Goal: Task Accomplishment & Management: Complete application form

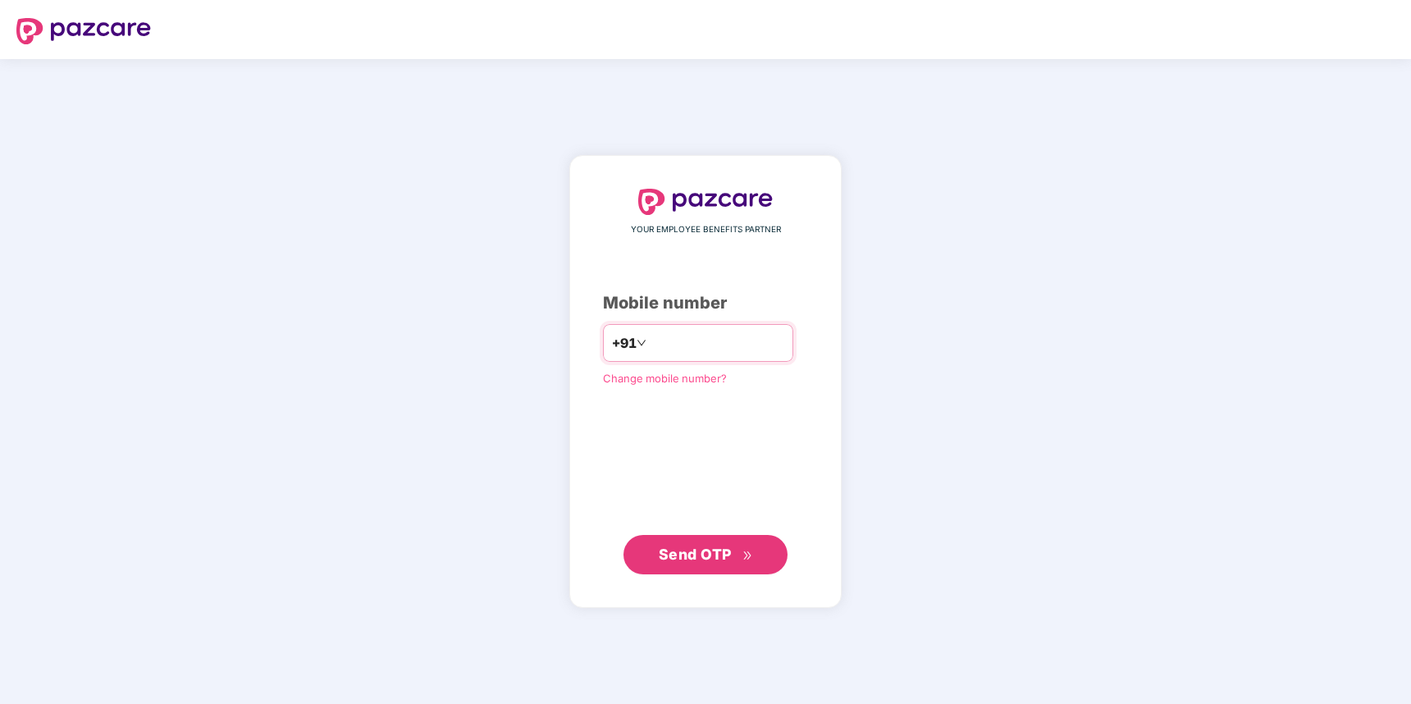
click at [659, 340] on input "number" at bounding box center [717, 343] width 135 height 26
type input "**********"
click at [706, 561] on span "Send OTP" at bounding box center [695, 553] width 73 height 17
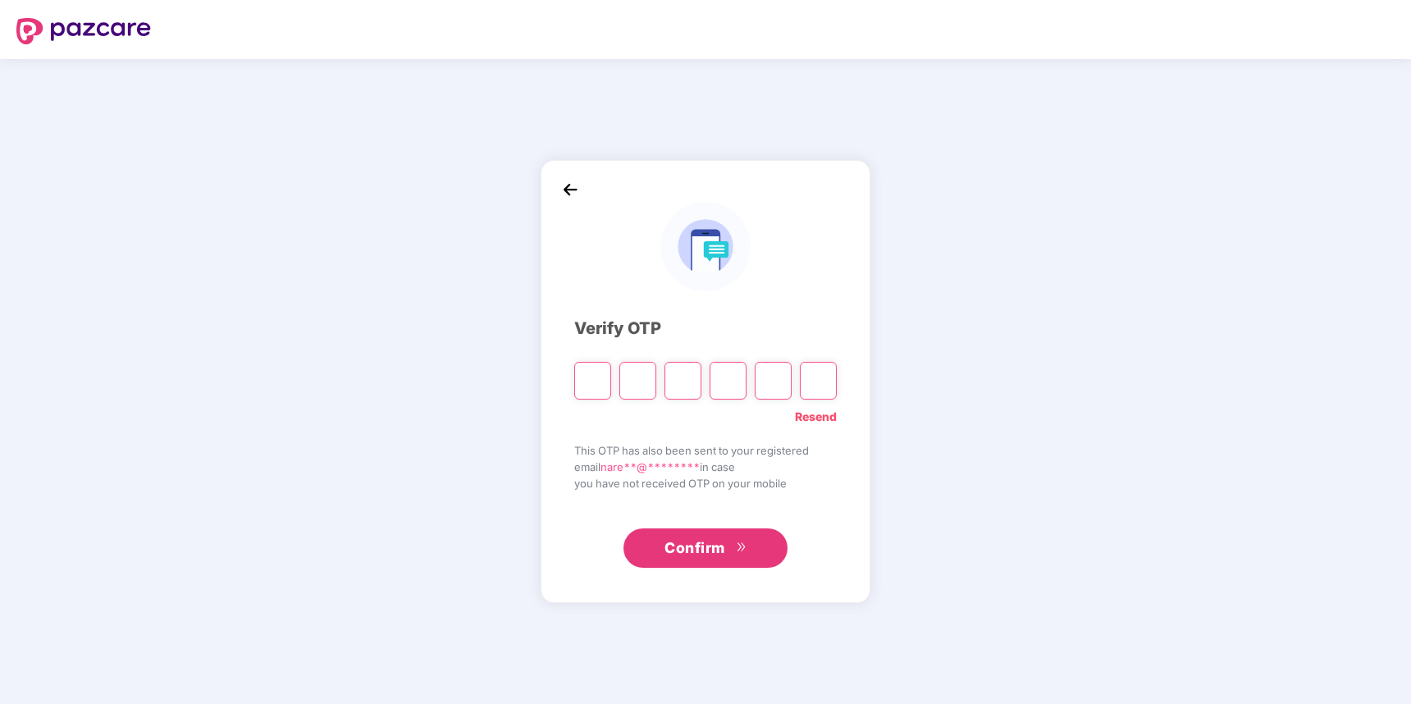
type input "*"
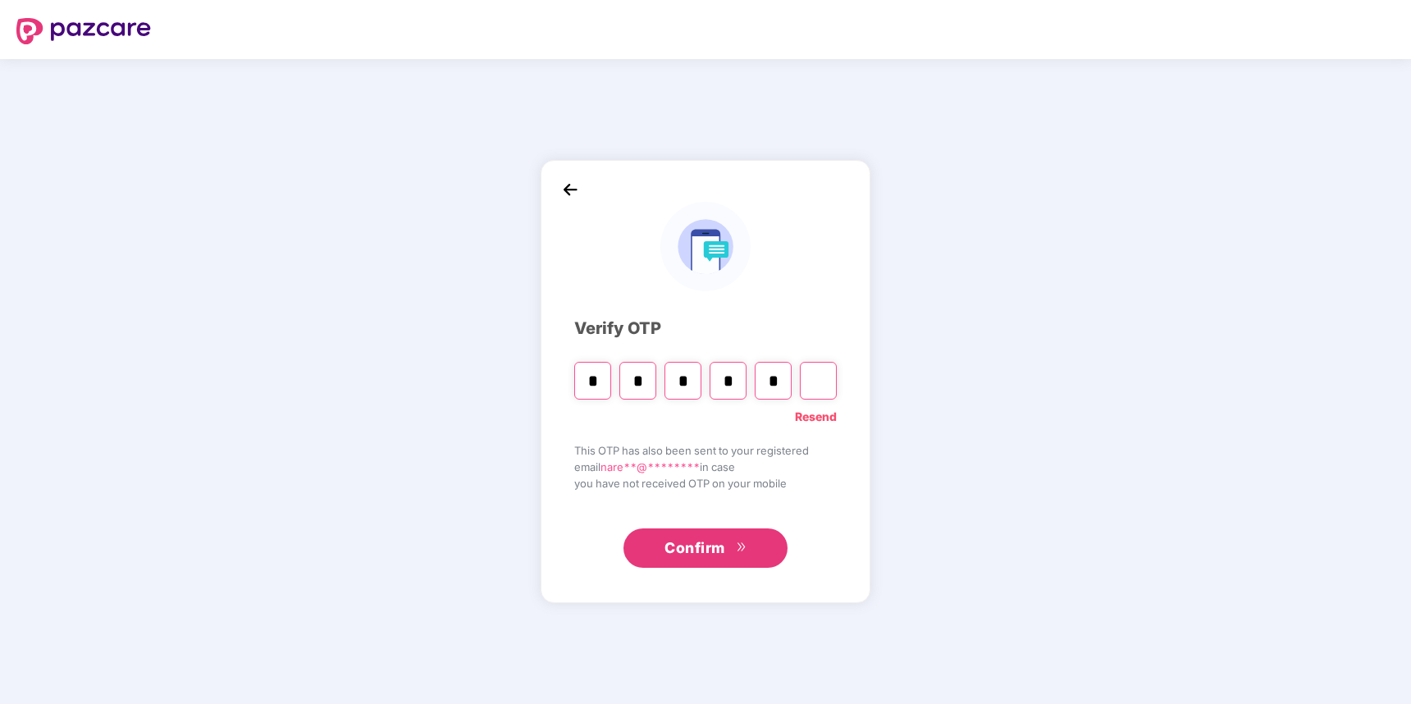
type input "*"
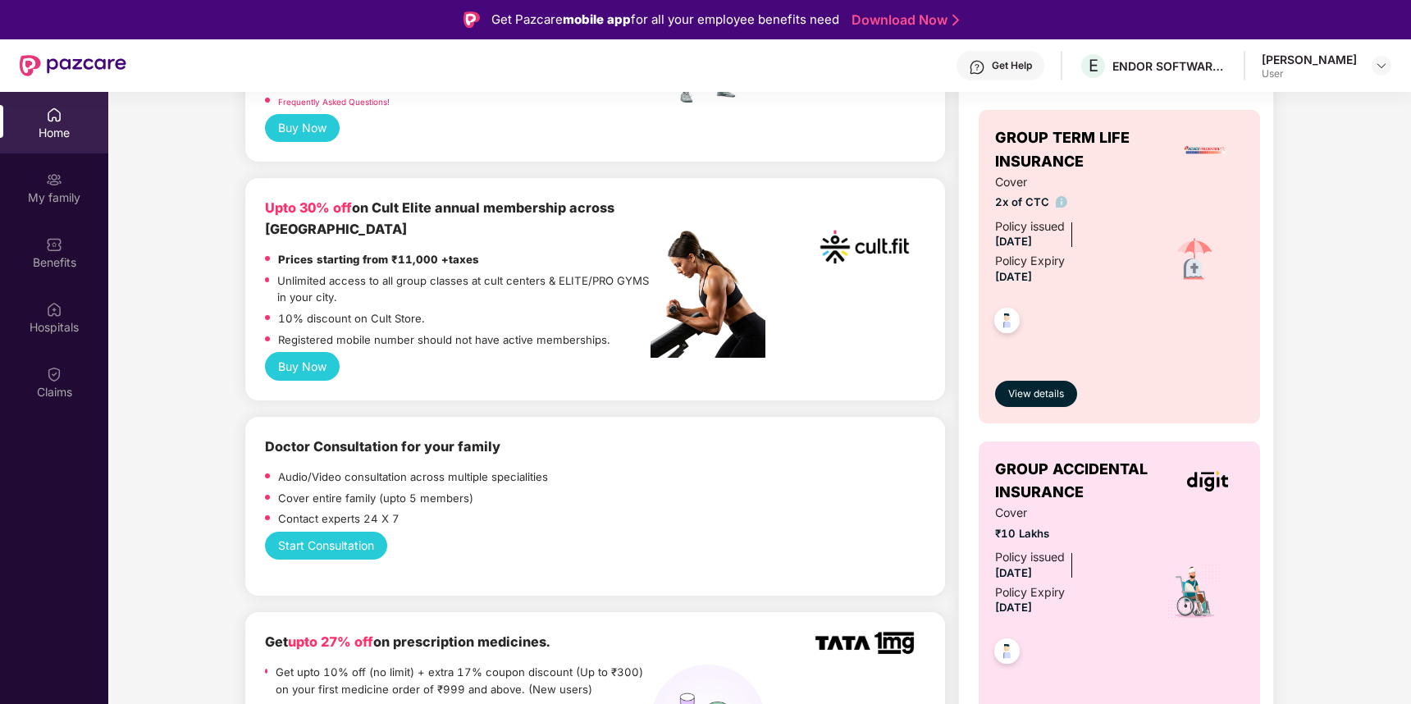
scroll to position [598, 0]
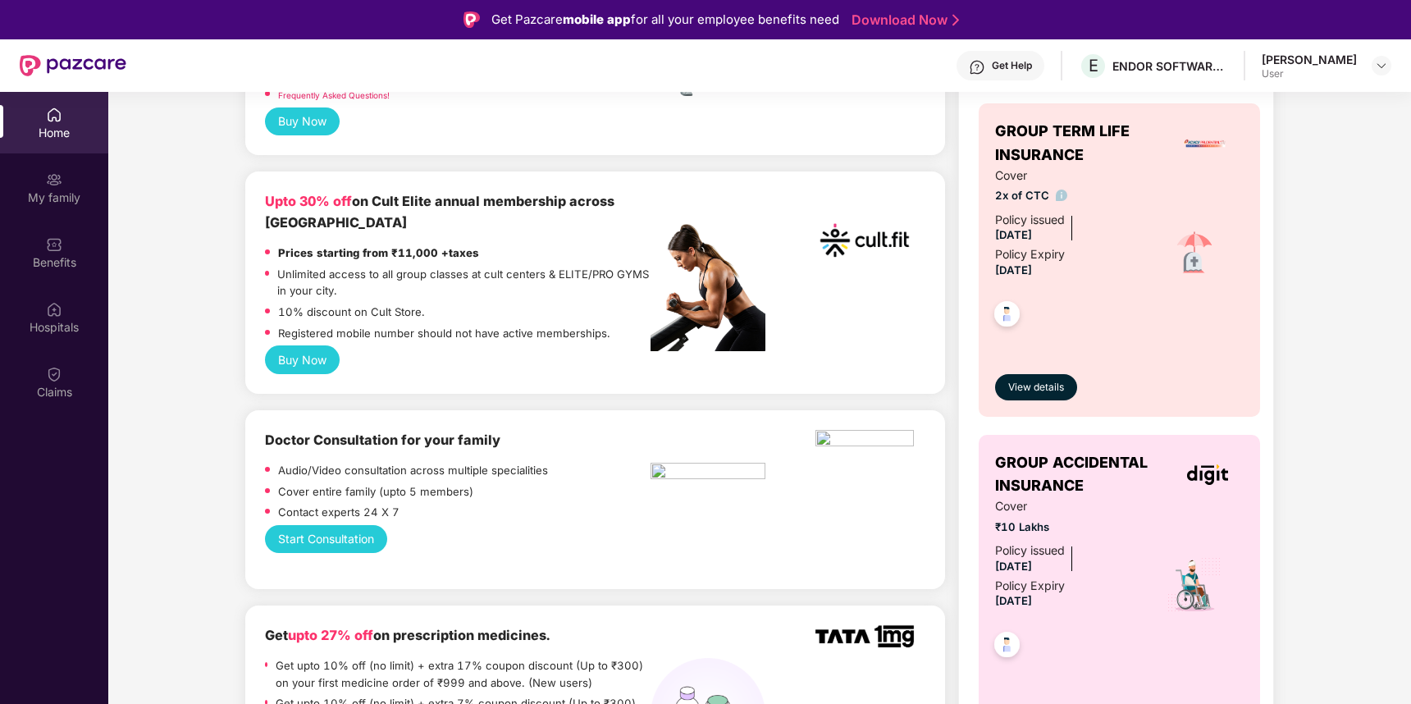
click at [394, 432] on b "Doctor Consultation for your family" at bounding box center [382, 440] width 235 height 16
click at [437, 432] on b "Doctor Consultation for your family" at bounding box center [382, 440] width 235 height 16
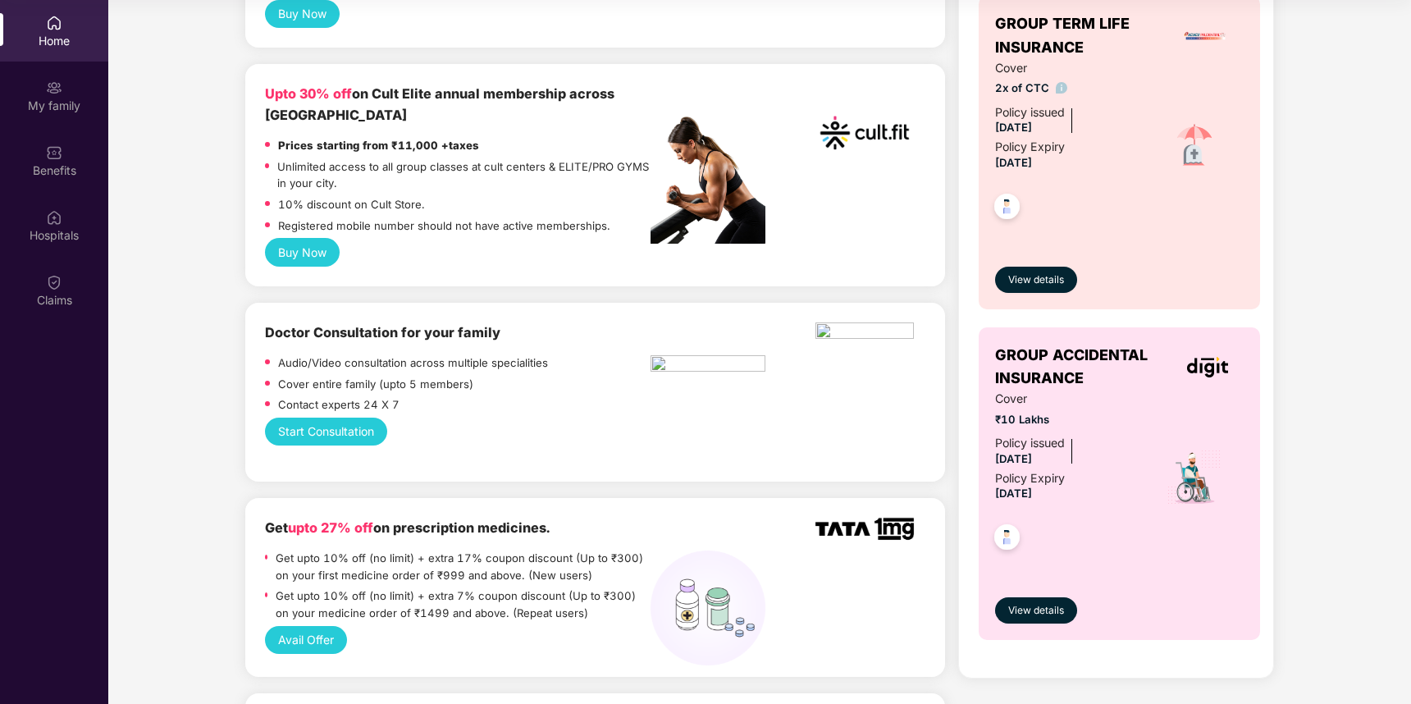
scroll to position [0, 0]
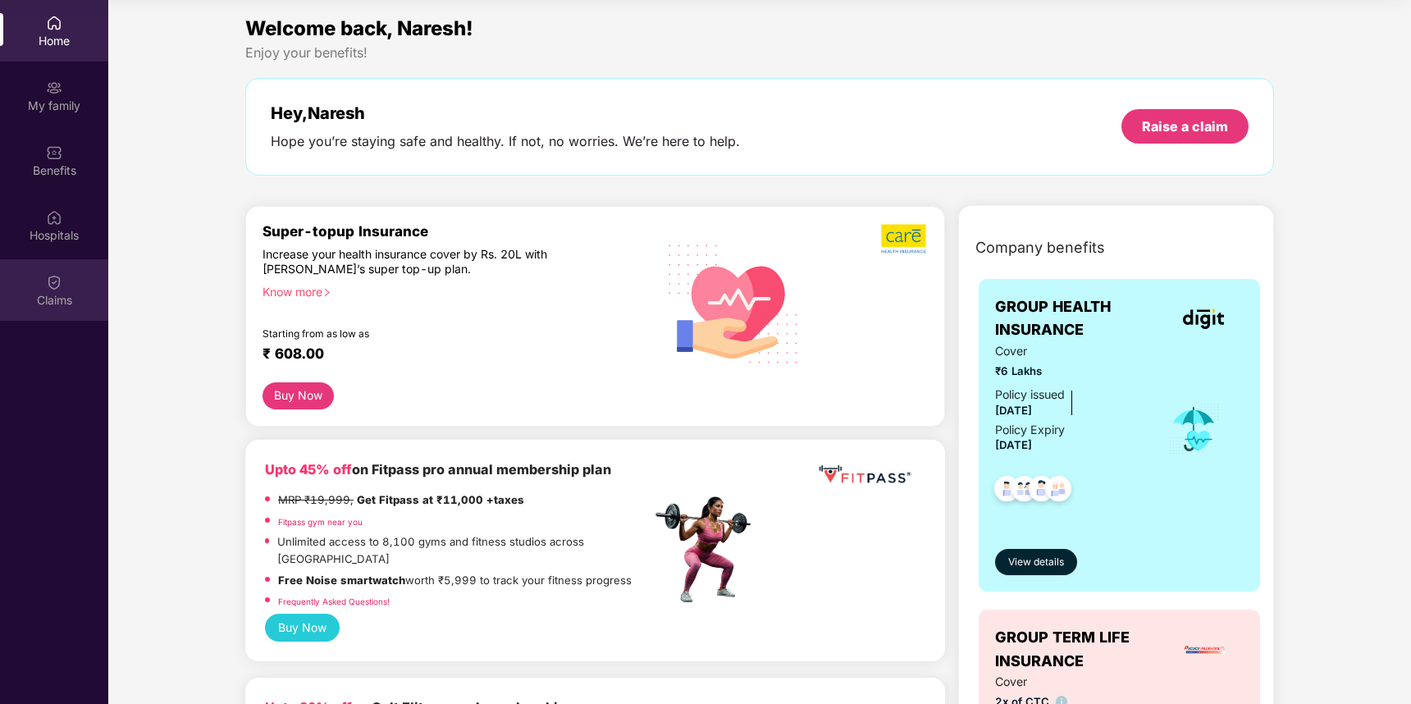
click at [56, 288] on img at bounding box center [54, 282] width 16 height 16
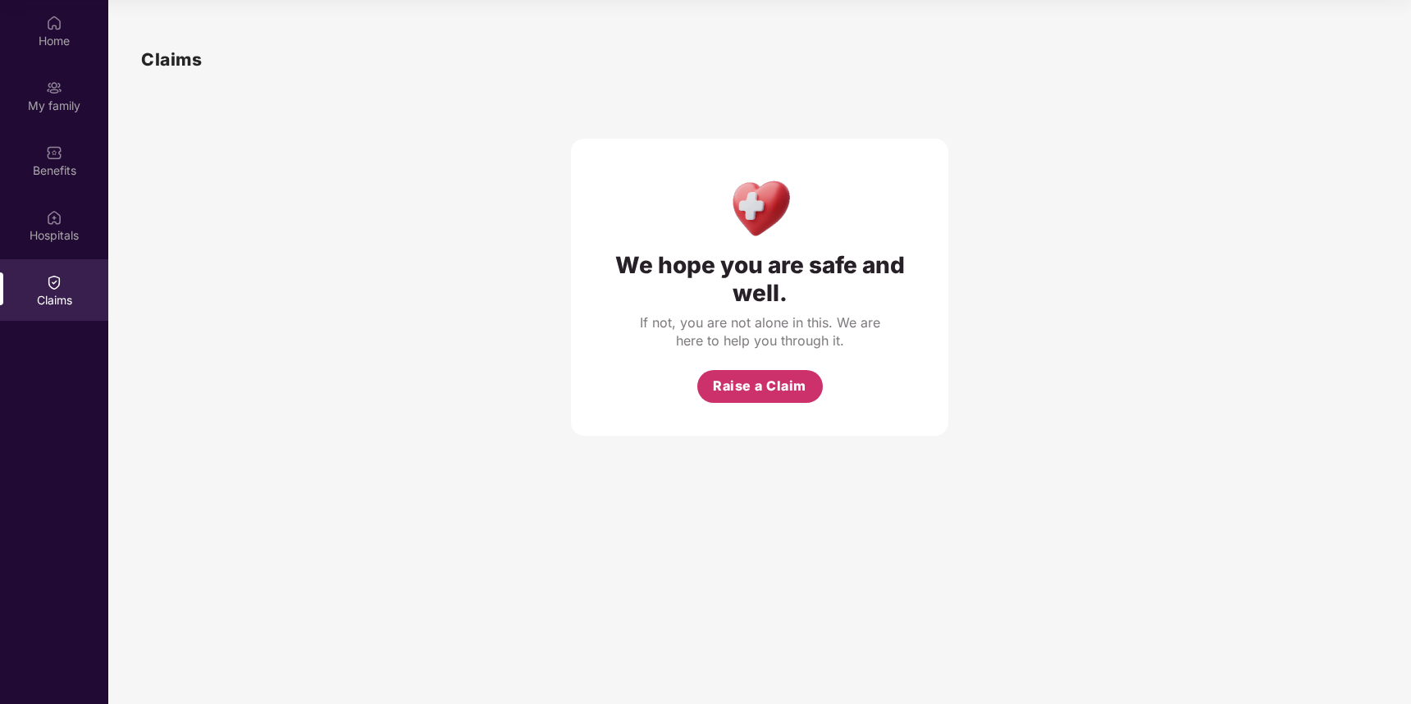
click at [752, 388] on span "Raise a Claim" at bounding box center [760, 386] width 94 height 21
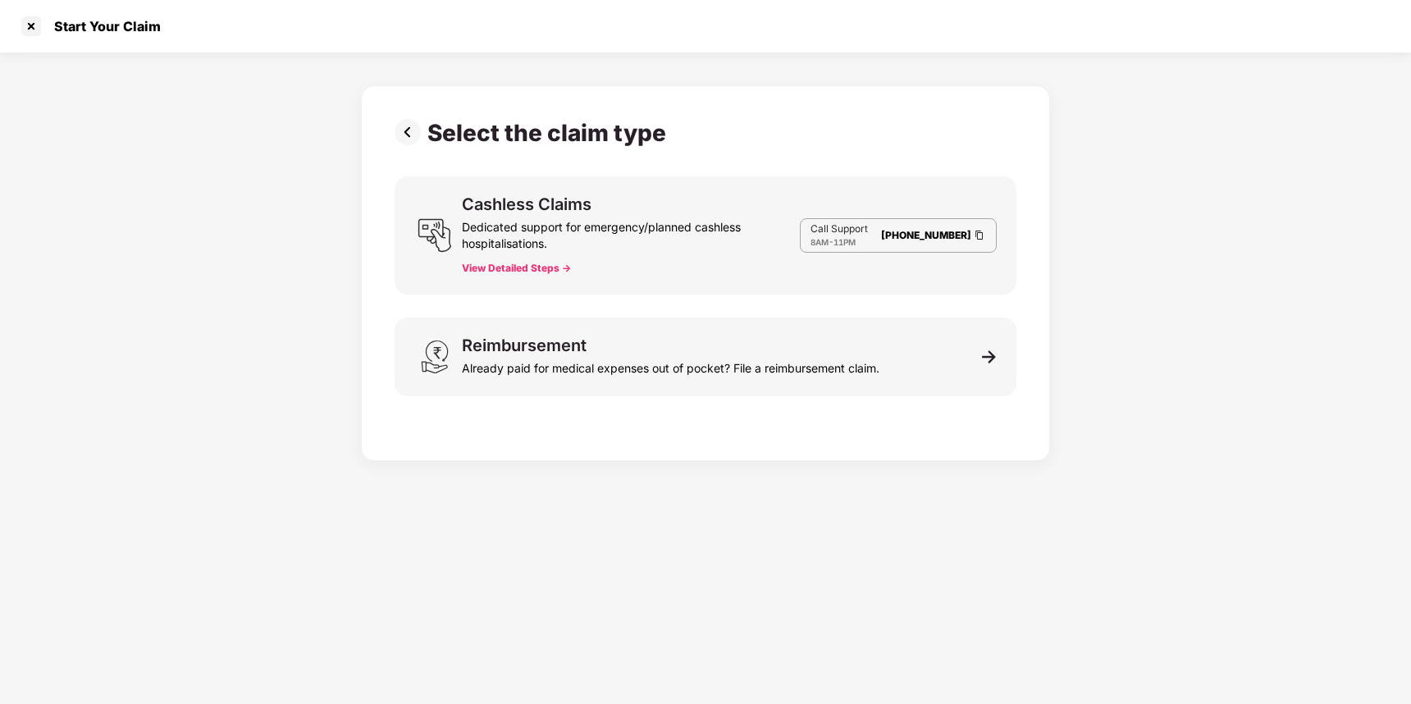
scroll to position [39, 0]
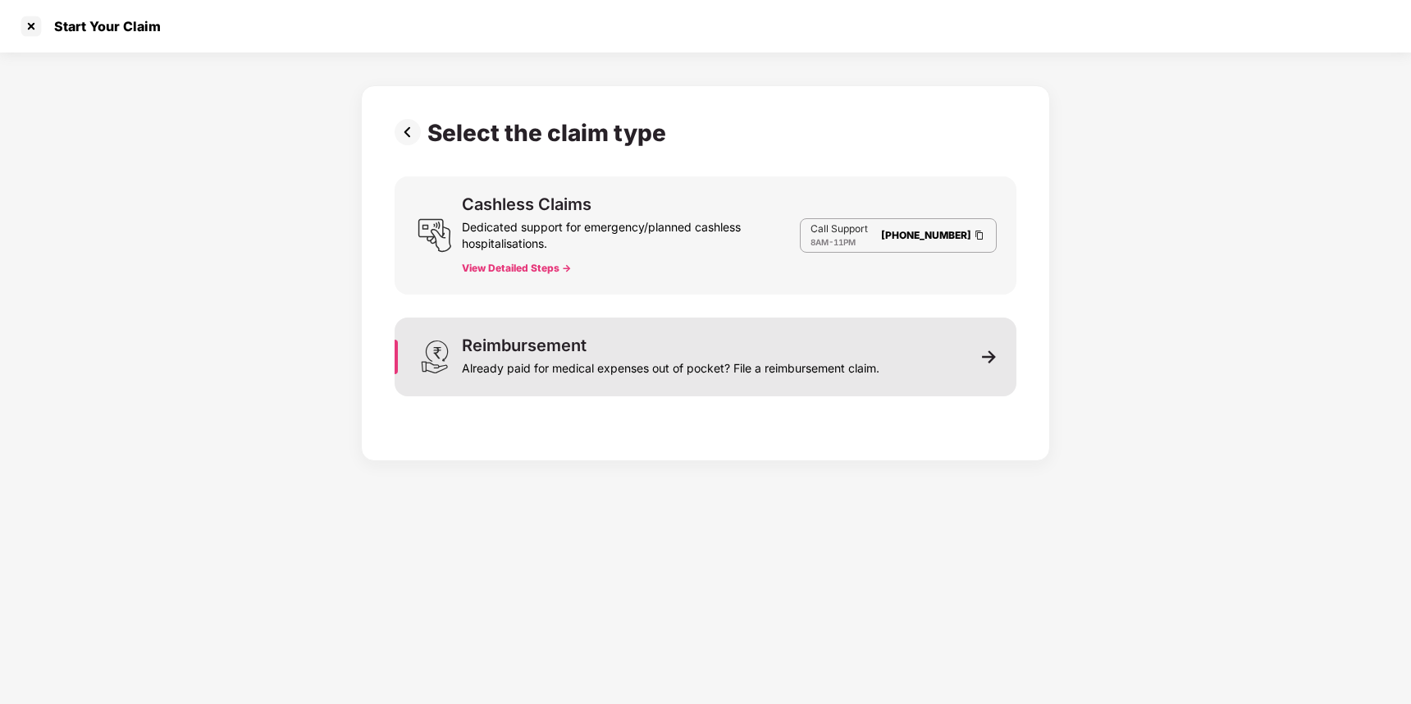
click at [569, 345] on div "Reimbursement" at bounding box center [524, 345] width 125 height 16
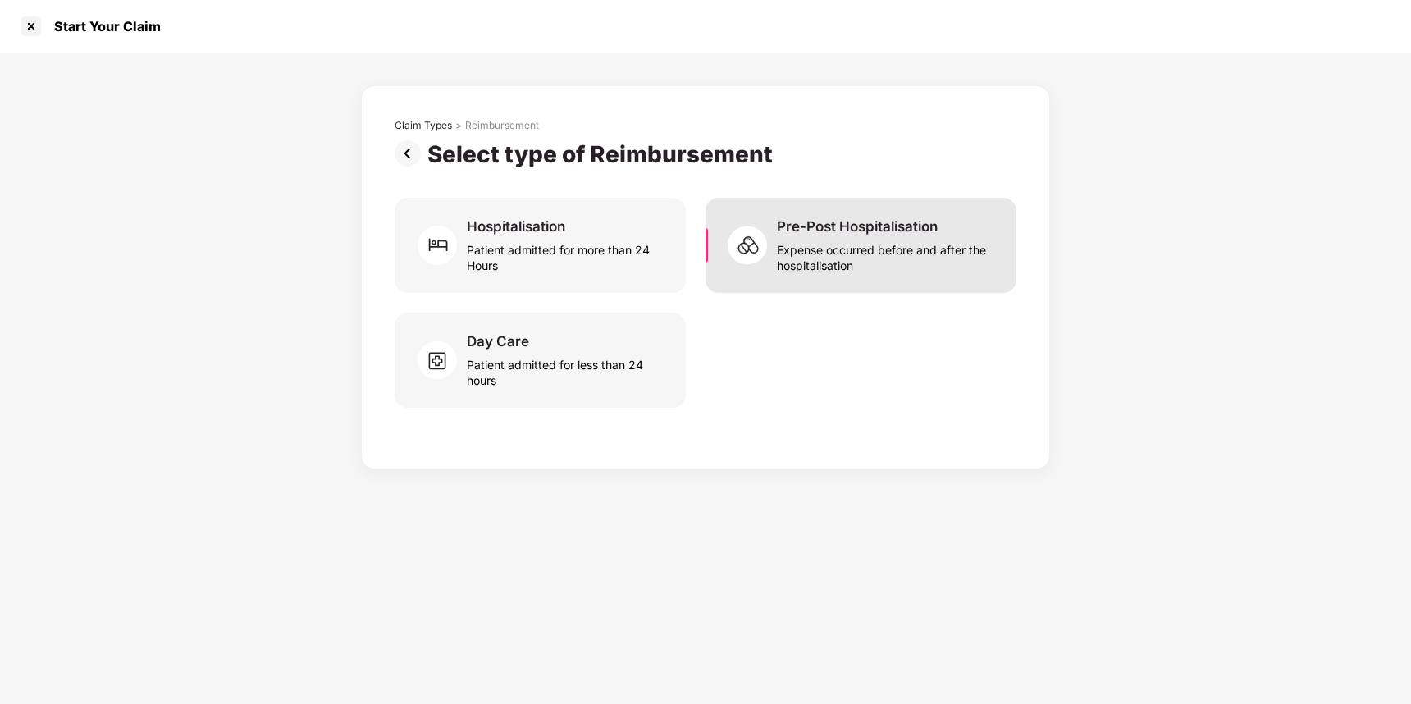
click at [852, 244] on div "Expense occurred before and after the hospitalisation" at bounding box center [887, 254] width 220 height 38
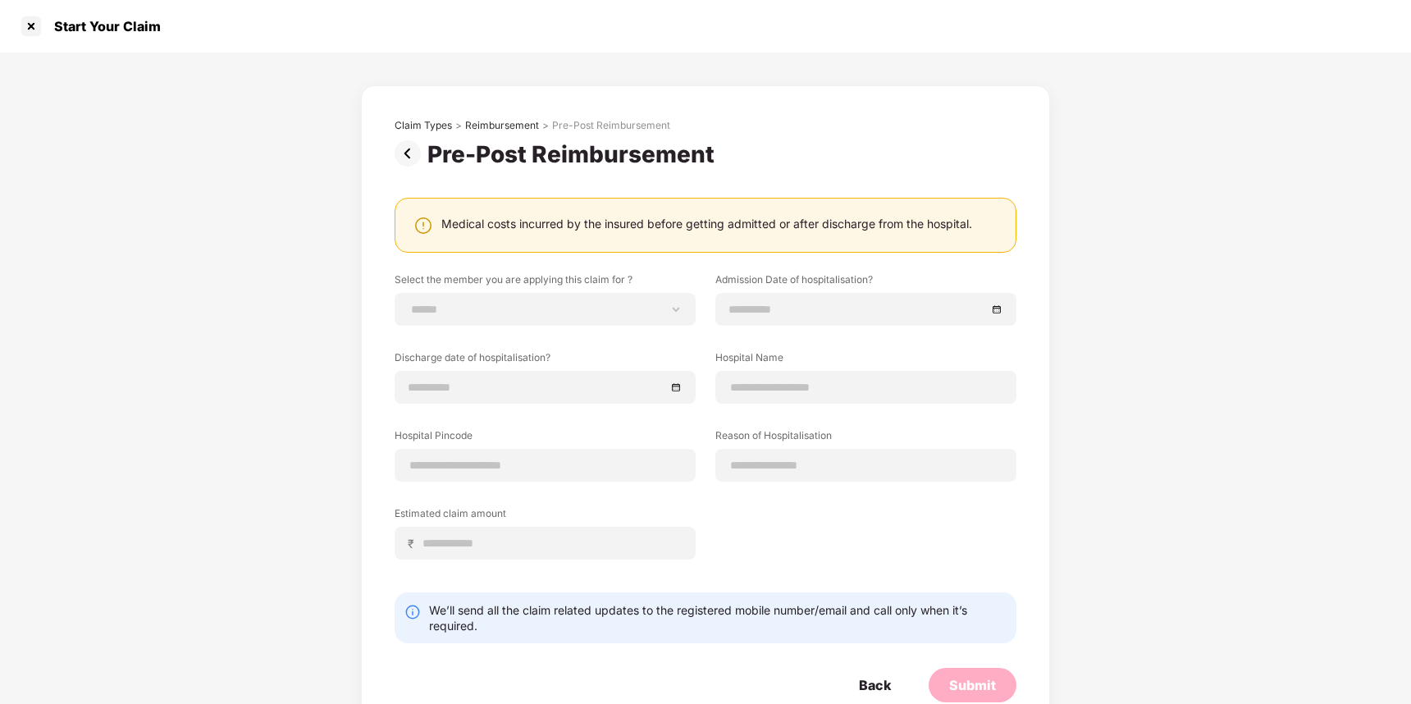
click at [665, 225] on div "Medical costs incurred by the insured before getting admitted or after discharg…" at bounding box center [706, 224] width 531 height 16
click at [683, 224] on div "Medical costs incurred by the insured before getting admitted or after discharg…" at bounding box center [706, 224] width 531 height 16
click at [708, 222] on div "Medical costs incurred by the insured before getting admitted or after discharg…" at bounding box center [706, 224] width 531 height 16
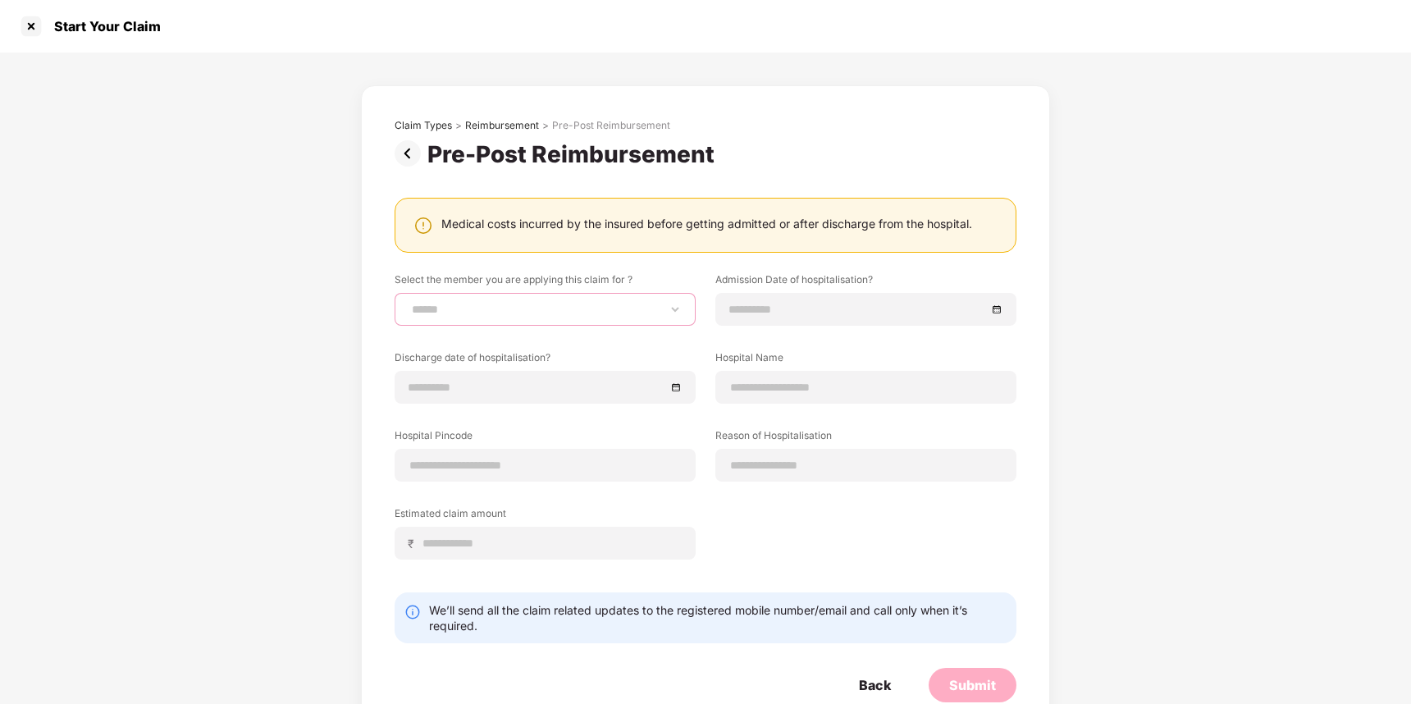
click at [466, 306] on select "**********" at bounding box center [545, 309] width 273 height 13
click at [467, 300] on div "**********" at bounding box center [545, 309] width 301 height 33
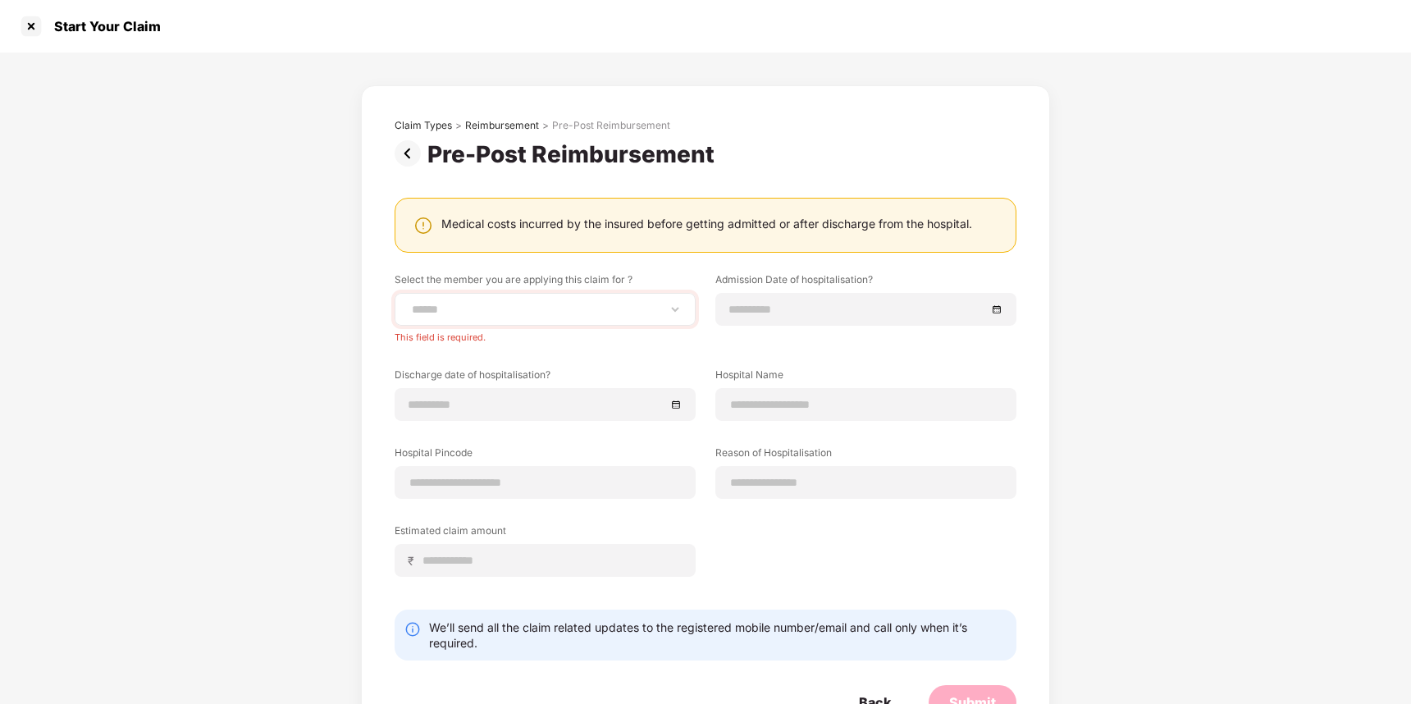
click at [462, 318] on div "**********" at bounding box center [545, 309] width 301 height 33
click at [446, 304] on select "**********" at bounding box center [545, 309] width 273 height 13
select select "**********"
click at [409, 303] on select "**********" at bounding box center [545, 309] width 273 height 13
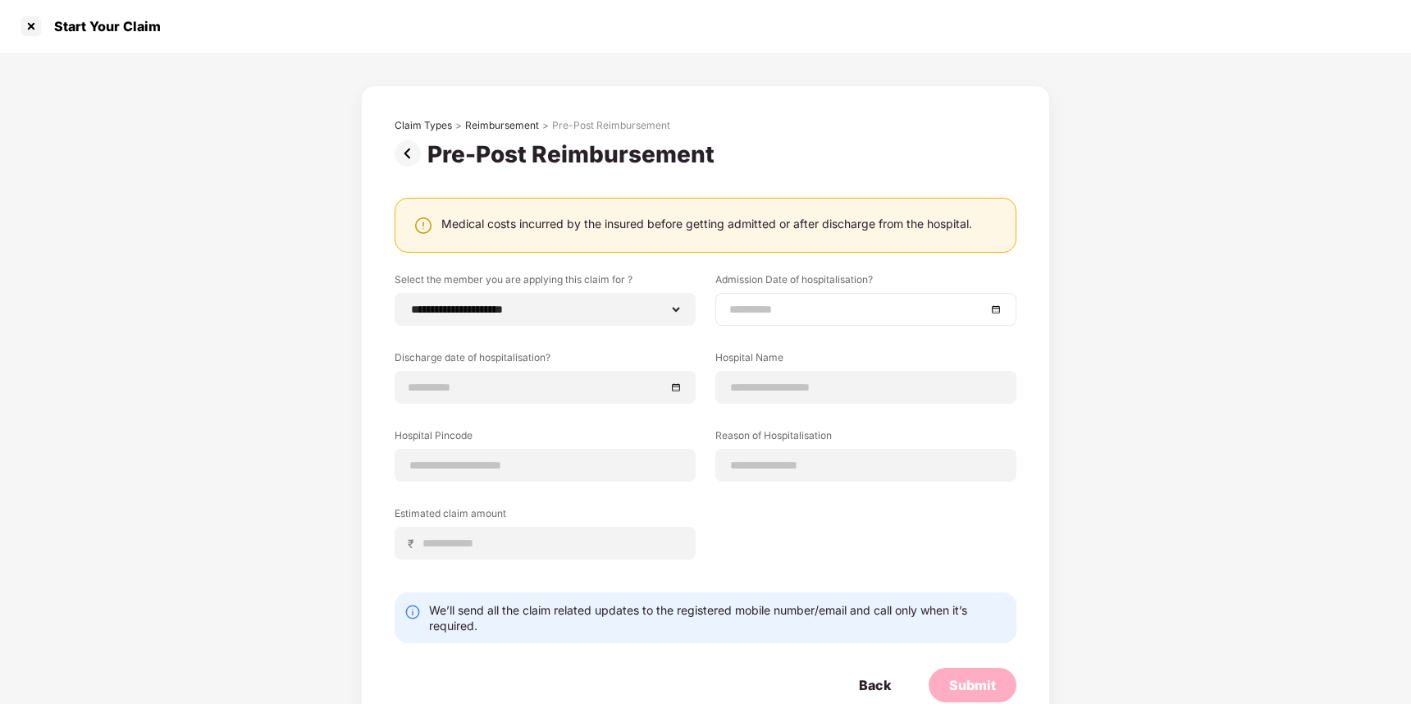
click at [733, 308] on input at bounding box center [857, 309] width 257 height 18
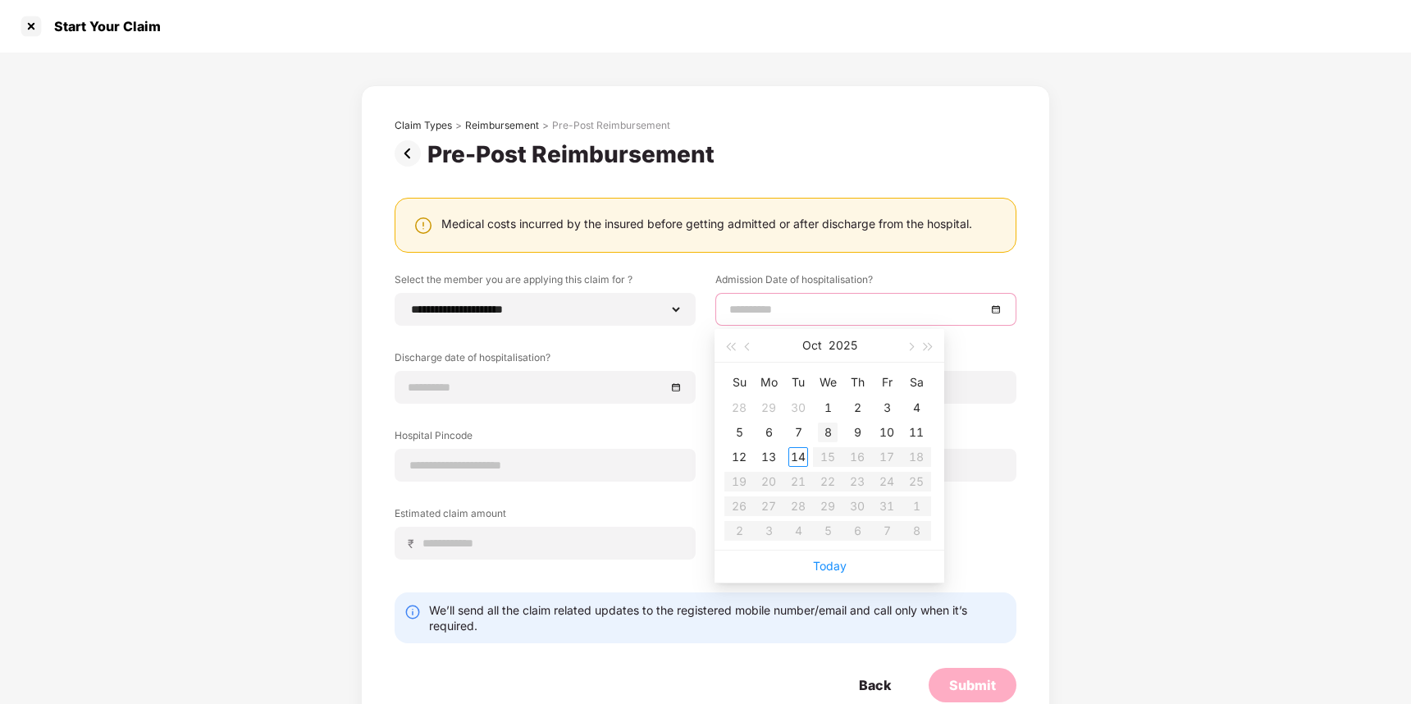
type input "**********"
click at [830, 428] on div "8" at bounding box center [828, 433] width 20 height 20
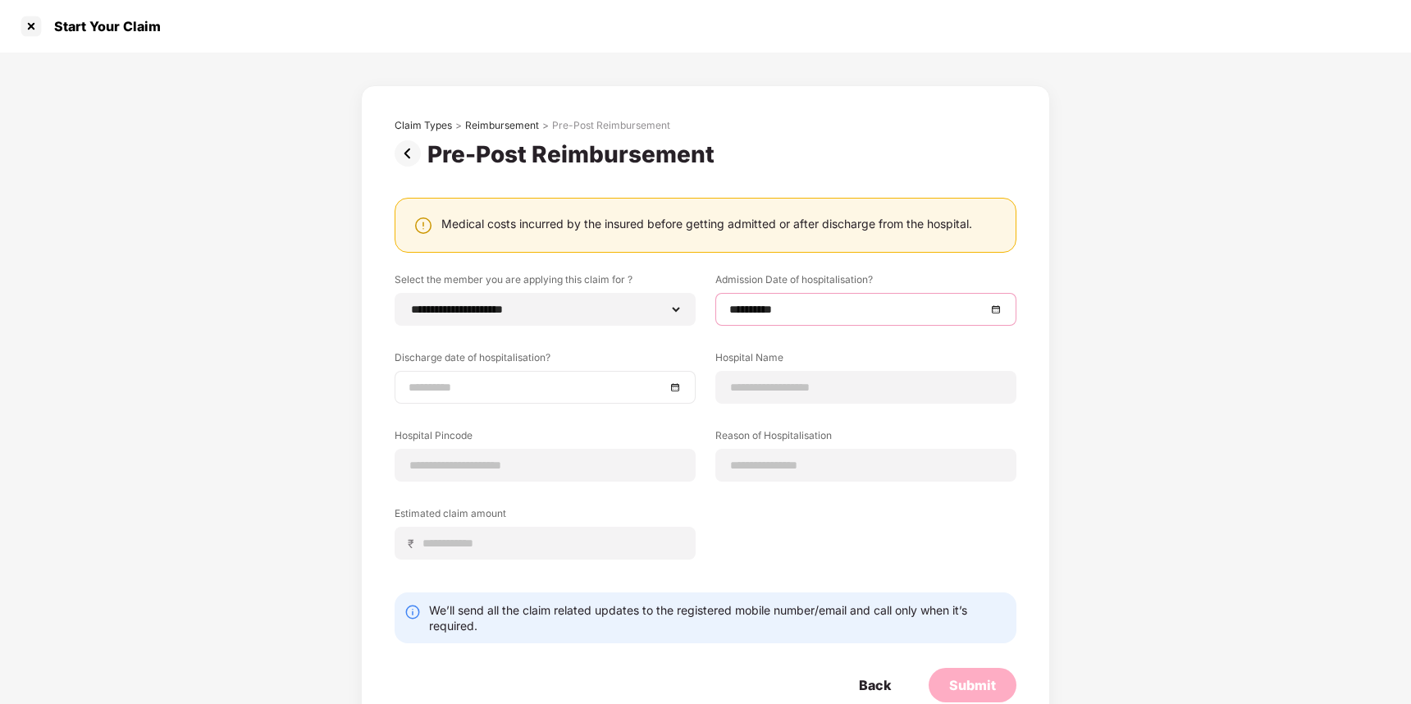
click at [446, 389] on input at bounding box center [537, 387] width 257 height 18
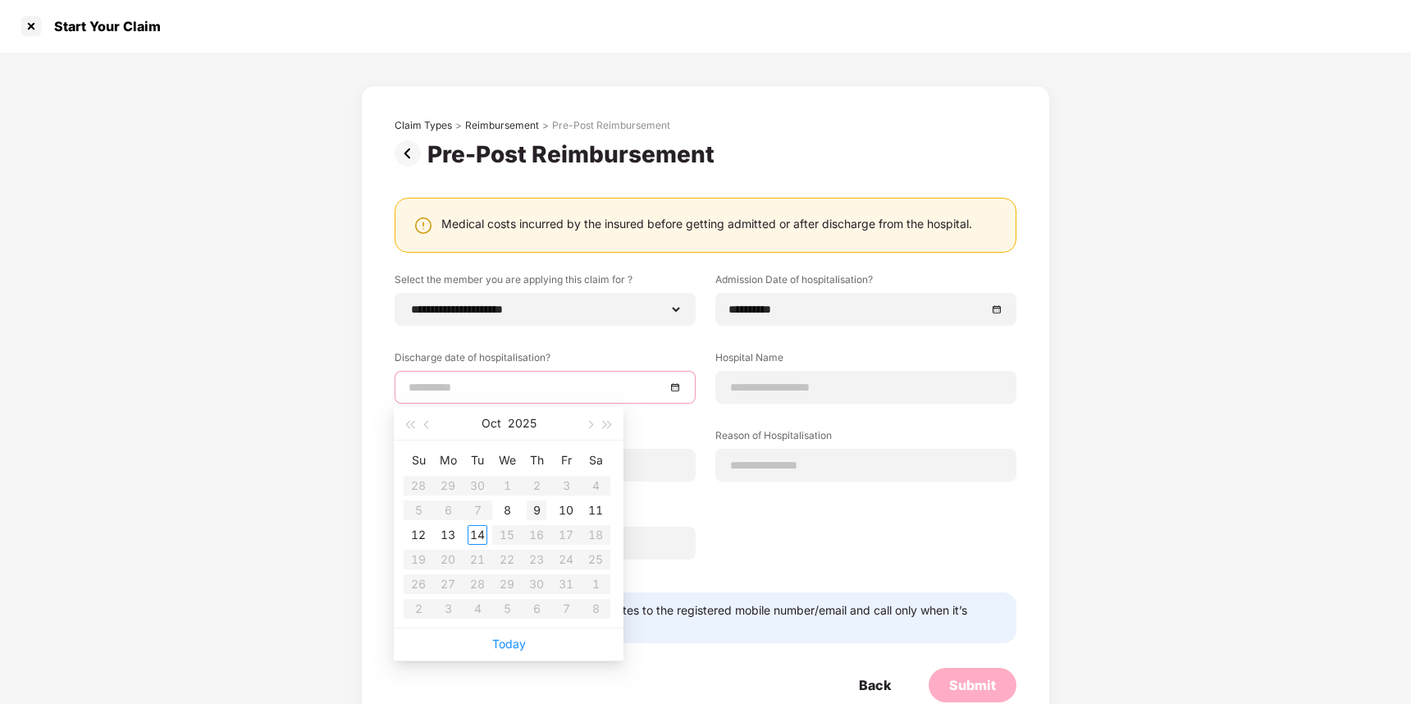
type input "**********"
click at [743, 311] on input "**********" at bounding box center [857, 309] width 257 height 18
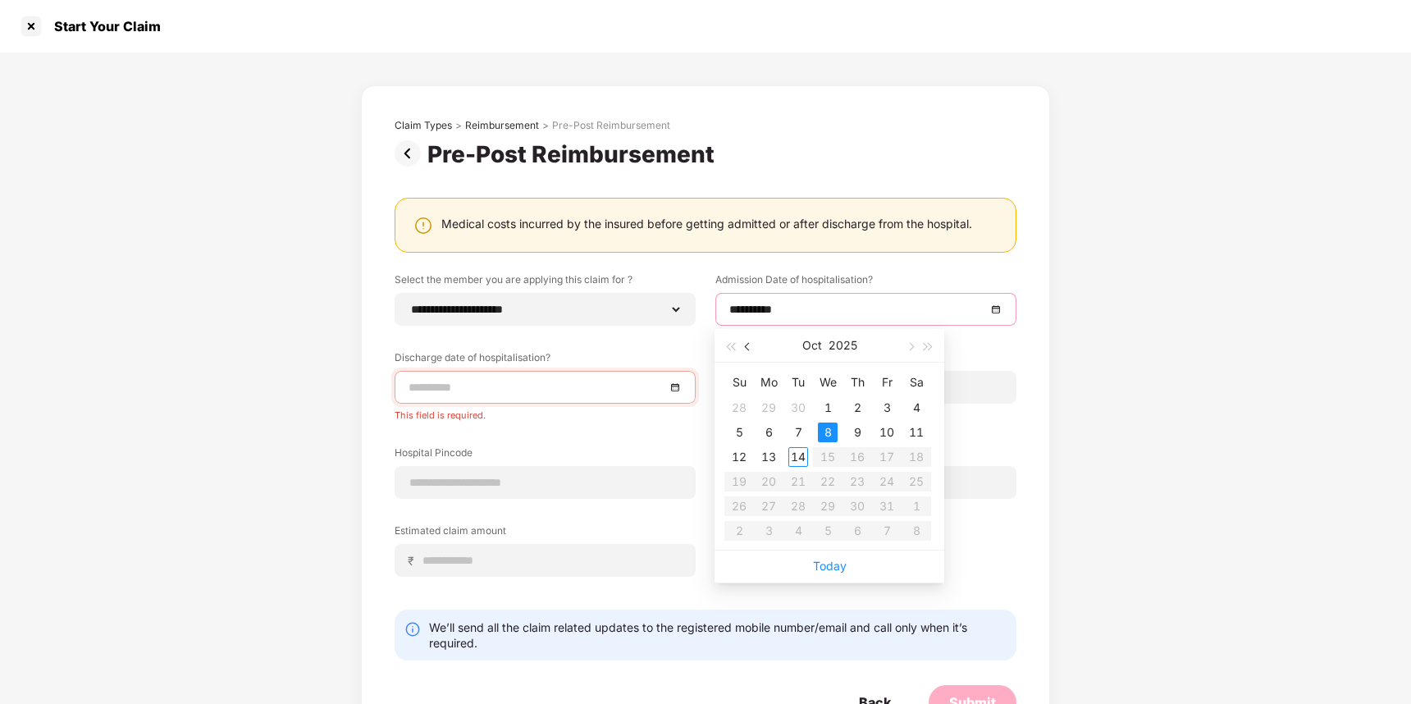
click at [745, 346] on span "button" at bounding box center [749, 347] width 8 height 8
type input "**********"
click at [769, 433] on div "8" at bounding box center [769, 433] width 20 height 20
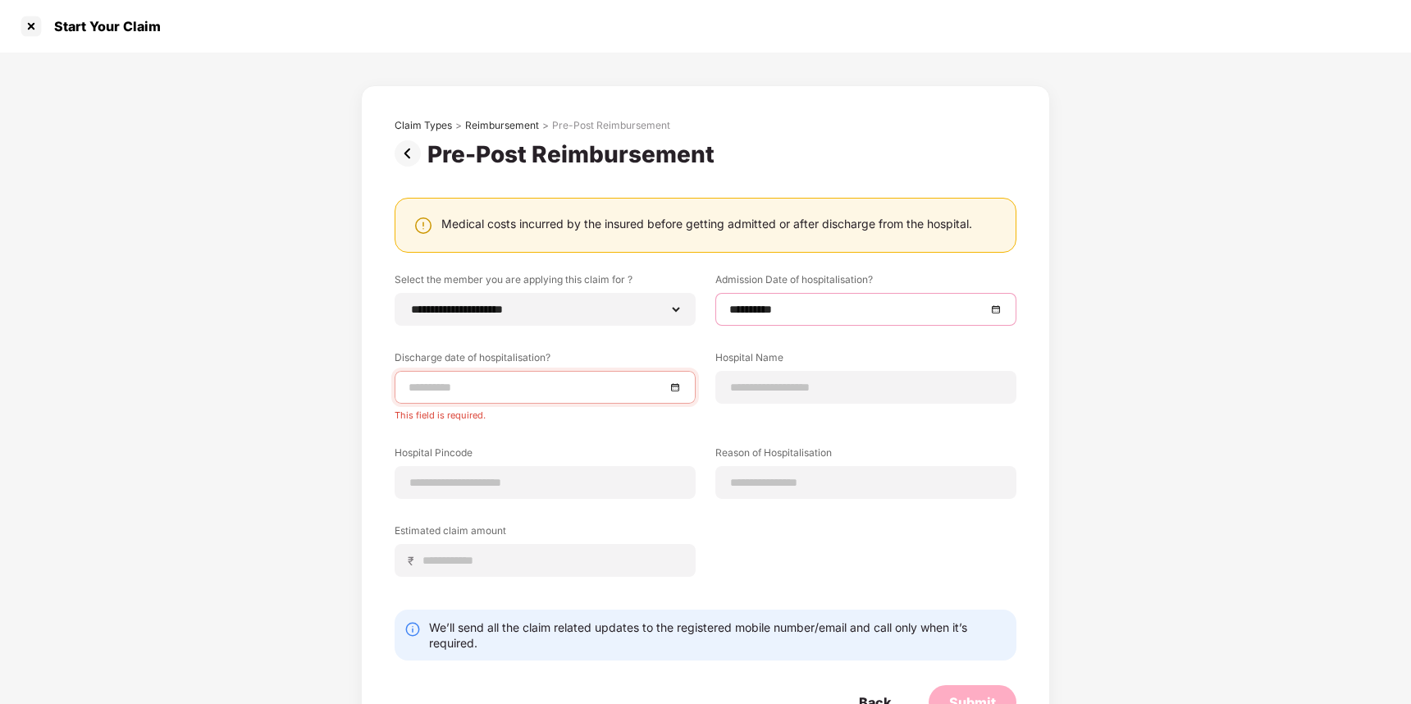
click at [442, 388] on input at bounding box center [537, 387] width 257 height 18
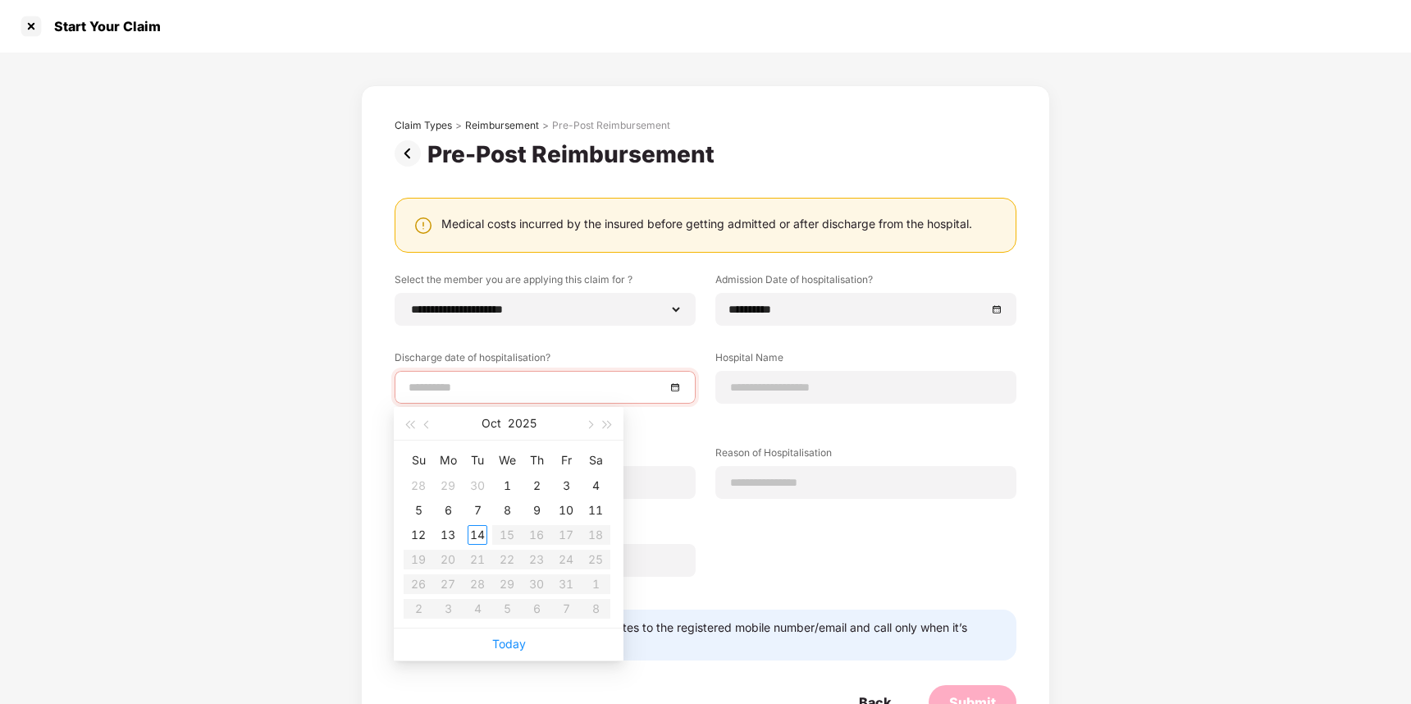
type input "**********"
click at [427, 422] on span "button" at bounding box center [428, 425] width 8 height 8
type input "**********"
click at [478, 510] on div "9" at bounding box center [478, 510] width 20 height 20
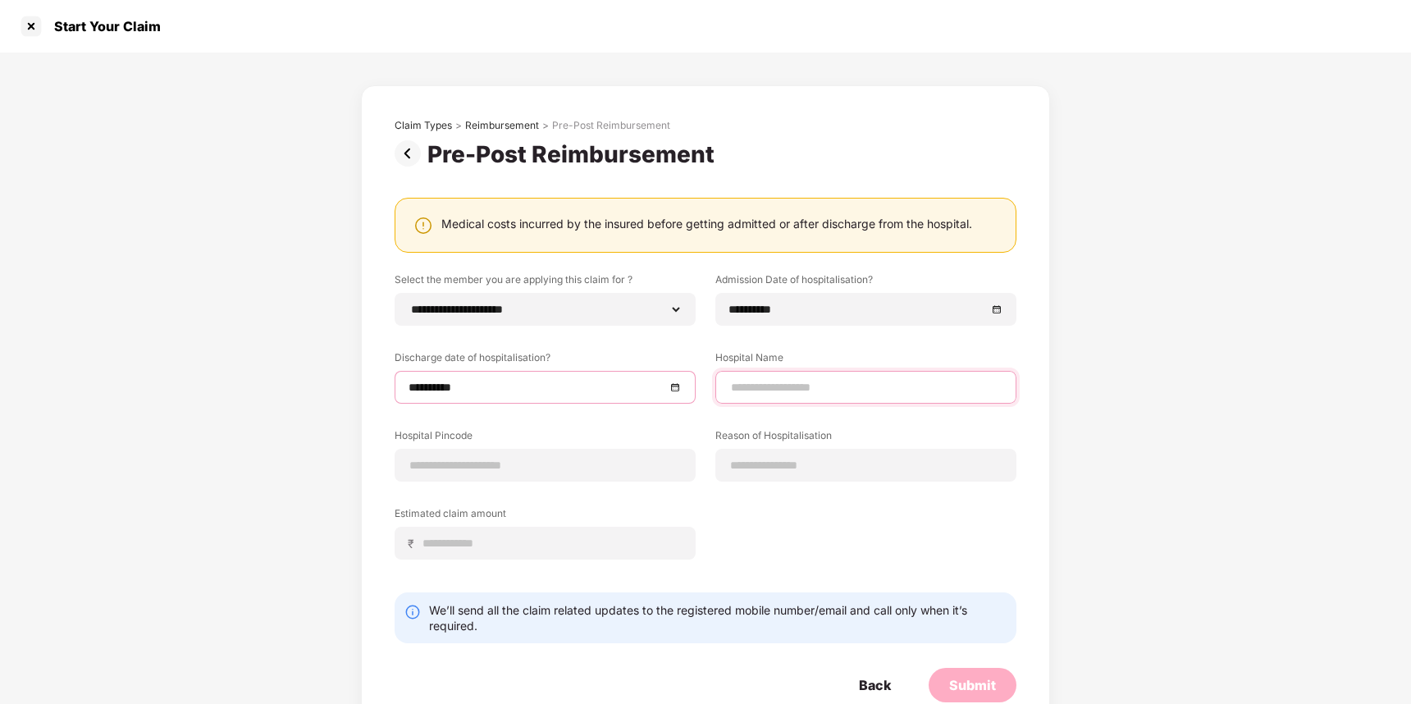
click at [761, 389] on input at bounding box center [865, 387] width 273 height 17
type input "**********"
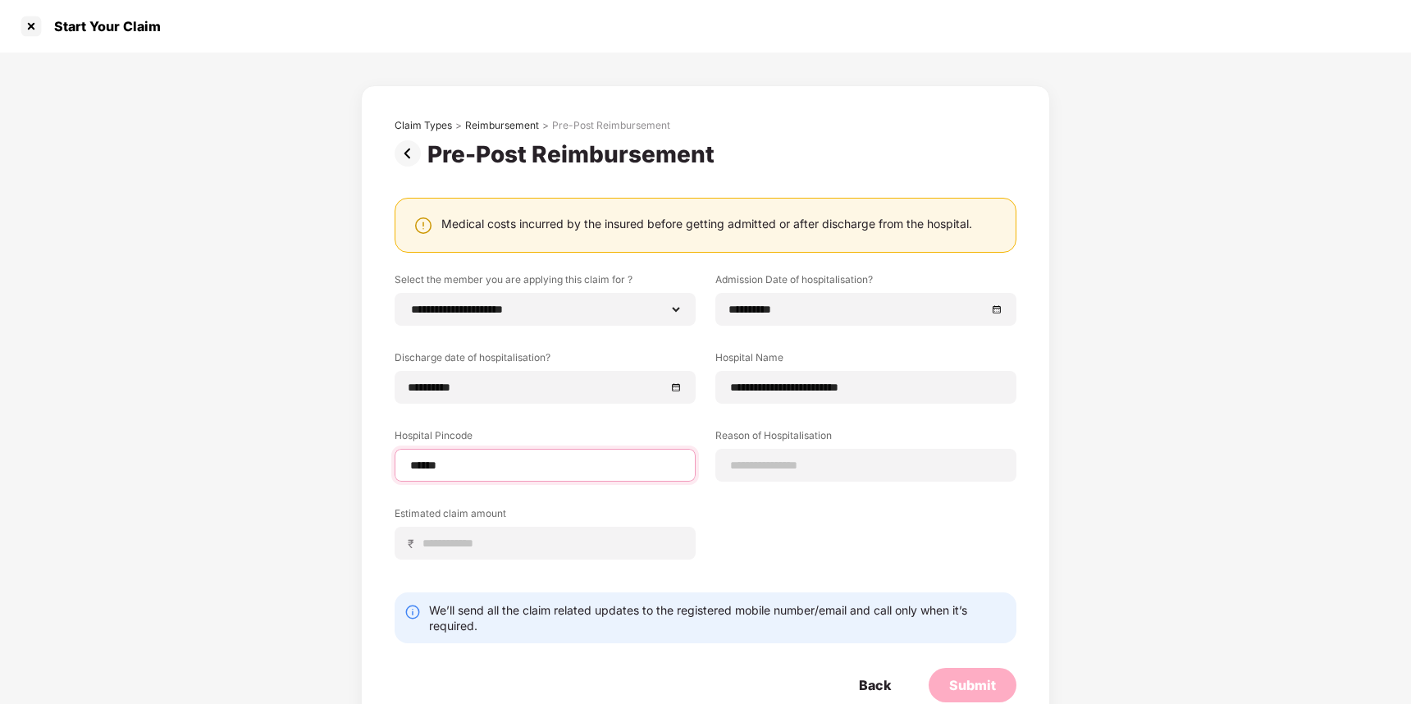
type input "******"
select select "*********"
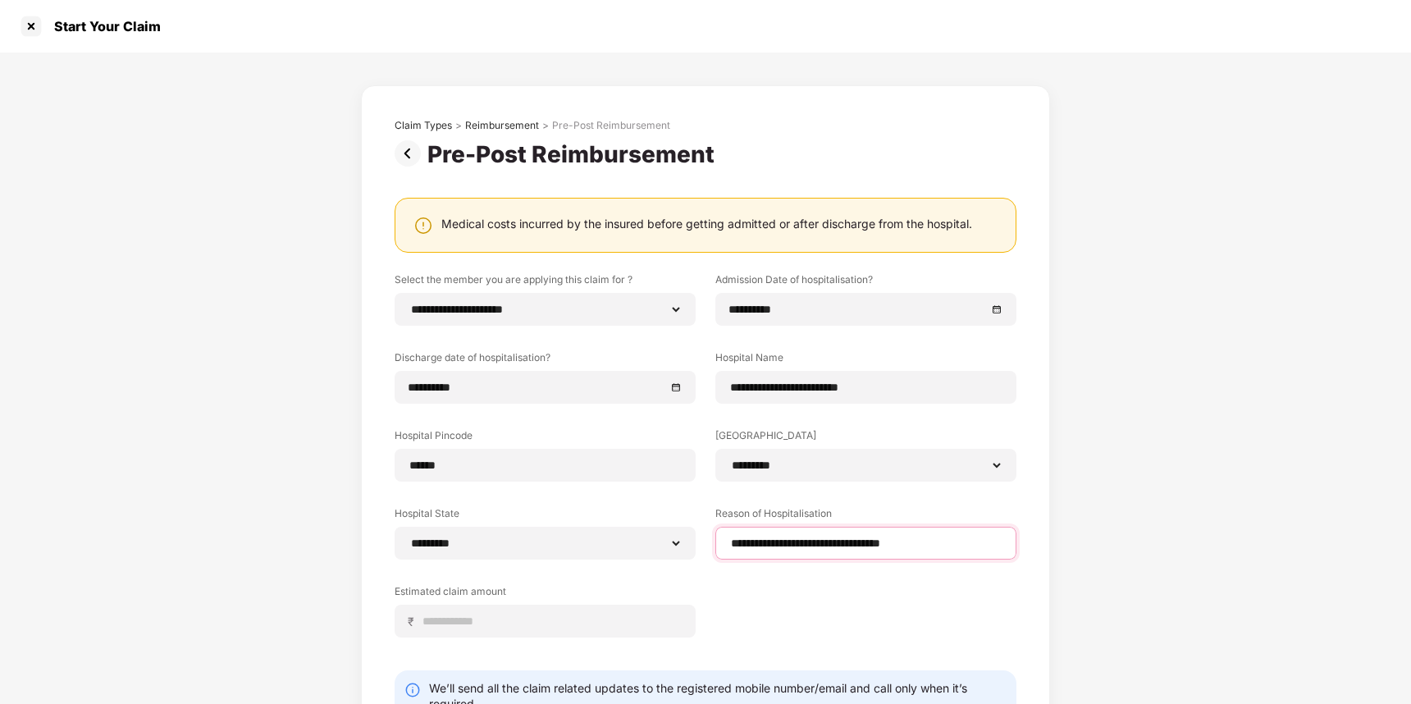
type input "**********"
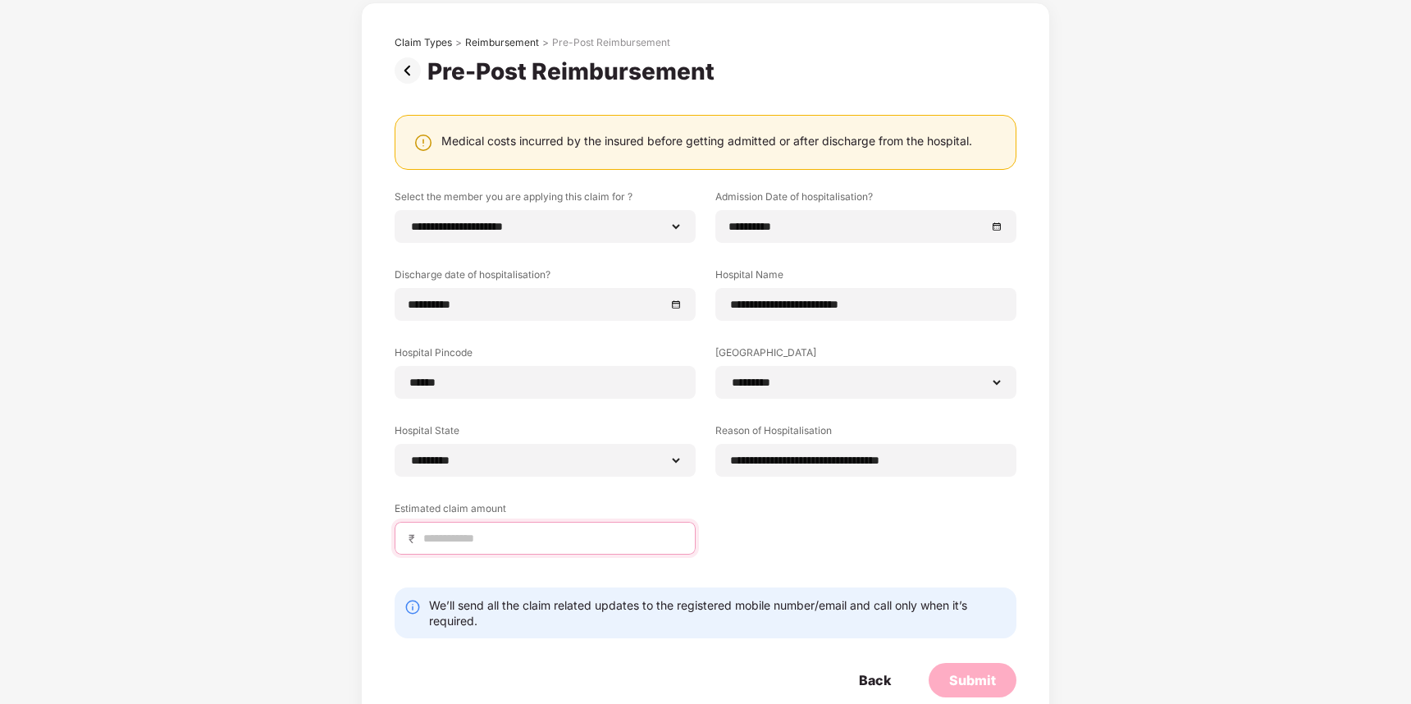
scroll to position [118, 0]
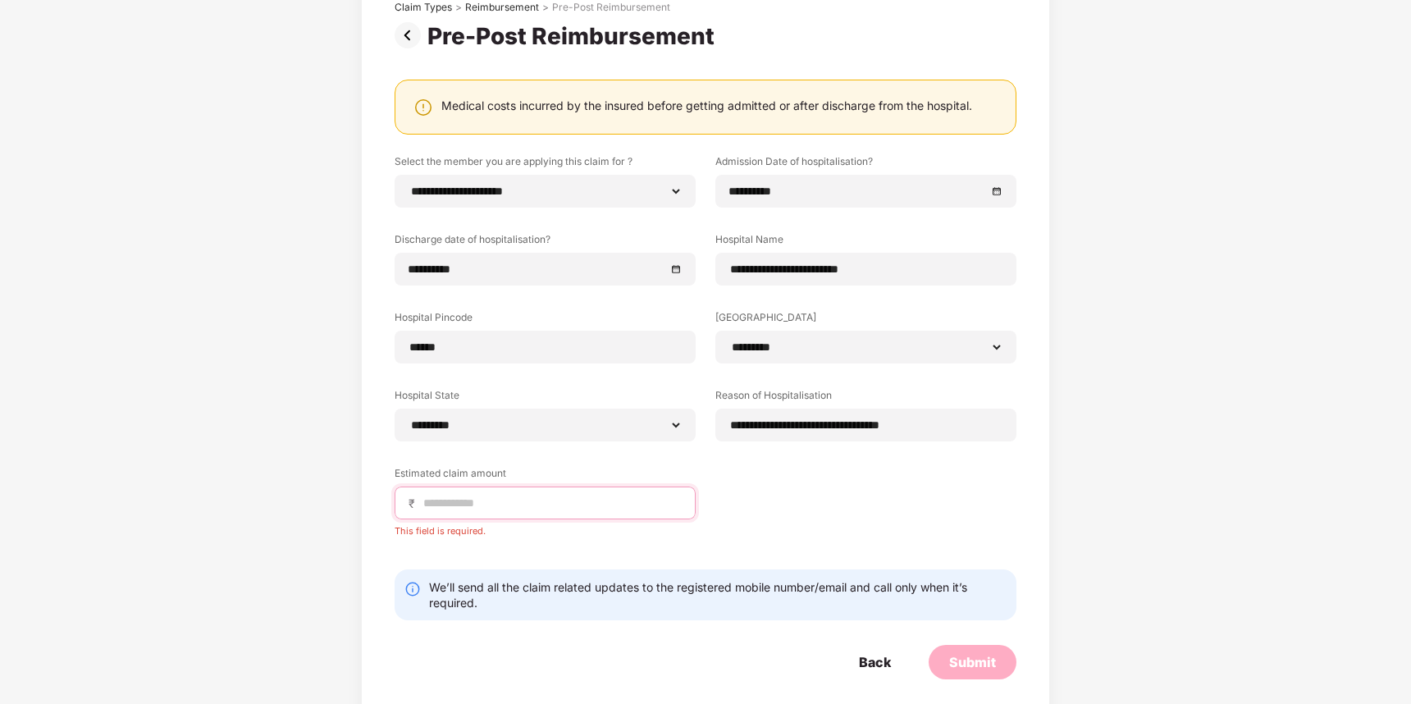
click at [494, 503] on input at bounding box center [552, 503] width 260 height 17
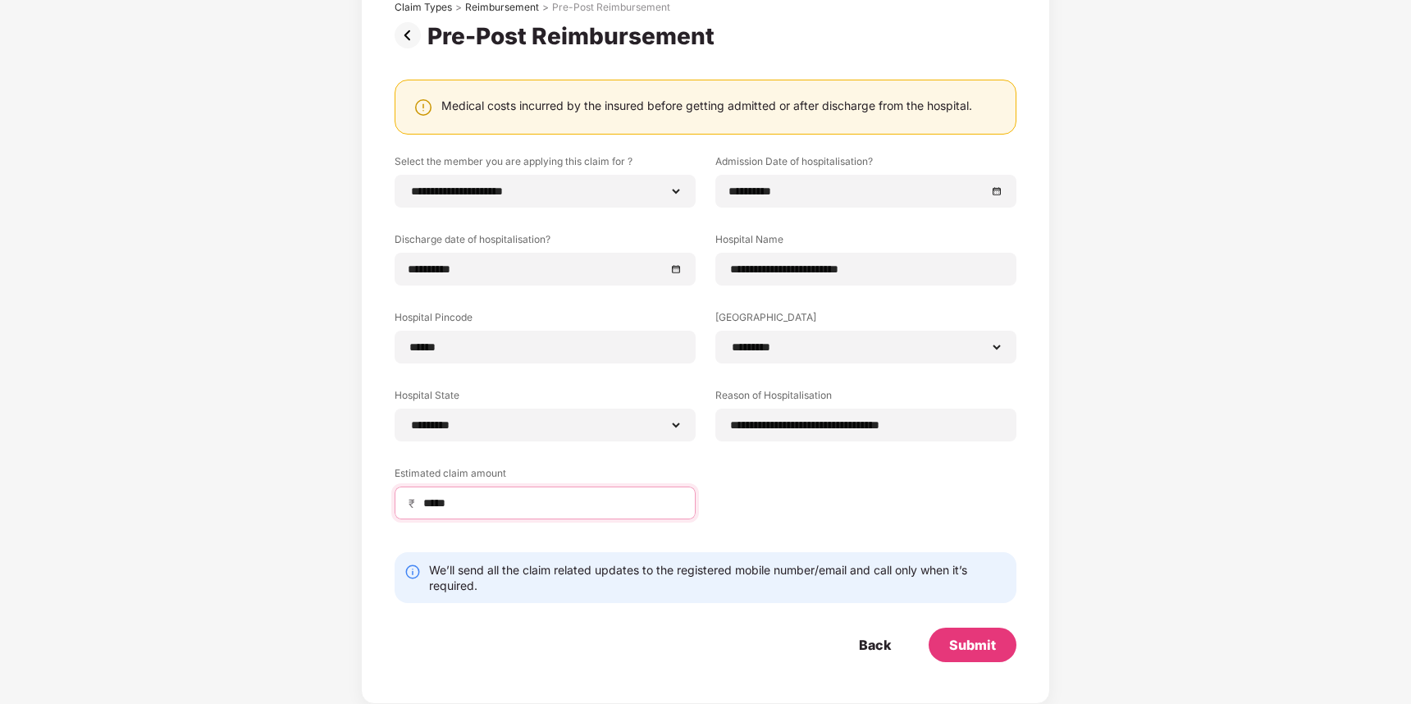
type input "*****"
click at [558, 544] on form "**********" at bounding box center [706, 408] width 622 height 508
click at [970, 644] on div "Submit" at bounding box center [972, 645] width 47 height 18
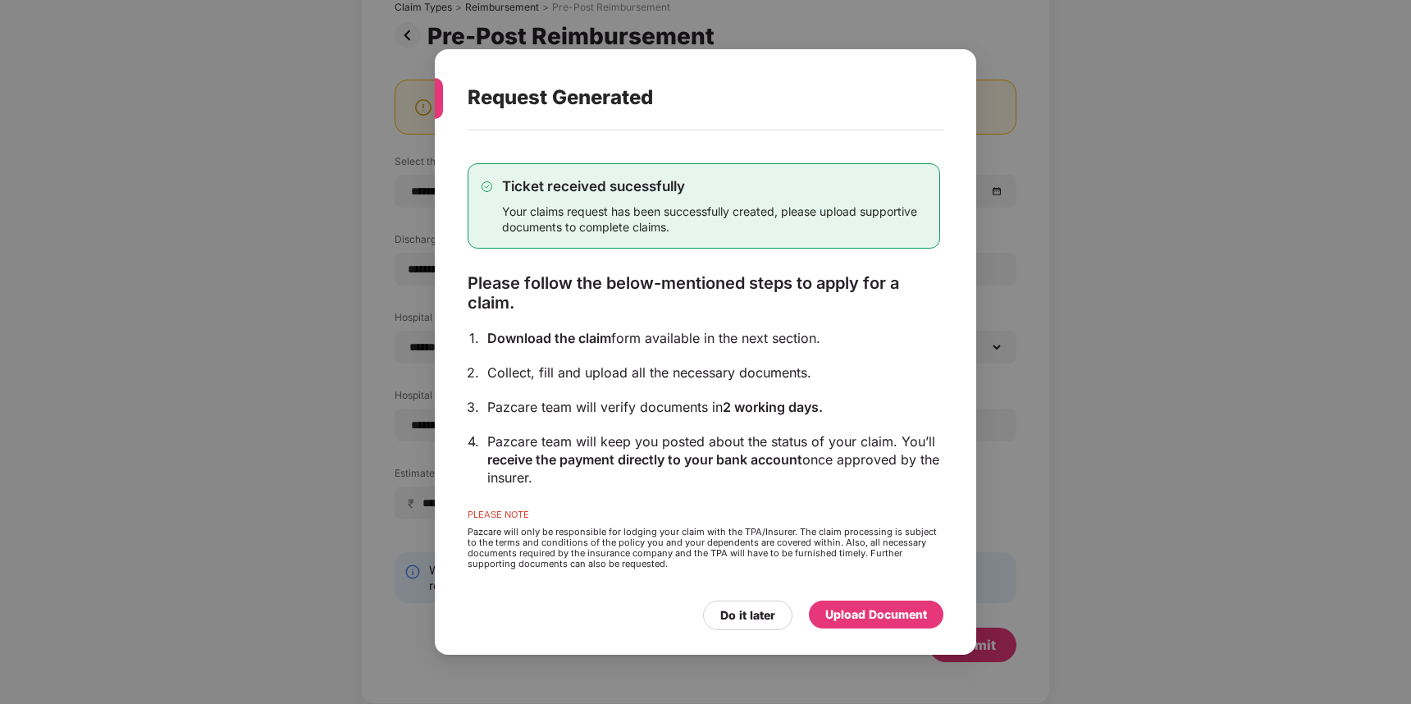
click at [709, 213] on div "Your claims request has been successfully created, please upload supportive doc…" at bounding box center [714, 218] width 424 height 31
click at [756, 209] on div "Your claims request has been successfully created, please upload supportive doc…" at bounding box center [714, 218] width 424 height 31
click at [744, 226] on div "Your claims request has been successfully created, please upload supportive doc…" at bounding box center [714, 218] width 424 height 31
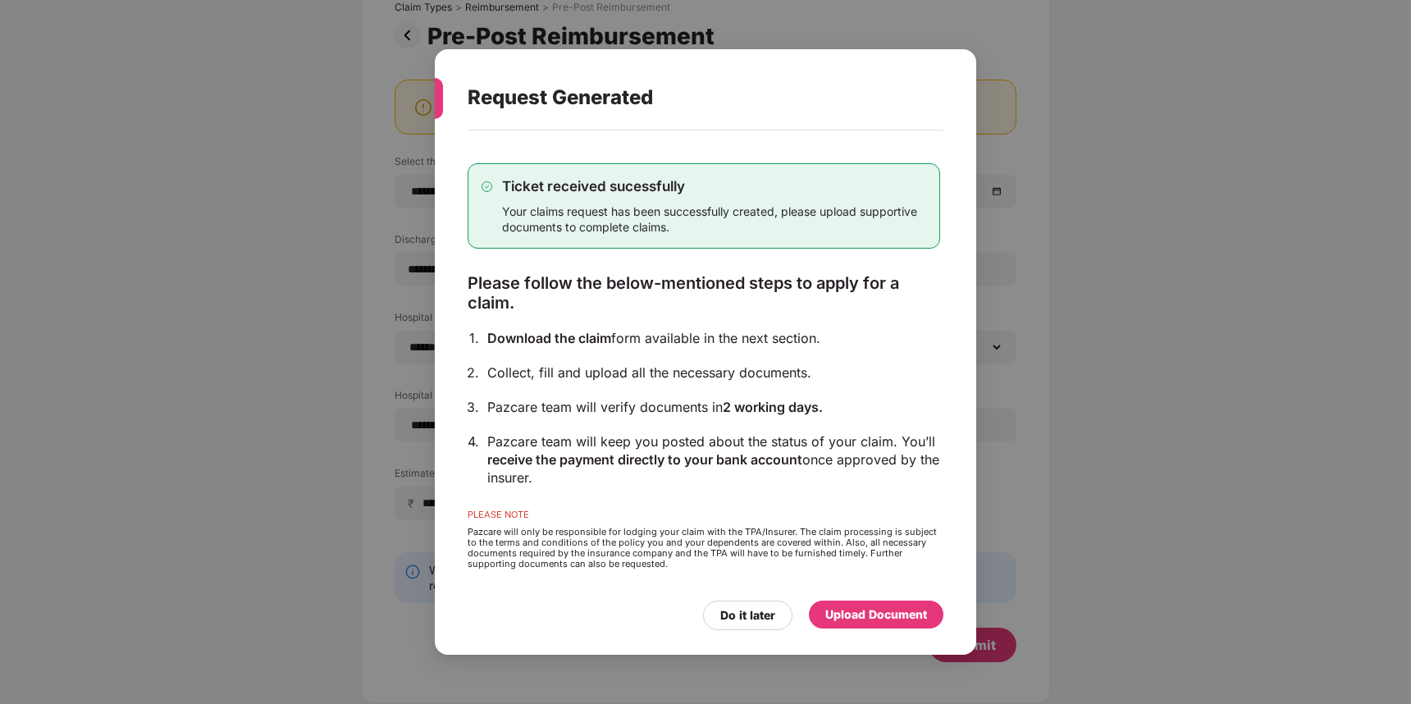
click at [578, 226] on div "Your claims request has been successfully created, please upload supportive doc…" at bounding box center [714, 218] width 424 height 31
click at [703, 229] on div "Your claims request has been successfully created, please upload supportive doc…" at bounding box center [714, 218] width 424 height 31
click at [702, 283] on div "Please follow the below-mentioned steps to apply for a claim." at bounding box center [704, 292] width 473 height 39
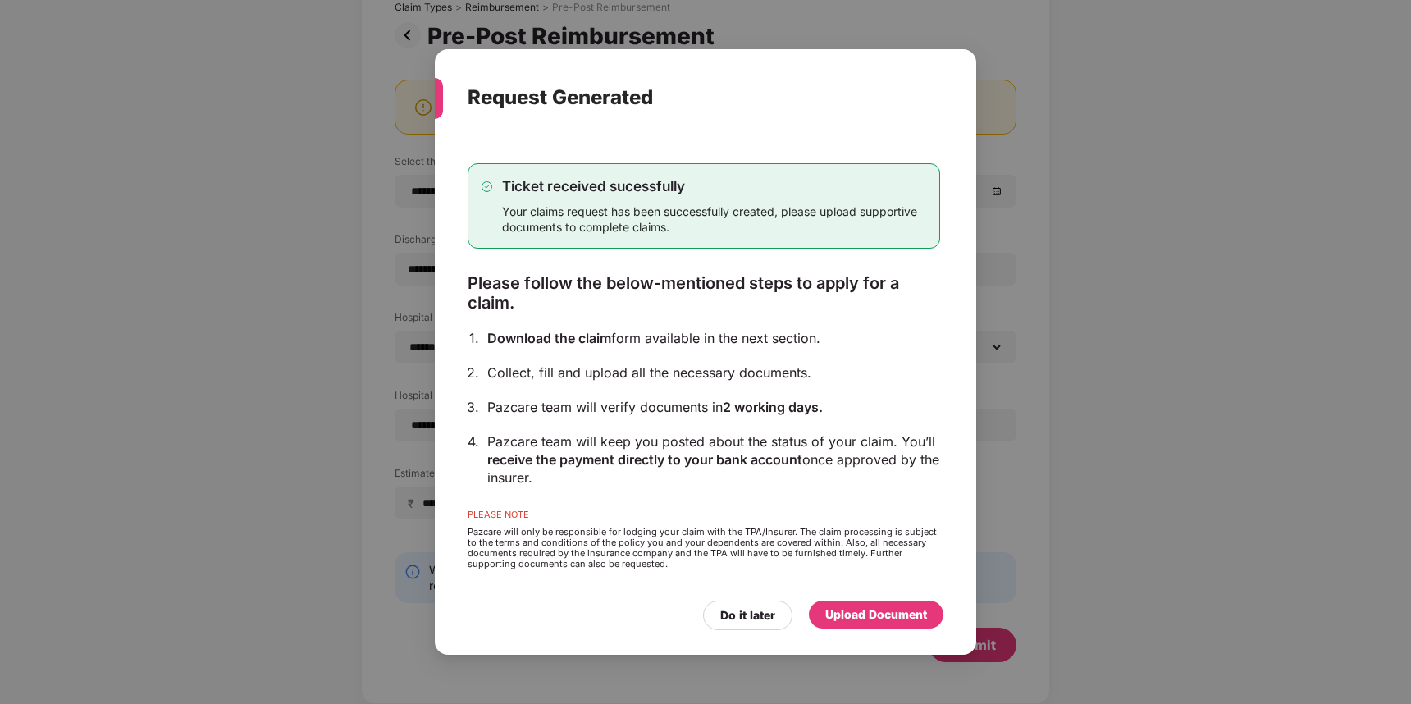
click at [697, 254] on div "Ticket received sucessfully Your claims request has been successfully created, …" at bounding box center [704, 366] width 473 height 454
click at [644, 339] on div "Download the claim form available in the next section." at bounding box center [713, 338] width 453 height 18
click at [651, 299] on div "Please follow the below-mentioned steps to apply for a claim." at bounding box center [704, 292] width 473 height 39
click at [625, 372] on div "Collect, fill and upload all the necessary documents." at bounding box center [713, 372] width 453 height 18
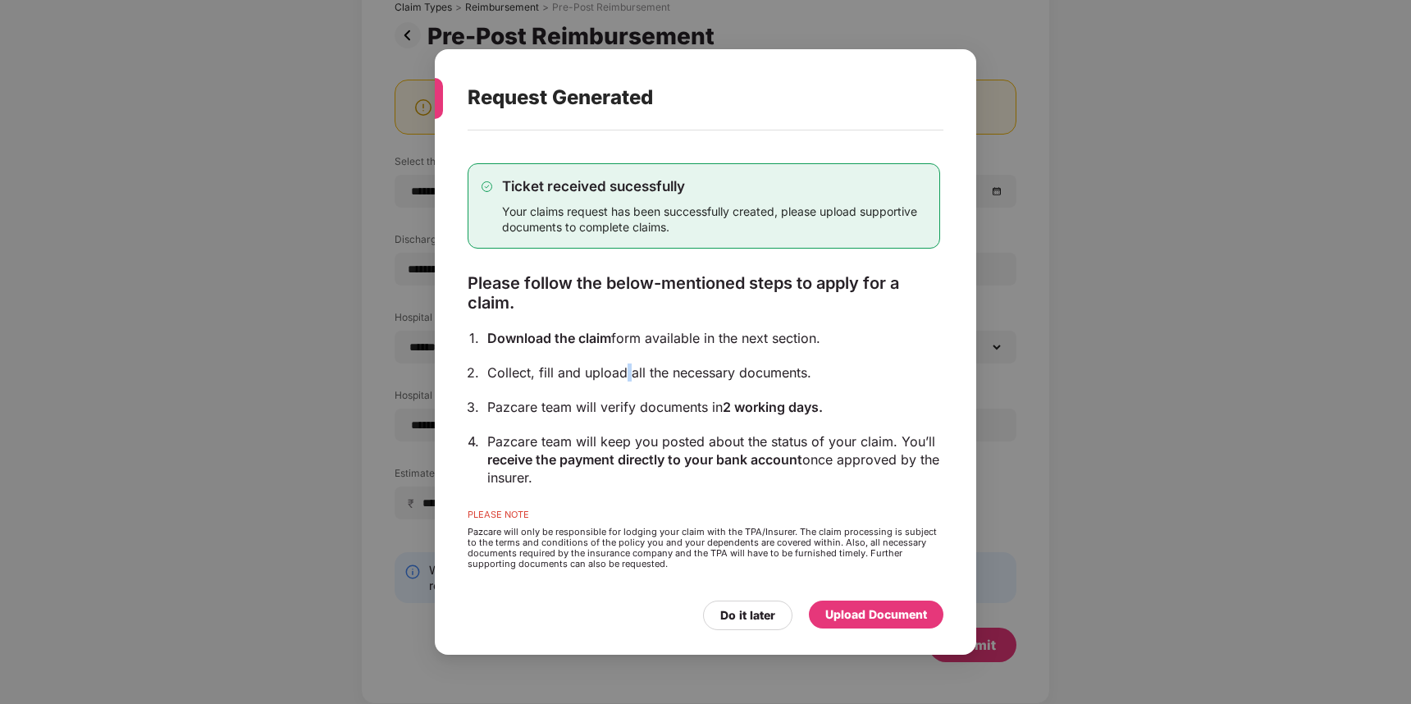
click at [625, 372] on div "Collect, fill and upload all the necessary documents." at bounding box center [713, 372] width 453 height 18
click at [624, 345] on div "Download the claim form available in the next section." at bounding box center [713, 338] width 453 height 18
click at [635, 406] on div "Pazcare team will verify documents in 2 working days." at bounding box center [713, 407] width 453 height 18
click at [642, 377] on div "Collect, fill and upload all the necessary documents." at bounding box center [713, 372] width 453 height 18
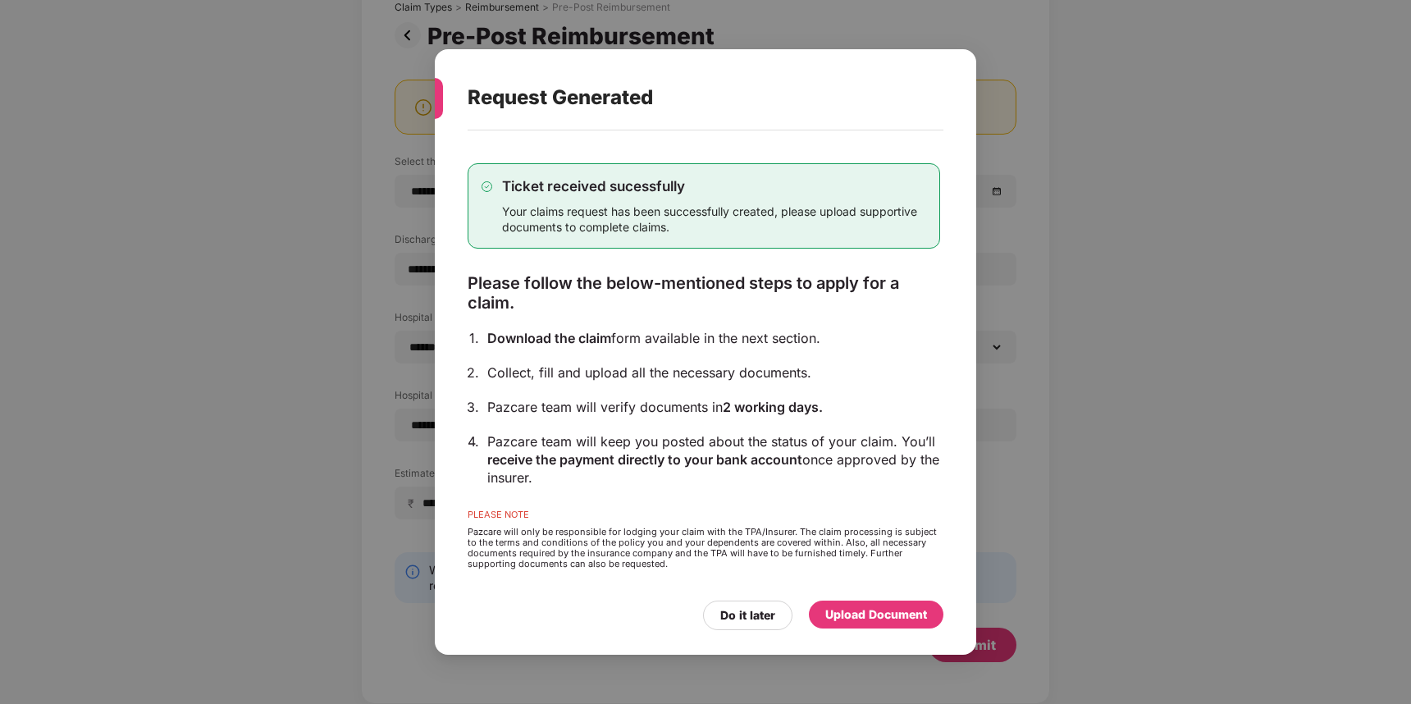
click at [722, 440] on div "Pazcare team will keep you posted about the status of your claim. You’ll receiv…" at bounding box center [713, 459] width 453 height 54
click at [722, 422] on div "Ticket received sucessfully Your claims request has been successfully created, …" at bounding box center [704, 366] width 473 height 454
click at [683, 459] on span "receive the payment directly to your bank account" at bounding box center [644, 459] width 315 height 16
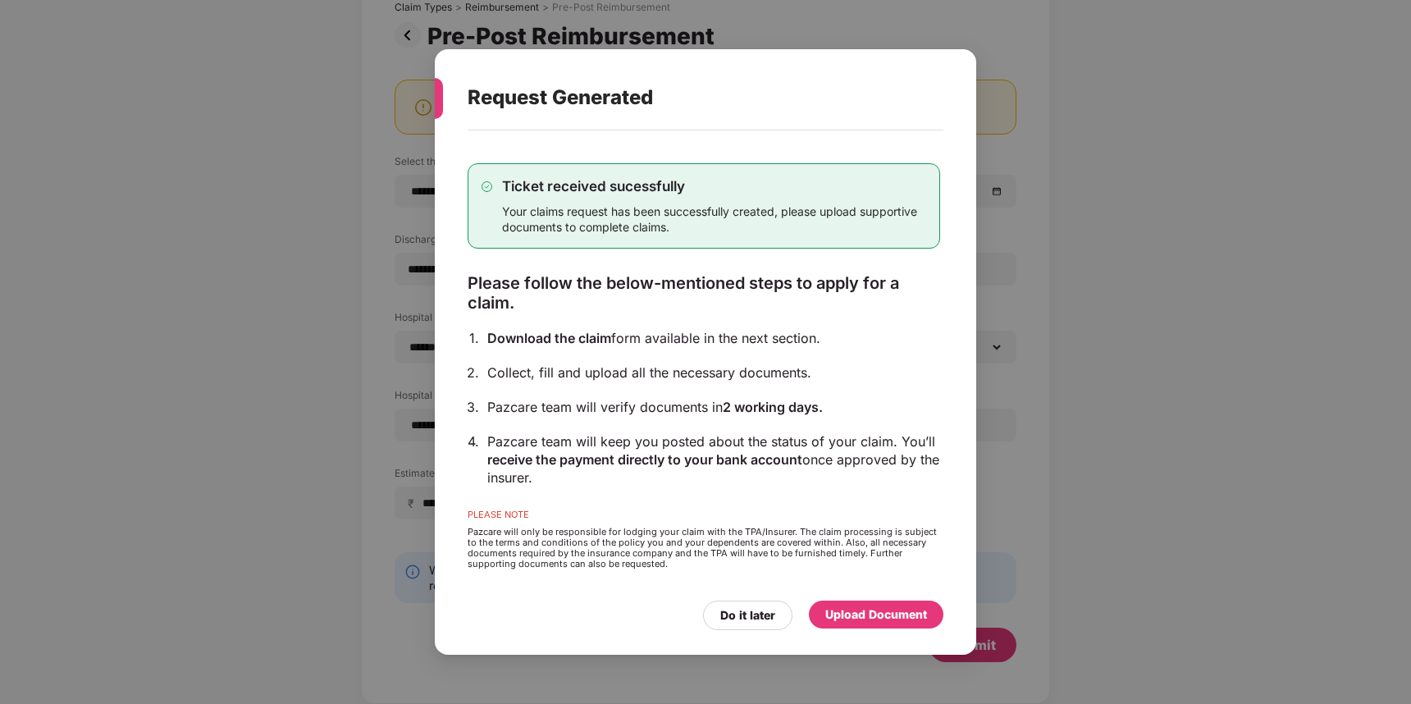
click at [683, 437] on div "Pazcare team will keep you posted about the status of your claim. You’ll receiv…" at bounding box center [713, 459] width 453 height 54
click at [507, 475] on div "Pazcare team will keep you posted about the status of your claim. You’ll receiv…" at bounding box center [713, 459] width 453 height 54
click at [517, 475] on div "Pazcare team will keep you posted about the status of your claim. You’ll receiv…" at bounding box center [713, 459] width 453 height 54
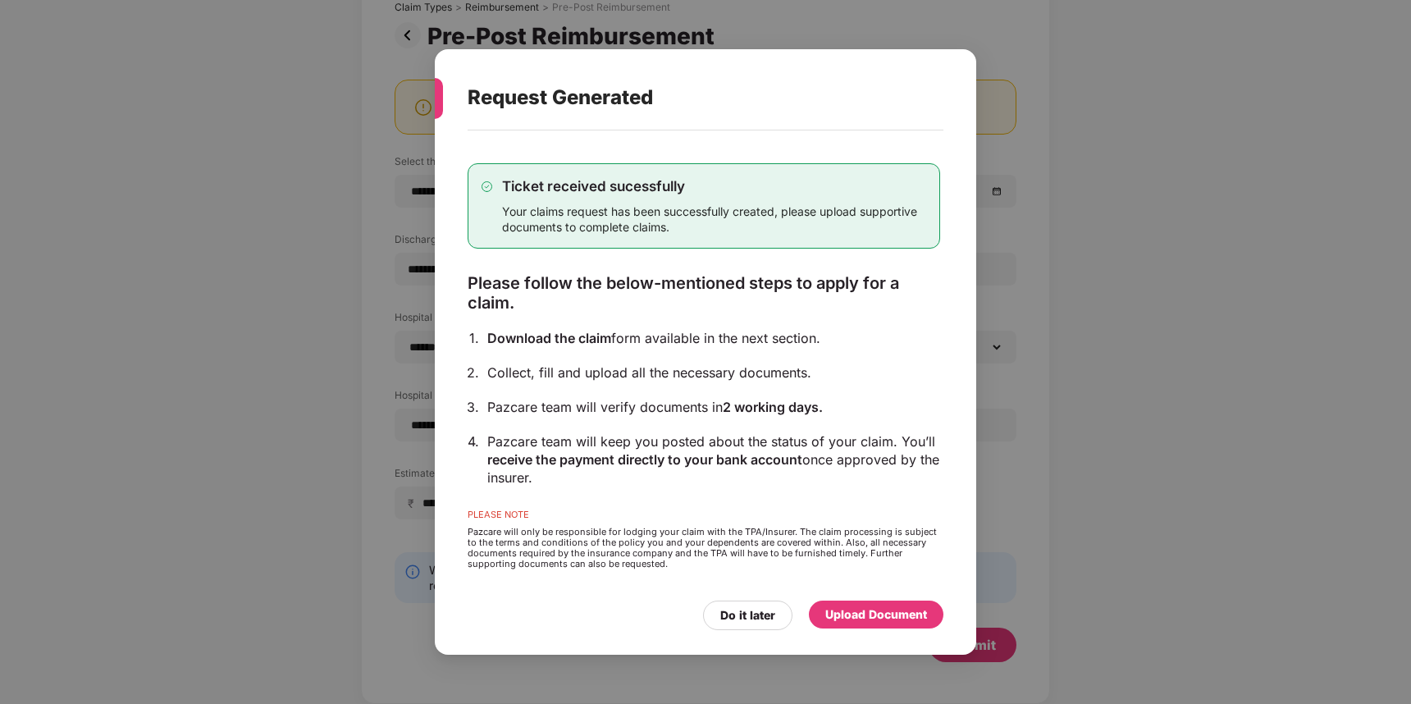
click at [600, 475] on div "Pazcare team will keep you posted about the status of your claim. You’ll receiv…" at bounding box center [713, 459] width 453 height 54
click at [754, 528] on div "Pazcare will only be responsible for lodging your claim with the TPA/Insurer. T…" at bounding box center [704, 548] width 473 height 43
click at [763, 529] on div "Pazcare will only be responsible for lodging your claim with the TPA/Insurer. T…" at bounding box center [704, 548] width 473 height 43
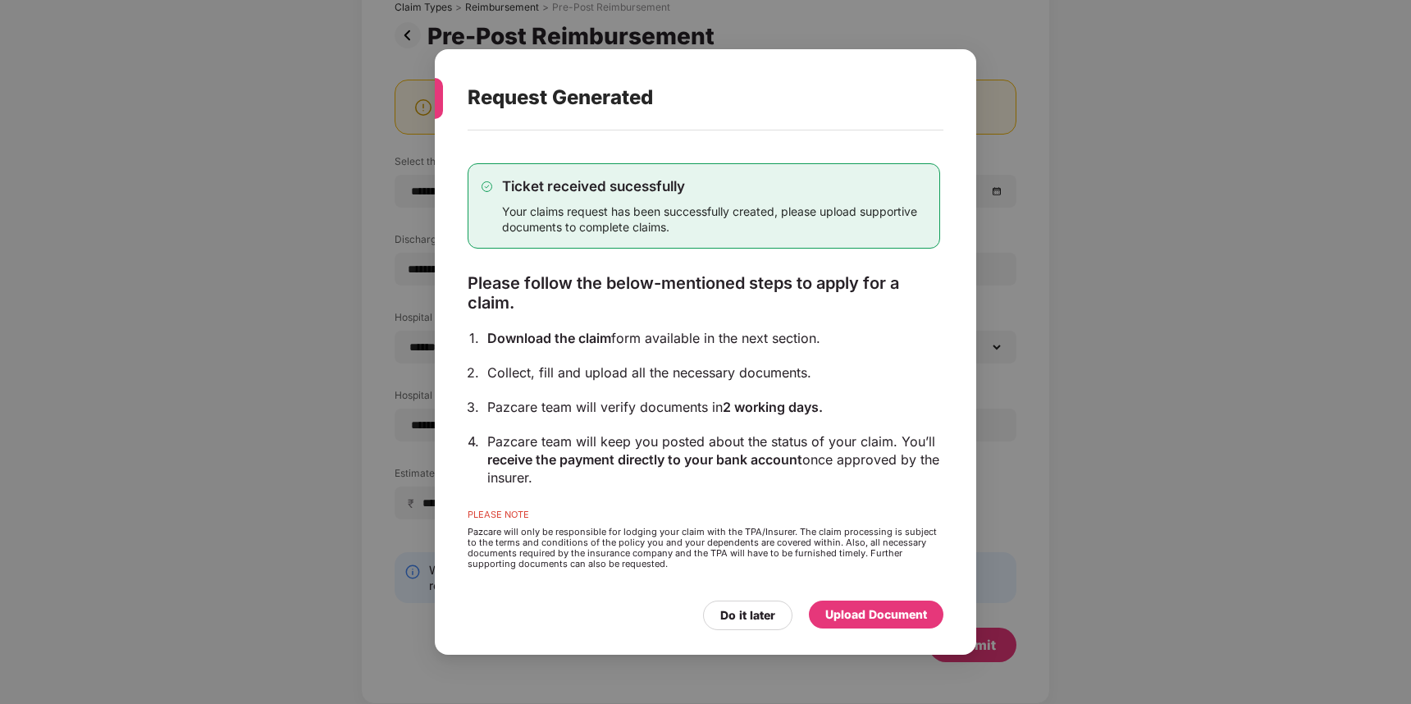
click at [714, 541] on div "Pazcare will only be responsible for lodging your claim with the TPA/Insurer. T…" at bounding box center [704, 548] width 473 height 43
click at [721, 532] on div "Pazcare will only be responsible for lodging your claim with the TPA/Insurer. T…" at bounding box center [704, 548] width 473 height 43
click at [644, 554] on div "Pazcare will only be responsible for lodging your claim with the TPA/Insurer. T…" at bounding box center [704, 548] width 473 height 43
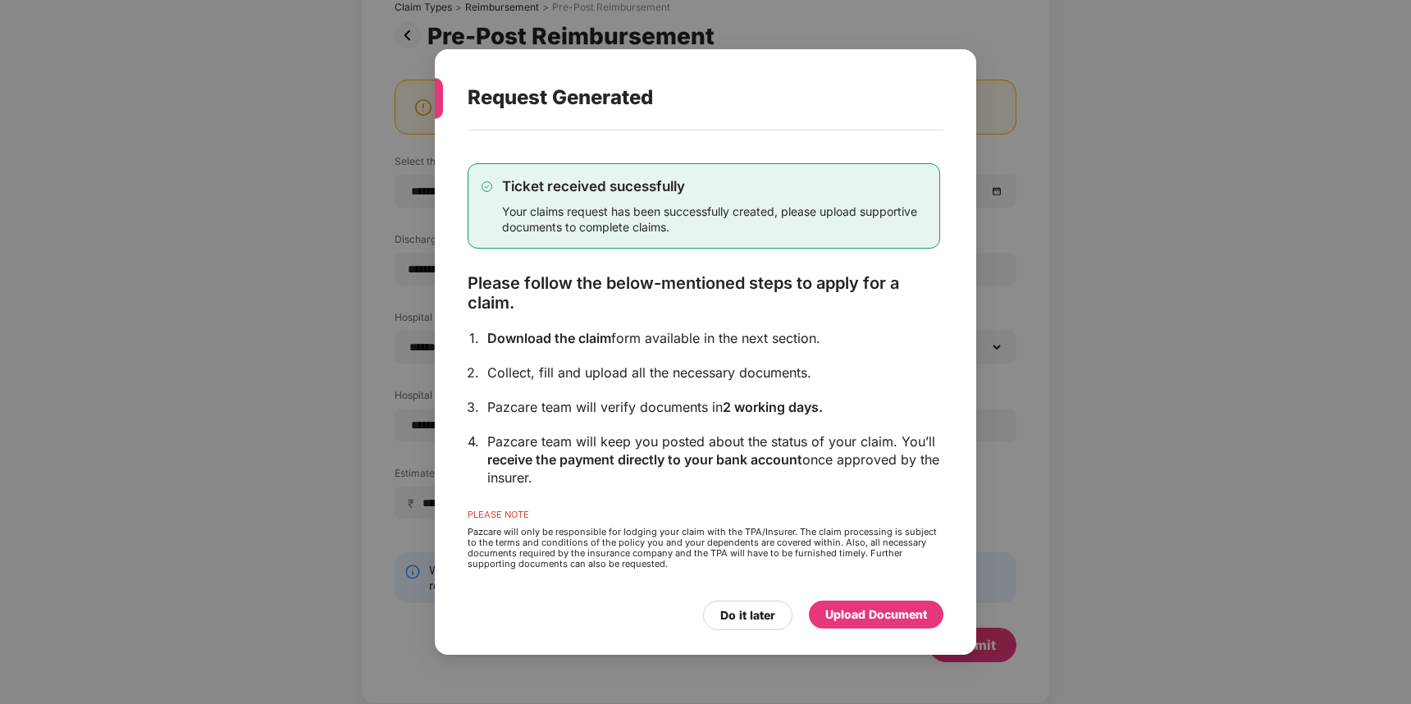
click at [693, 554] on div "Pazcare will only be responsible for lodging your claim with the TPA/Insurer. T…" at bounding box center [704, 548] width 473 height 43
click at [713, 554] on div "Pazcare will only be responsible for lodging your claim with the TPA/Insurer. T…" at bounding box center [704, 548] width 473 height 43
click at [713, 530] on div "Pazcare will only be responsible for lodging your claim with the TPA/Insurer. T…" at bounding box center [704, 548] width 473 height 43
click at [569, 565] on div "Pazcare will only be responsible for lodging your claim with the TPA/Insurer. T…" at bounding box center [704, 548] width 473 height 43
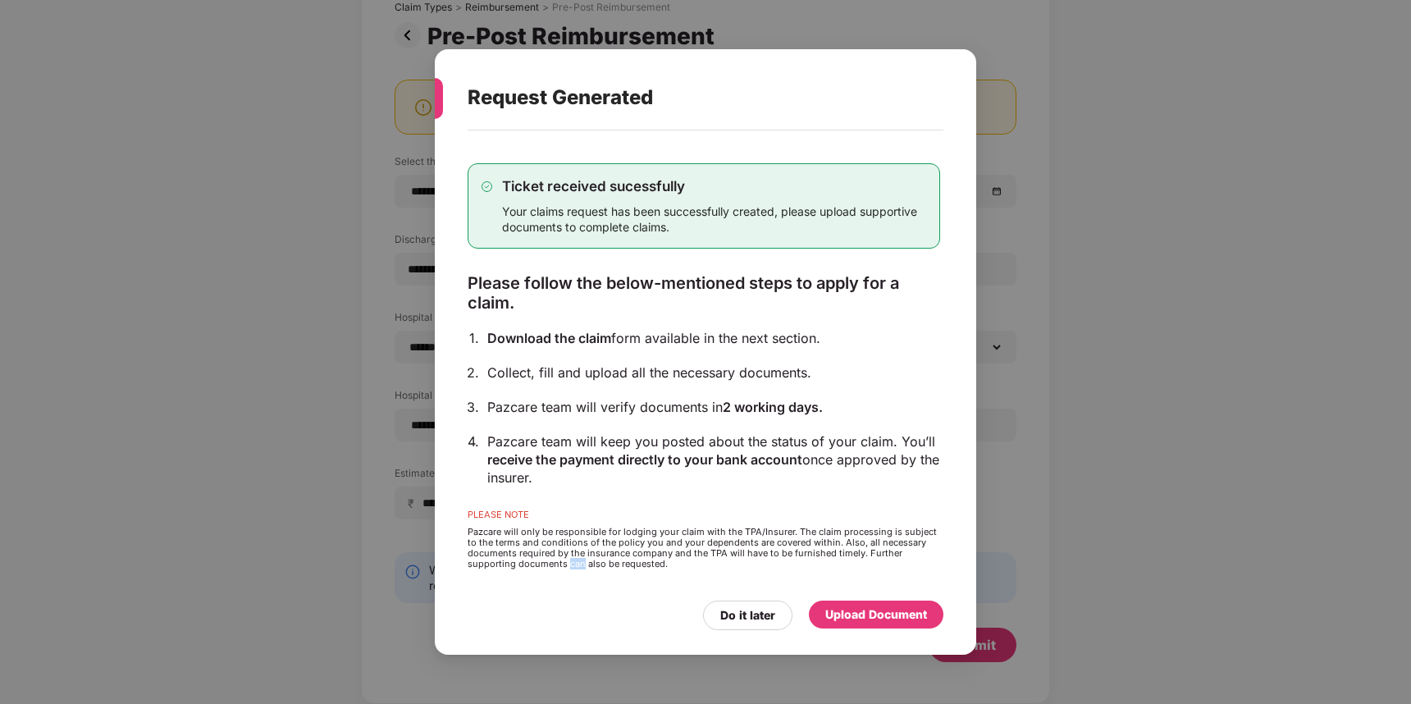
click at [569, 565] on div "Pazcare will only be responsible for lodging your claim with the TPA/Insurer. T…" at bounding box center [704, 548] width 473 height 43
click at [576, 550] on div "Pazcare will only be responsible for lodging your claim with the TPA/Insurer. T…" at bounding box center [704, 548] width 473 height 43
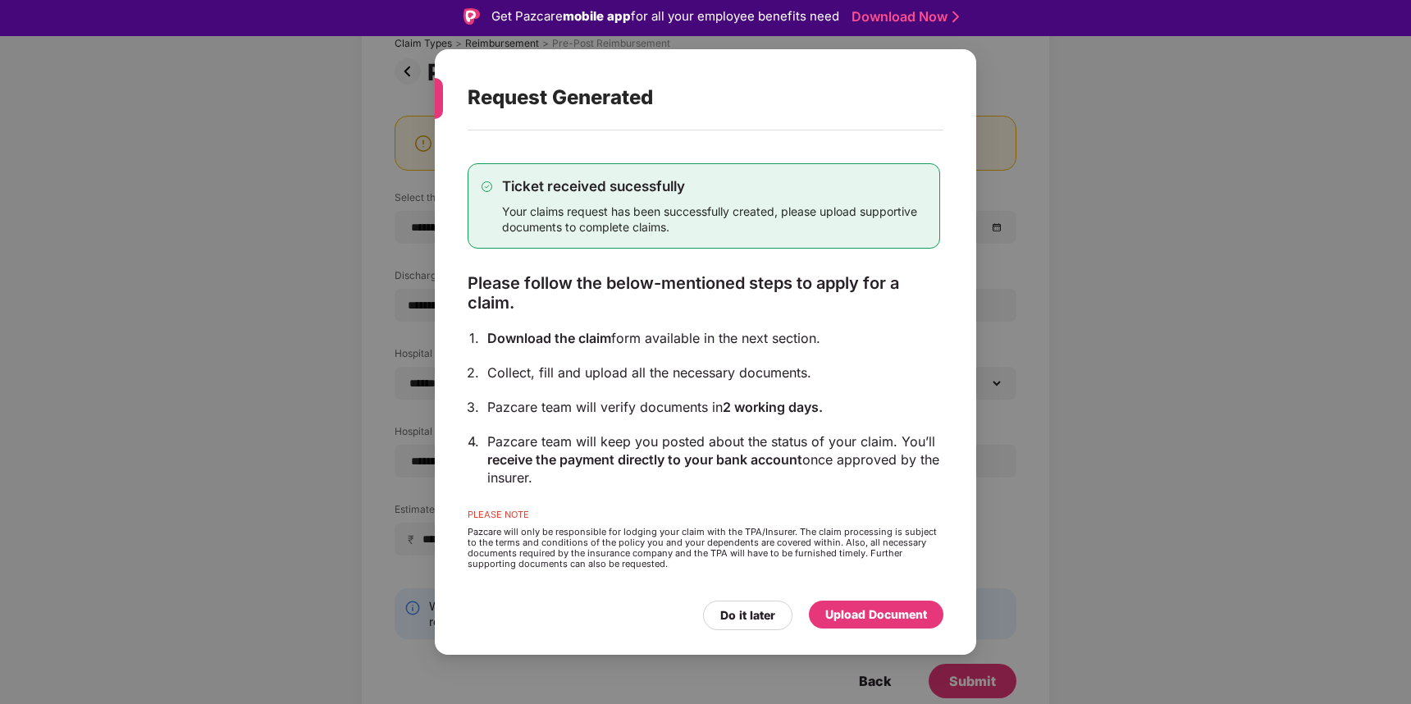
scroll to position [0, 0]
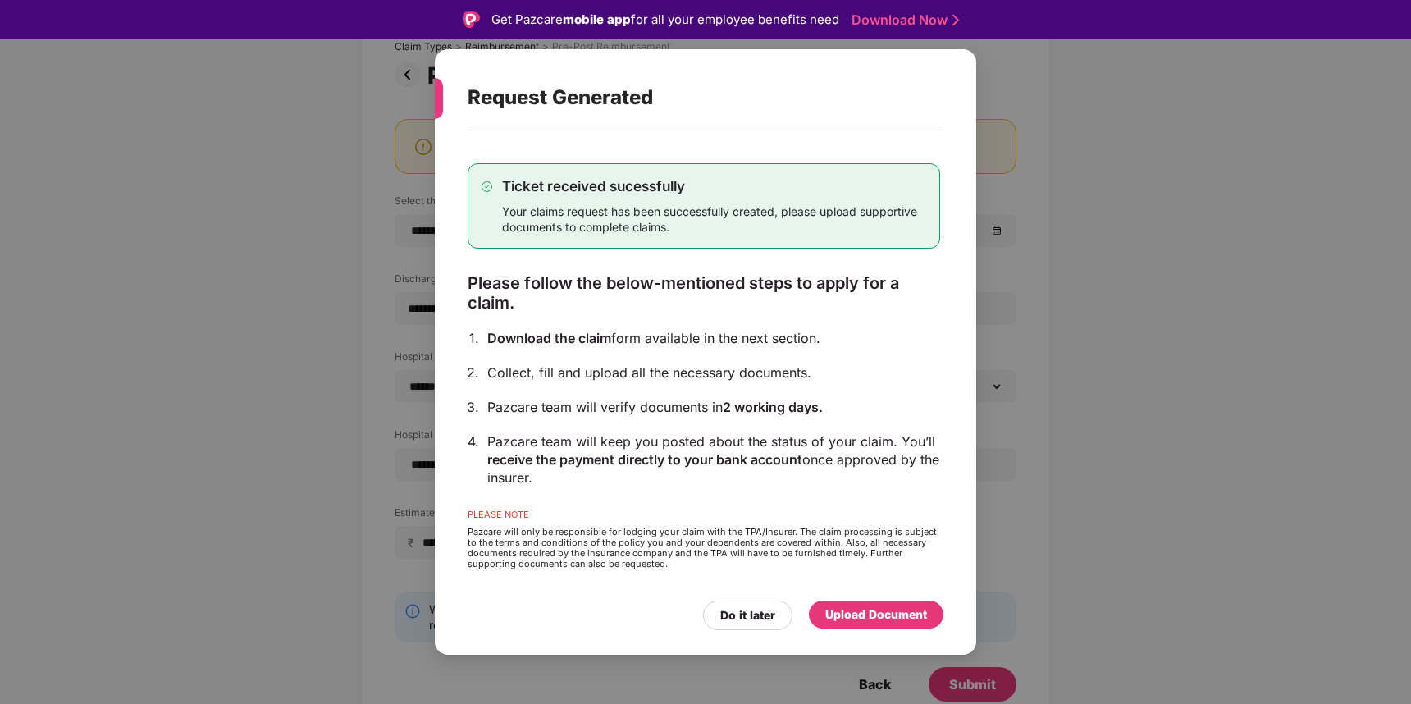
click at [875, 615] on div "Upload Document" at bounding box center [876, 614] width 102 height 18
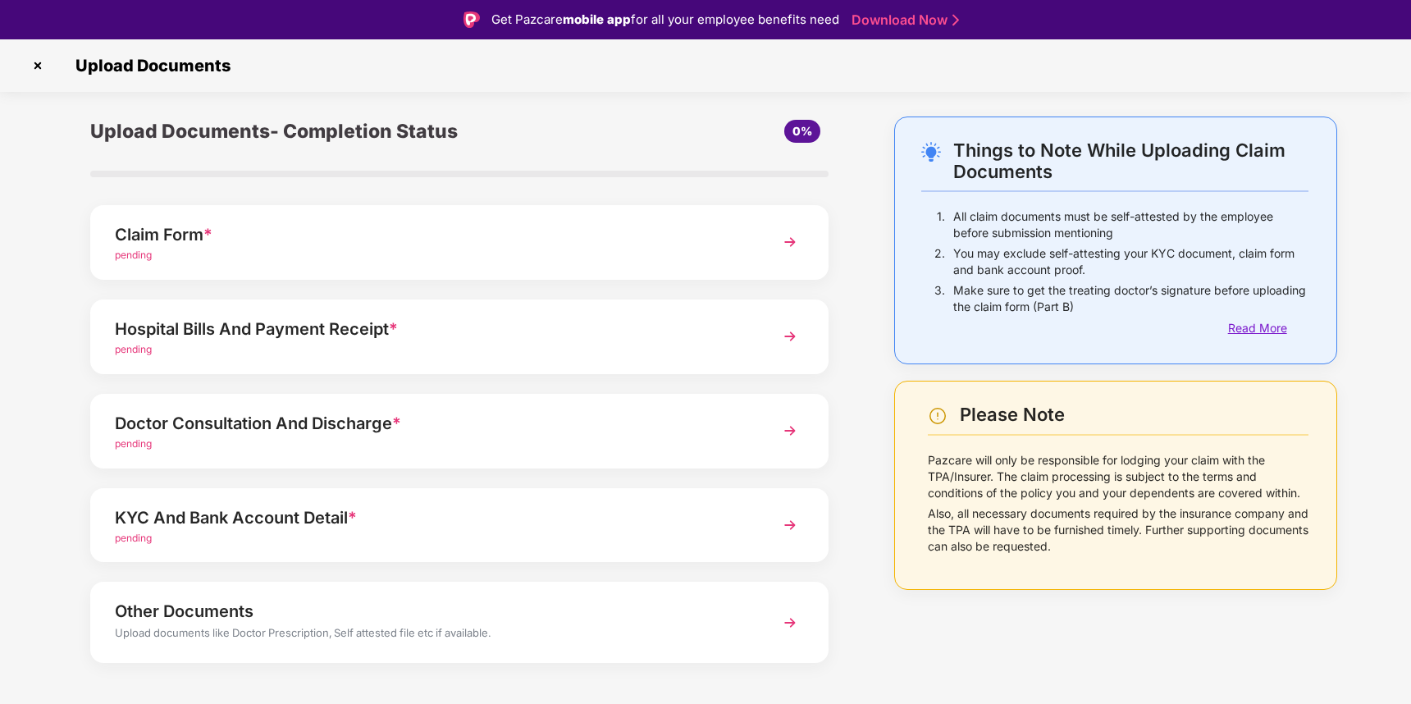
click at [1252, 327] on div "Read More" at bounding box center [1268, 328] width 80 height 18
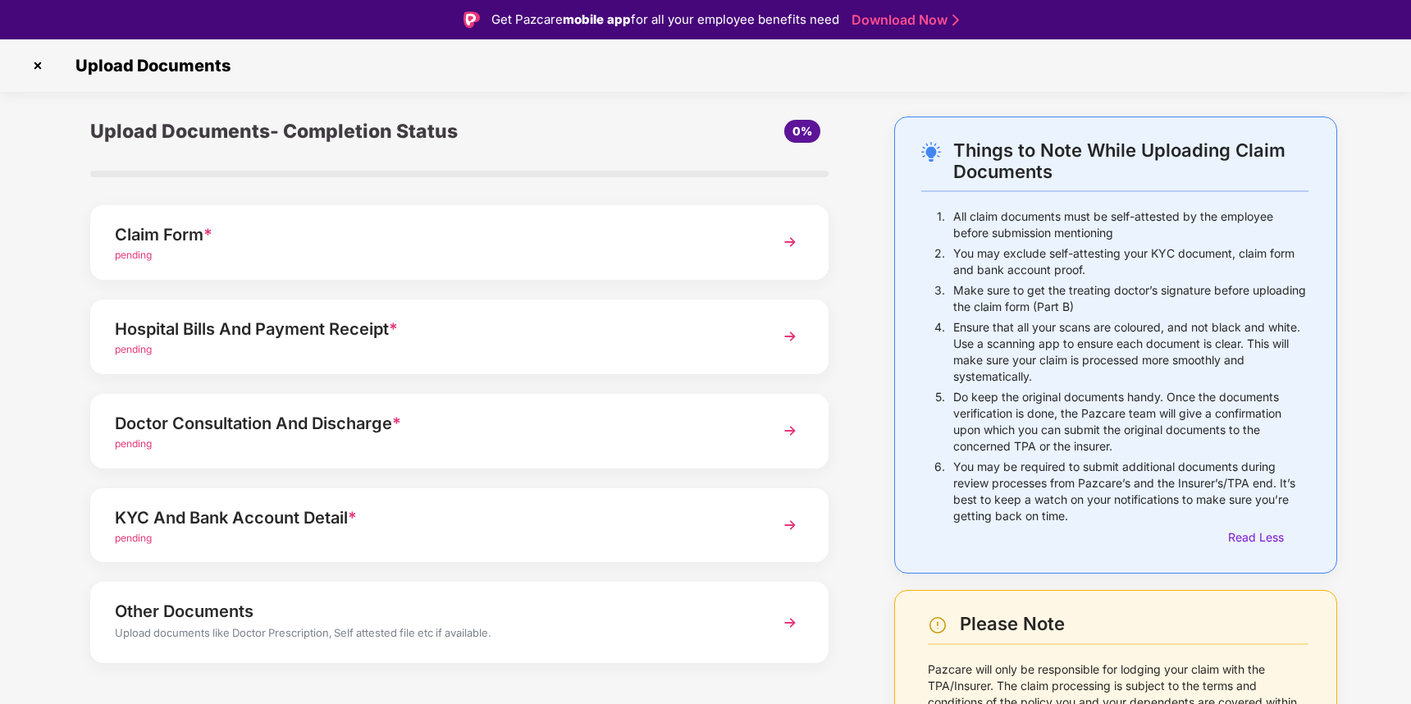
click at [1113, 327] on p "Ensure that all your scans are coloured, and not black and white. Use a scannin…" at bounding box center [1130, 352] width 355 height 66
click at [1126, 287] on p "Make sure to get the treating doctor’s signature before uploading the claim for…" at bounding box center [1130, 298] width 355 height 33
click at [1113, 345] on p "Ensure that all your scans are coloured, and not black and white. Use a scannin…" at bounding box center [1130, 352] width 355 height 66
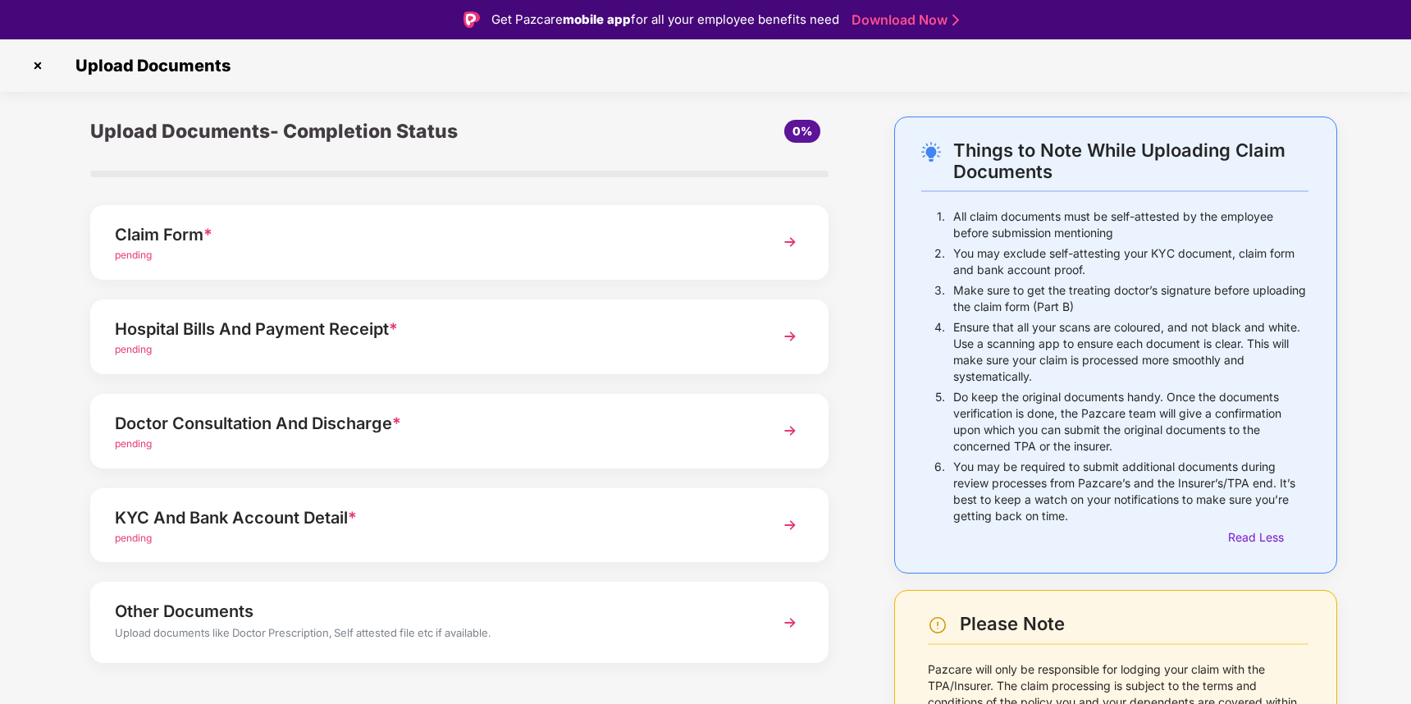
click at [1132, 279] on div "You may exclude self-attesting your KYC document, claim form and bank account p…" at bounding box center [1130, 263] width 355 height 37
click at [1113, 355] on p "Ensure that all your scans are coloured, and not black and white. Use a scannin…" at bounding box center [1130, 352] width 355 height 66
click at [1113, 327] on p "Ensure that all your scans are coloured, and not black and white. Use a scannin…" at bounding box center [1130, 352] width 355 height 66
click at [1125, 400] on p "Do keep the original documents handy. Once the documents verification is done, …" at bounding box center [1130, 422] width 355 height 66
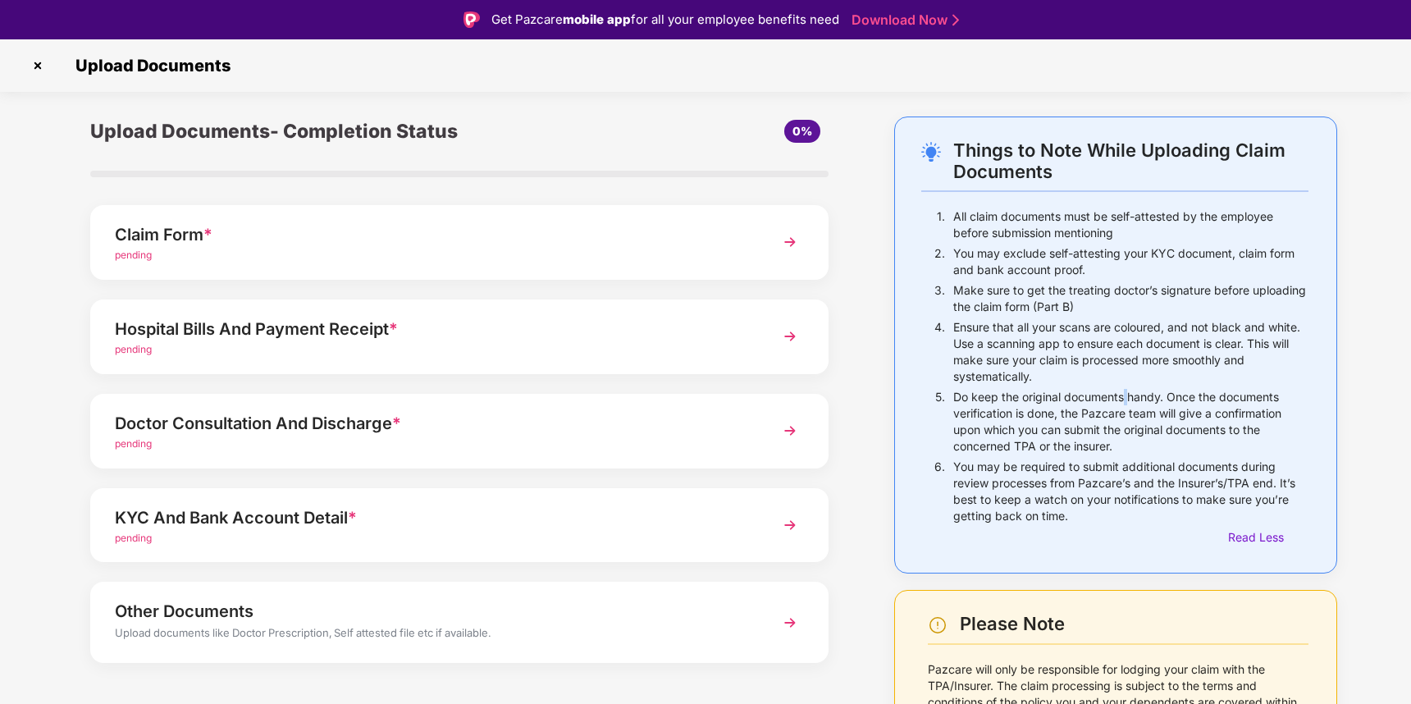
click at [1125, 400] on p "Do keep the original documents handy. Once the documents verification is done, …" at bounding box center [1130, 422] width 355 height 66
click at [1125, 359] on p "Ensure that all your scans are coloured, and not black and white. Use a scannin…" at bounding box center [1130, 352] width 355 height 66
click at [1131, 414] on p "Do keep the original documents handy. Once the documents verification is done, …" at bounding box center [1130, 422] width 355 height 66
click at [1131, 377] on p "Ensure that all your scans are coloured, and not black and white. Use a scannin…" at bounding box center [1130, 352] width 355 height 66
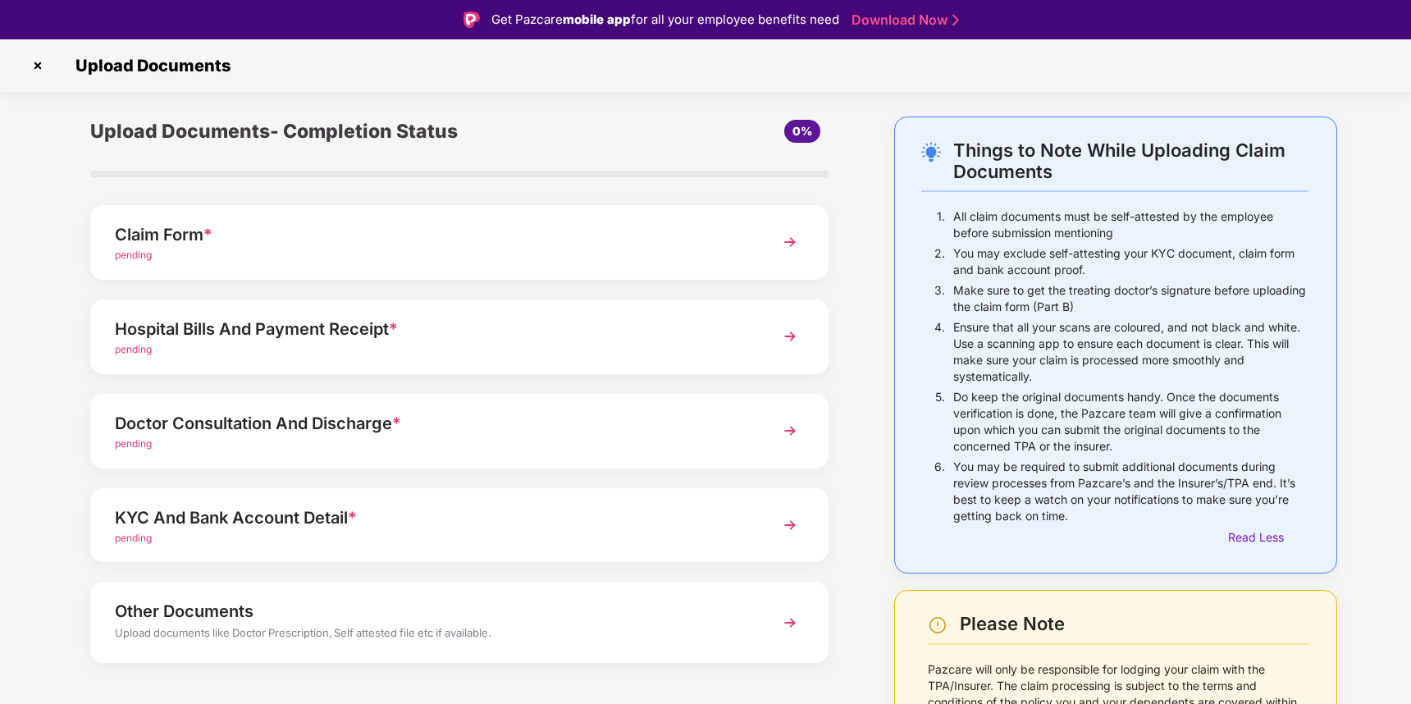
click at [1113, 430] on p "Do keep the original documents handy. Once the documents verification is done, …" at bounding box center [1130, 422] width 355 height 66
click at [1113, 409] on p "Do keep the original documents handy. Once the documents verification is done, …" at bounding box center [1130, 422] width 355 height 66
click at [1037, 446] on p "Do keep the original documents handy. Once the documents verification is done, …" at bounding box center [1130, 422] width 355 height 66
click at [1035, 445] on p "Do keep the original documents handy. Once the documents verification is done, …" at bounding box center [1130, 422] width 355 height 66
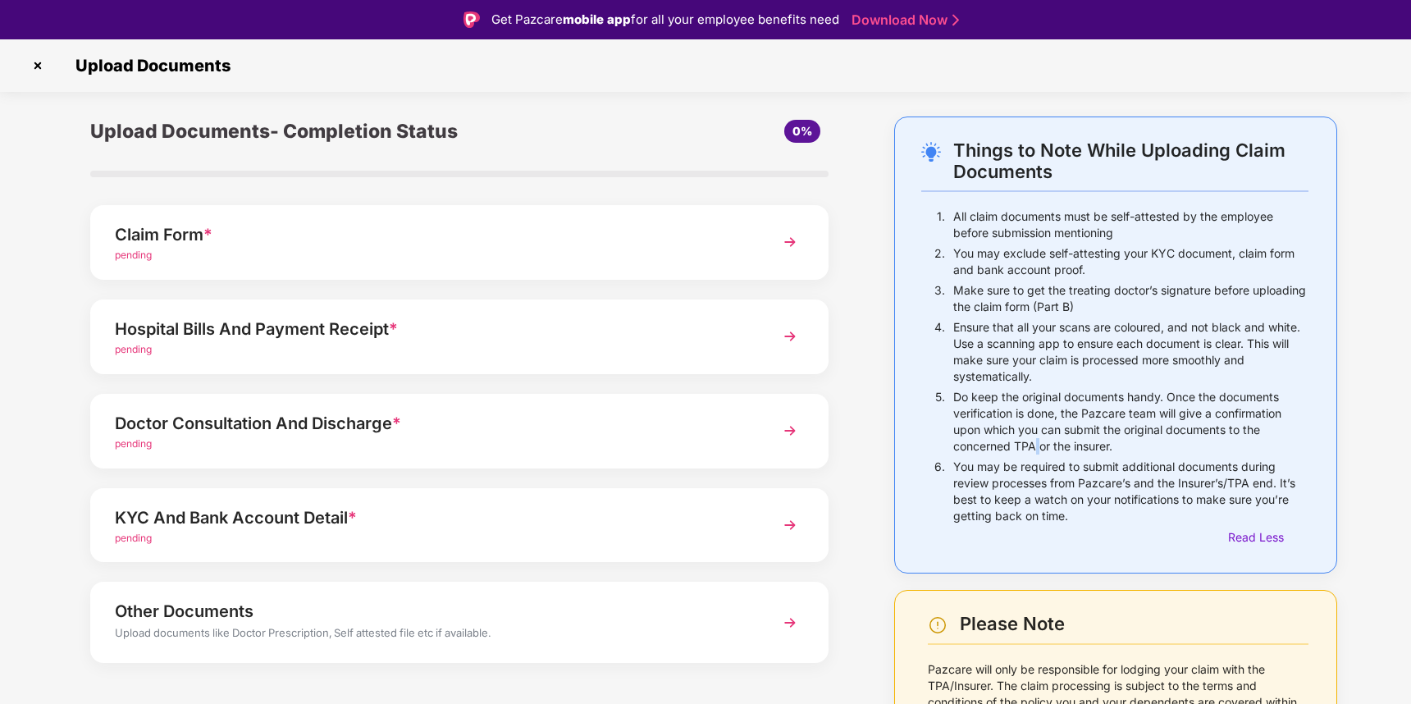
click at [1035, 445] on p "Do keep the original documents handy. Once the documents verification is done, …" at bounding box center [1130, 422] width 355 height 66
click at [1072, 409] on p "Do keep the original documents handy. Once the documents verification is done, …" at bounding box center [1130, 422] width 355 height 66
click at [1141, 496] on p "You may be required to submit additional documents during review processes from…" at bounding box center [1130, 492] width 355 height 66
click at [1135, 467] on p "You may be required to submit additional documents during review processes from…" at bounding box center [1130, 492] width 355 height 66
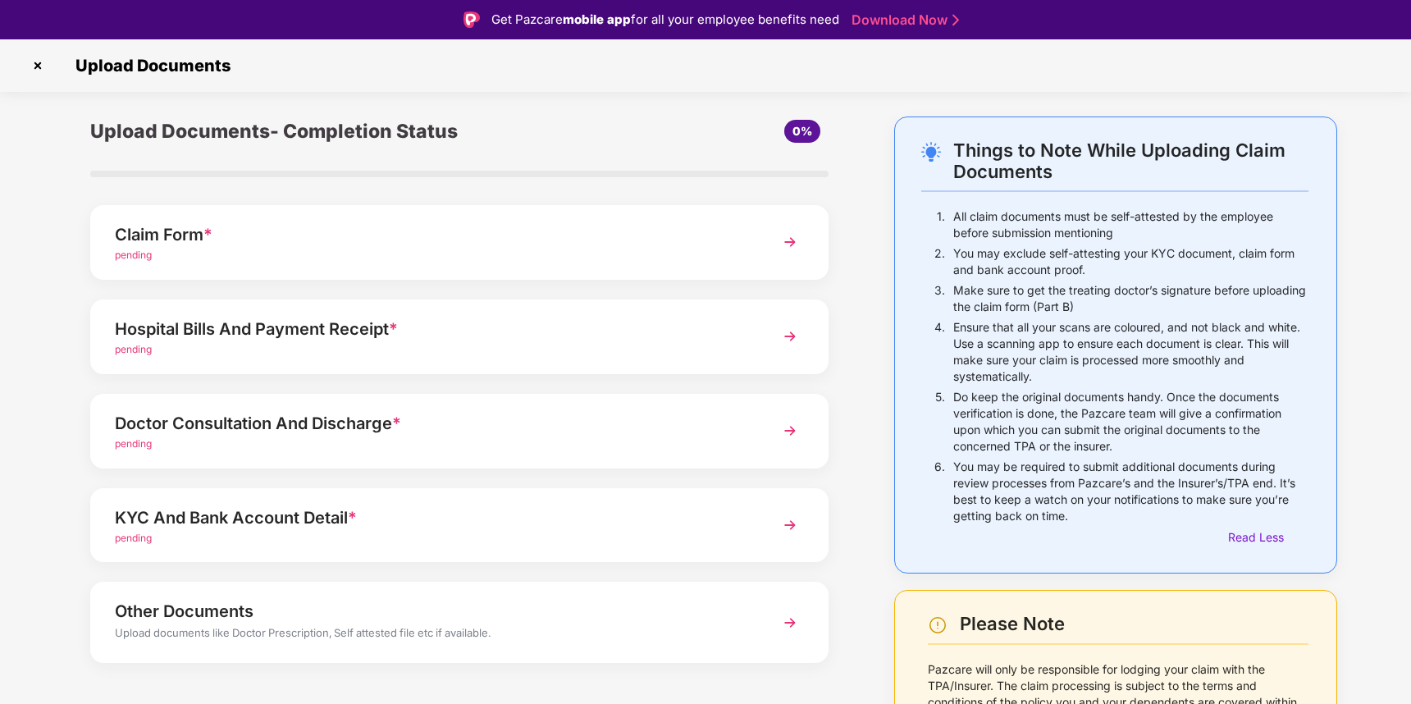
click at [1125, 290] on p "Make sure to get the treating doctor’s signature before uploading the claim for…" at bounding box center [1130, 298] width 355 height 33
click at [1138, 261] on p "You may exclude self-attesting your KYC document, claim form and bank account p…" at bounding box center [1130, 261] width 355 height 33
click at [1017, 306] on p "Make sure to get the treating doctor’s signature before uploading the claim for…" at bounding box center [1130, 298] width 355 height 33
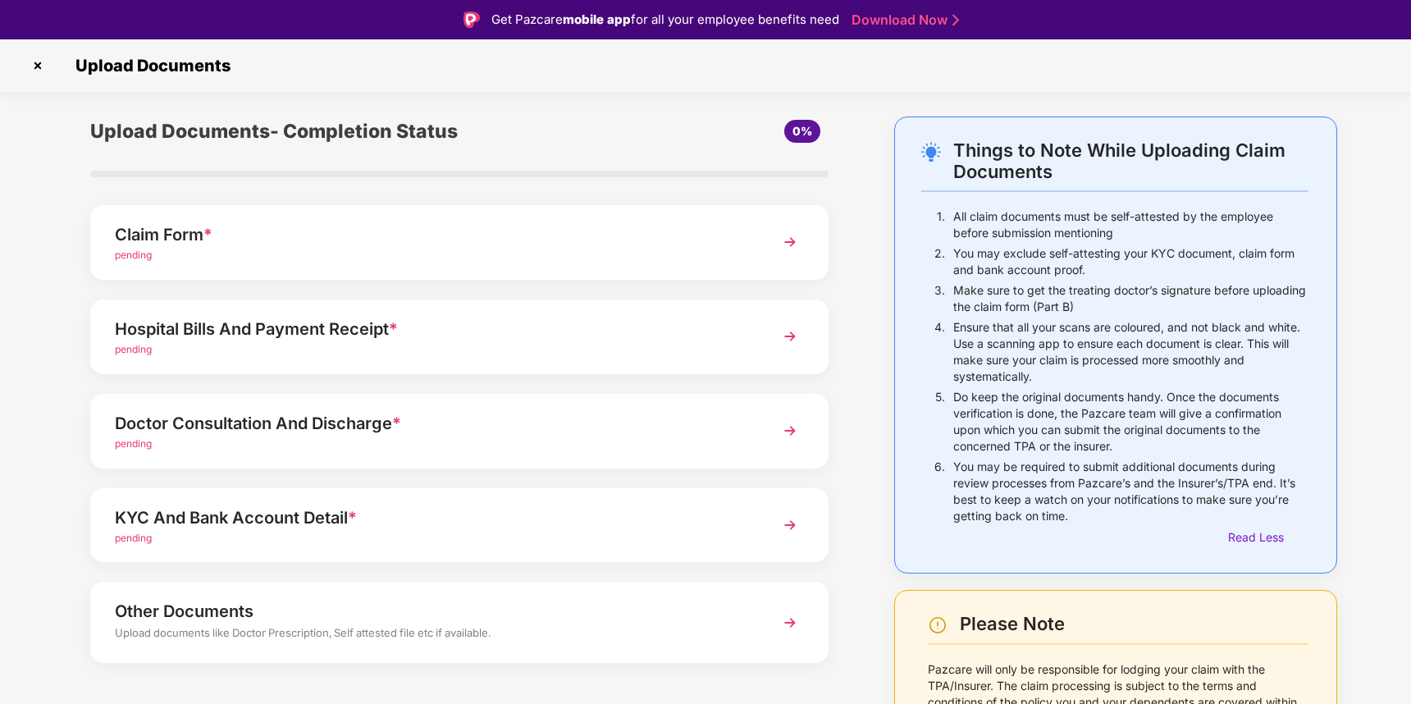
click at [1093, 282] on p "Make sure to get the treating doctor’s signature before uploading the claim for…" at bounding box center [1130, 298] width 355 height 33
click at [387, 252] on div "pending" at bounding box center [431, 256] width 632 height 16
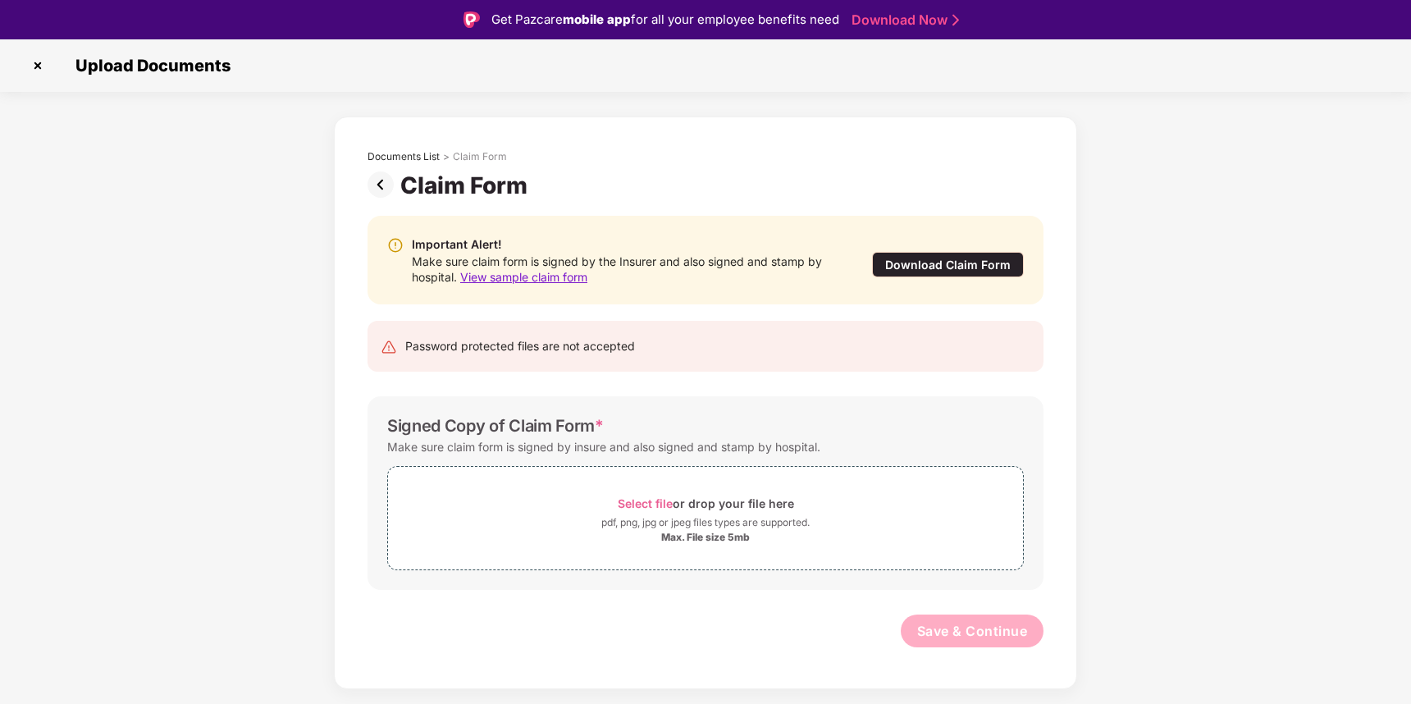
click at [618, 260] on div "Make sure claim form is signed by the Insurer and also signed and stamp by hosp…" at bounding box center [625, 269] width 427 height 31
click at [634, 234] on div "Important Alert! Make sure claim form is signed by the Insurer and also signed …" at bounding box center [706, 260] width 676 height 89
click at [514, 348] on div "Password protected files are not accepted" at bounding box center [520, 346] width 230 height 18
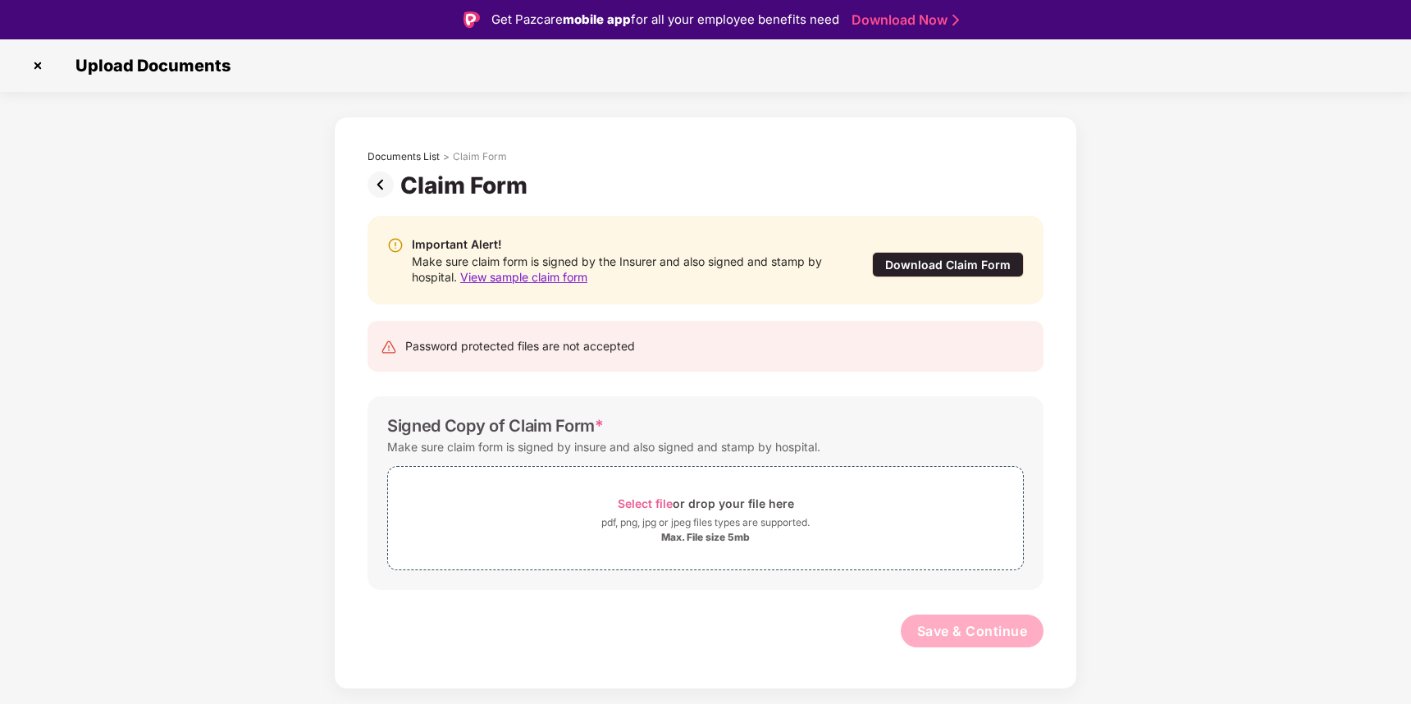
click at [543, 327] on div "Password protected files are not accepted" at bounding box center [706, 346] width 676 height 51
click at [505, 423] on div "Signed Copy of Claim Form *" at bounding box center [495, 426] width 217 height 20
click at [486, 426] on div "Signed Copy of Claim Form *" at bounding box center [495, 426] width 217 height 20
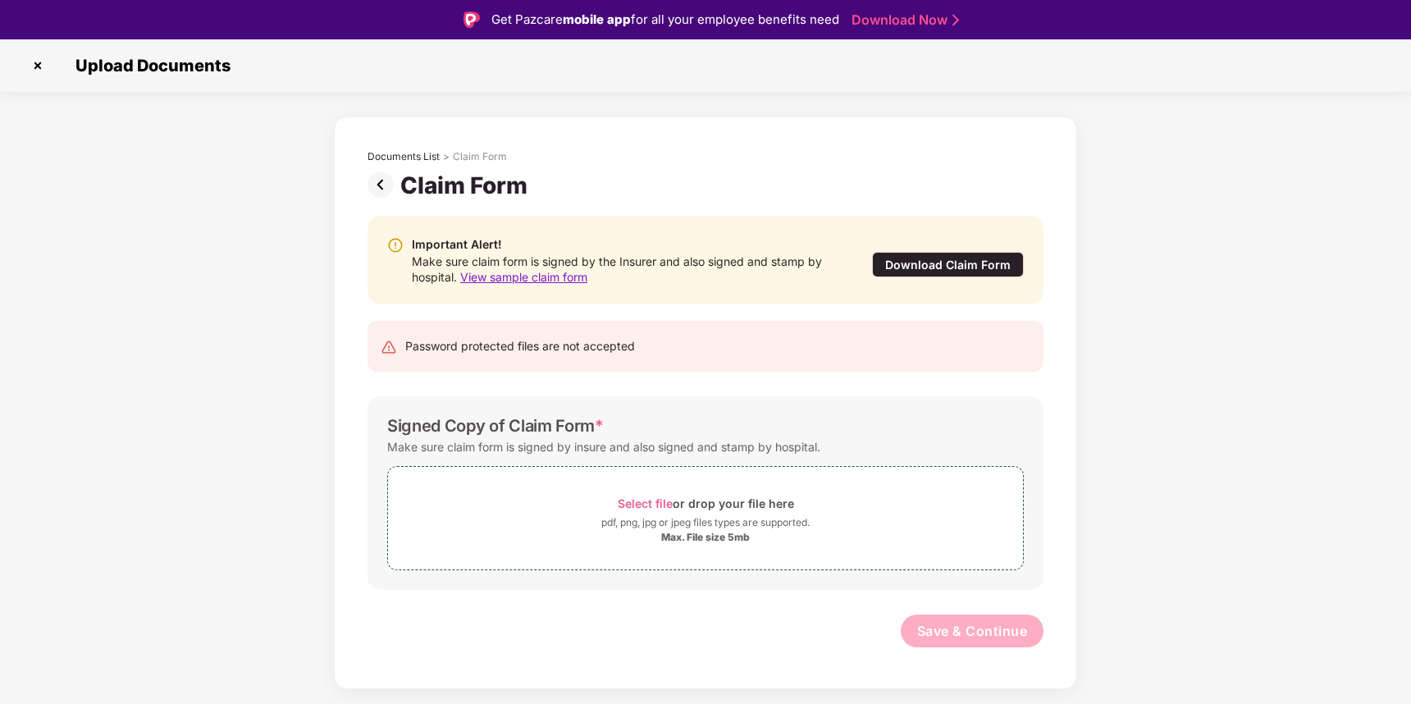
click at [507, 426] on div "Signed Copy of Claim Form *" at bounding box center [495, 426] width 217 height 20
click at [501, 427] on div "Signed Copy of Claim Form *" at bounding box center [495, 426] width 217 height 20
click at [512, 407] on div "Signed Copy of Claim Form * Make sure claim form is signed by insure and also s…" at bounding box center [706, 493] width 676 height 194
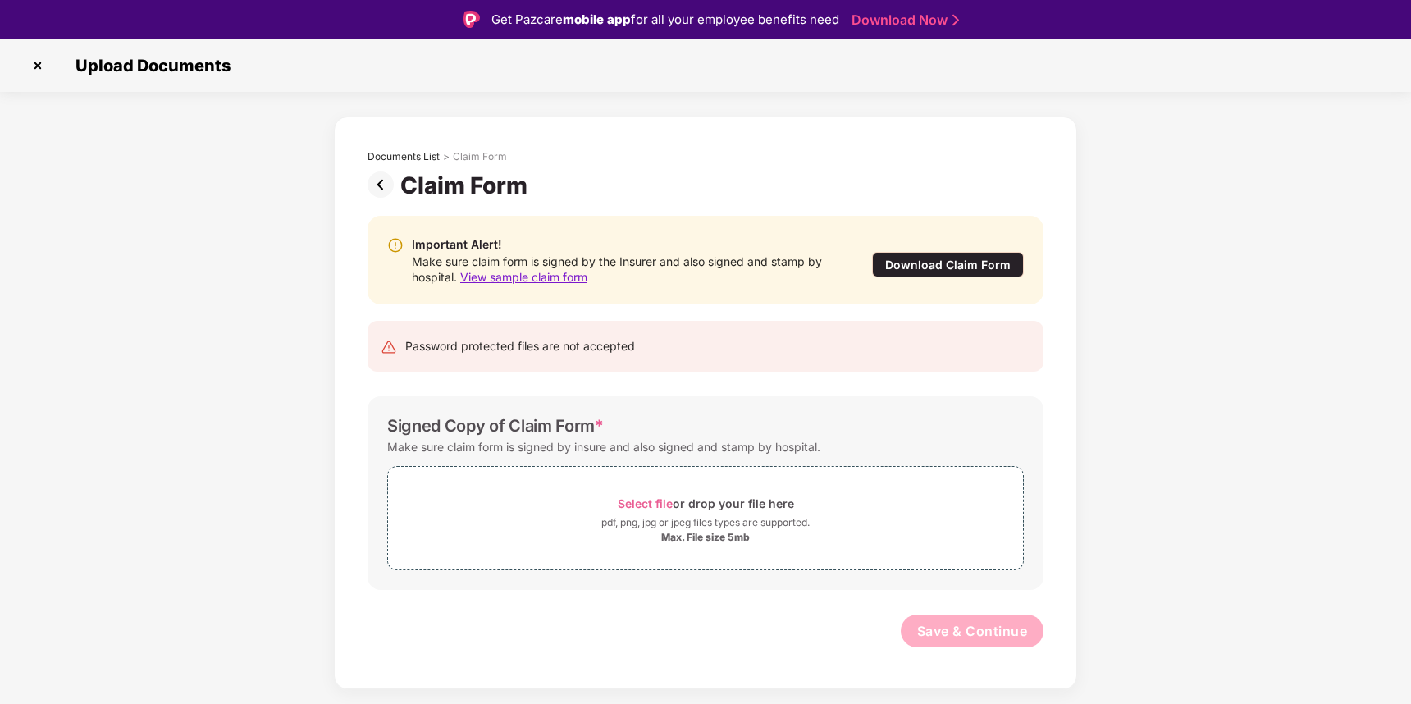
click at [940, 263] on div "Download Claim Form" at bounding box center [948, 264] width 152 height 25
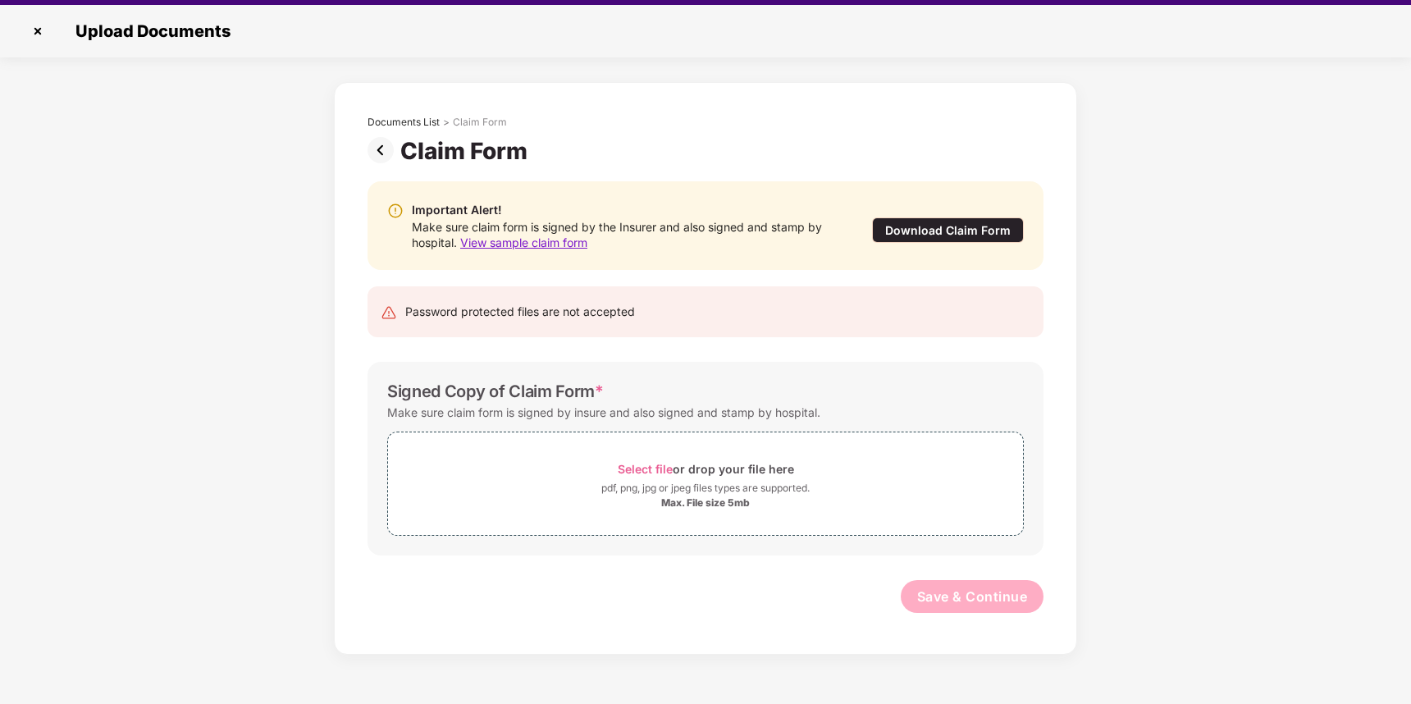
scroll to position [39, 0]
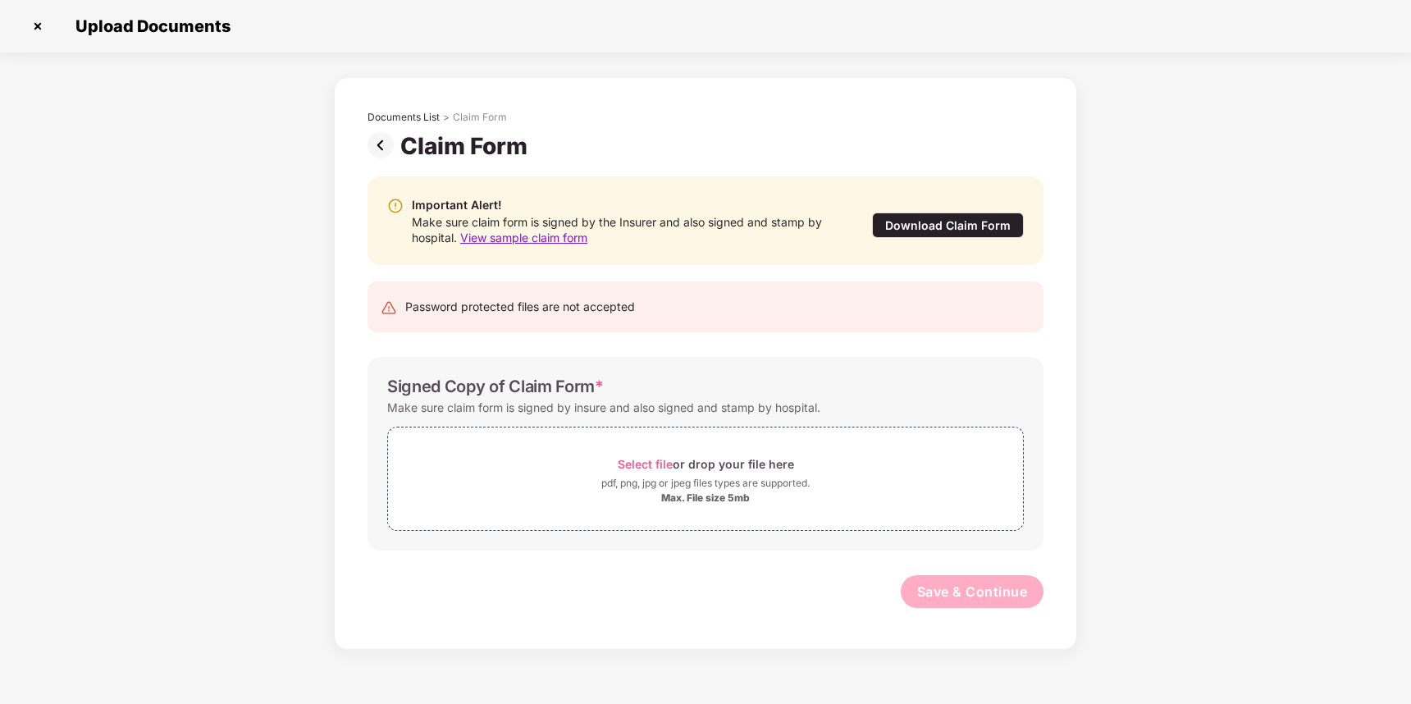
click at [380, 141] on img at bounding box center [384, 145] width 33 height 26
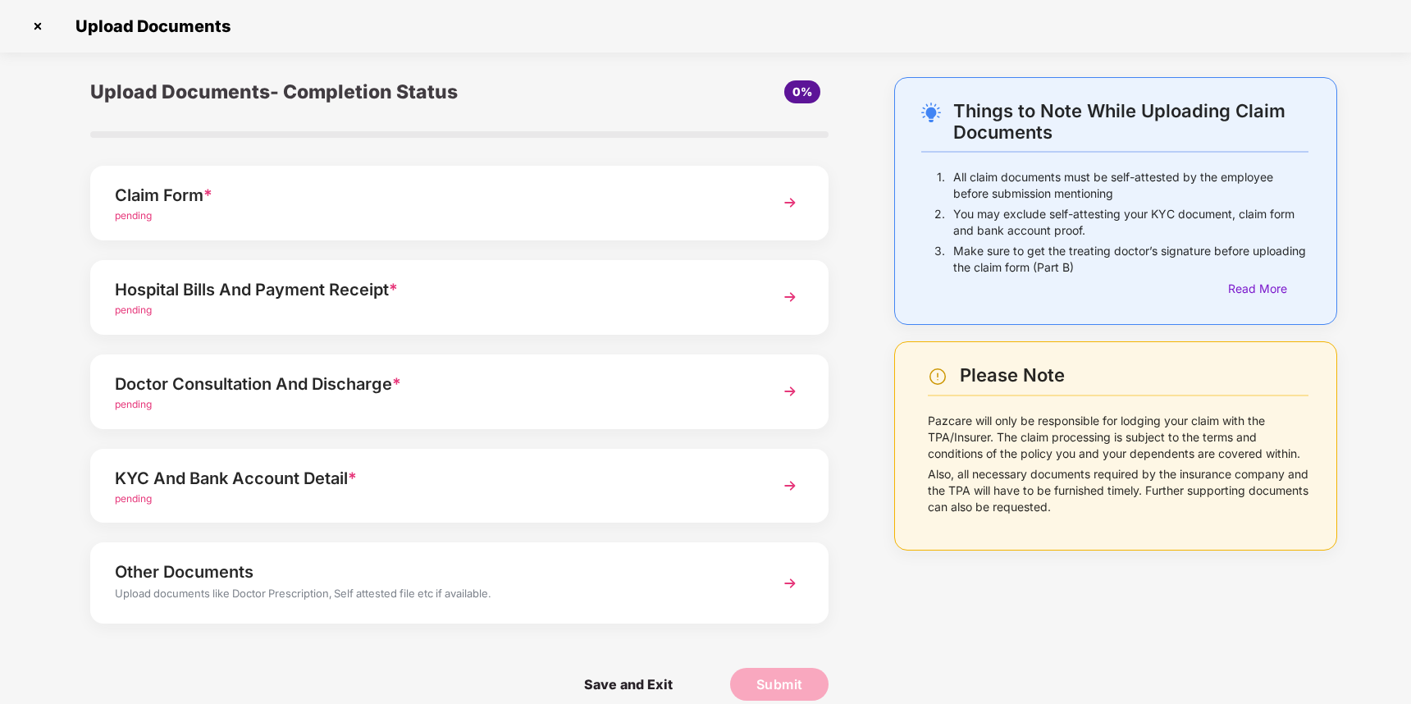
click at [502, 289] on div "Hospital Bills And Payment Receipt *" at bounding box center [431, 289] width 632 height 26
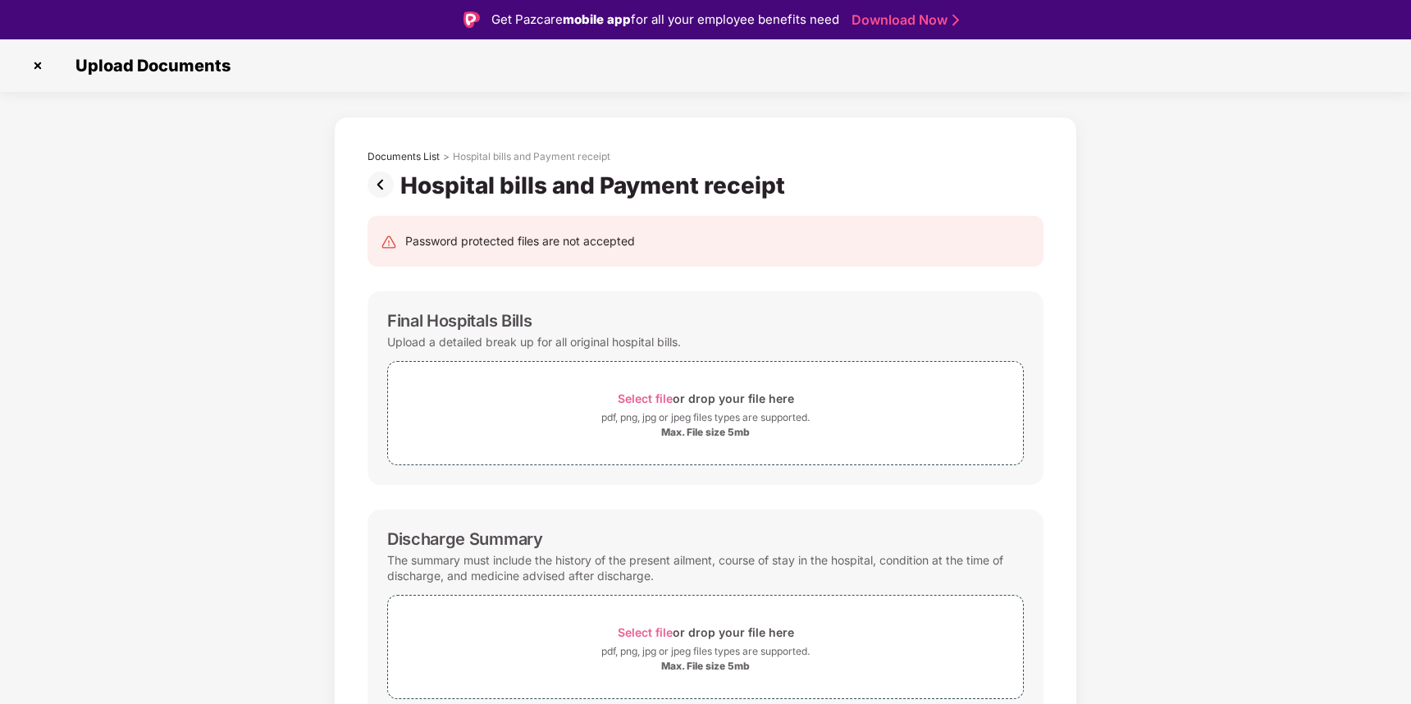
click at [379, 183] on img at bounding box center [384, 184] width 33 height 26
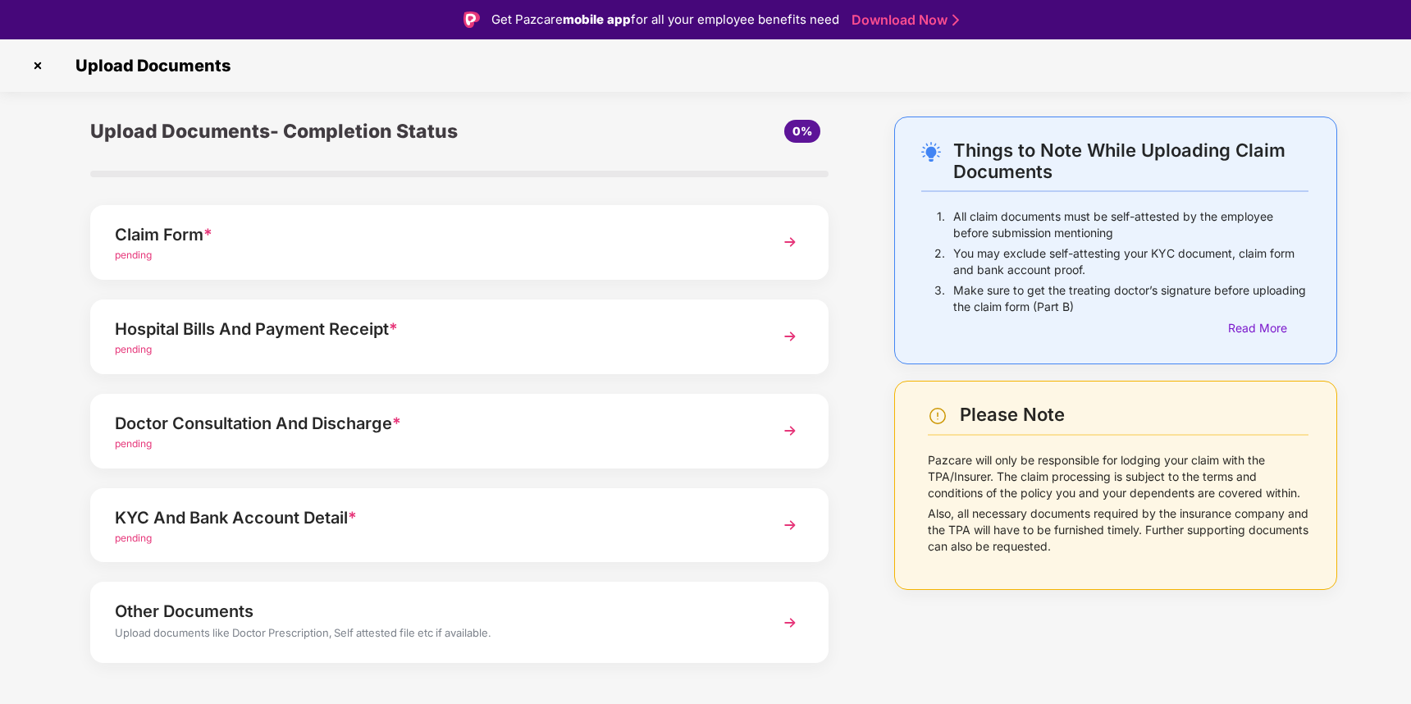
scroll to position [21, 0]
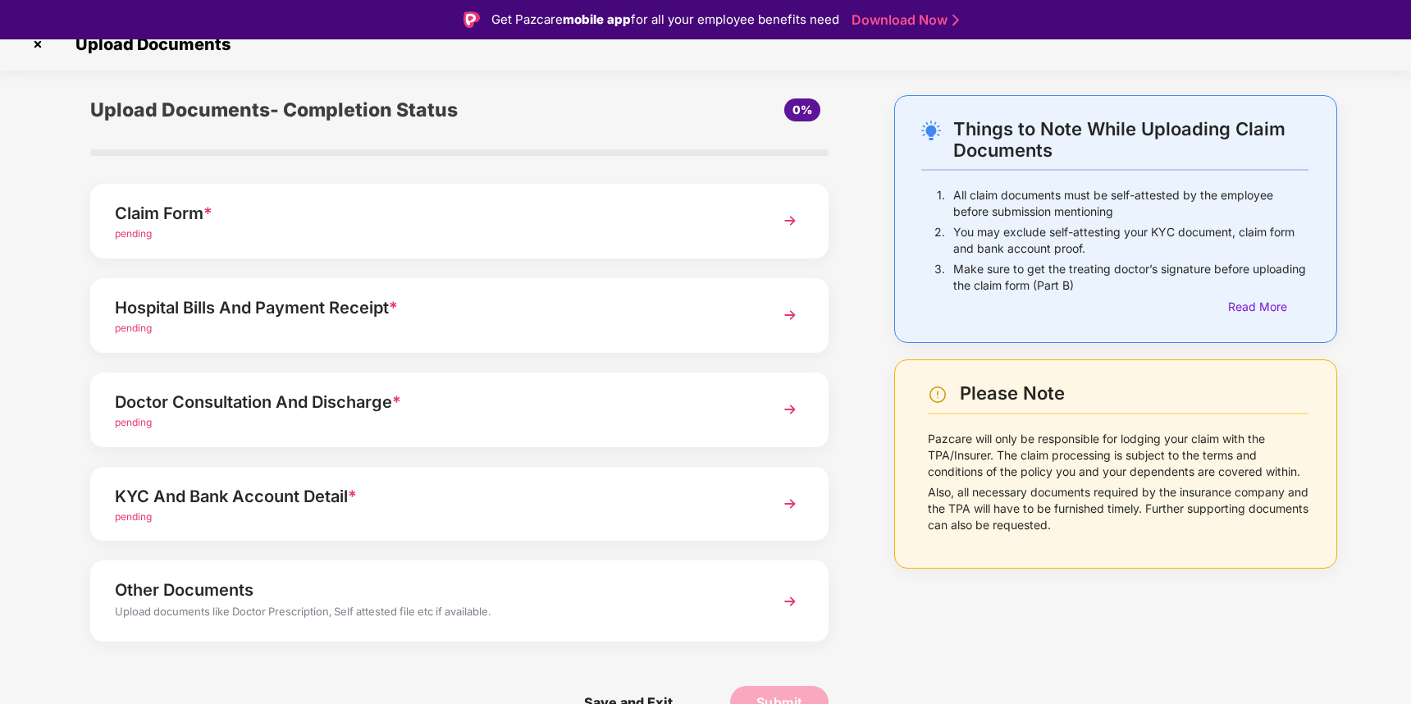
click at [444, 400] on div "Doctor Consultation And Discharge *" at bounding box center [431, 402] width 632 height 26
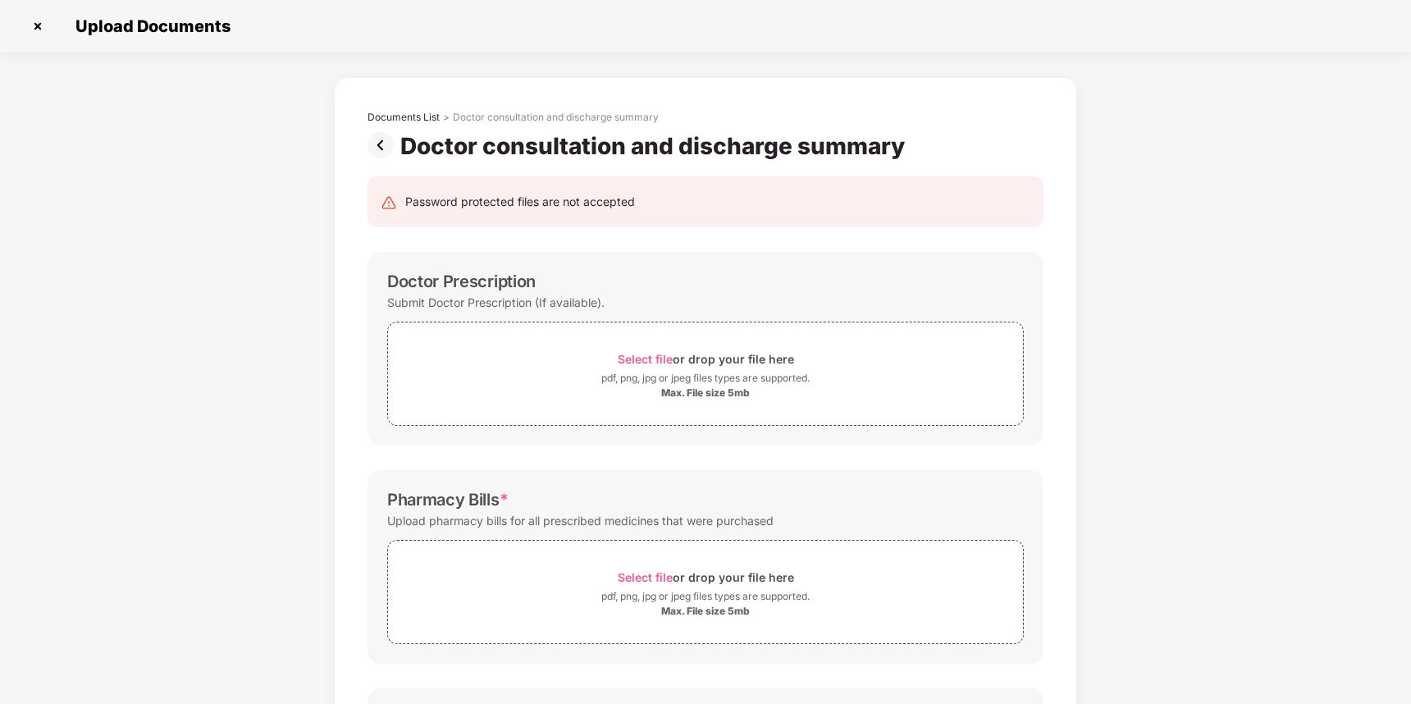
click at [379, 144] on img at bounding box center [384, 145] width 33 height 26
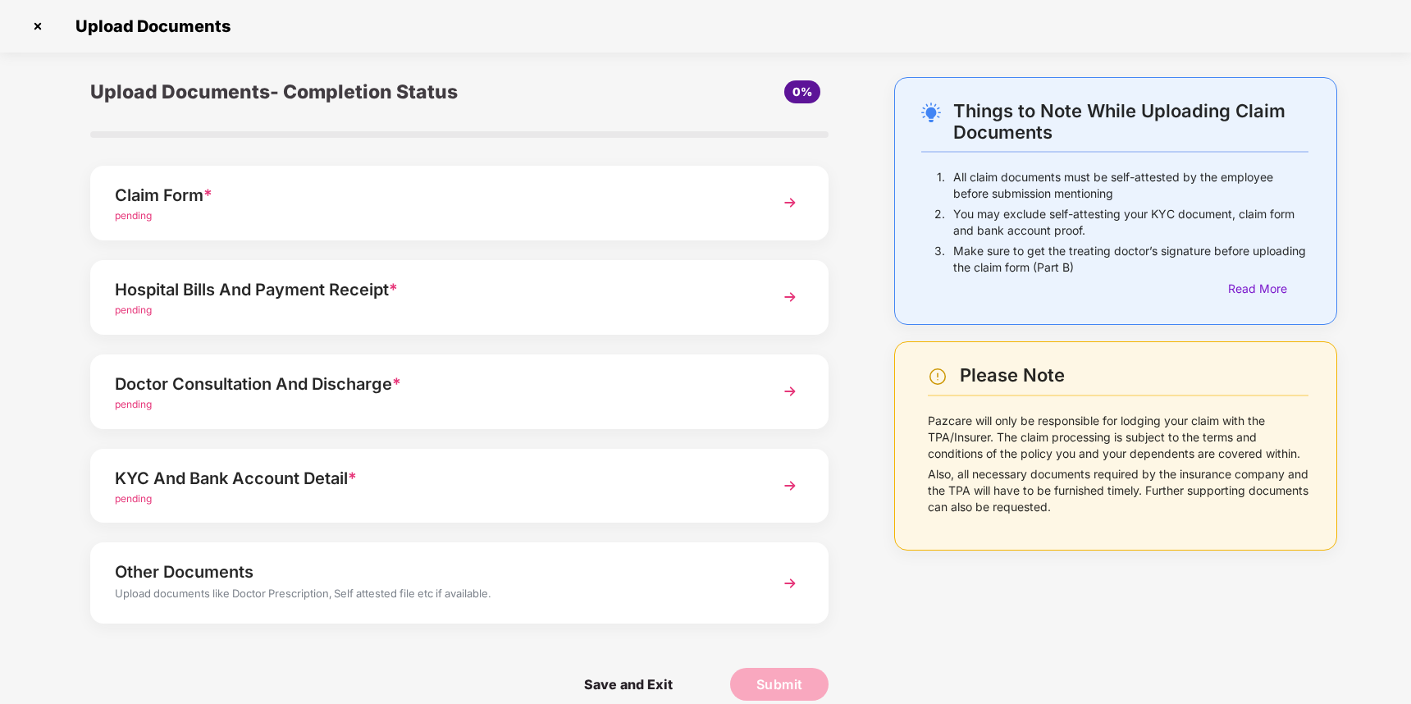
click at [420, 476] on div "KYC And Bank Account Detail *" at bounding box center [431, 478] width 632 height 26
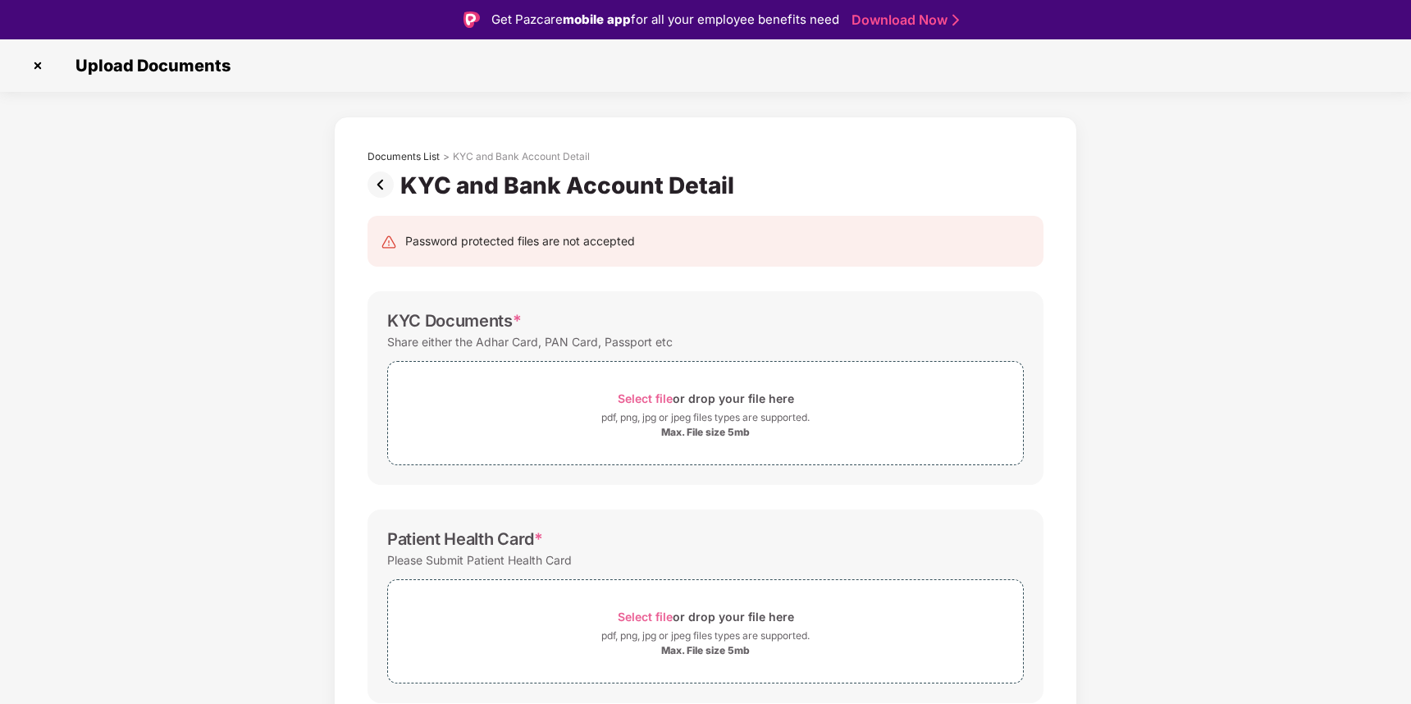
click at [386, 181] on img at bounding box center [384, 184] width 33 height 26
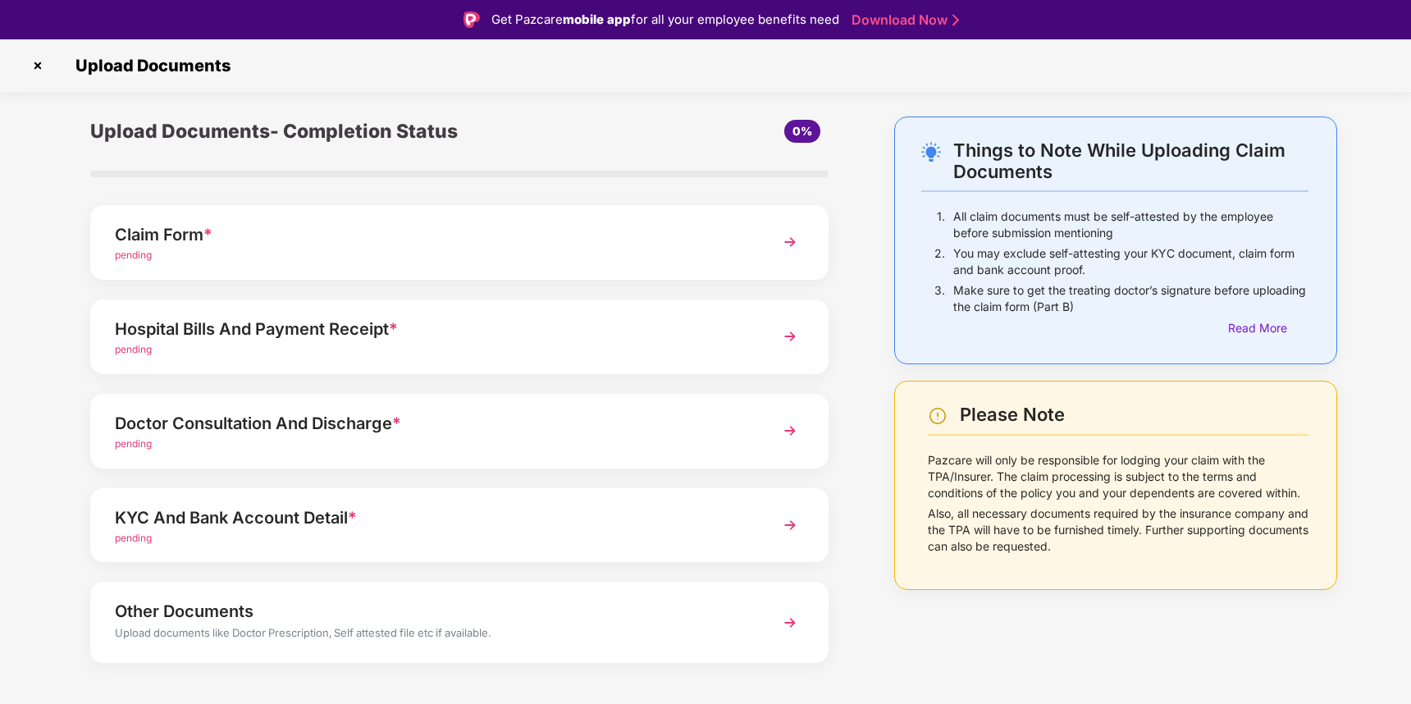
scroll to position [21, 0]
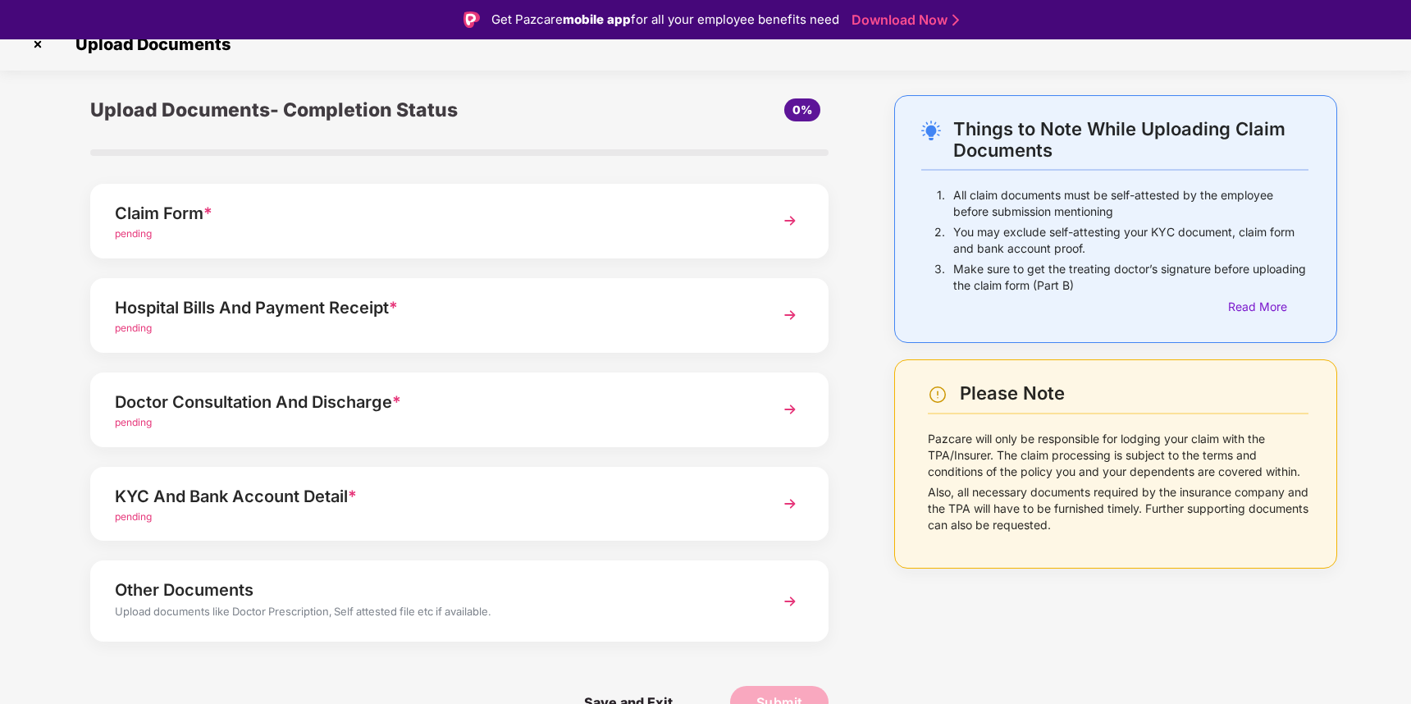
click at [359, 592] on div "Other Documents" at bounding box center [431, 590] width 632 height 26
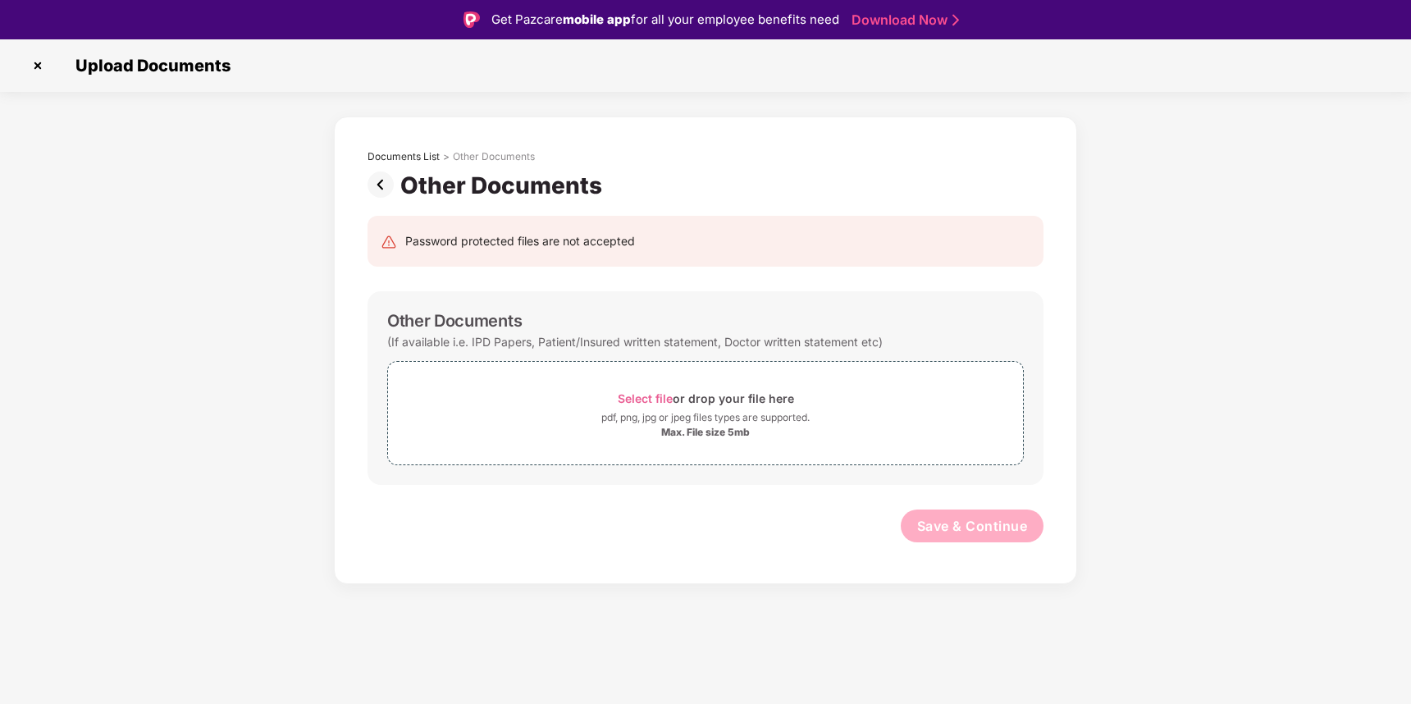
click at [381, 180] on img at bounding box center [384, 184] width 33 height 26
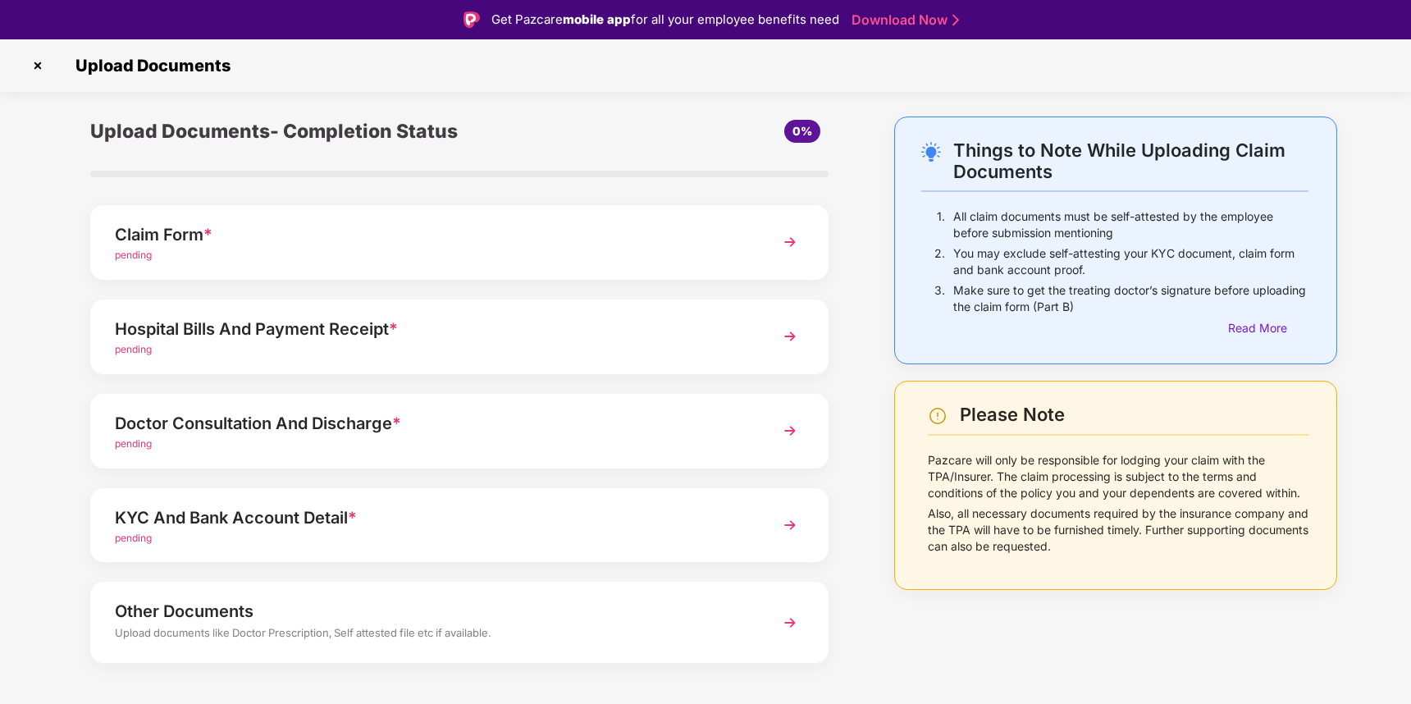
click at [340, 246] on div "Claim Form *" at bounding box center [431, 235] width 632 height 26
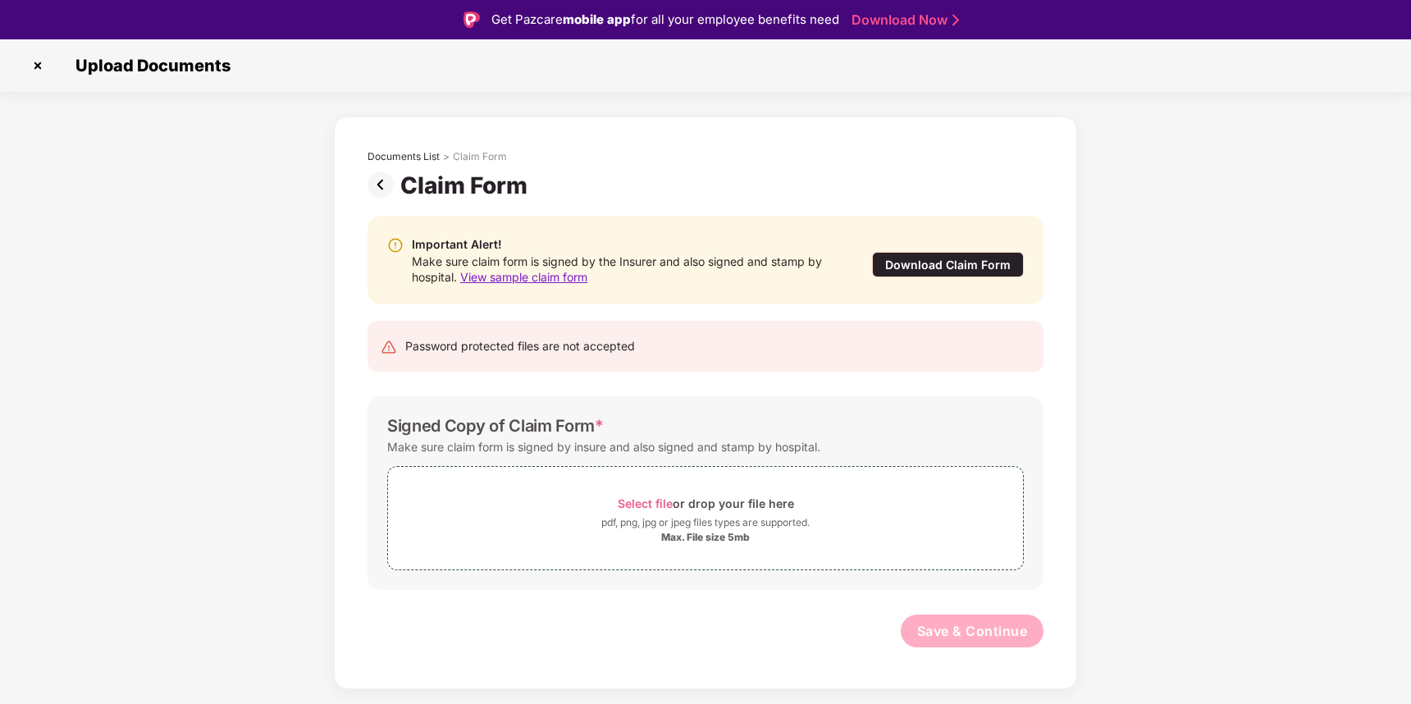
click at [377, 180] on img at bounding box center [384, 184] width 33 height 26
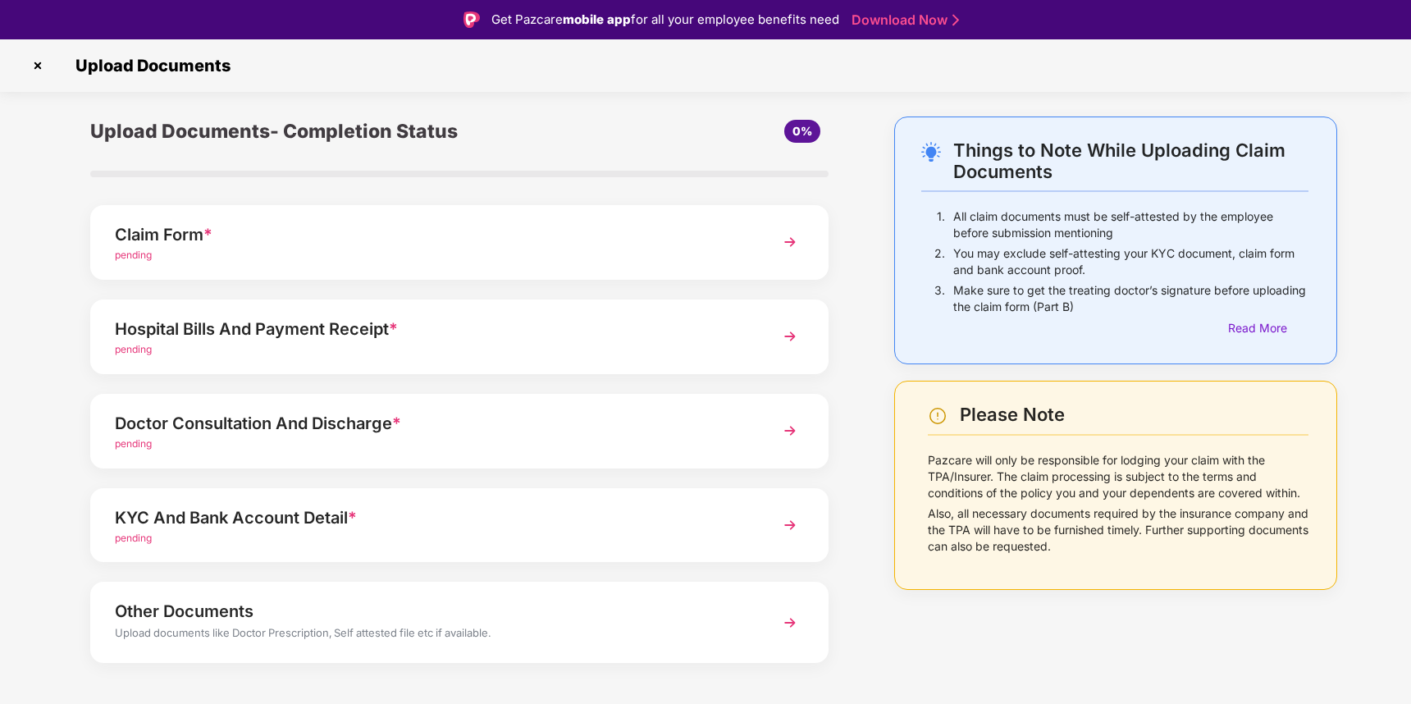
click at [383, 242] on div "Claim Form *" at bounding box center [431, 235] width 632 height 26
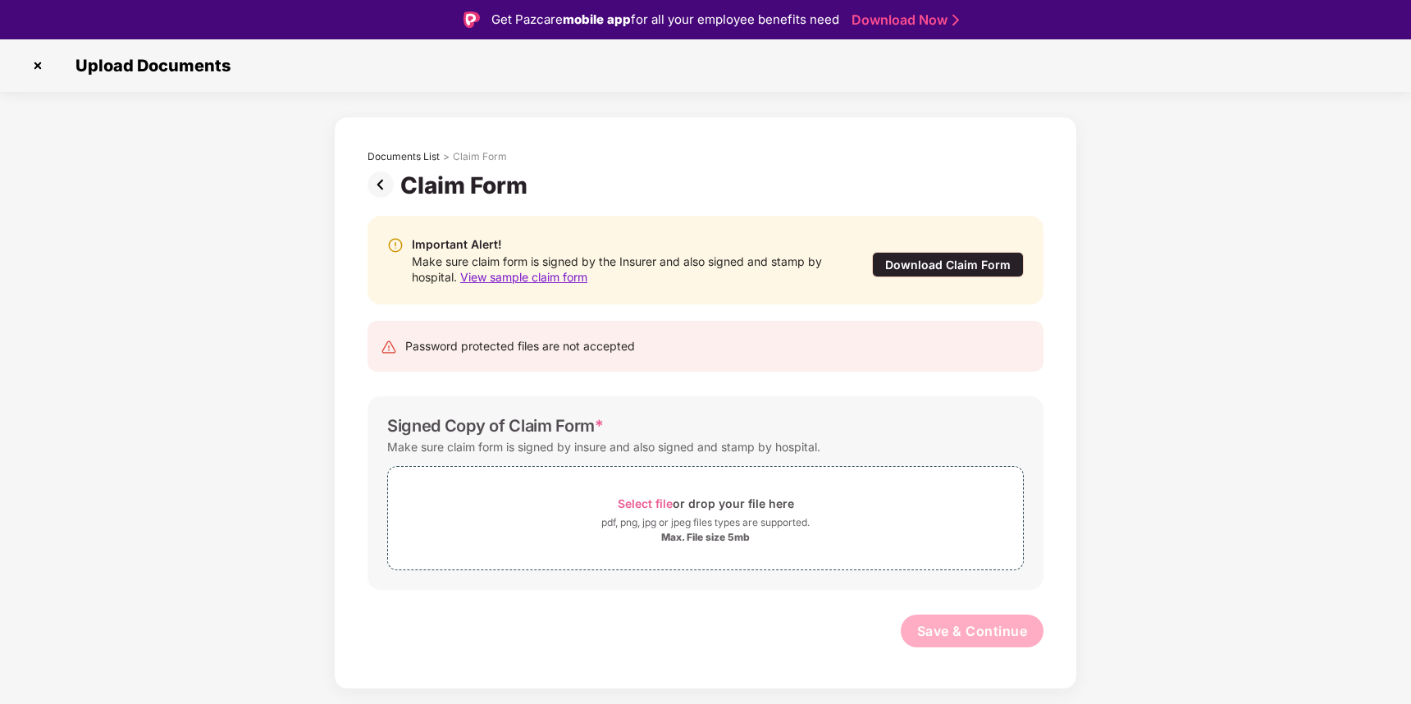
click at [523, 275] on span "View sample claim form" at bounding box center [523, 277] width 127 height 14
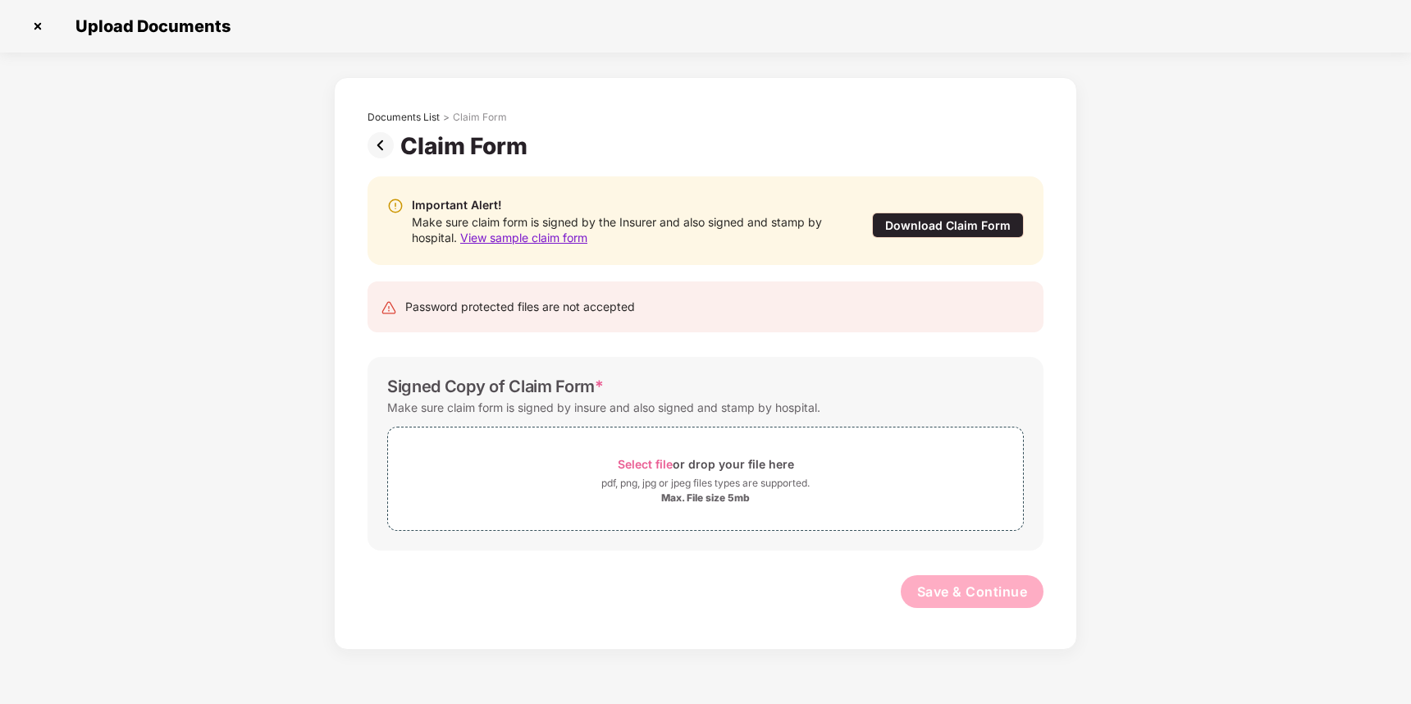
click at [638, 223] on div "Make sure claim form is signed by the Insurer and also signed and stamp by hosp…" at bounding box center [625, 229] width 427 height 31
drag, startPoint x: 414, startPoint y: 222, endPoint x: 455, endPoint y: 239, distance: 44.9
click at [455, 239] on div "Make sure claim form is signed by the Insurer and also signed and stamp by hosp…" at bounding box center [625, 229] width 427 height 31
copy div "Make sure claim form is signed by the Insurer and also signed and stamp by hosp…"
click at [496, 341] on div "Important Alert! Make sure claim form is signed by the Insurer and also signed …" at bounding box center [705, 400] width 725 height 481
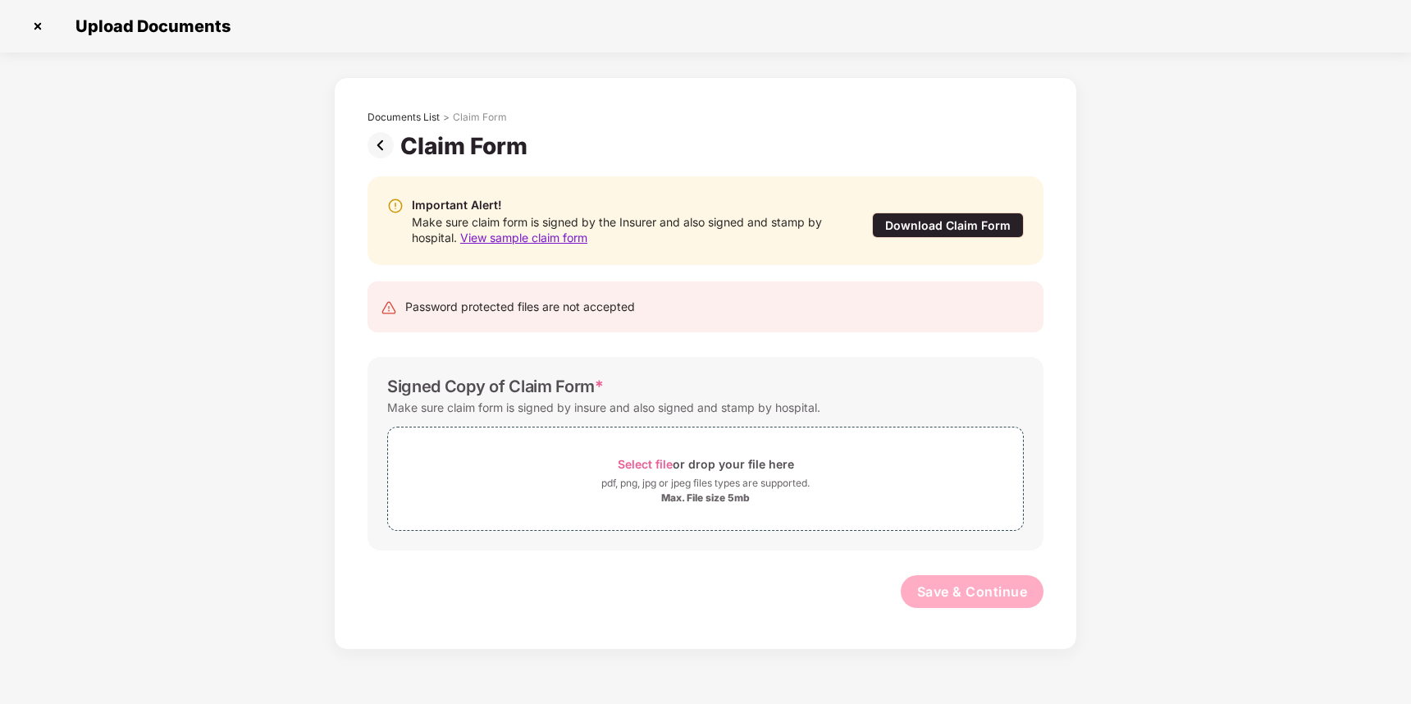
click at [379, 144] on img at bounding box center [384, 145] width 33 height 26
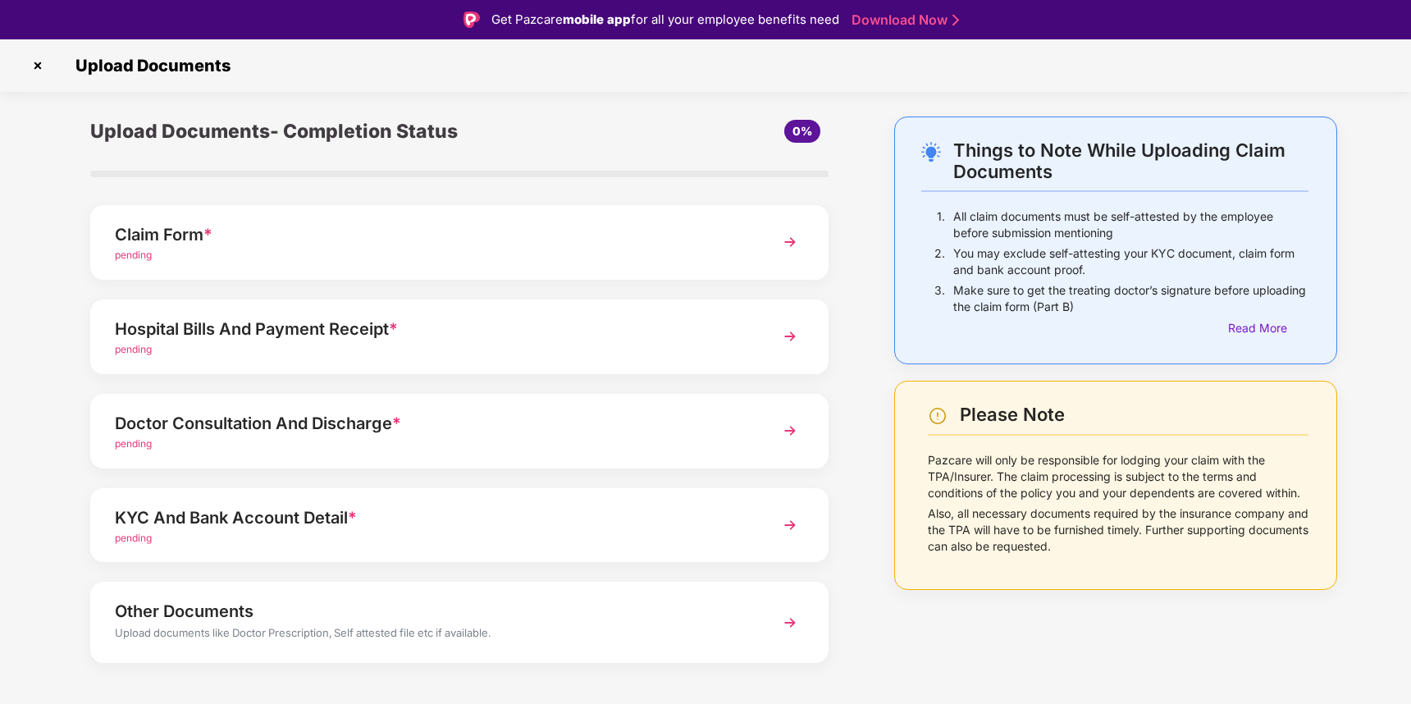
scroll to position [21, 0]
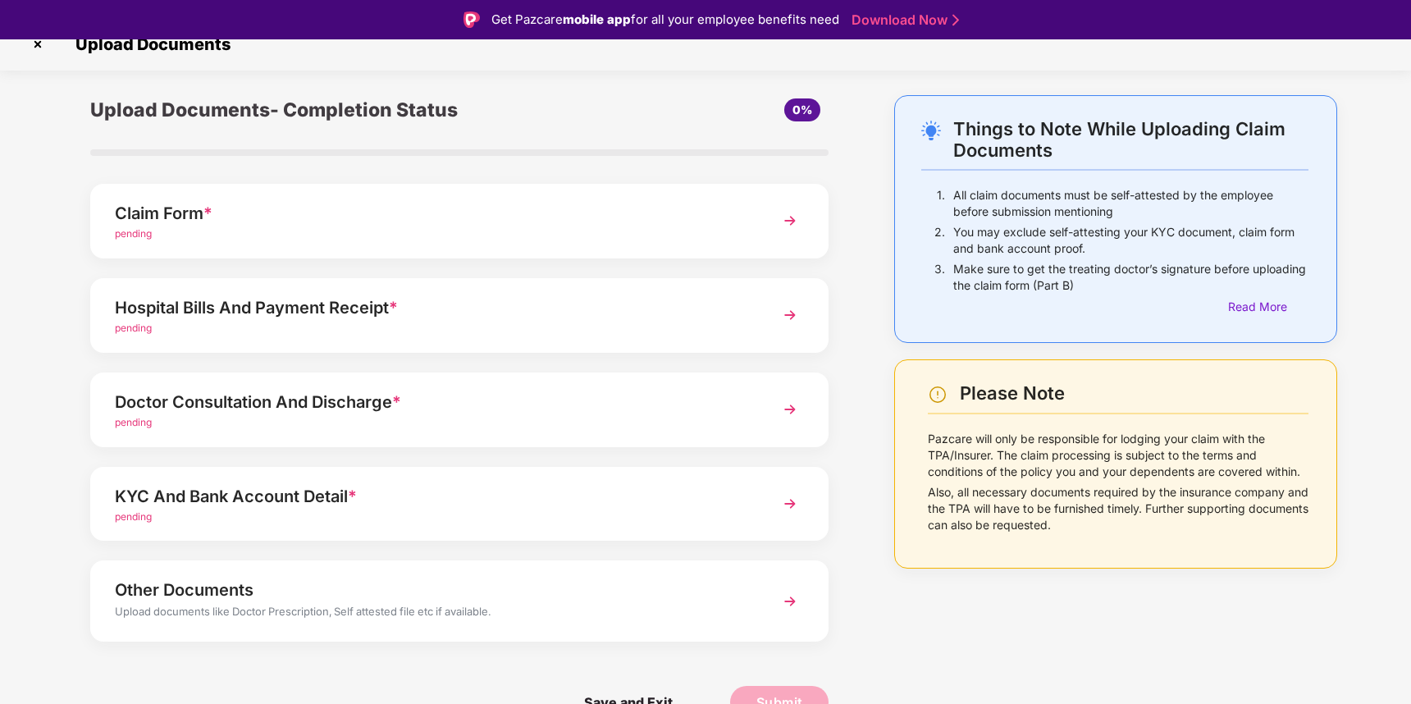
click at [244, 308] on div "Hospital Bills And Payment Receipt *" at bounding box center [431, 308] width 632 height 26
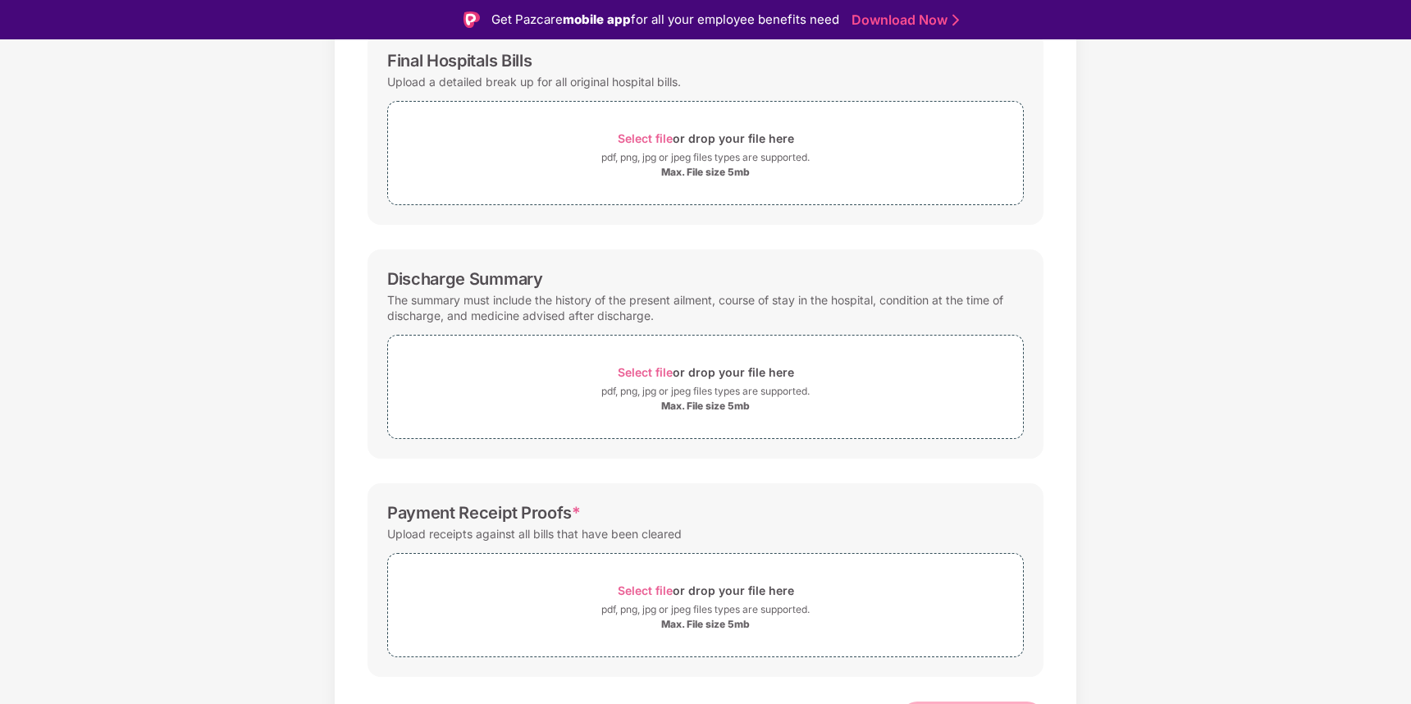
scroll to position [258, 0]
click at [618, 237] on div "Password protected files are not accepted Final Hospitals Bills Upload a detail…" at bounding box center [705, 355] width 725 height 828
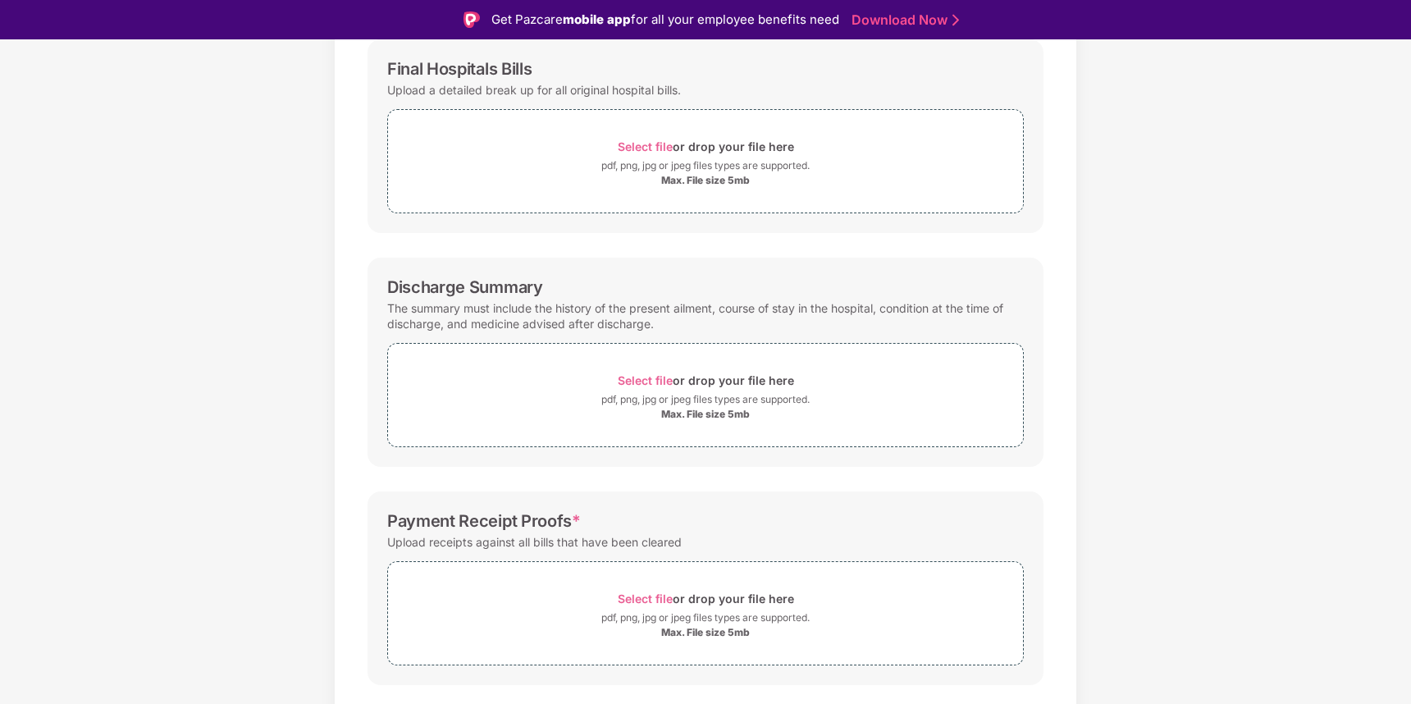
scroll to position [0, 0]
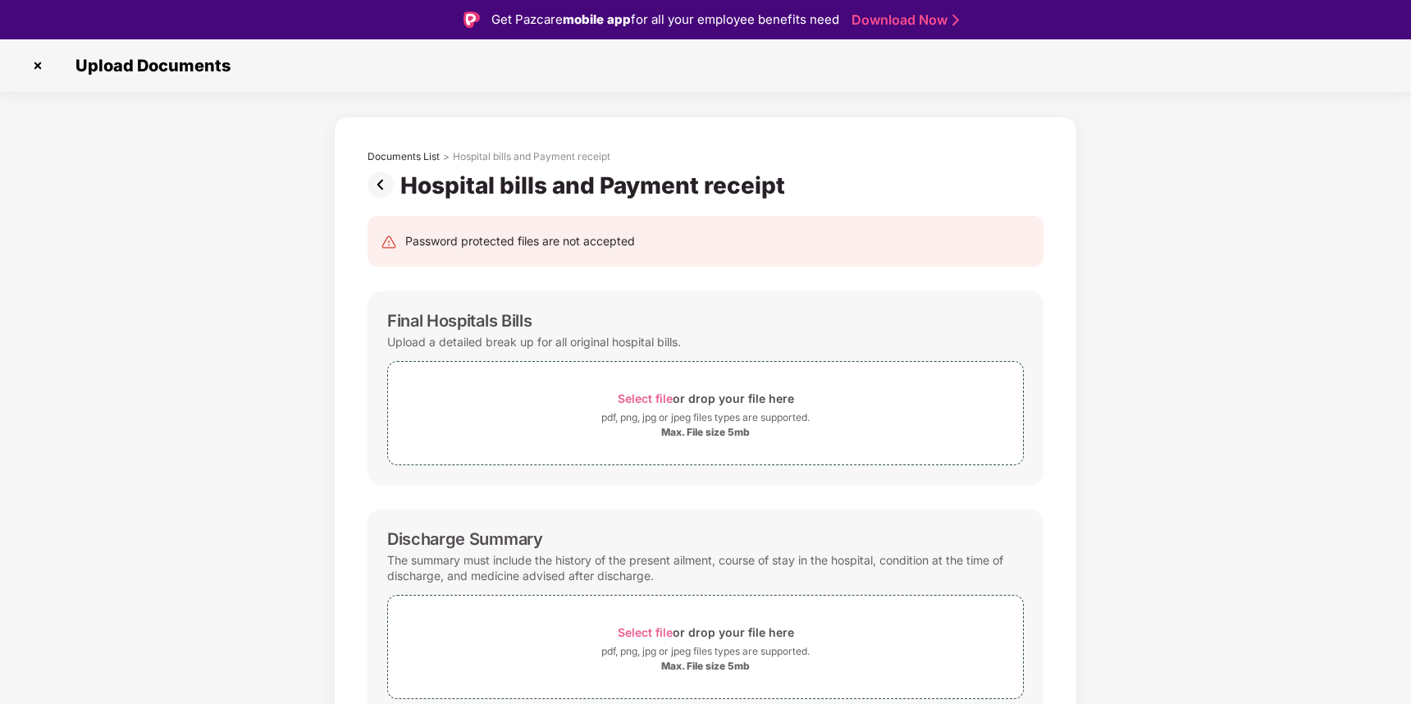
click at [518, 240] on div "Password protected files are not accepted" at bounding box center [520, 241] width 230 height 18
click at [537, 219] on div "Password protected files are not accepted" at bounding box center [706, 241] width 676 height 51
click at [523, 184] on div "Hospital bills and Payment receipt" at bounding box center [595, 185] width 391 height 28
click at [523, 185] on div "Hospital bills and Payment receipt" at bounding box center [595, 185] width 391 height 28
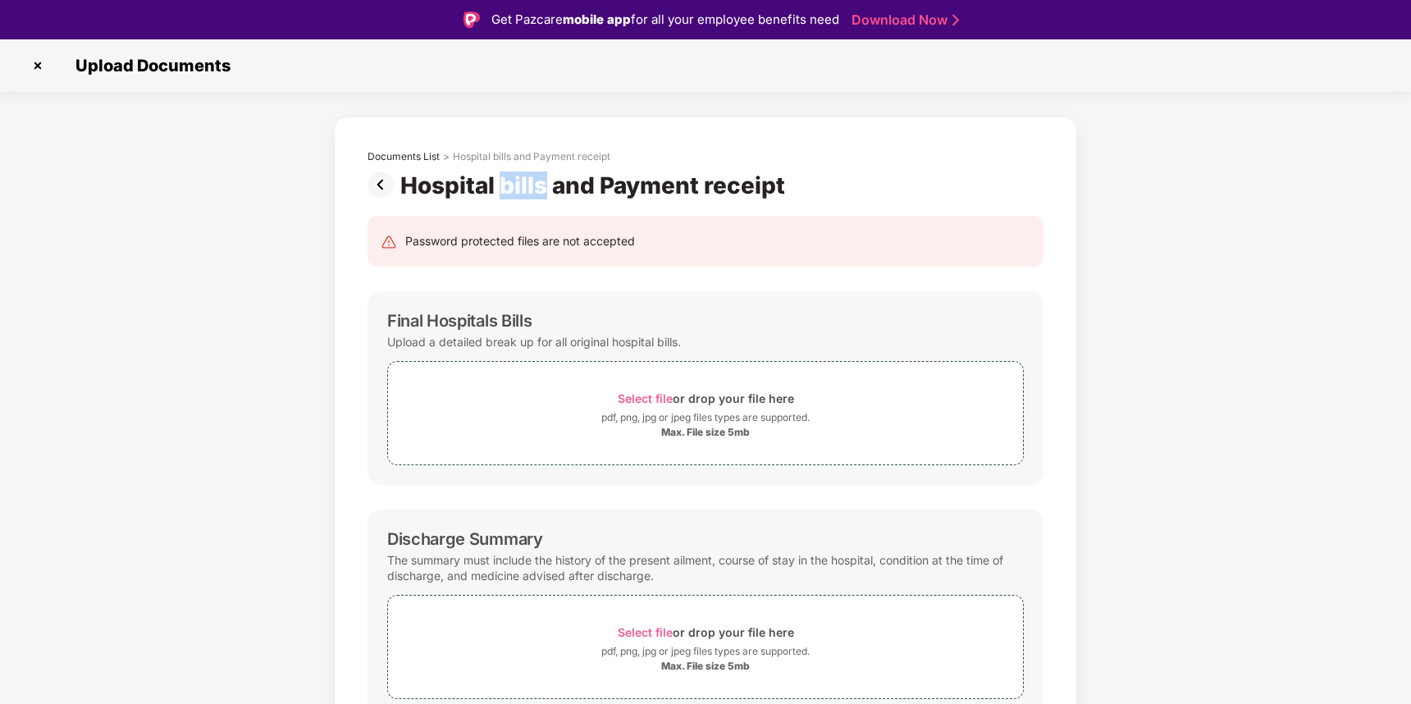
click at [523, 185] on div "Hospital bills and Payment receipt" at bounding box center [595, 185] width 391 height 28
click at [530, 185] on div "Hospital bills and Payment receipt" at bounding box center [595, 185] width 391 height 28
click at [565, 192] on div "Hospital bills and Payment receipt" at bounding box center [595, 185] width 391 height 28
click at [381, 181] on img at bounding box center [384, 184] width 33 height 26
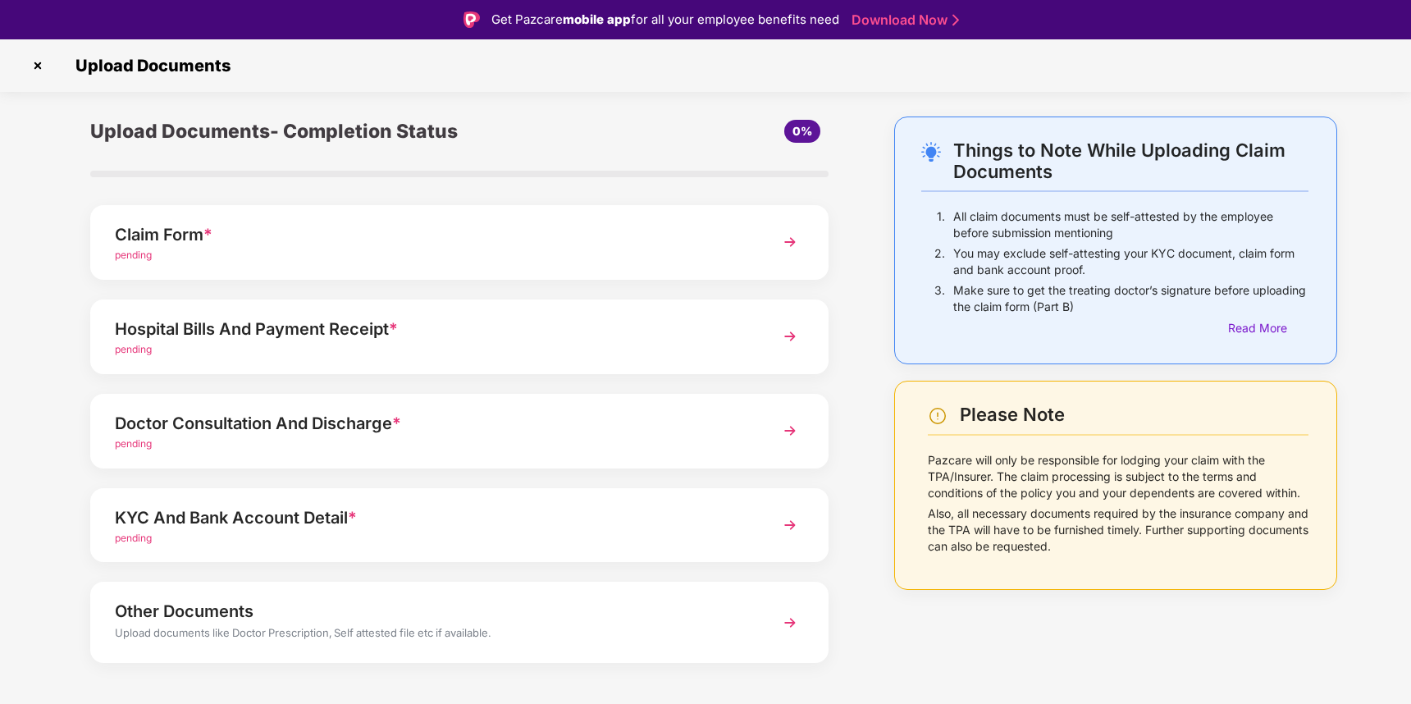
click at [302, 239] on div "Claim Form *" at bounding box center [431, 235] width 632 height 26
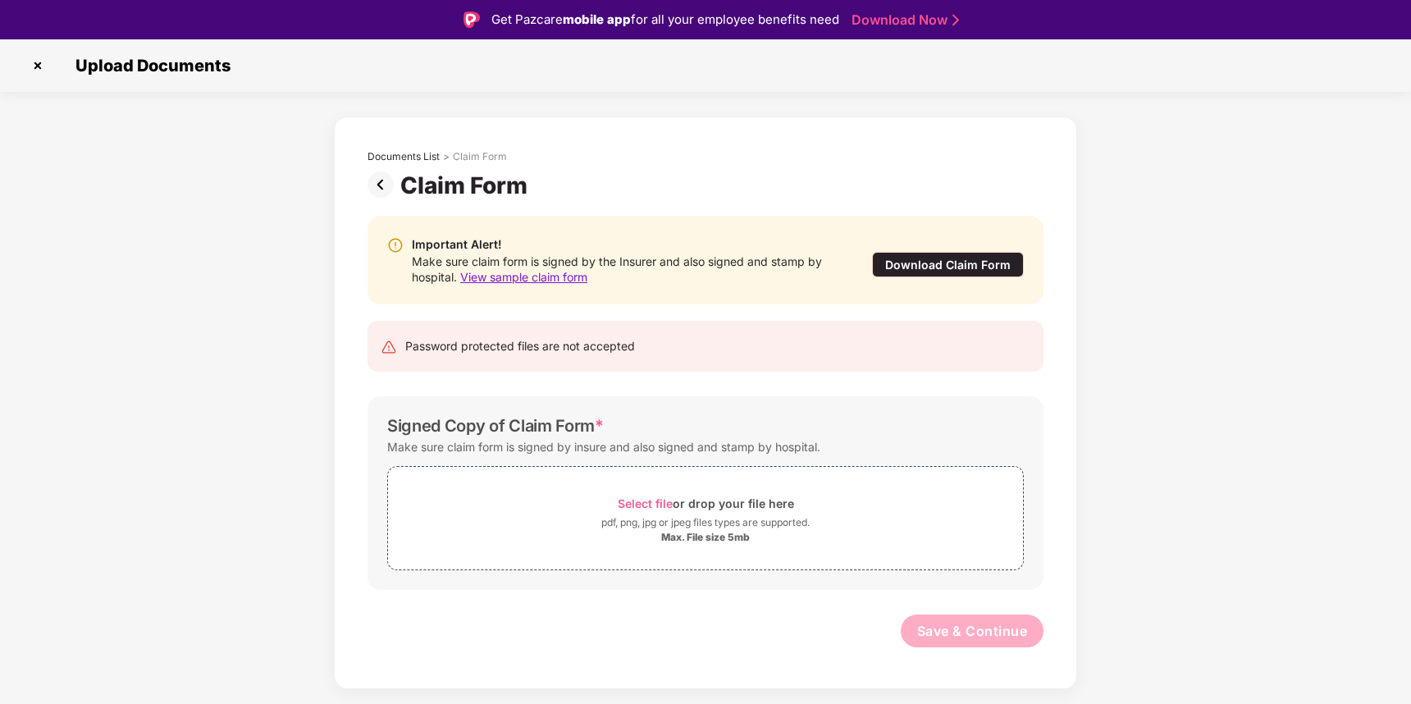
click at [463, 245] on div "Important Alert!" at bounding box center [625, 244] width 427 height 18
click at [520, 239] on div "Important Alert!" at bounding box center [625, 244] width 427 height 18
click at [650, 263] on div "Make sure claim form is signed by the Insurer and also signed and stamp by hosp…" at bounding box center [625, 269] width 427 height 31
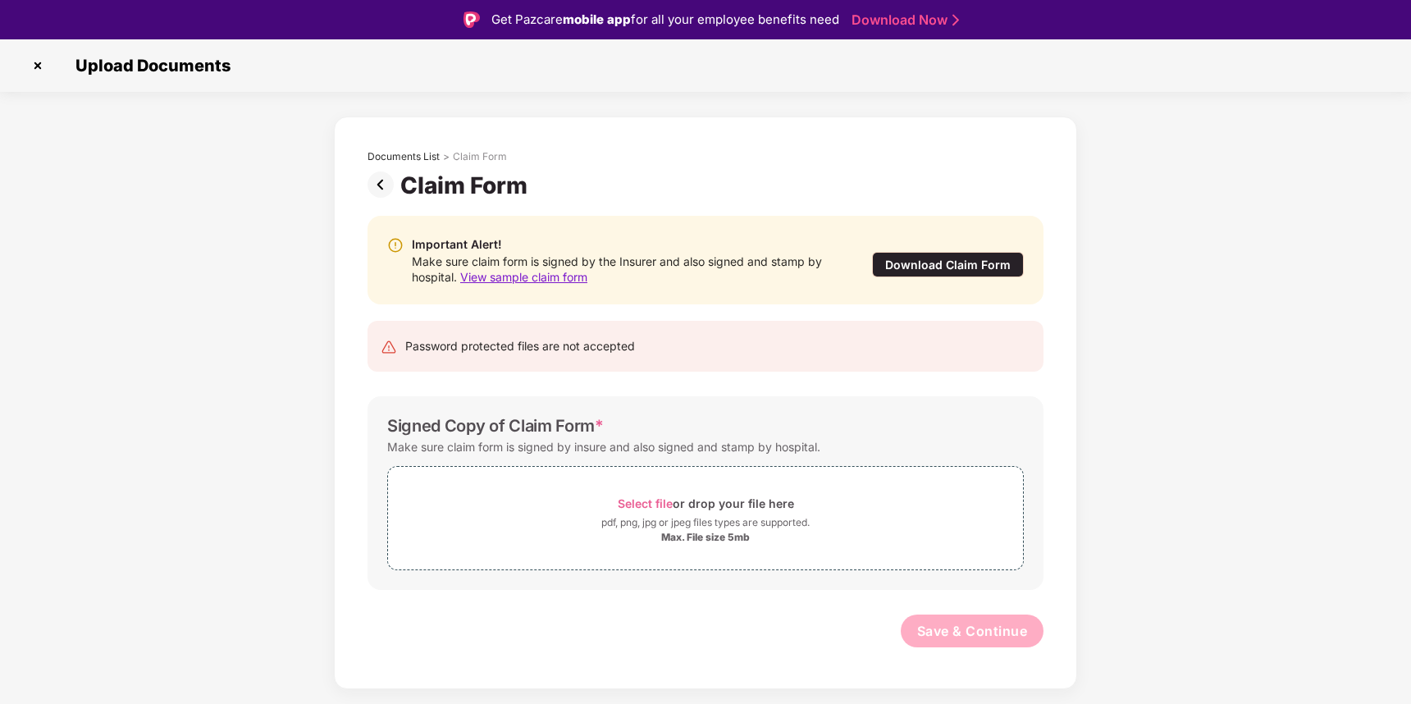
click at [694, 260] on div "Make sure claim form is signed by the Insurer and also signed and stamp by hosp…" at bounding box center [625, 269] width 427 height 31
click at [657, 262] on div "Make sure claim form is signed by the Insurer and also signed and stamp by hosp…" at bounding box center [625, 269] width 427 height 31
click at [660, 261] on div "Make sure claim form is signed by the Insurer and also signed and stamp by hosp…" at bounding box center [625, 269] width 427 height 31
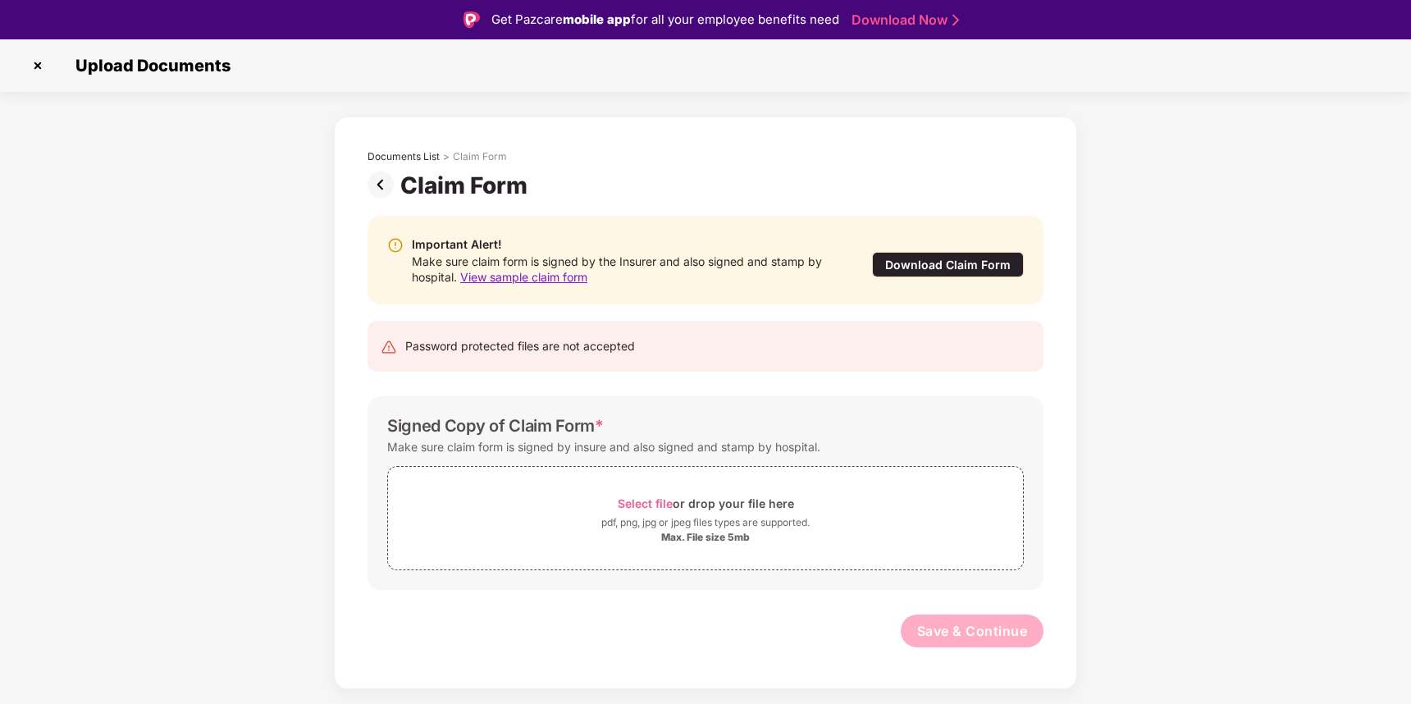
click at [668, 241] on div "Important Alert!" at bounding box center [625, 244] width 427 height 18
click at [383, 183] on img at bounding box center [384, 184] width 33 height 26
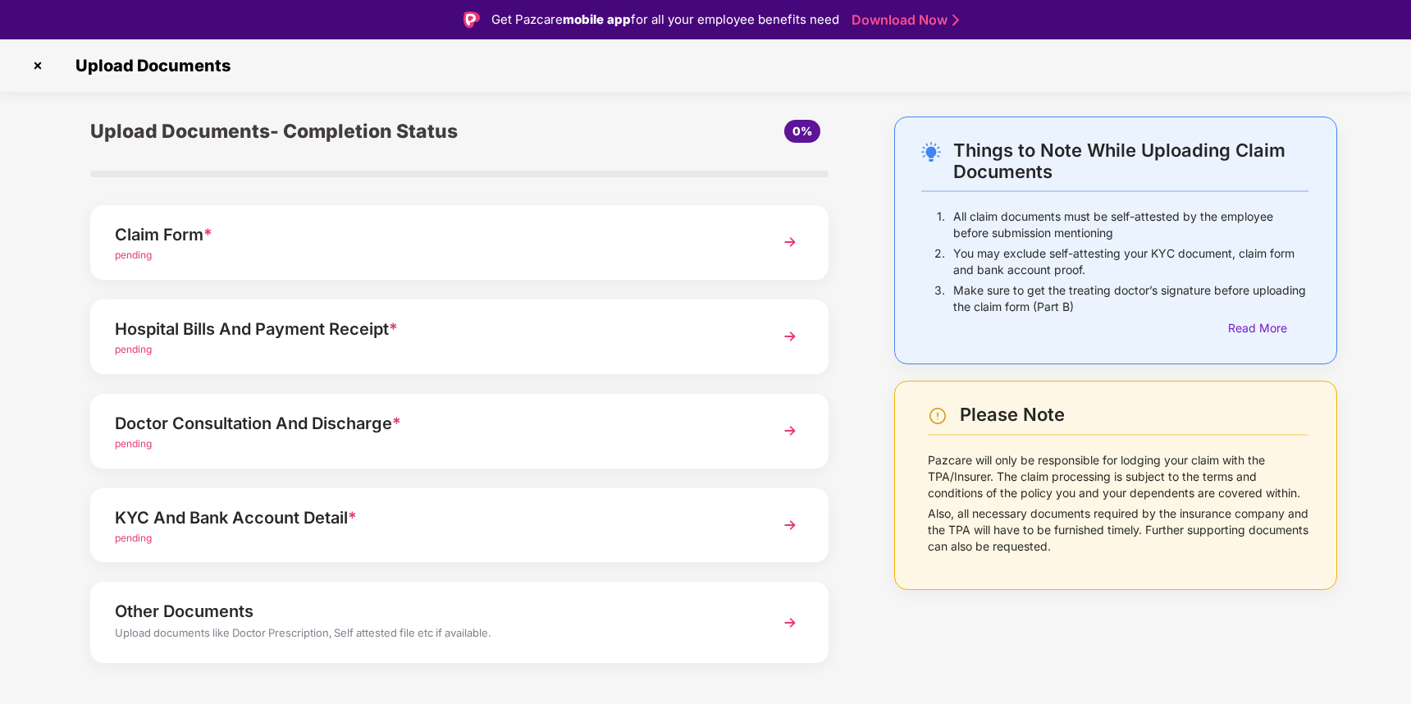
click at [363, 231] on div "Claim Form *" at bounding box center [431, 235] width 632 height 26
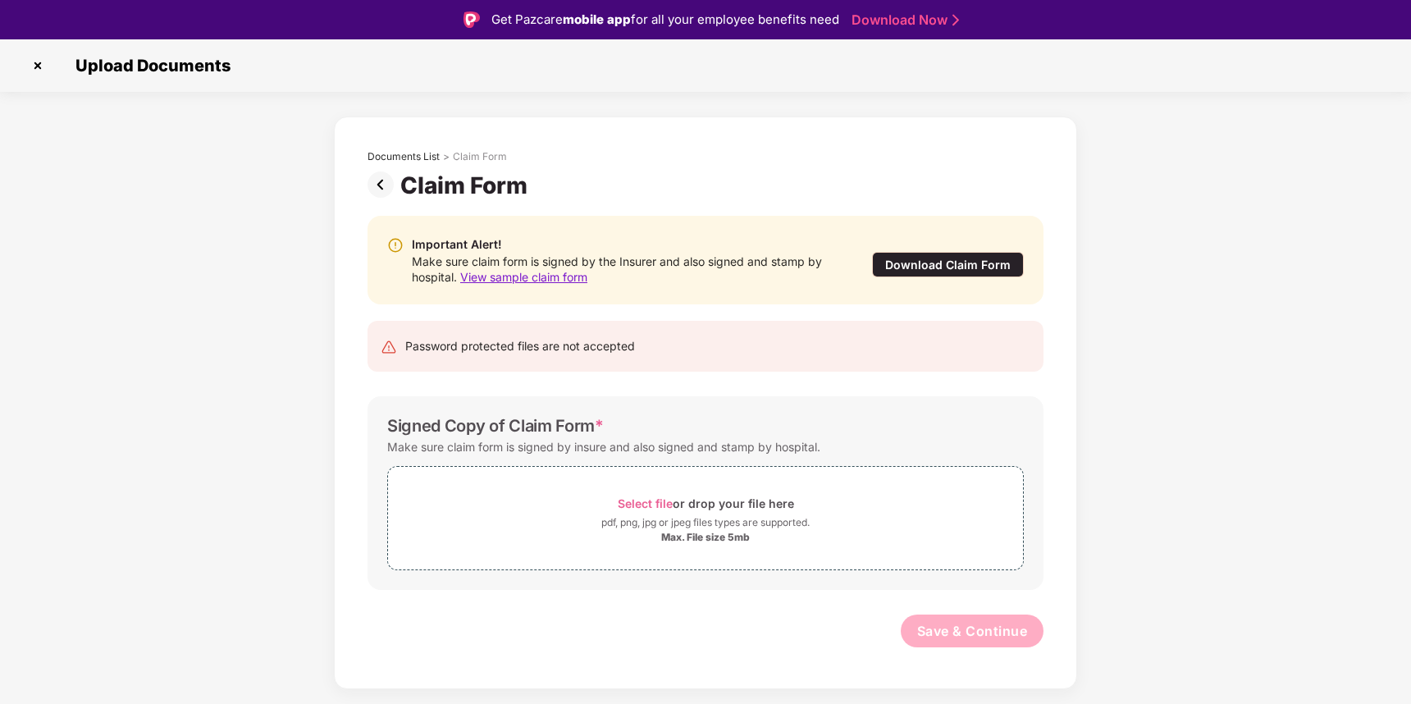
click at [650, 311] on div "Important Alert! Make sure claim form is signed by the Insurer and also signed …" at bounding box center [705, 439] width 725 height 481
click at [378, 187] on img at bounding box center [384, 184] width 33 height 26
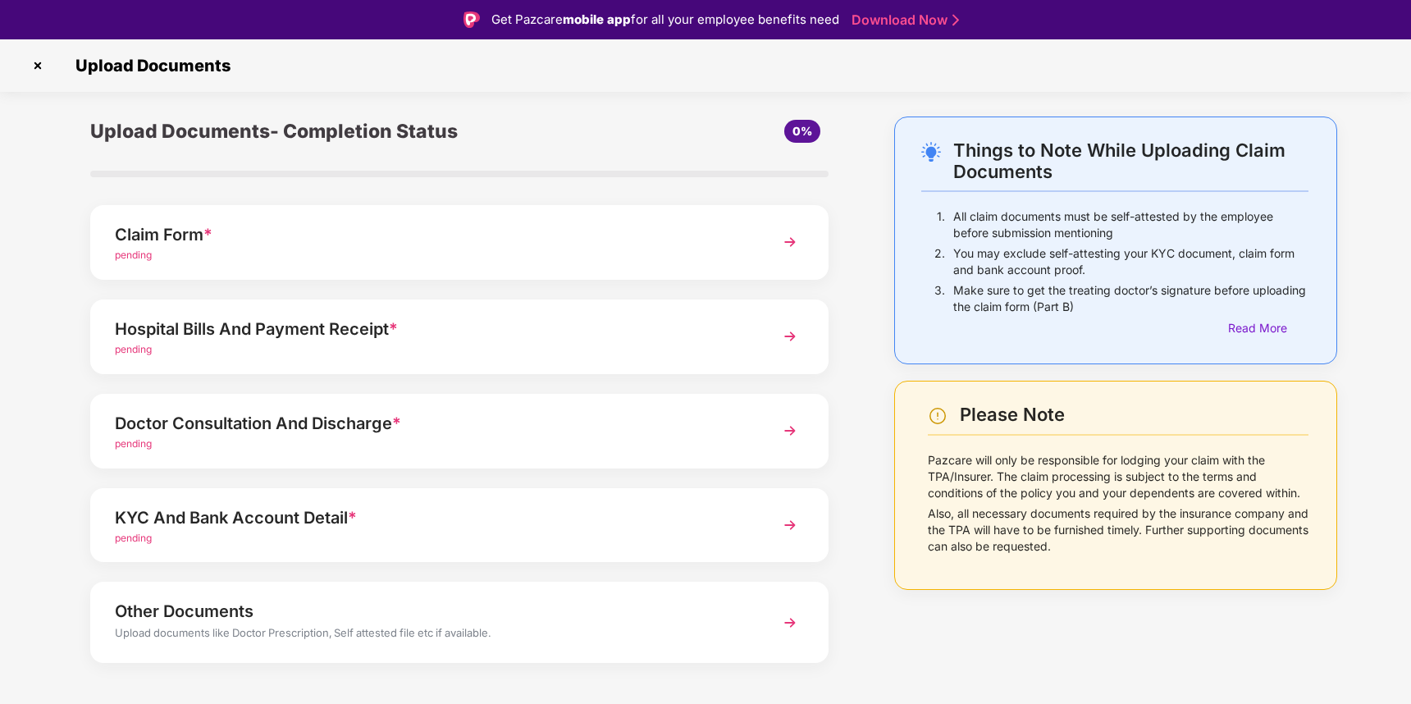
click at [274, 133] on div "Upload Documents- Completion Status" at bounding box center [336, 132] width 492 height 30
click at [276, 130] on div "Upload Documents- Completion Status" at bounding box center [336, 132] width 492 height 30
click at [258, 338] on div "Hospital Bills And Payment Receipt *" at bounding box center [431, 329] width 632 height 26
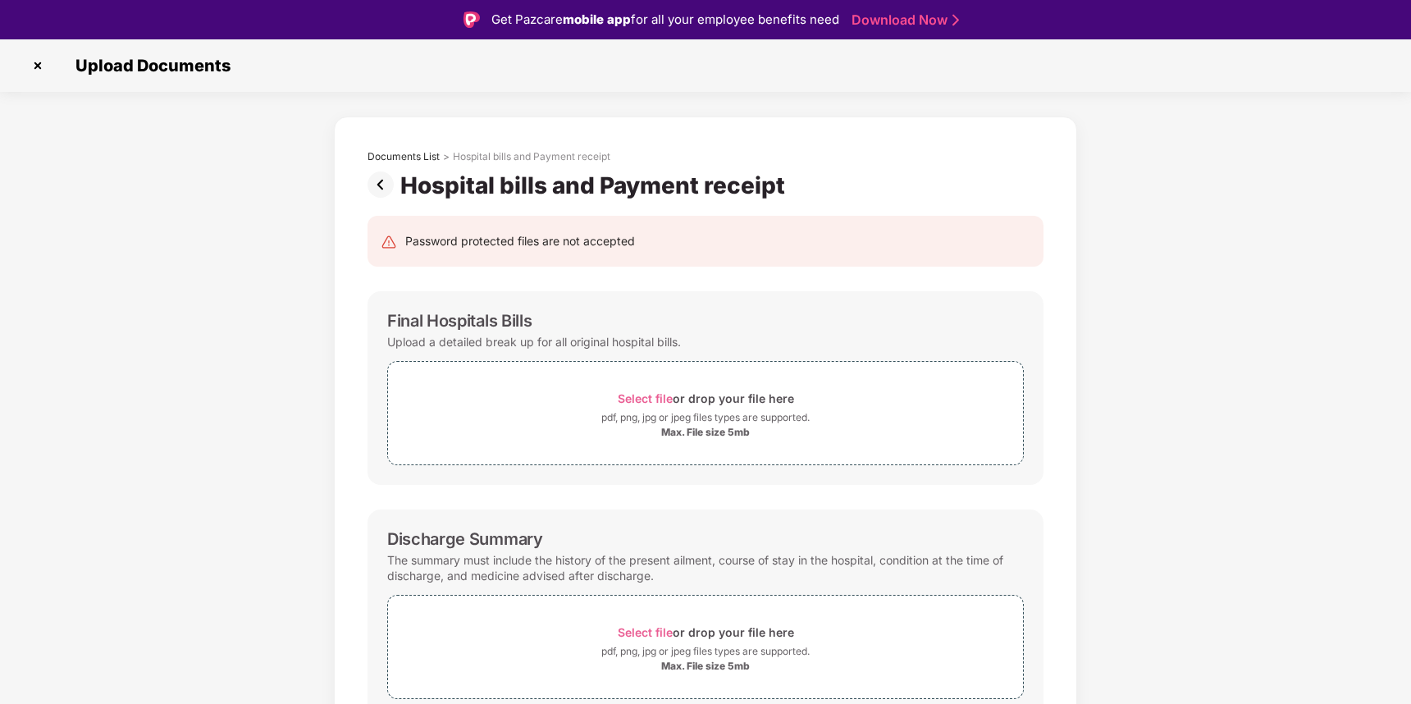
click at [374, 183] on img at bounding box center [384, 184] width 33 height 26
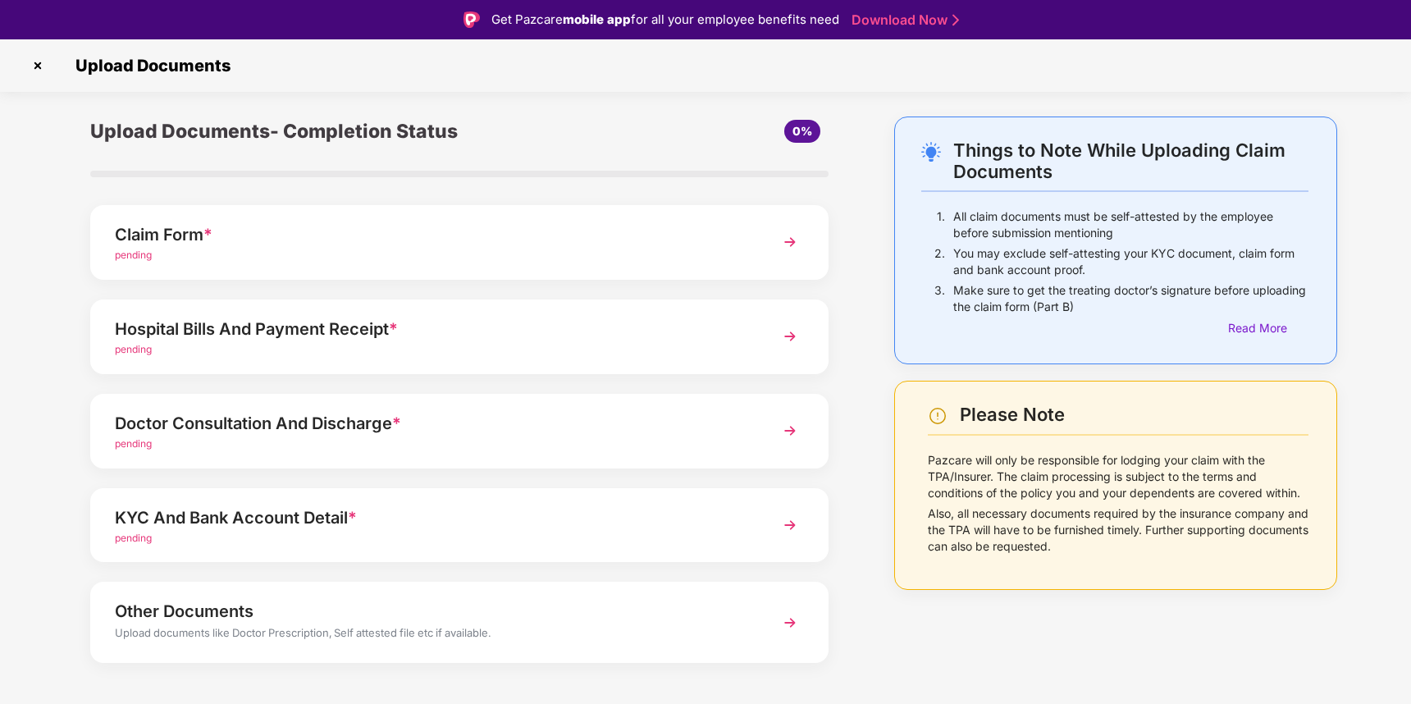
click at [293, 415] on div "Doctor Consultation And Discharge *" at bounding box center [431, 423] width 632 height 26
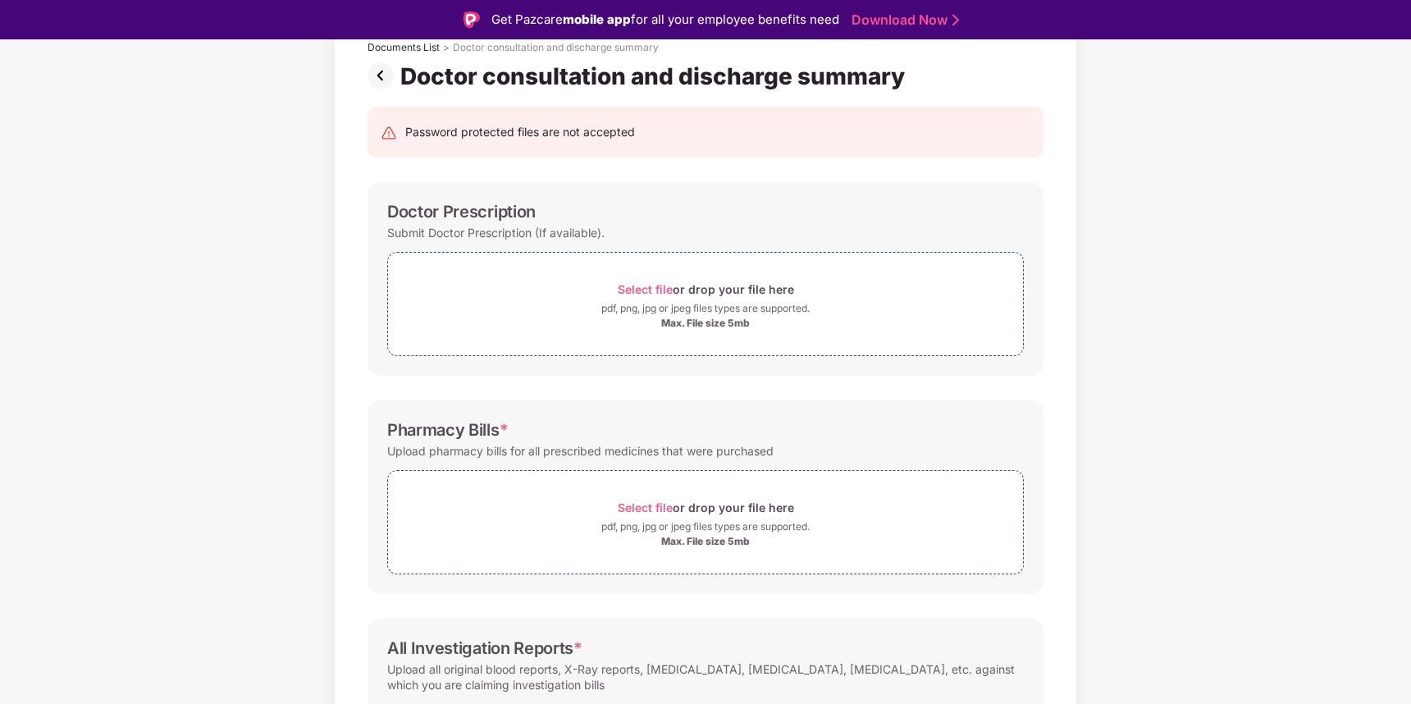
scroll to position [43, 0]
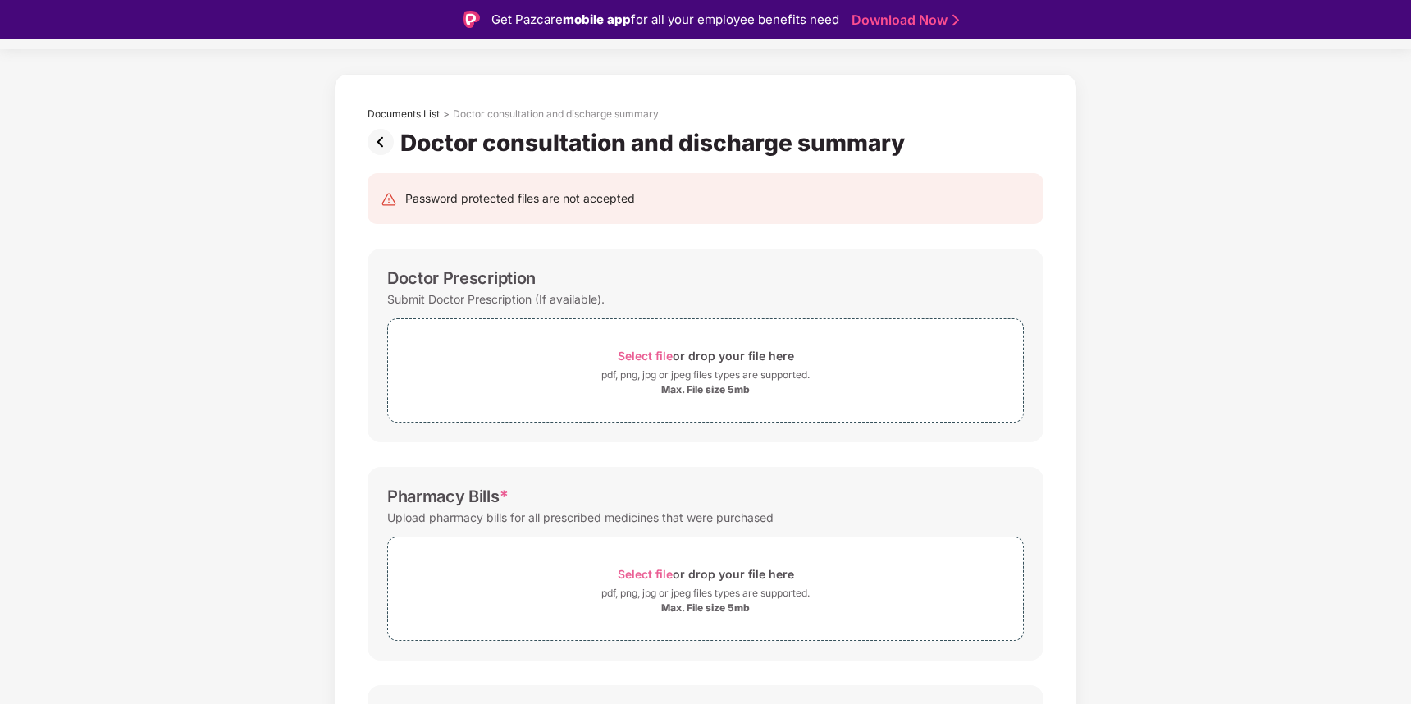
click at [377, 144] on img at bounding box center [384, 142] width 33 height 26
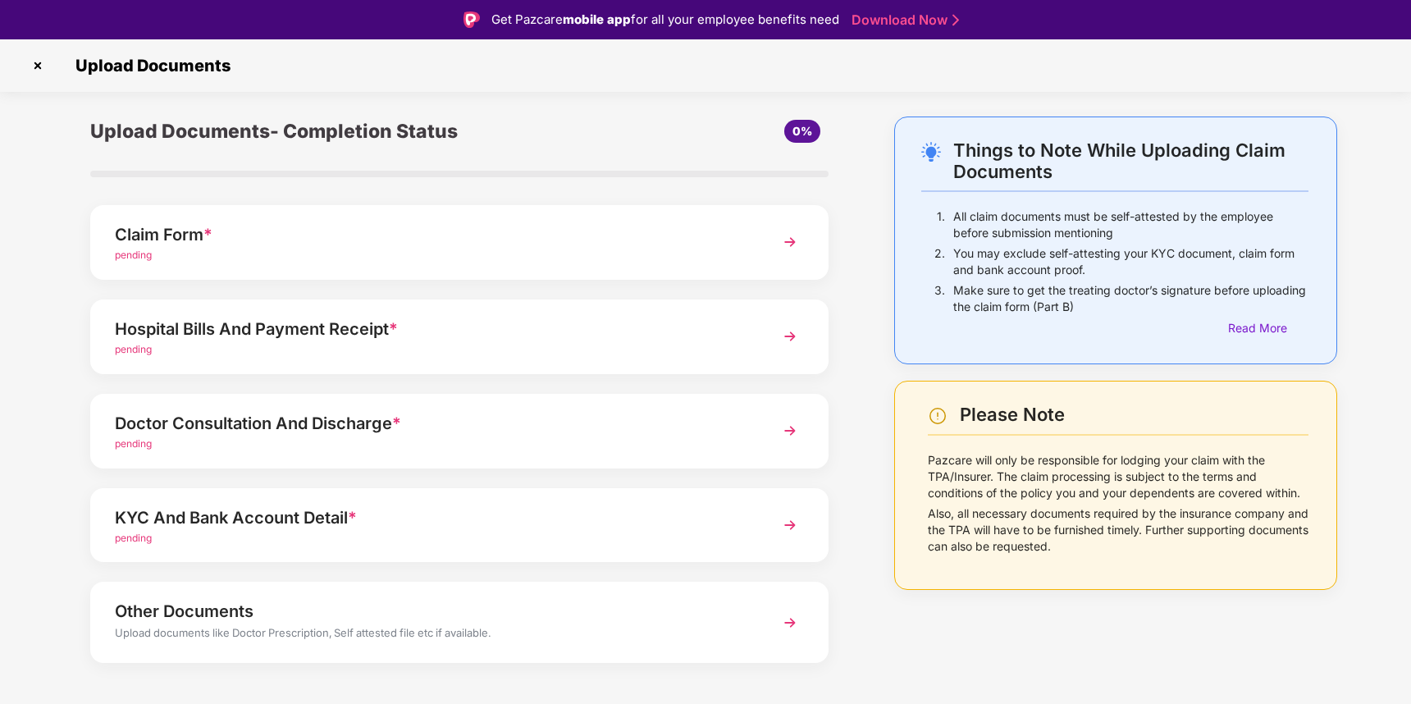
scroll to position [21, 0]
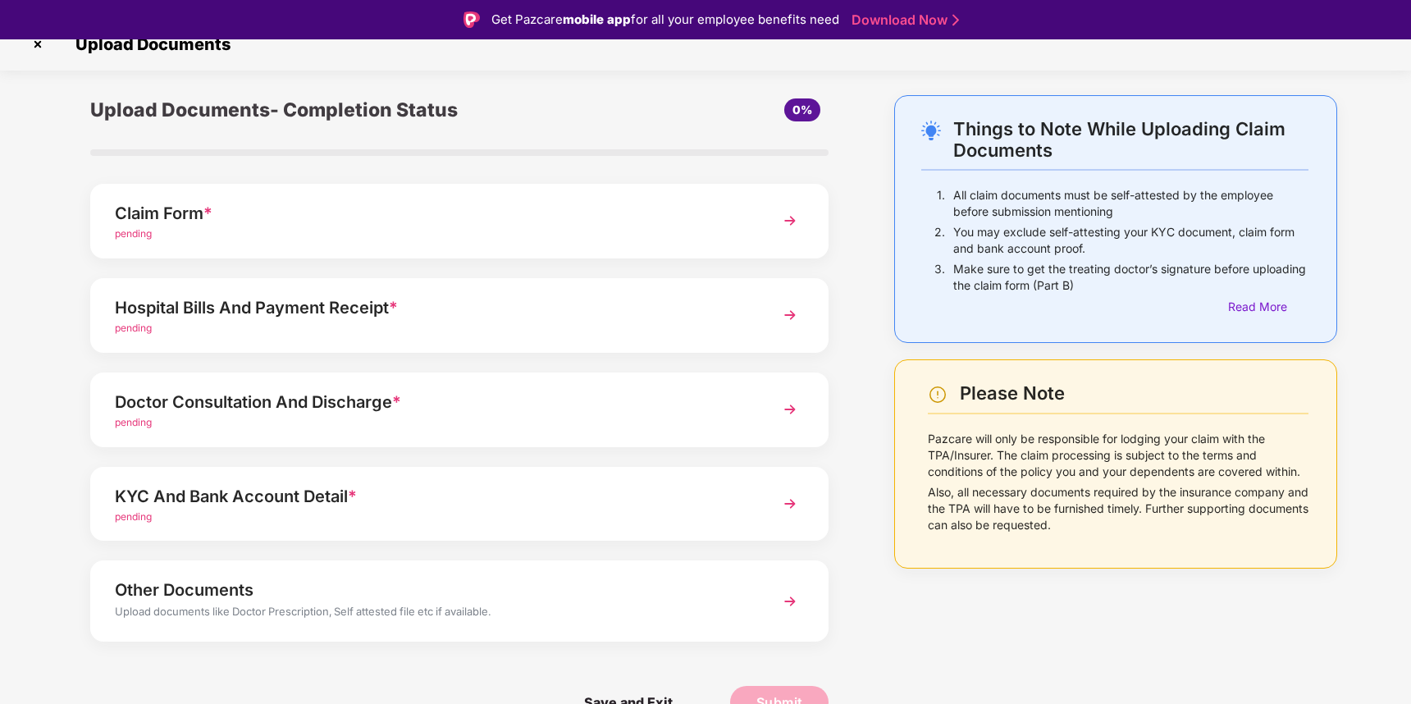
click at [292, 309] on div "Hospital Bills And Payment Receipt *" at bounding box center [431, 308] width 632 height 26
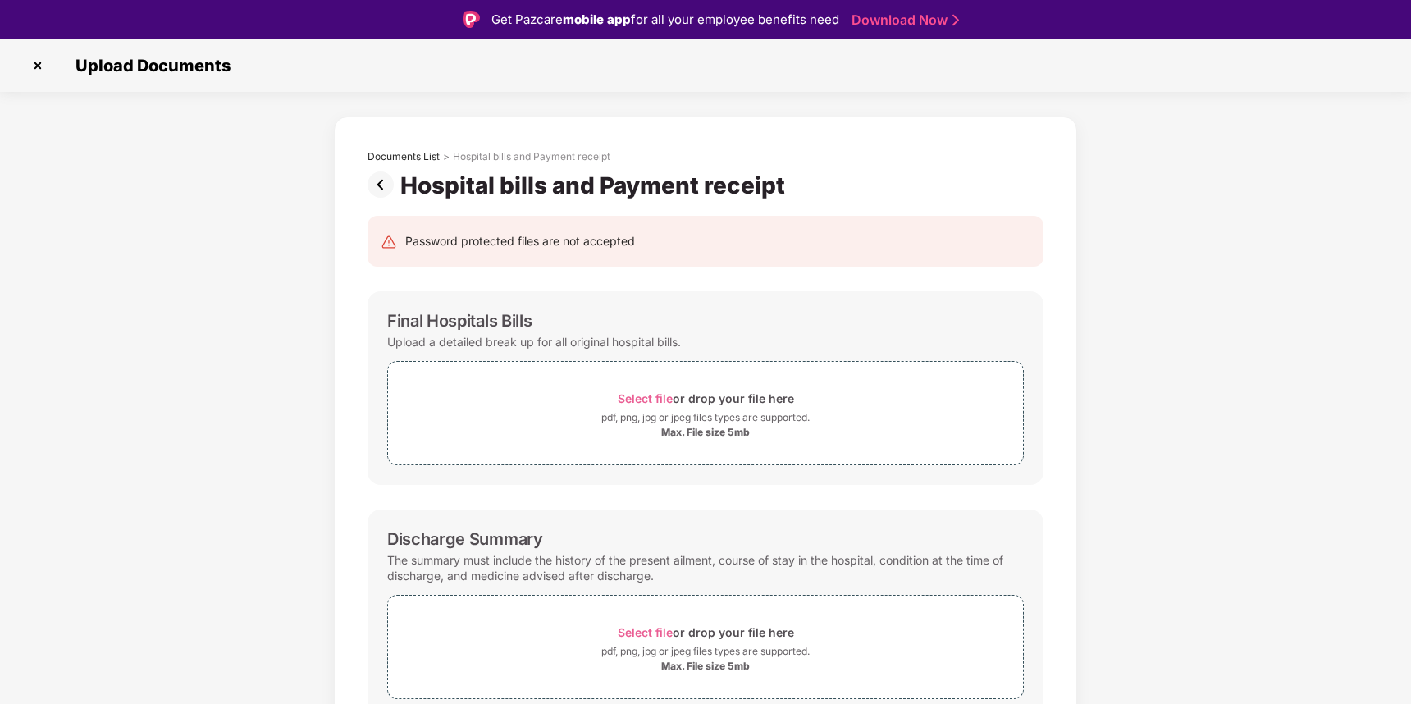
click at [383, 183] on img at bounding box center [384, 184] width 33 height 26
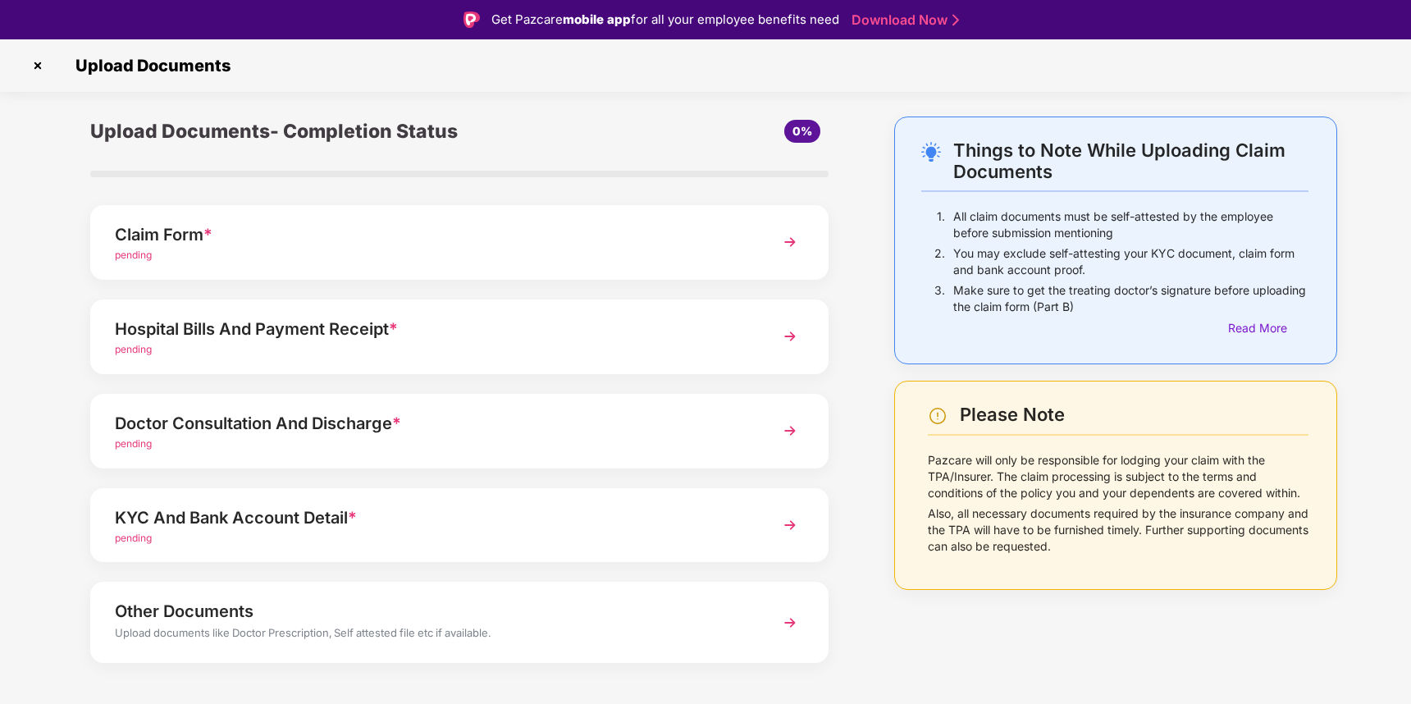
click at [241, 505] on div "KYC And Bank Account Detail *" at bounding box center [431, 518] width 632 height 26
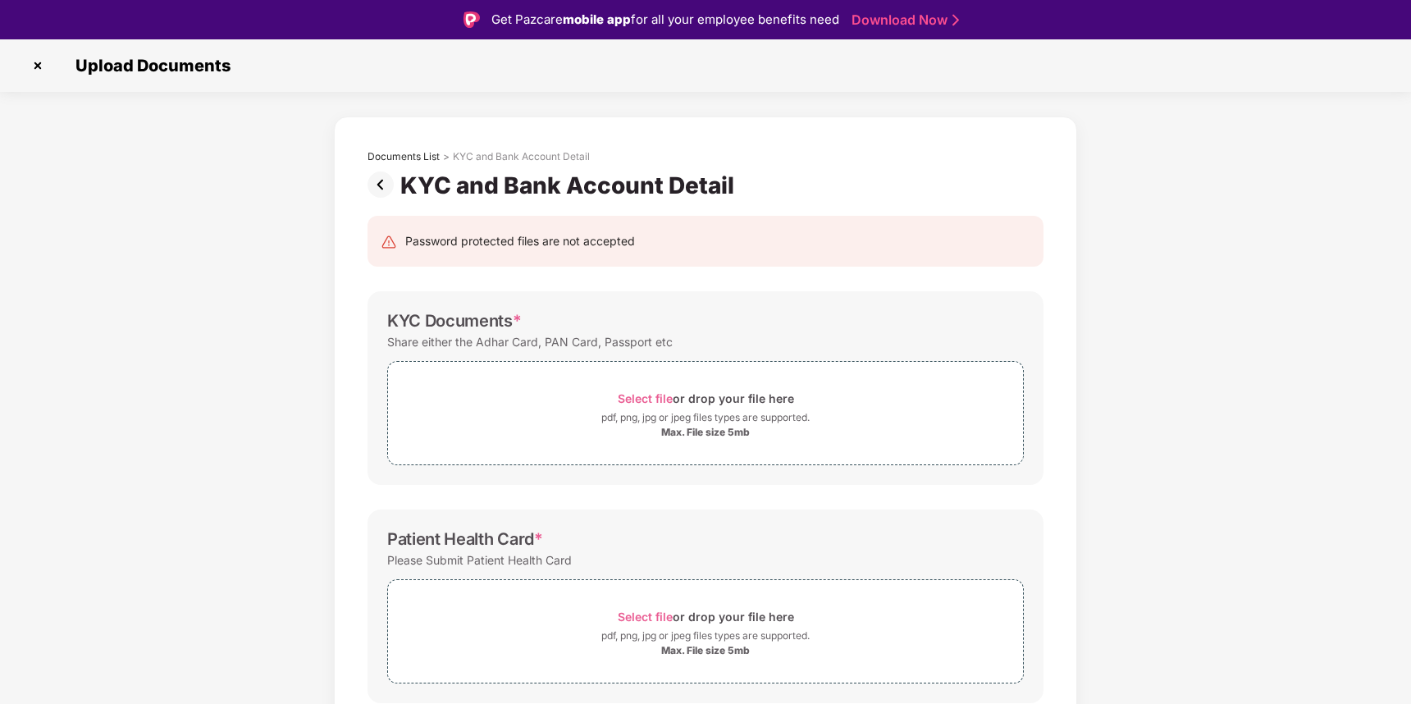
click at [378, 180] on img at bounding box center [384, 184] width 33 height 26
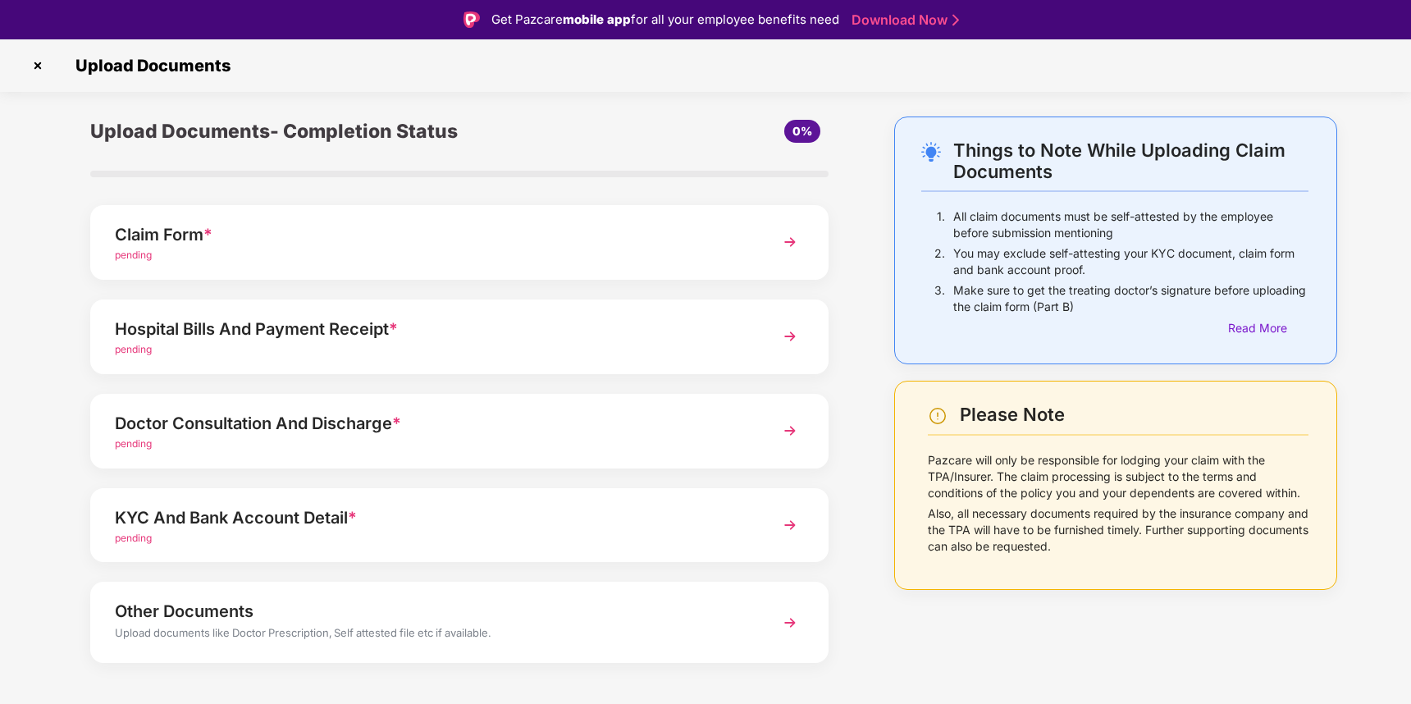
scroll to position [21, 0]
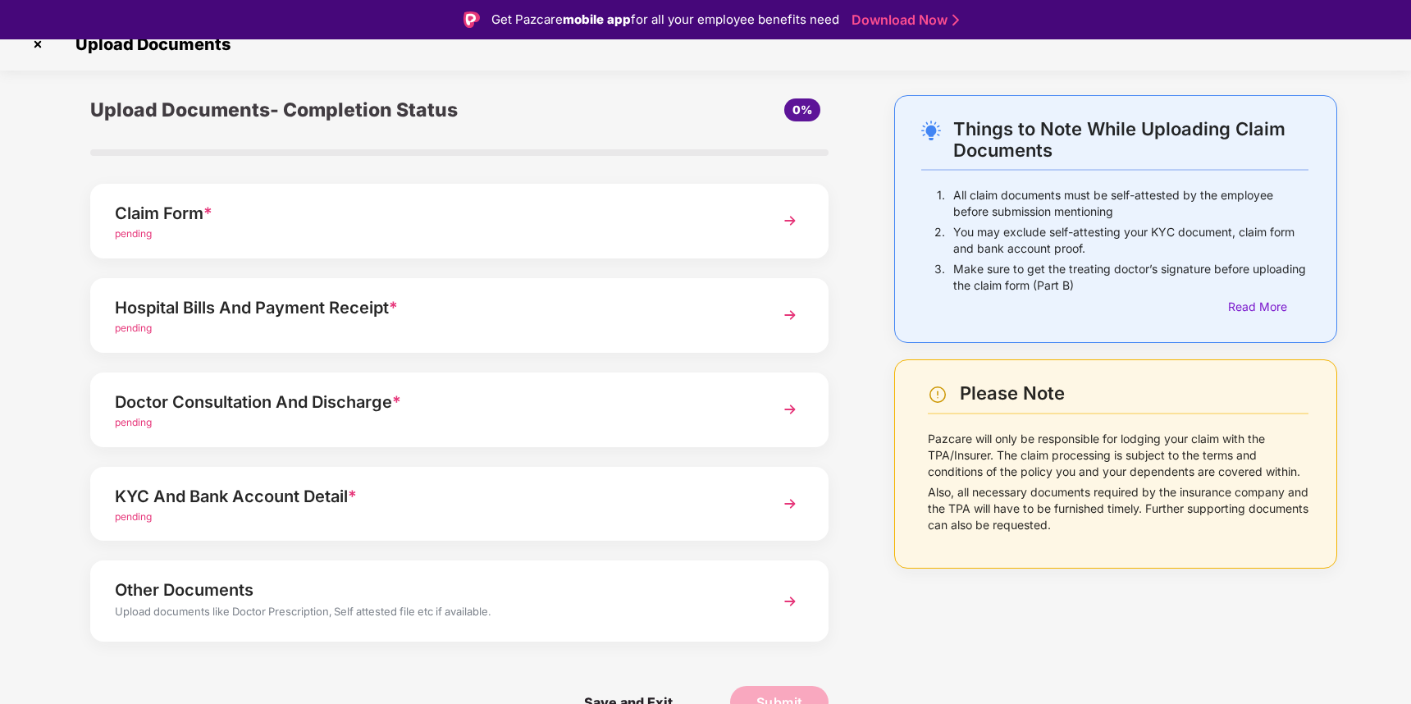
click at [272, 586] on div "Other Documents" at bounding box center [431, 590] width 632 height 26
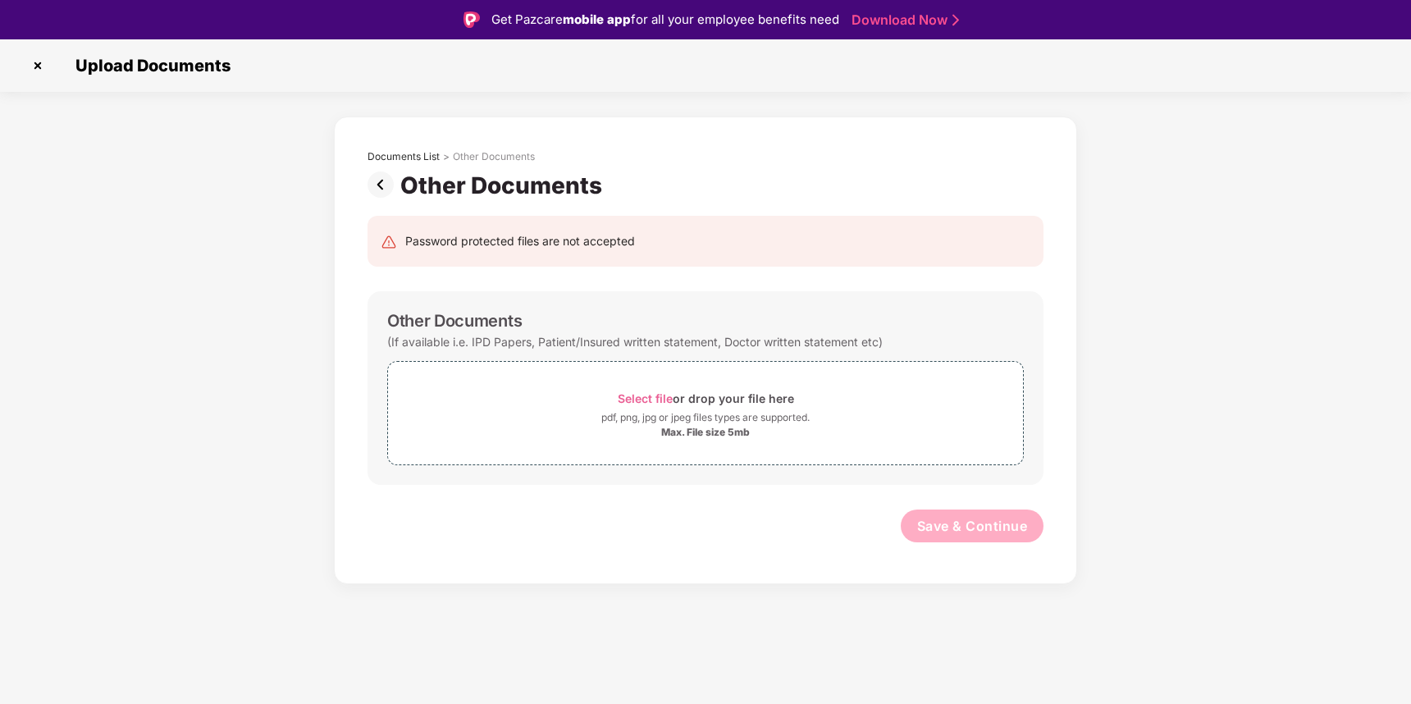
click at [381, 184] on img at bounding box center [384, 184] width 33 height 26
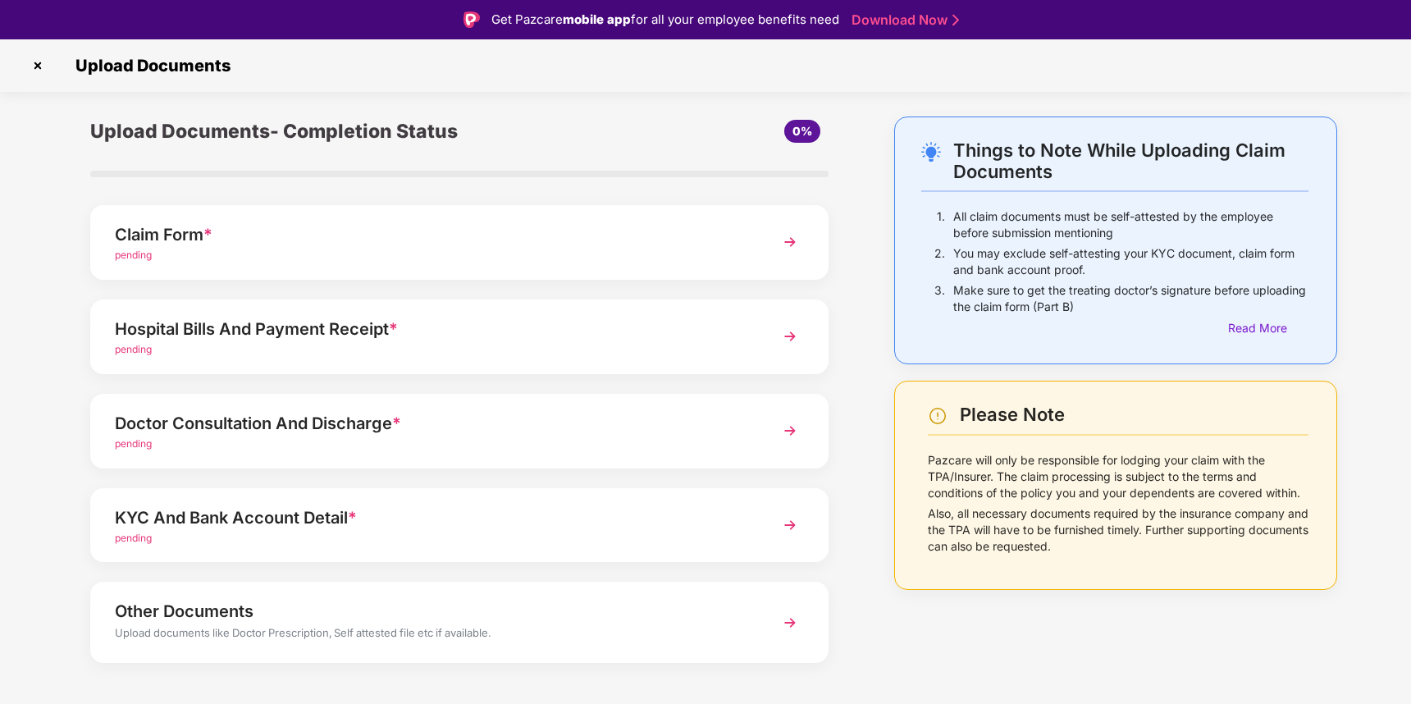
click at [257, 424] on div "Doctor Consultation And Discharge *" at bounding box center [431, 423] width 632 height 26
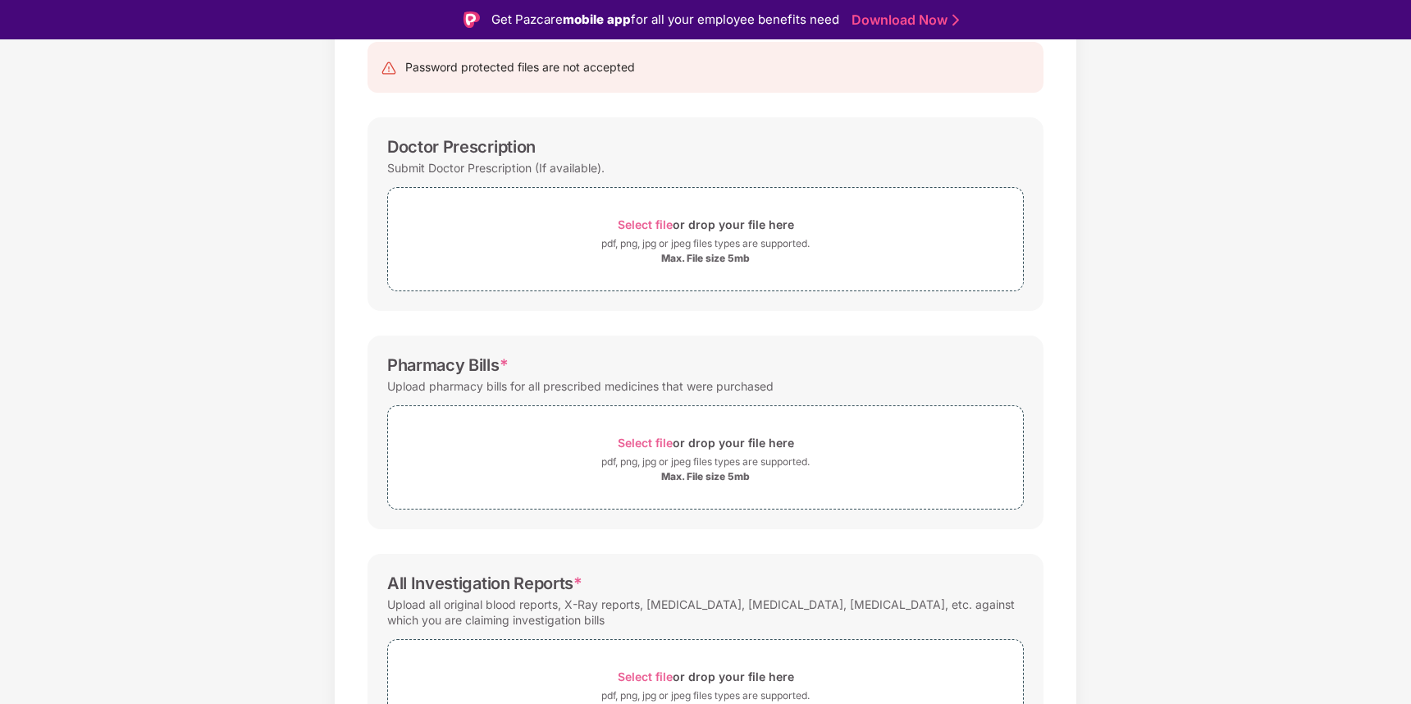
scroll to position [103, 0]
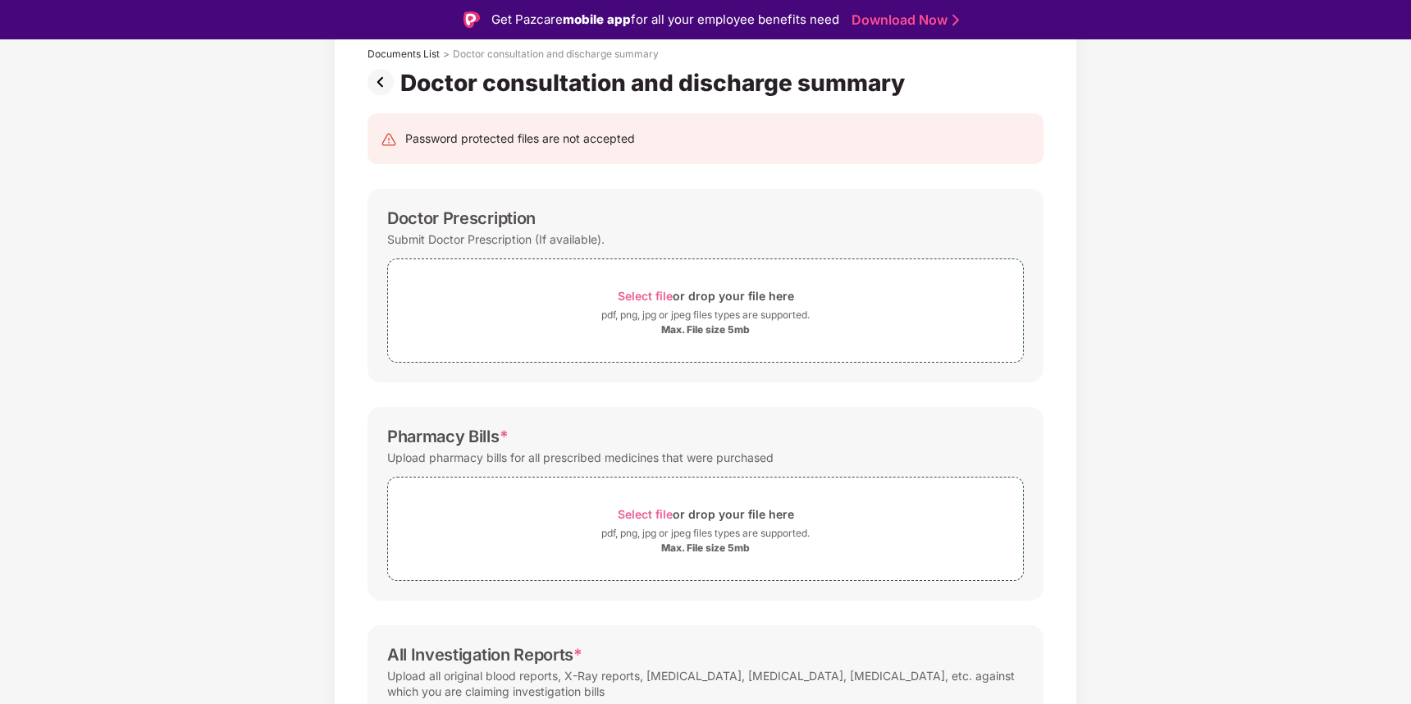
click at [377, 85] on img at bounding box center [384, 82] width 33 height 26
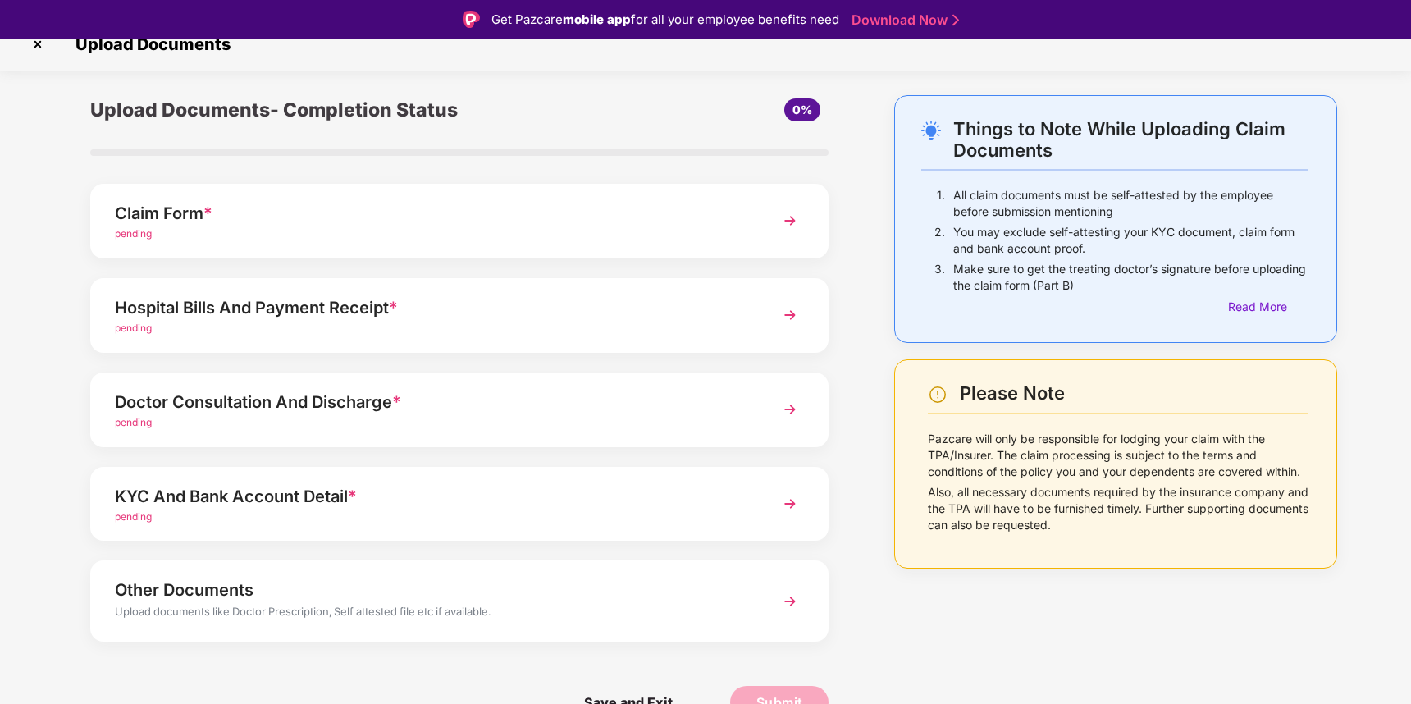
scroll to position [39, 0]
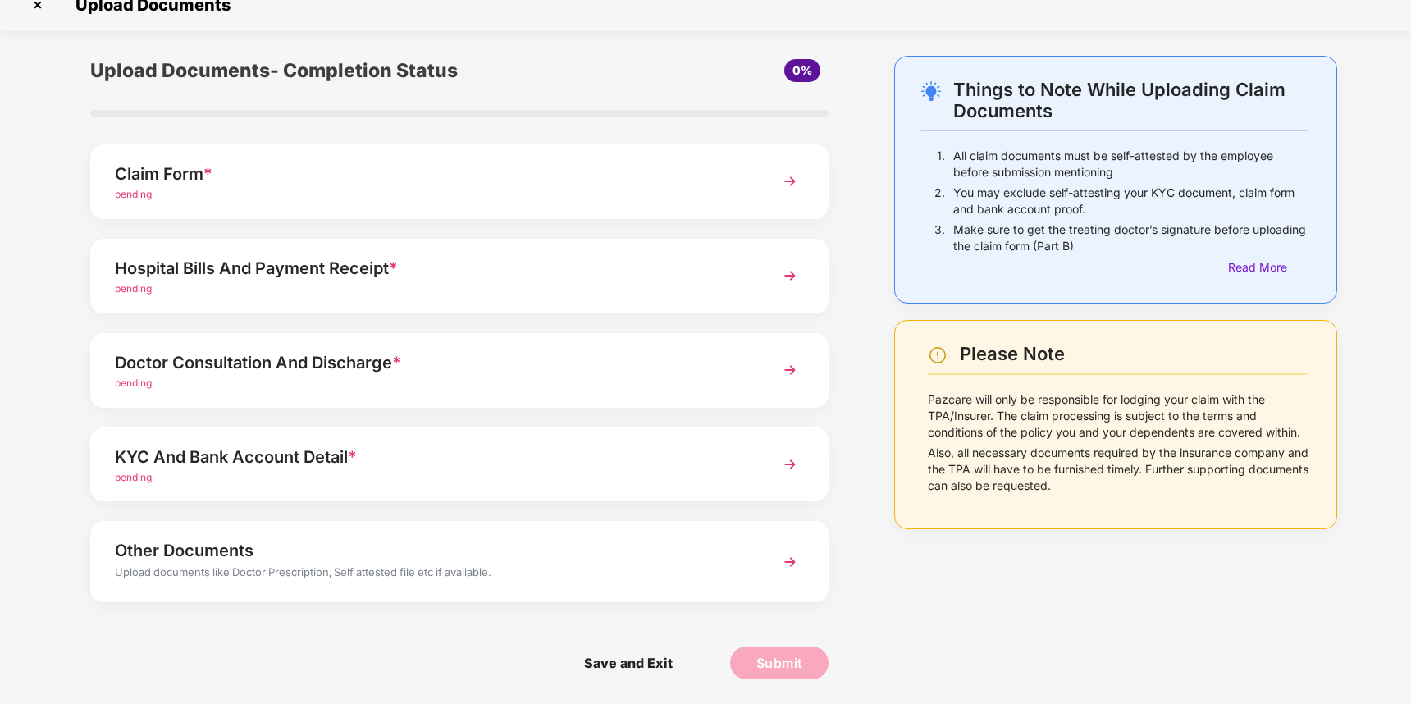
click at [203, 453] on div "KYC And Bank Account Detail *" at bounding box center [431, 457] width 632 height 26
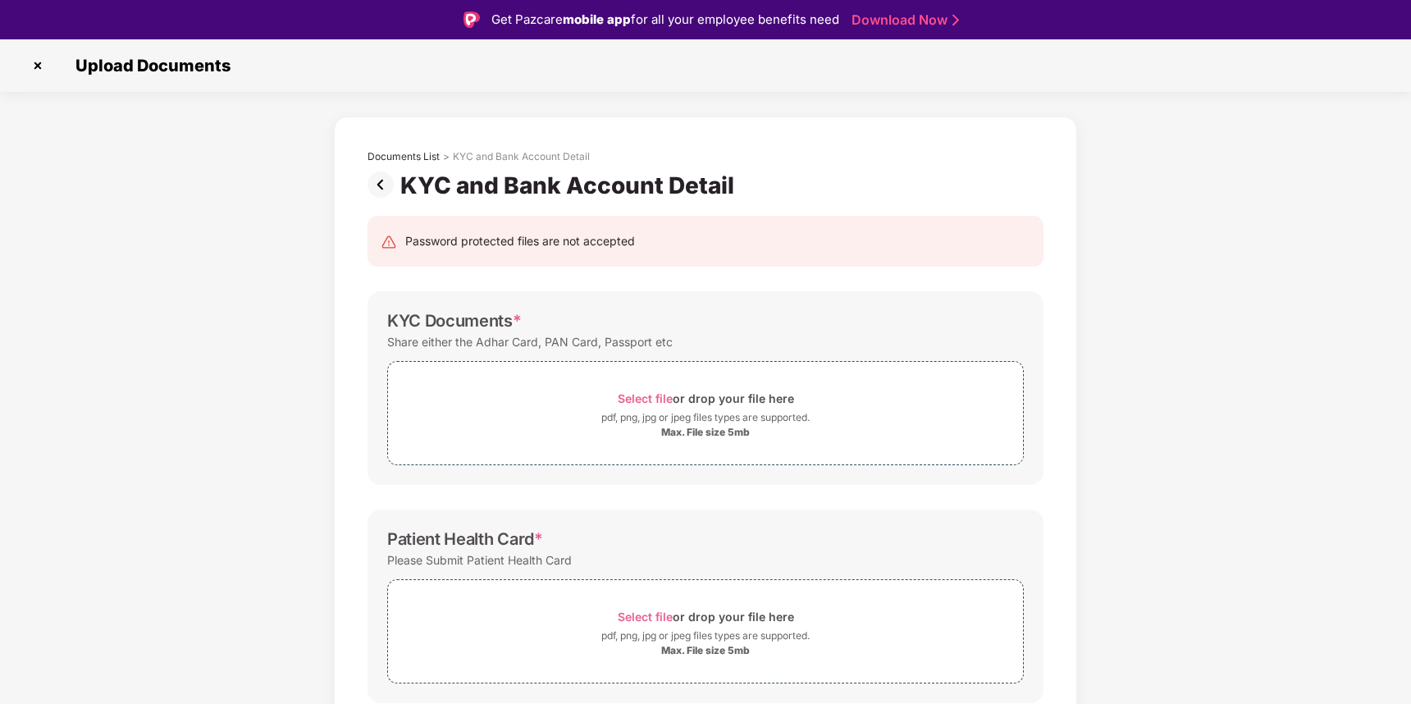
click at [38, 65] on img at bounding box center [38, 66] width 26 height 26
click at [40, 66] on img at bounding box center [38, 66] width 26 height 26
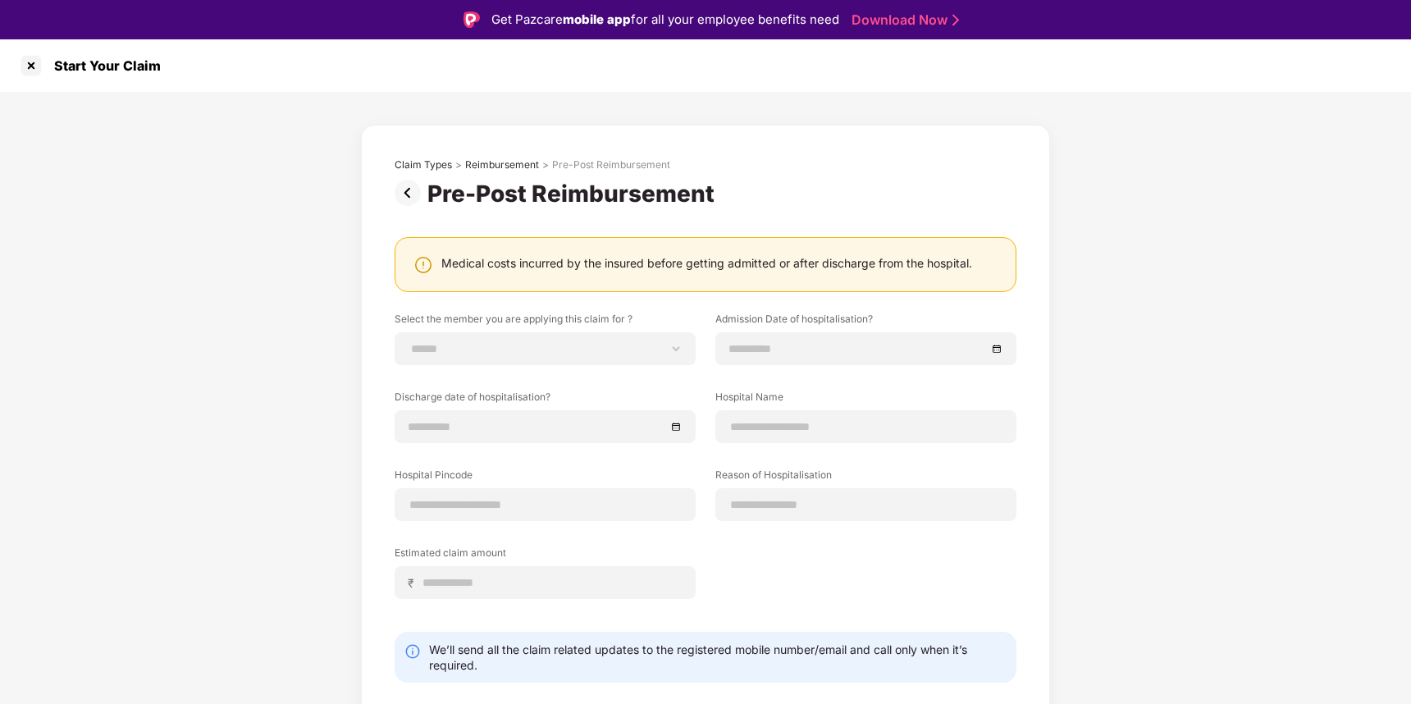
click at [400, 190] on img at bounding box center [411, 193] width 33 height 26
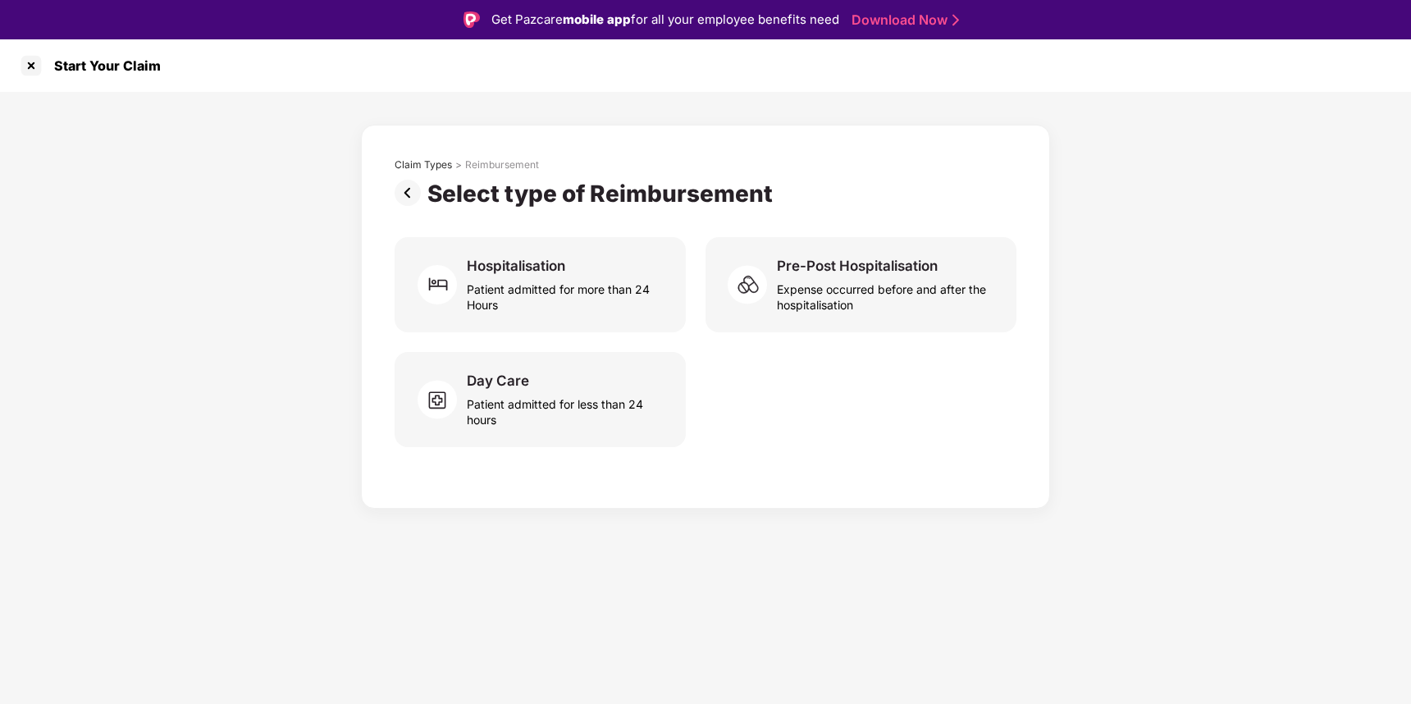
click at [405, 193] on img at bounding box center [411, 193] width 33 height 26
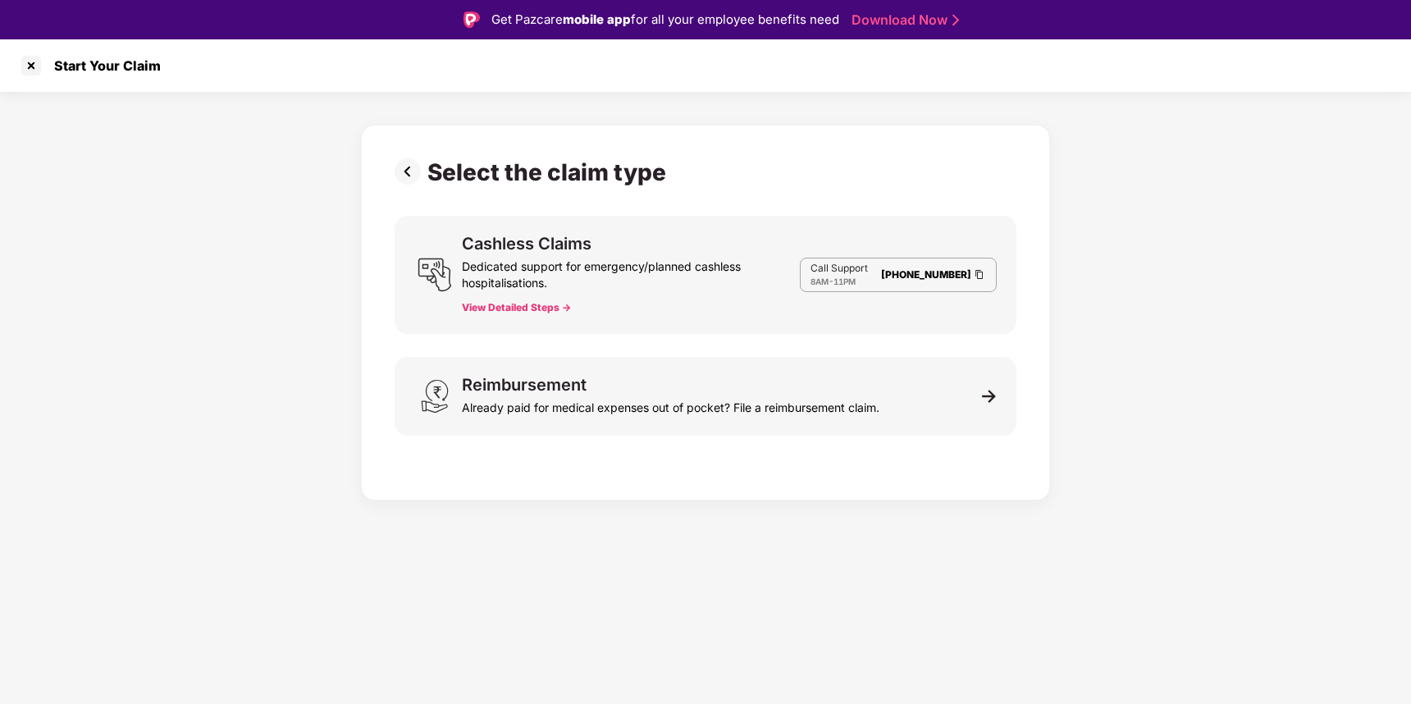
click at [407, 169] on img at bounding box center [411, 171] width 33 height 26
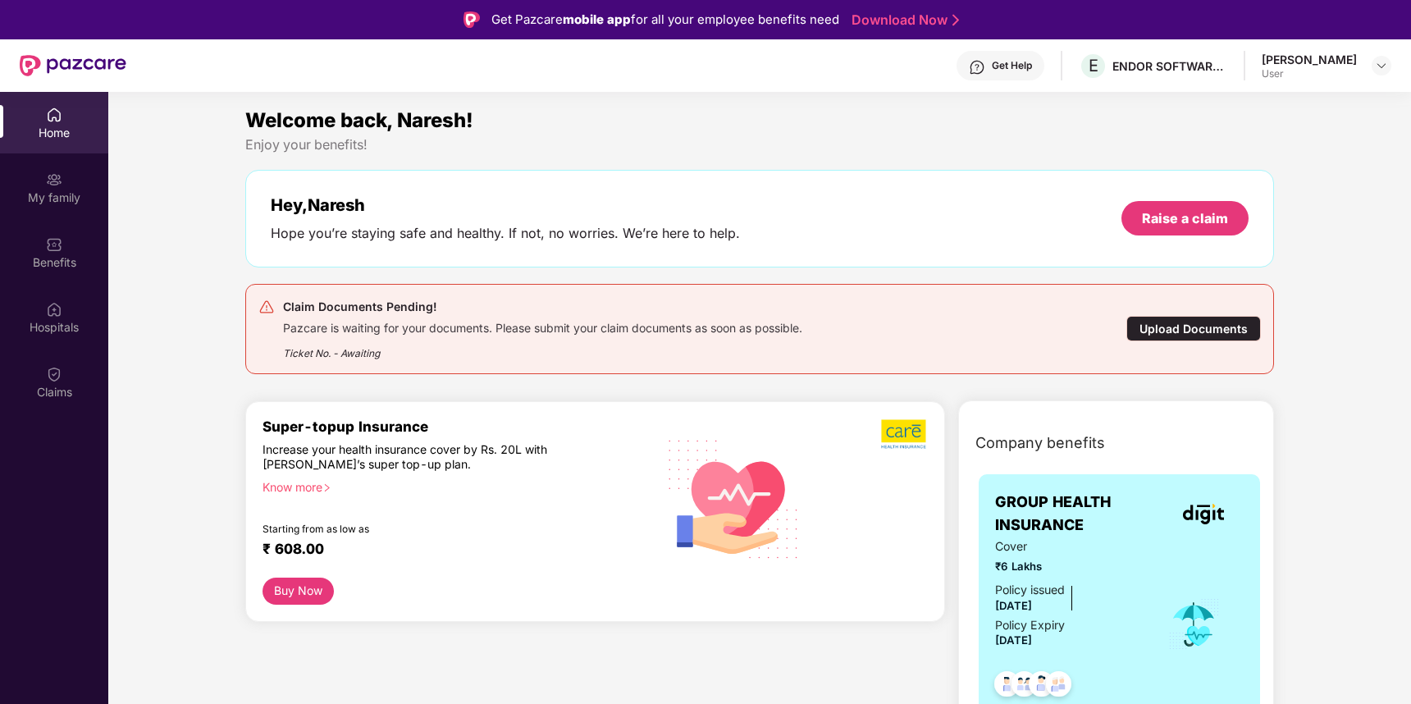
click at [56, 190] on div "My family" at bounding box center [54, 198] width 108 height 16
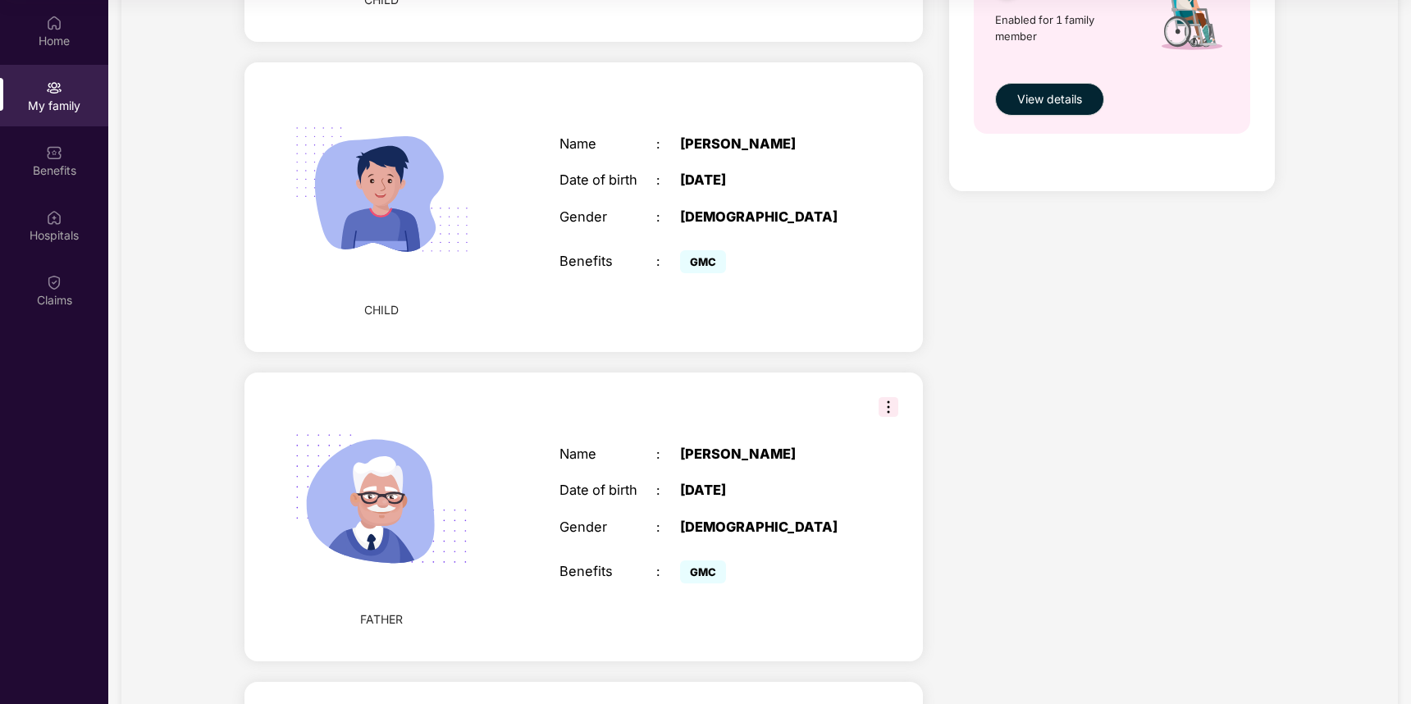
scroll to position [1103, 0]
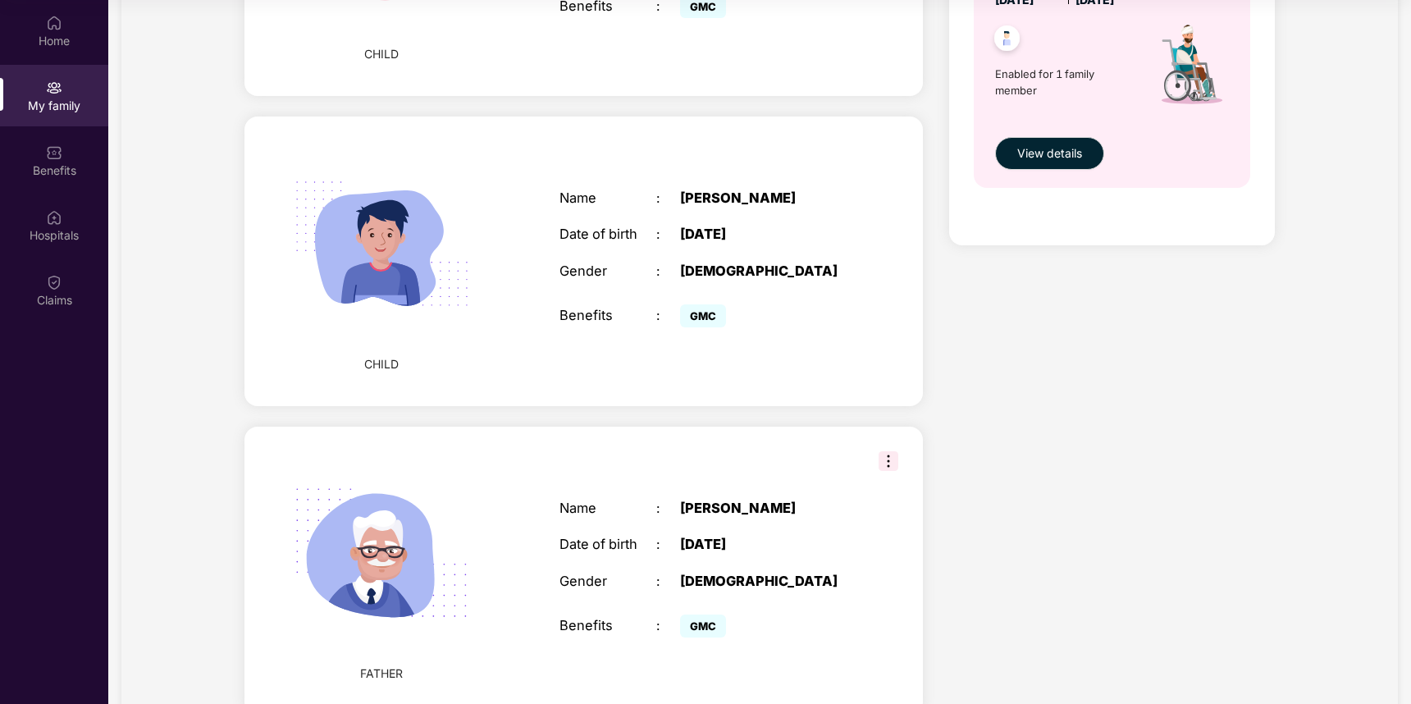
click at [703, 313] on span "GMC" at bounding box center [703, 315] width 46 height 23
click at [734, 317] on div "GMC" at bounding box center [709, 316] width 58 height 16
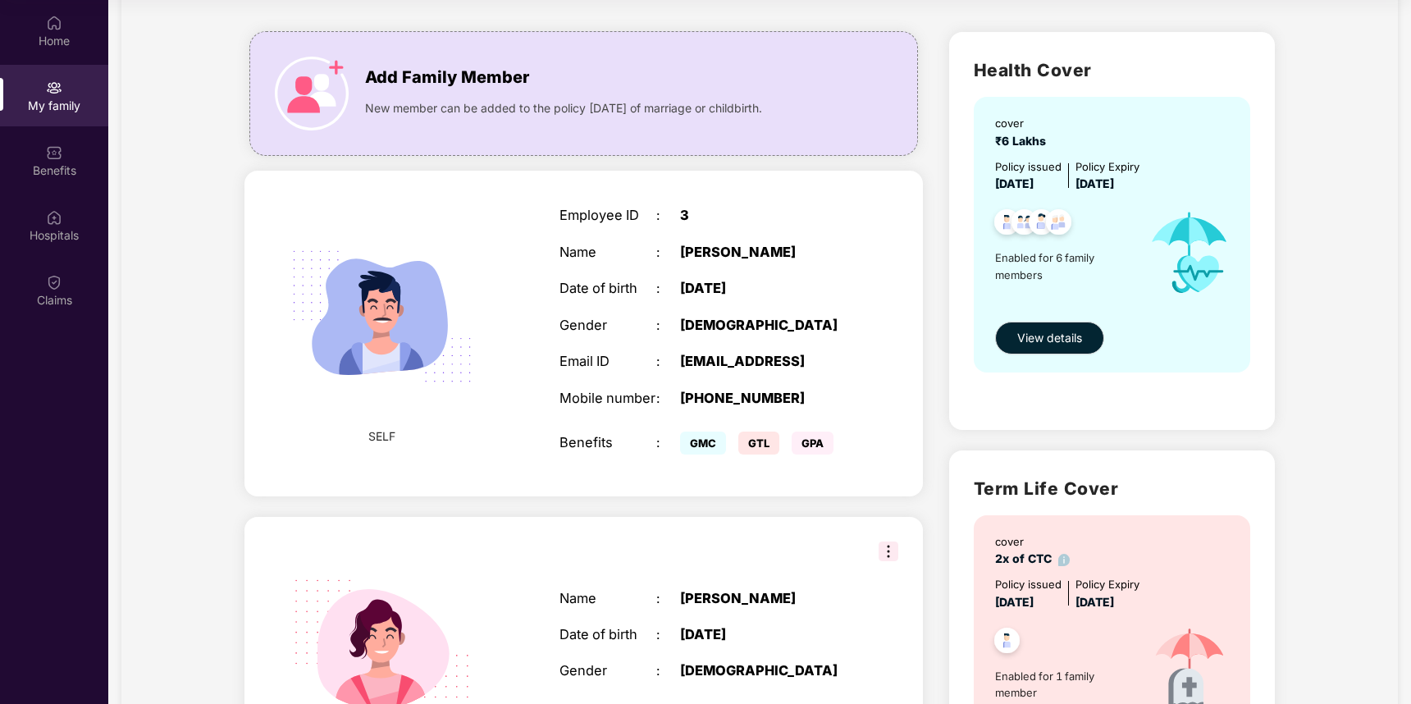
scroll to position [2, 0]
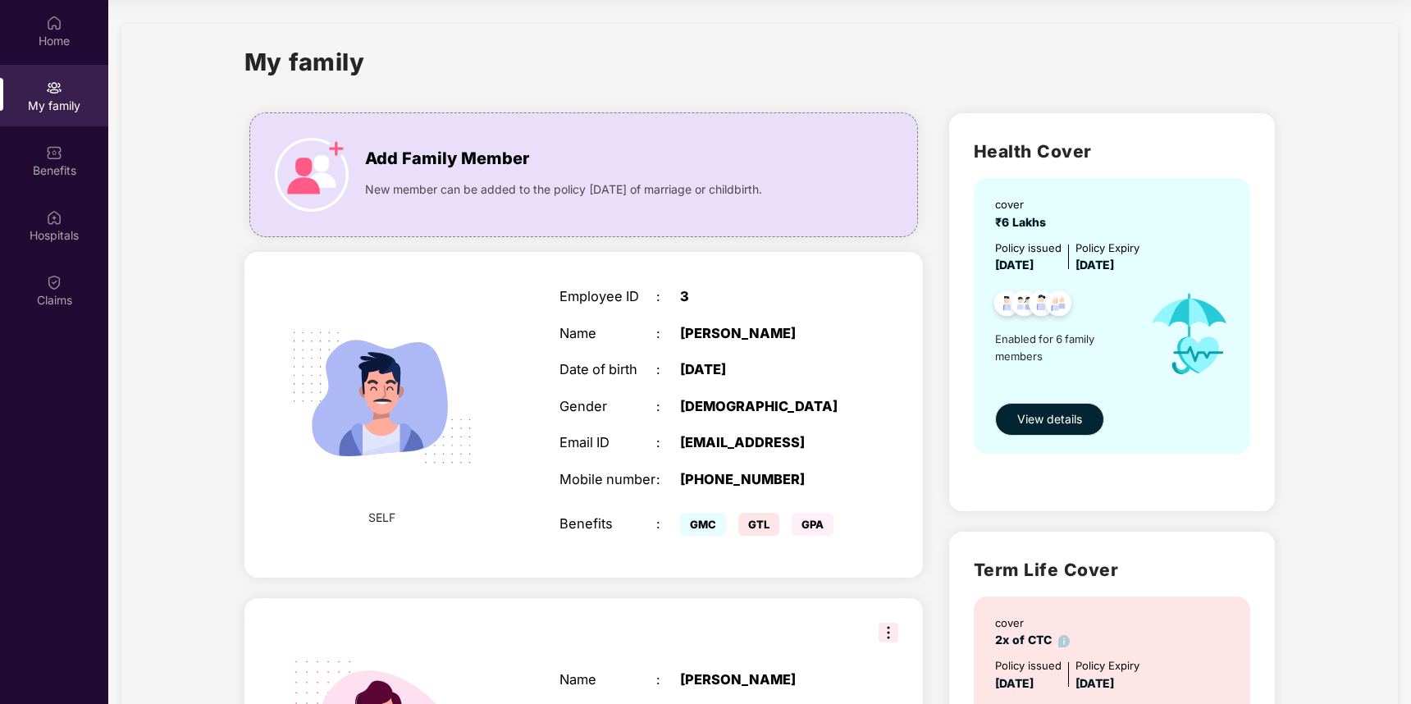
click at [1041, 415] on span "View details" at bounding box center [1049, 419] width 65 height 18
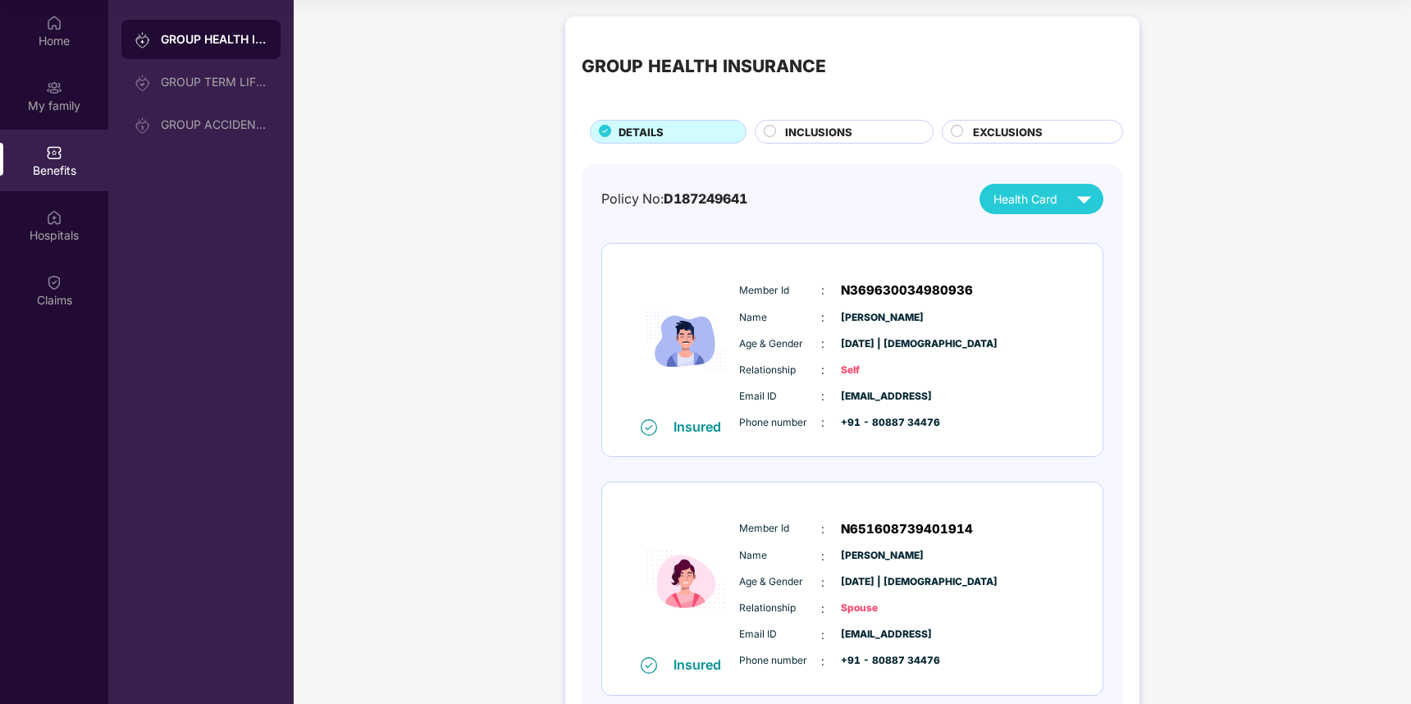
click at [1042, 196] on span "Health Card" at bounding box center [1026, 199] width 64 height 18
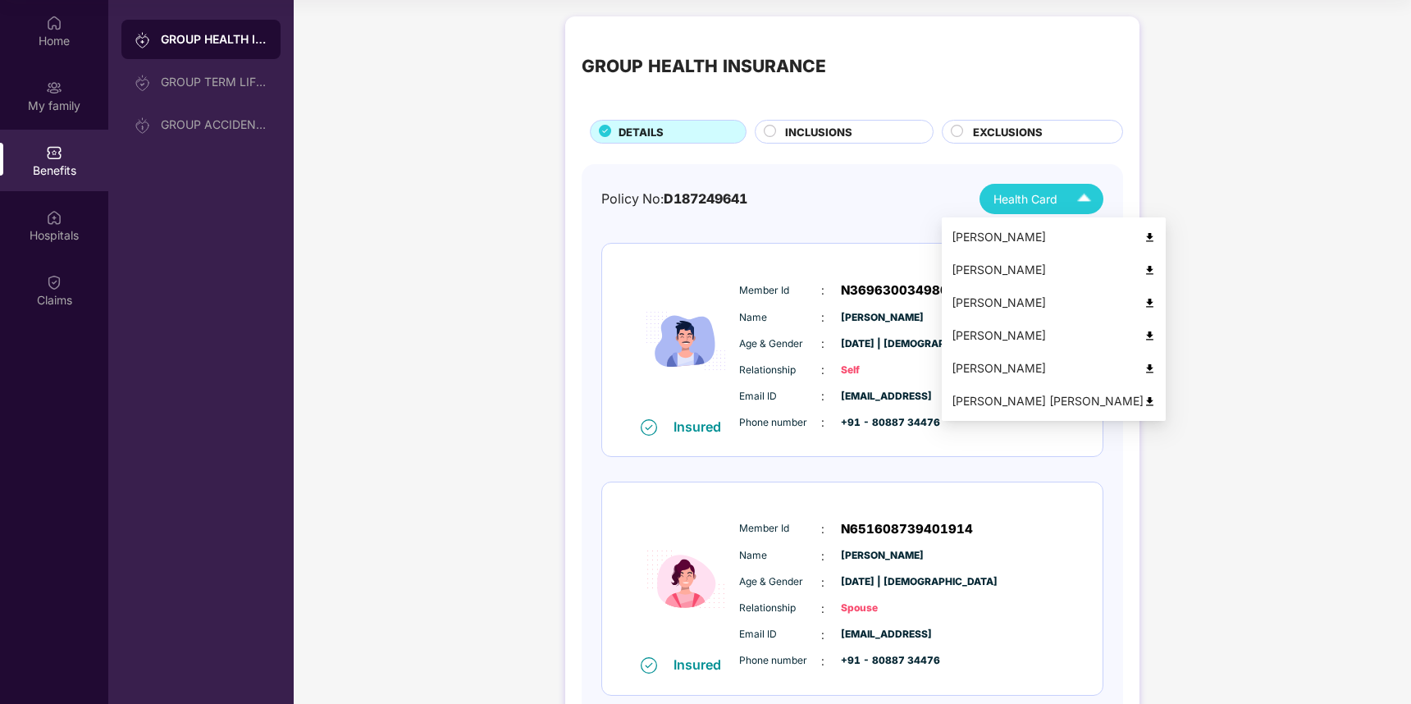
click at [1144, 336] on img at bounding box center [1150, 336] width 12 height 12
click at [1144, 234] on img at bounding box center [1150, 237] width 12 height 12
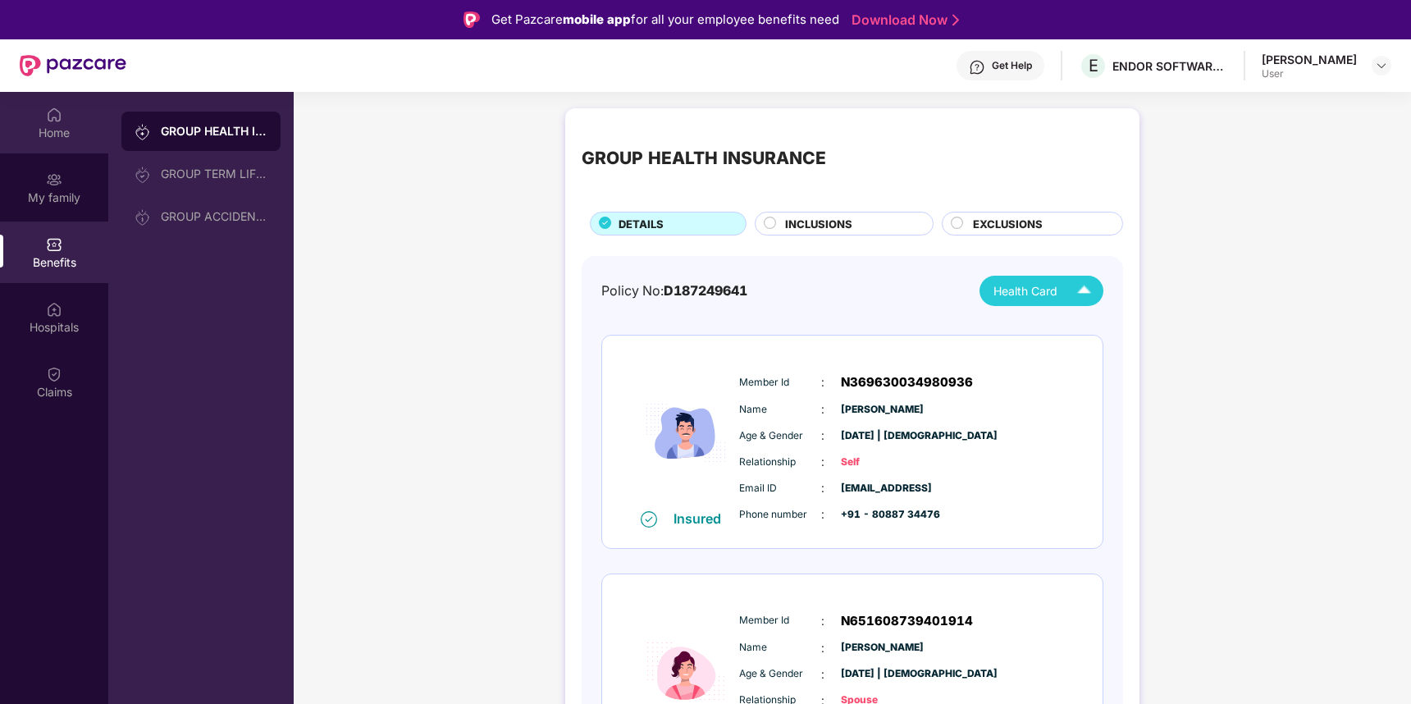
click at [57, 130] on div "Home" at bounding box center [54, 133] width 108 height 16
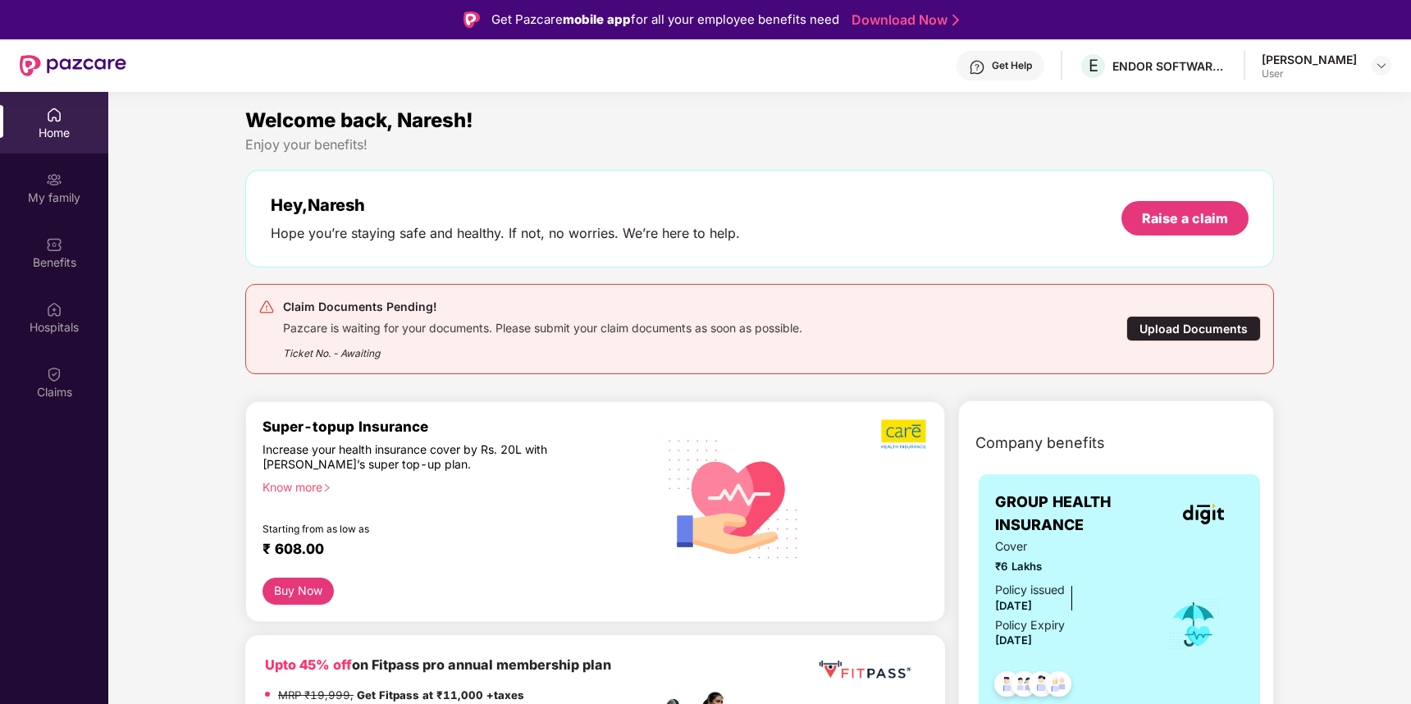
click at [469, 232] on div "Hope you’re staying safe and healthy. If not, no worries. We’re here to help." at bounding box center [505, 233] width 469 height 17
click at [491, 201] on div "Hey, Naresh" at bounding box center [505, 205] width 469 height 20
click at [840, 151] on div "Enjoy your benefits!" at bounding box center [759, 144] width 1029 height 17
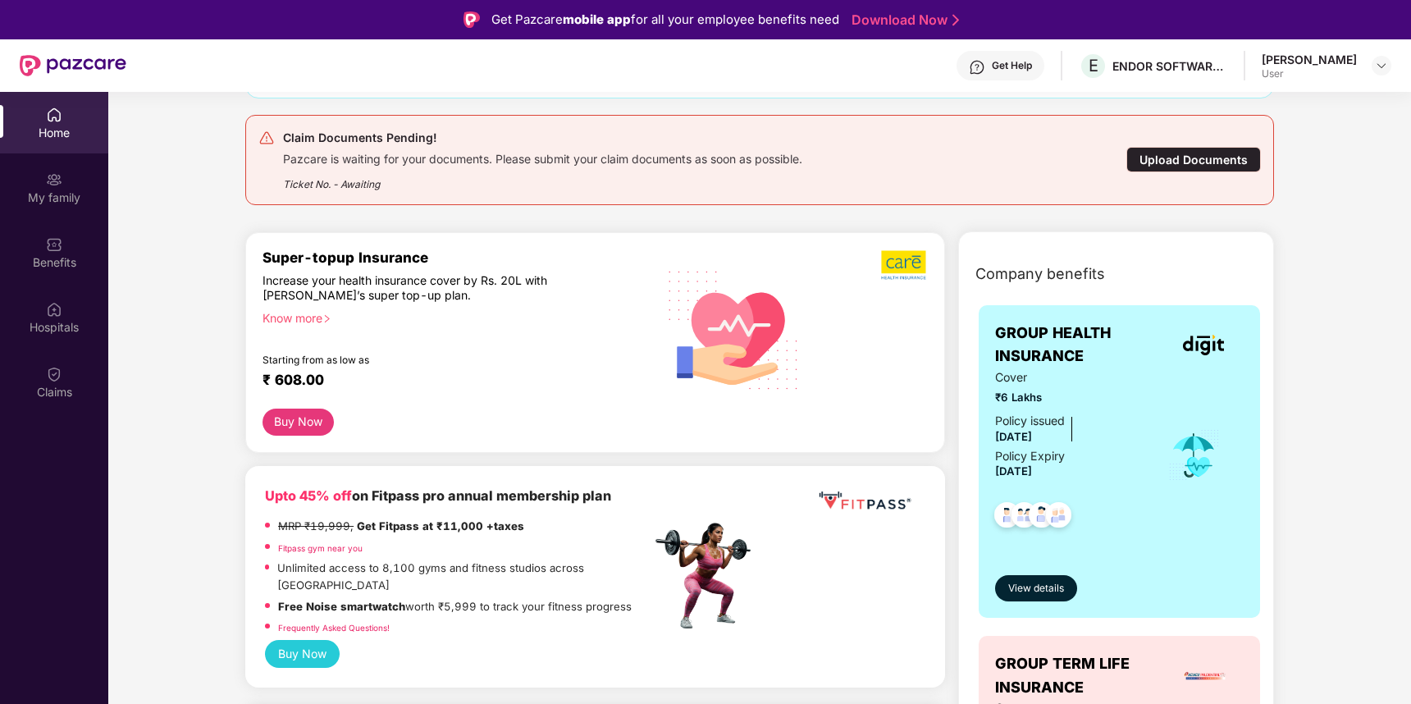
scroll to position [171, 0]
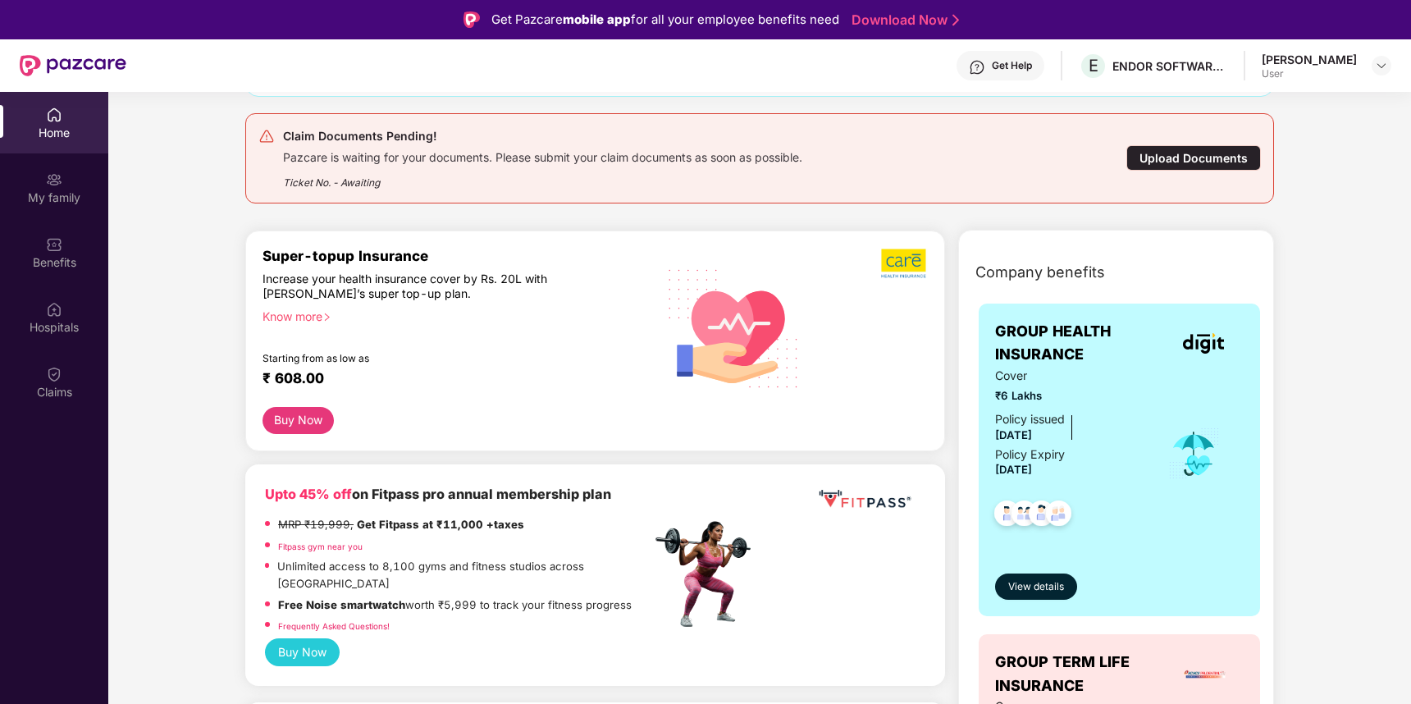
click at [410, 275] on div "Increase your health insurance cover by Rs. 20L with [PERSON_NAME]’s super top-…" at bounding box center [422, 287] width 318 height 30
click at [393, 275] on div "Increase your health insurance cover by Rs. 20L with [PERSON_NAME]’s super top-…" at bounding box center [422, 287] width 318 height 30
click at [296, 317] on div "Know more" at bounding box center [452, 314] width 378 height 11
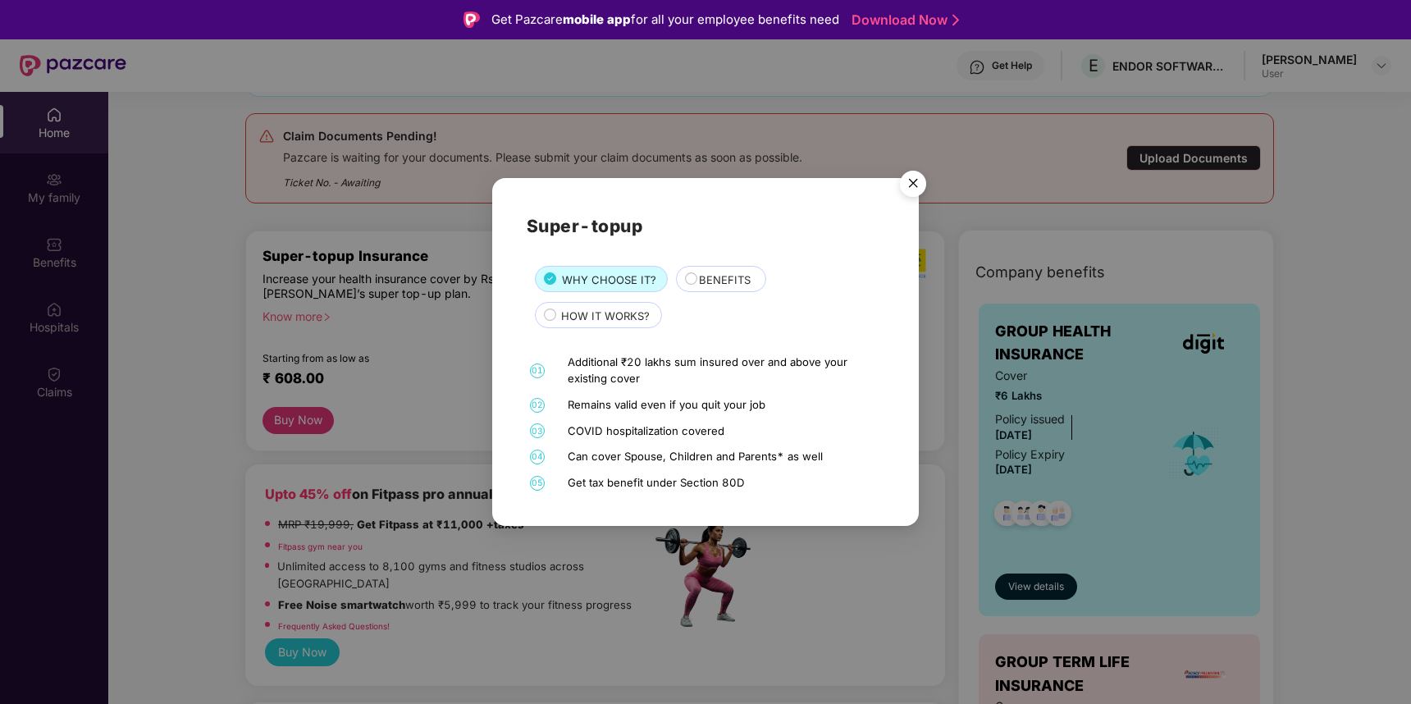
click at [706, 362] on div "Additional ₹20 lakhs sum insured over and above your existing cover" at bounding box center [724, 370] width 313 height 32
click at [699, 361] on div "Additional ₹20 lakhs sum insured over and above your existing cover" at bounding box center [724, 370] width 313 height 32
click at [609, 382] on div "Additional ₹20 lakhs sum insured over and above your existing cover" at bounding box center [724, 370] width 313 height 32
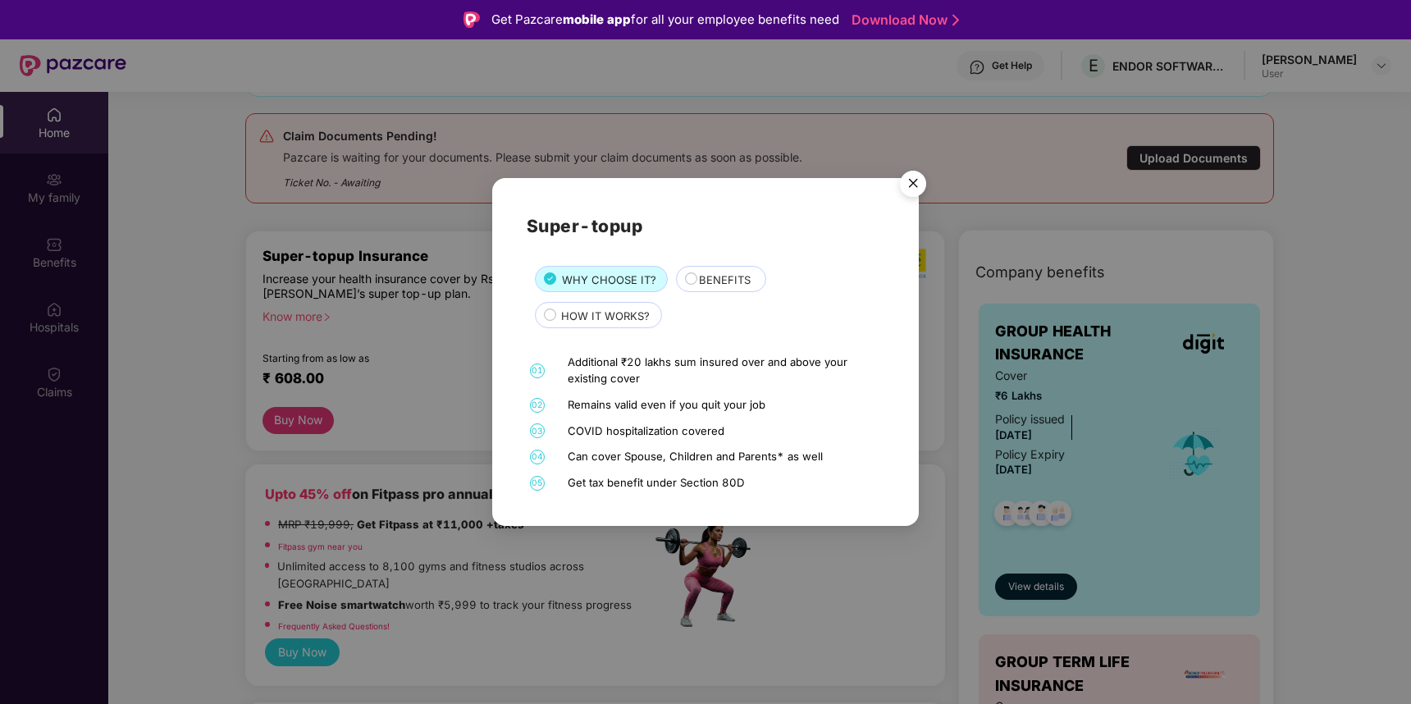
click at [670, 377] on div "Additional ₹20 lakhs sum insured over and above your existing cover" at bounding box center [724, 370] width 313 height 32
click at [635, 436] on div "COVID hospitalization covered" at bounding box center [724, 431] width 313 height 16
click at [645, 403] on div "Remains valid even if you quit your job" at bounding box center [724, 405] width 313 height 16
click at [681, 458] on div "Can cover Spouse, Children and Parents* as well" at bounding box center [724, 457] width 313 height 16
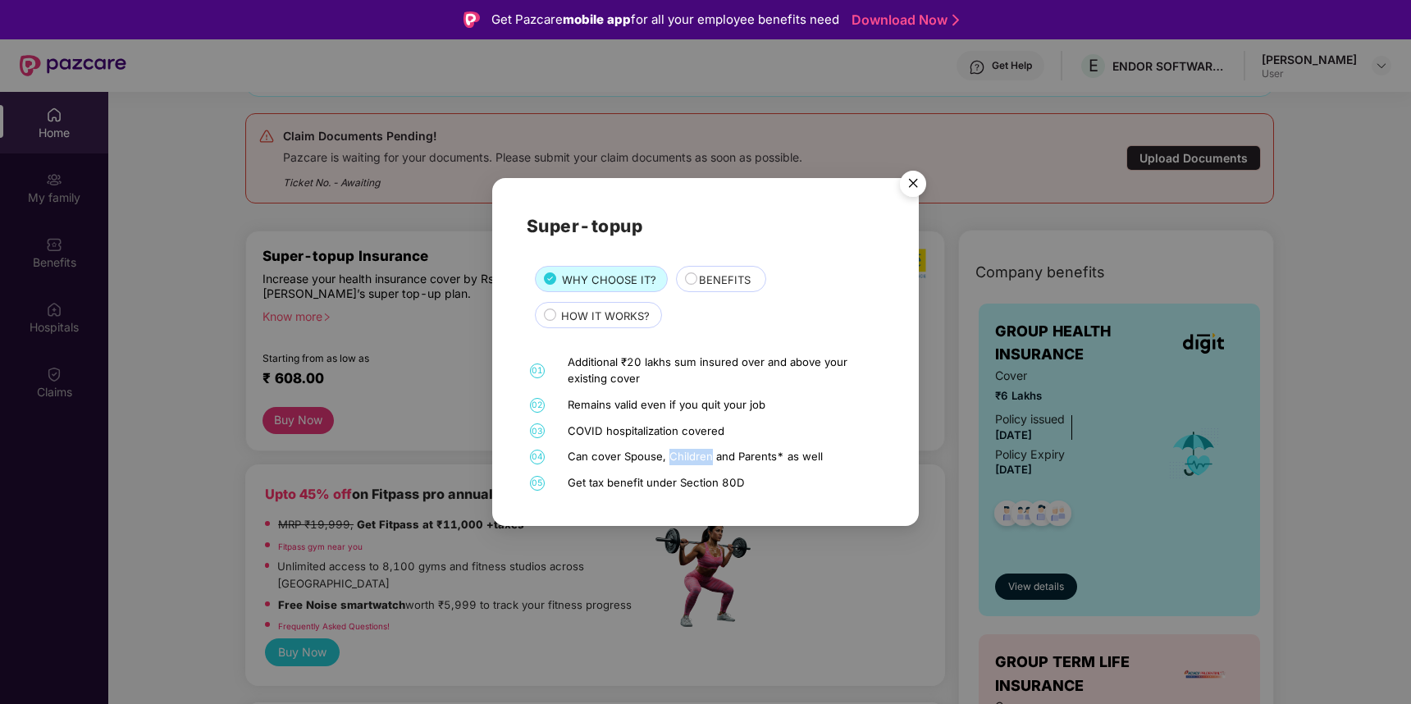
click at [681, 458] on div "Can cover Spouse, Children and Parents* as well" at bounding box center [724, 457] width 313 height 16
click at [674, 432] on div "COVID hospitalization covered" at bounding box center [724, 431] width 313 height 16
click at [641, 480] on div "Get tax benefit under Section 80D" at bounding box center [724, 483] width 313 height 16
click at [645, 458] on div "Can cover Spouse, Children and Parents* as well" at bounding box center [724, 457] width 313 height 16
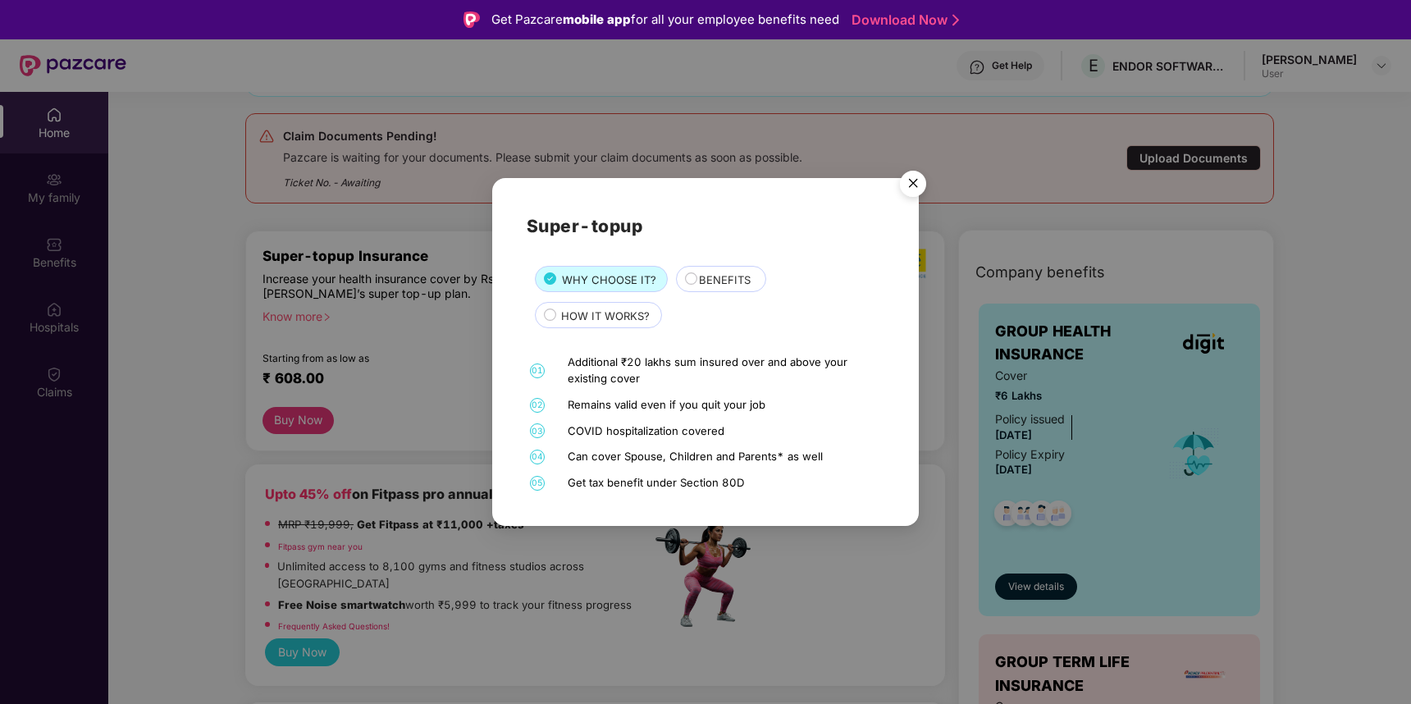
click at [663, 457] on div "Can cover Spouse, Children and Parents* as well" at bounding box center [724, 457] width 313 height 16
click at [664, 408] on div "Remains valid even if you quit your job" at bounding box center [724, 405] width 313 height 16
click at [672, 363] on div "Additional ₹20 lakhs sum insured over and above your existing cover" at bounding box center [724, 370] width 313 height 32
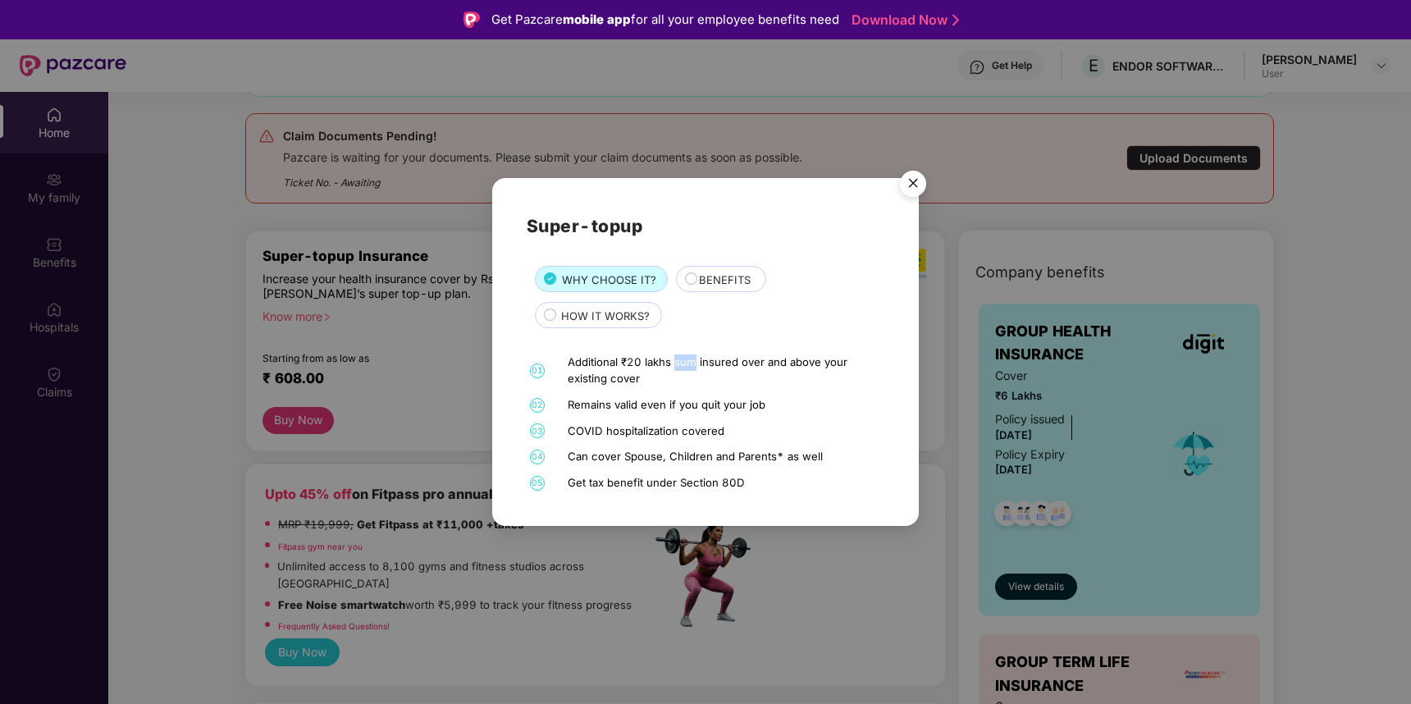
click at [672, 363] on div "Additional ₹20 lakhs sum insured over and above your existing cover" at bounding box center [724, 370] width 313 height 32
click at [698, 353] on div "Super-topup WHY CHOOSE IT? BENEFITS HOW IT WORKS? 01 Additional ₹20 lakhs sum i…" at bounding box center [706, 351] width 358 height 278
click at [714, 272] on span "BENEFITS" at bounding box center [725, 280] width 52 height 16
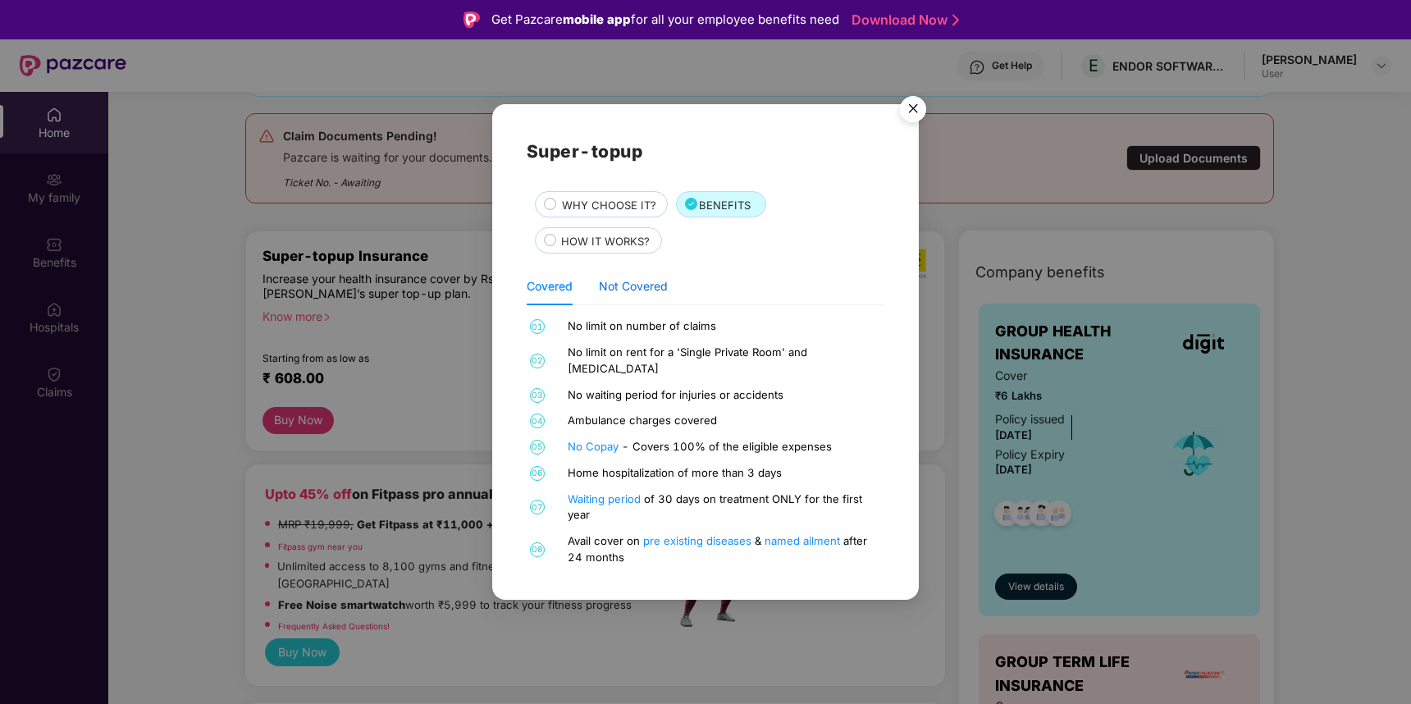
click at [640, 294] on div "Not Covered" at bounding box center [633, 286] width 69 height 18
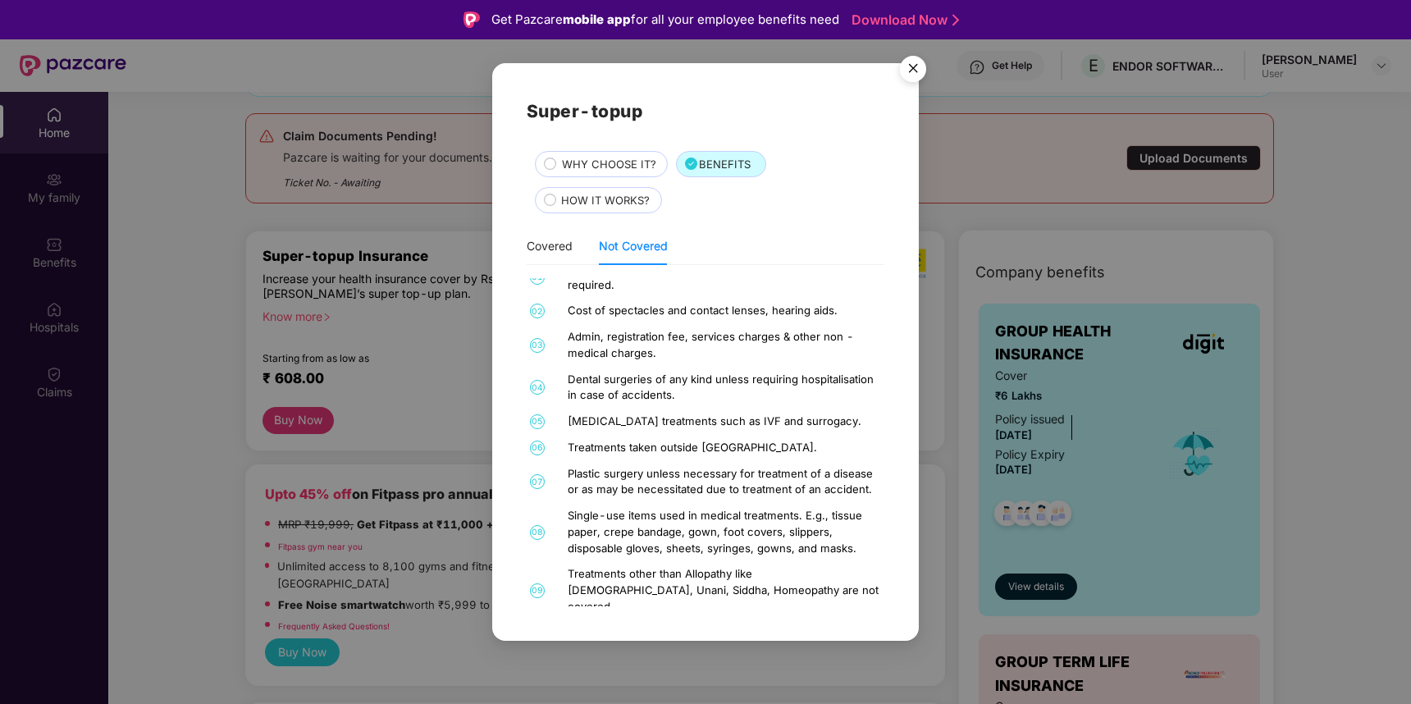
scroll to position [0, 0]
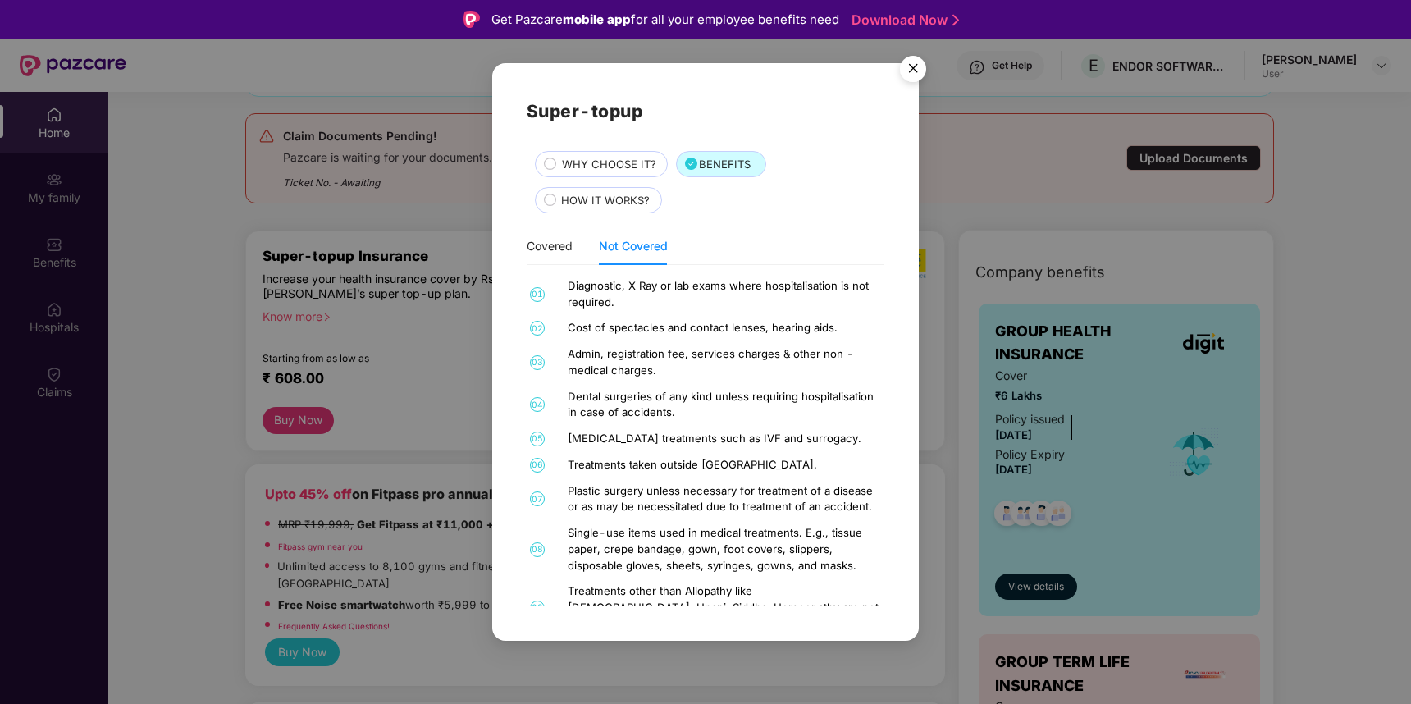
click at [691, 329] on div "Cost of spectacles and contact lenses, hearing aids." at bounding box center [724, 328] width 313 height 16
click at [542, 253] on div "Covered" at bounding box center [550, 246] width 46 height 18
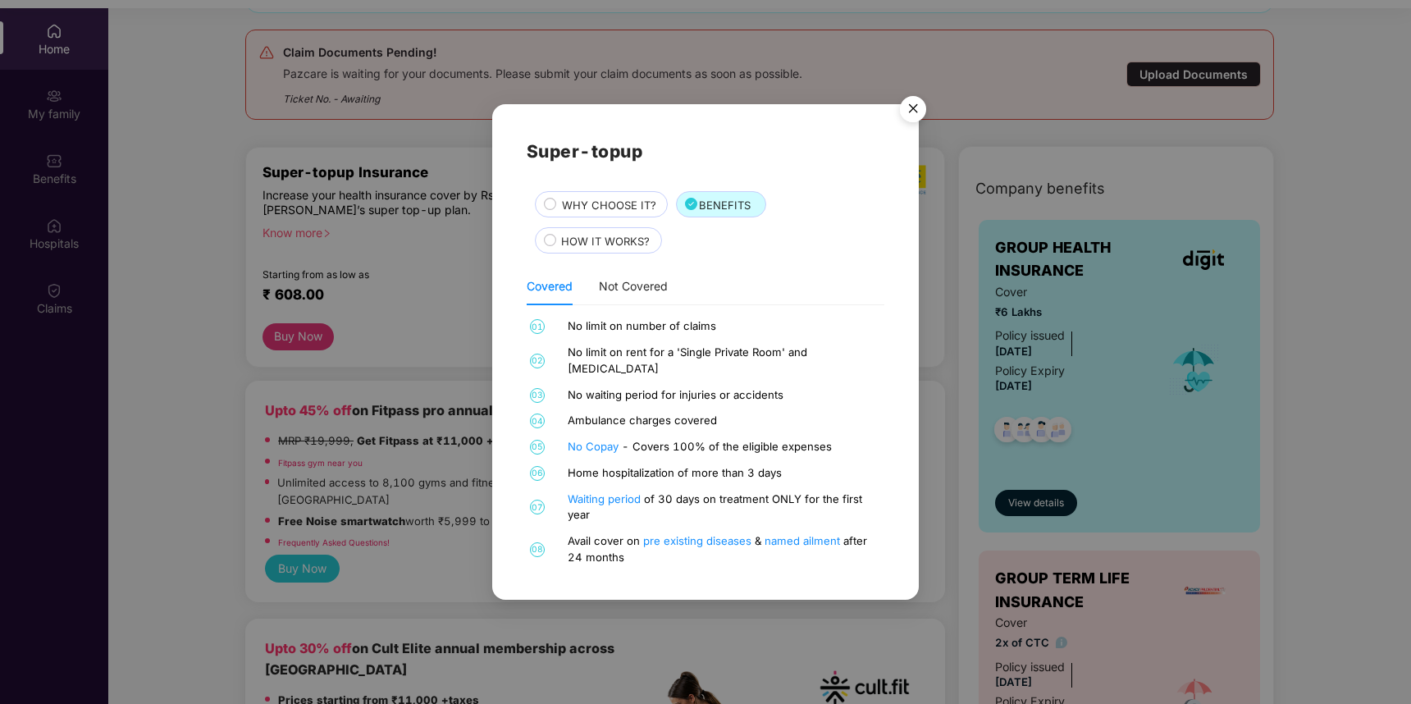
scroll to position [92, 0]
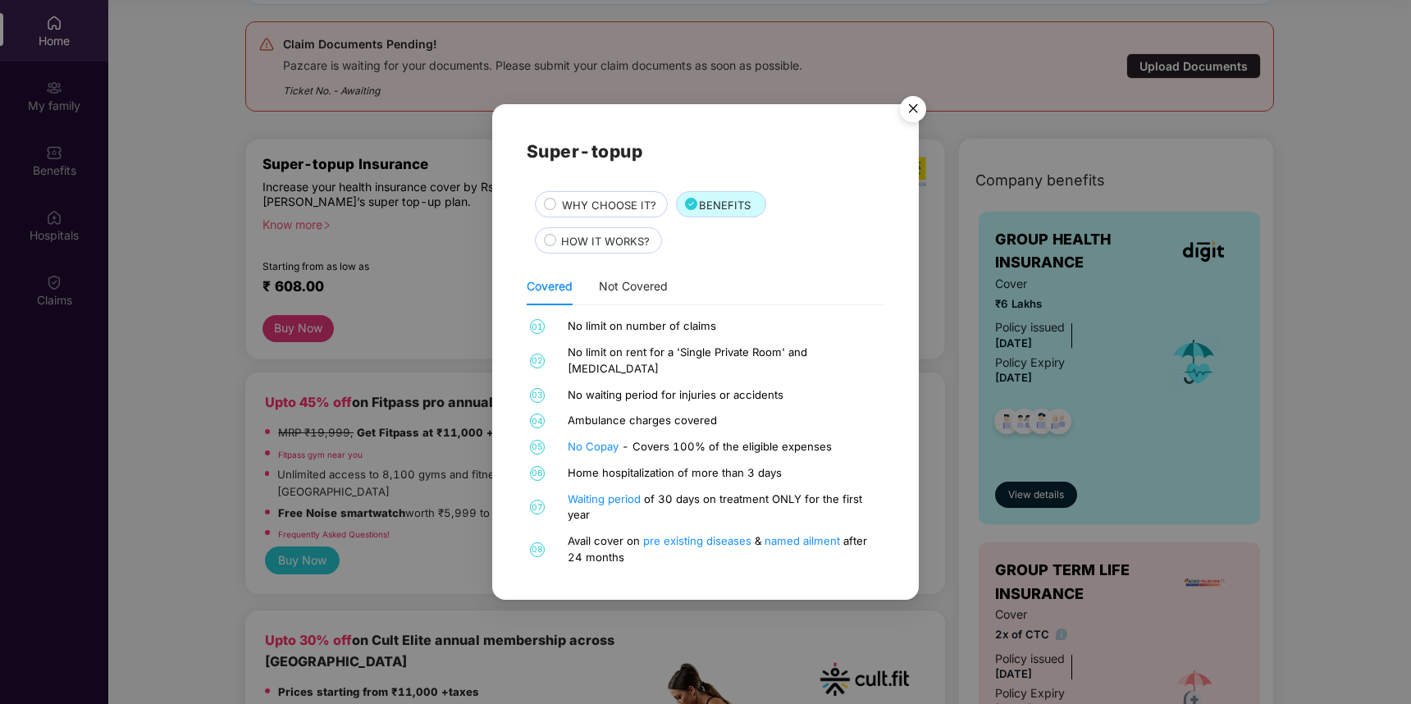
click at [678, 439] on div "No Copay - Covers 100% of the eligible expenses" at bounding box center [724, 447] width 313 height 16
click at [668, 413] on div "Ambulance charges covered" at bounding box center [724, 421] width 313 height 16
click at [668, 387] on div "No waiting period for injuries or accidents" at bounding box center [724, 395] width 313 height 16
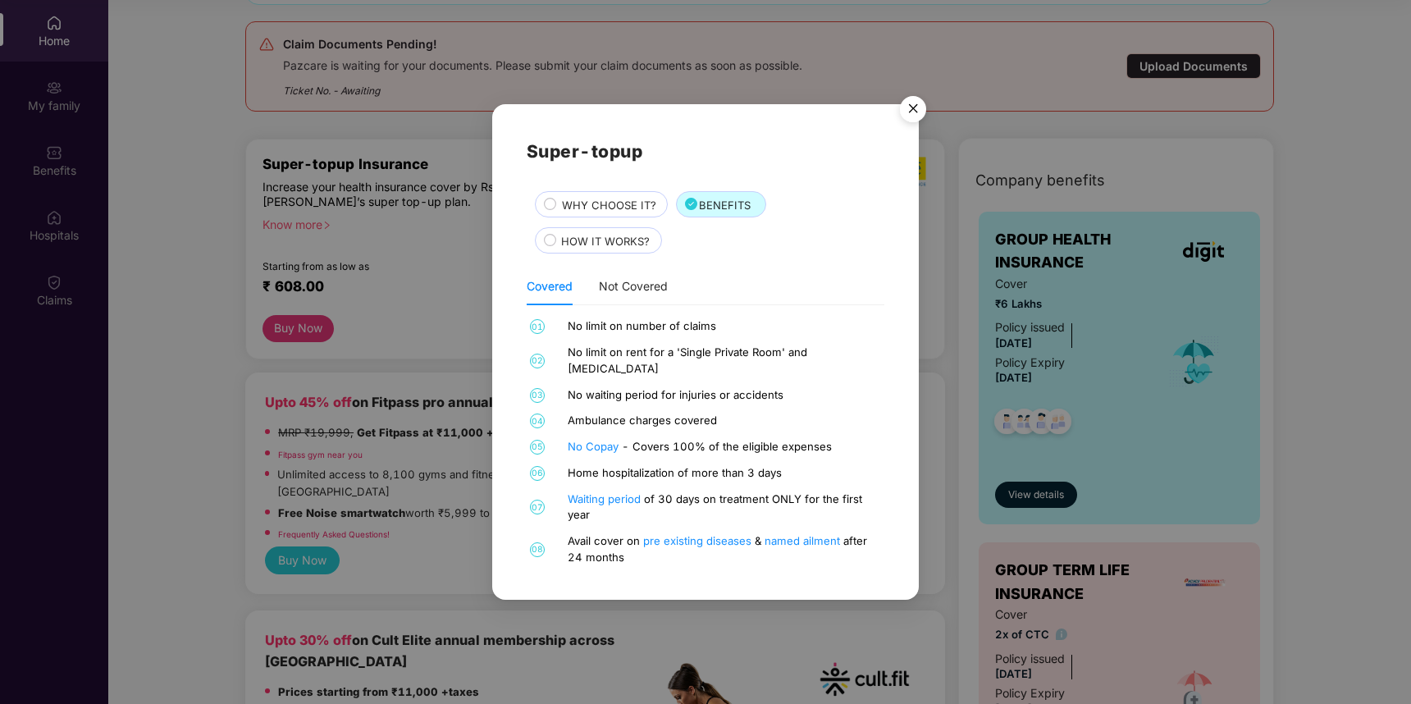
click at [675, 363] on div "No limit on rent for a 'Single Private Room' and ICU" at bounding box center [724, 361] width 313 height 32
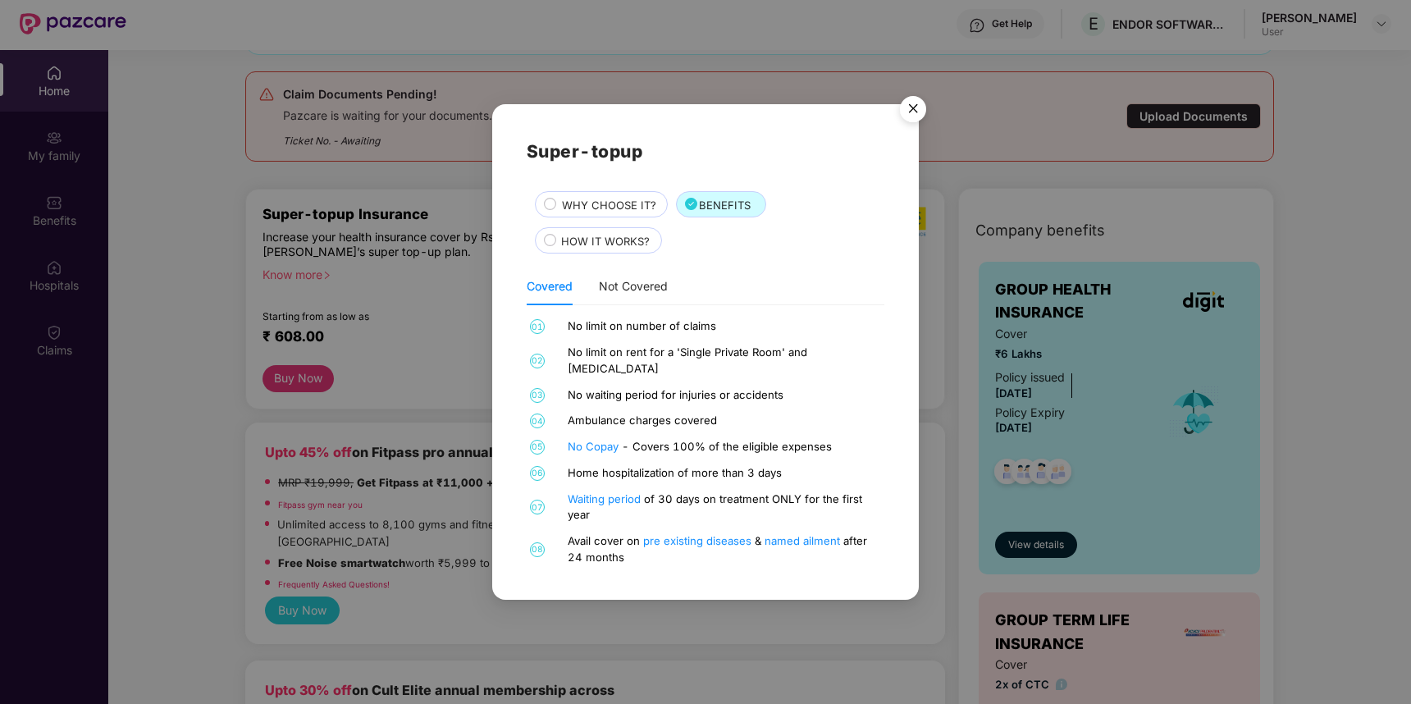
scroll to position [0, 0]
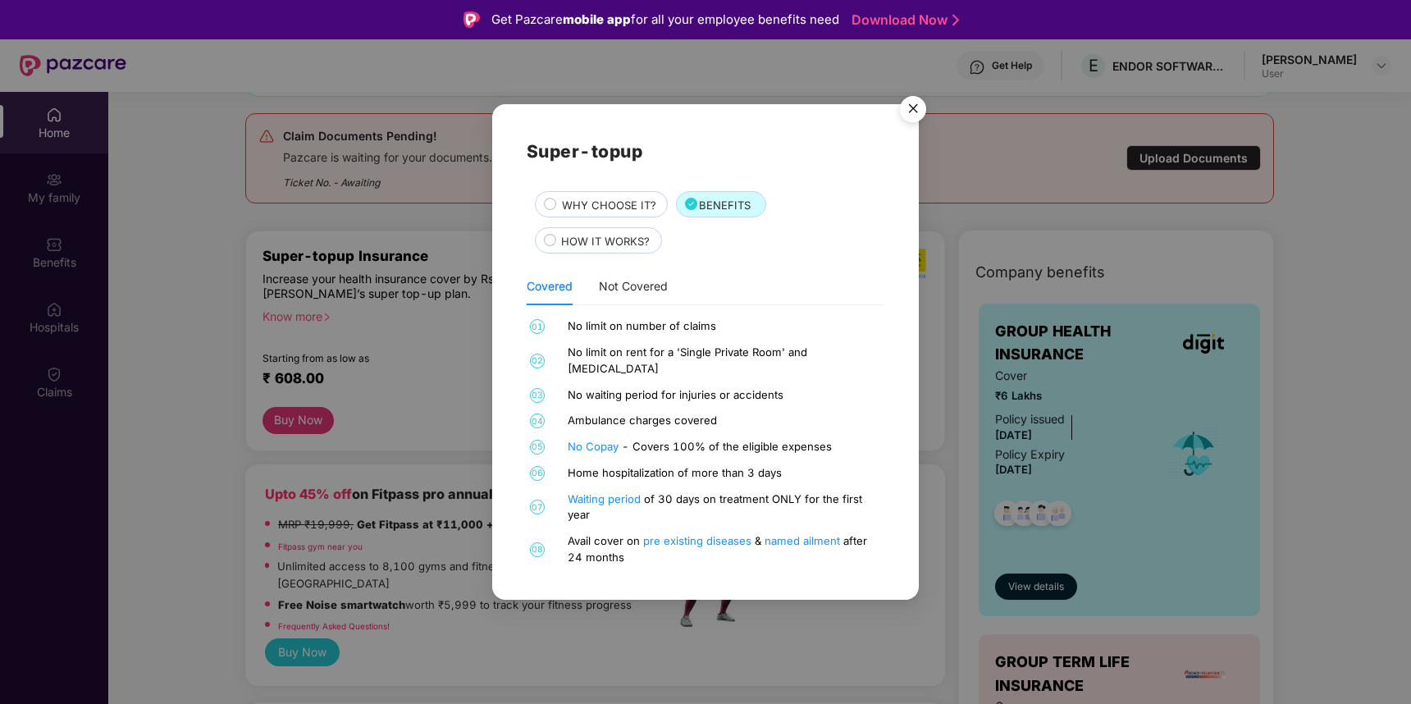
click at [596, 240] on span "HOW IT WORKS?" at bounding box center [605, 241] width 89 height 16
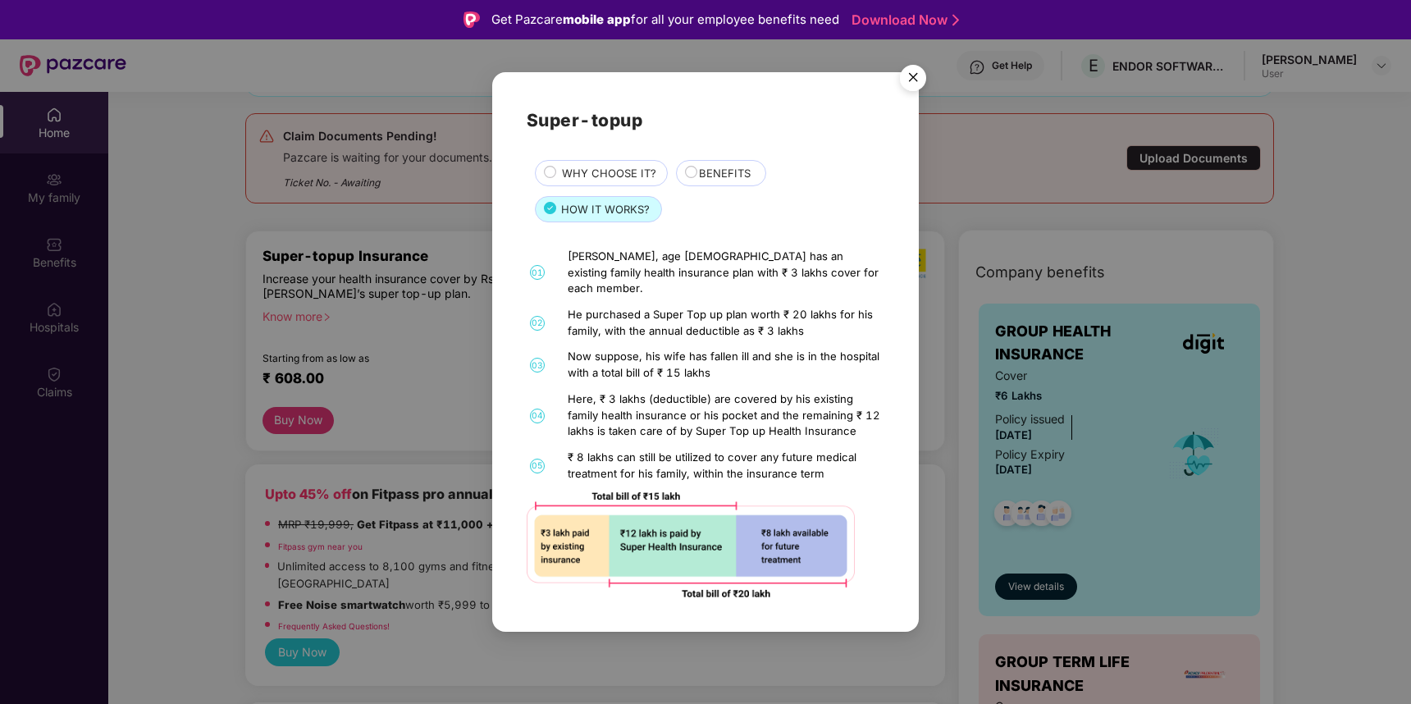
click at [692, 322] on div "He purchased a Super Top up plan worth ₹ 20 lakhs for his family, with the annu…" at bounding box center [724, 323] width 313 height 32
click at [646, 320] on div "He purchased a Super Top up plan worth ₹ 20 lakhs for his family, with the annu…" at bounding box center [724, 323] width 313 height 32
click at [758, 349] on div "Now suppose, his wife has fallen ill and she is in the hospital with a total bi…" at bounding box center [724, 365] width 313 height 32
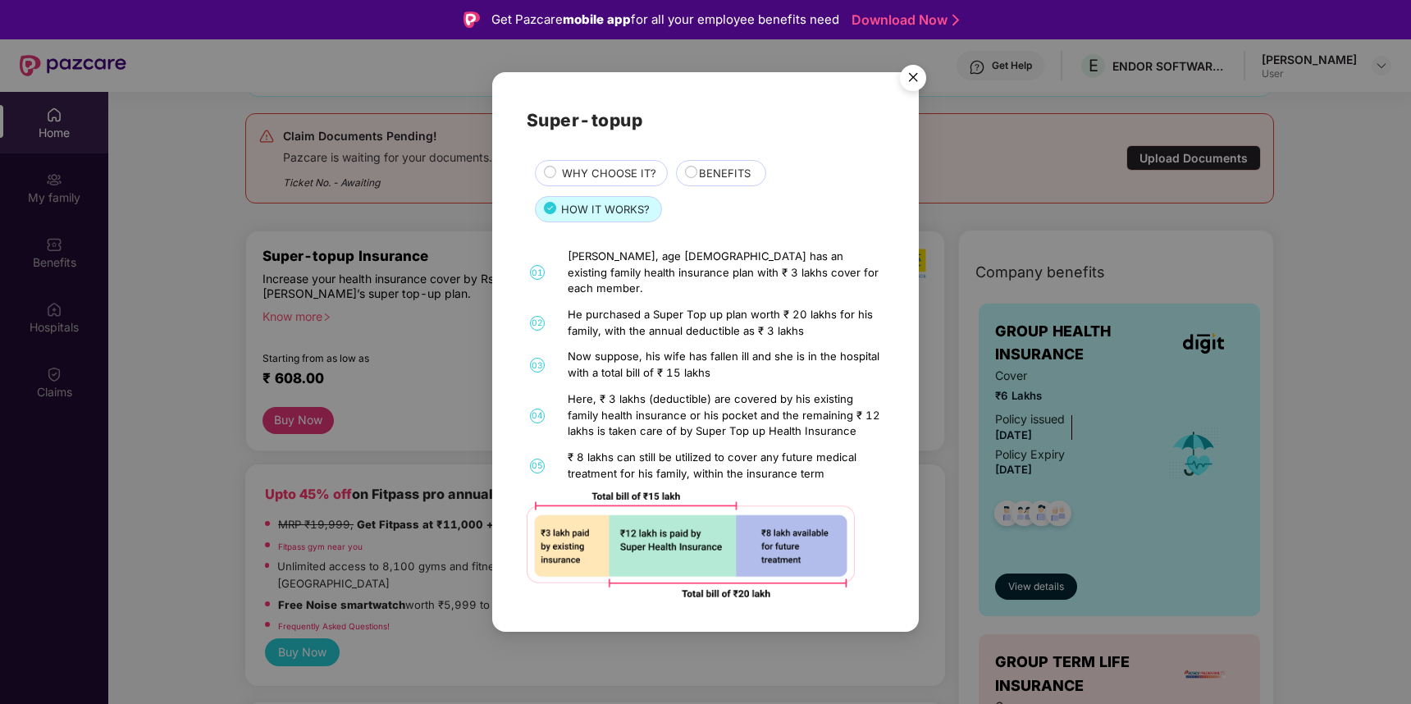
click at [723, 349] on div "Now suppose, his wife has fallen ill and she is in the hospital with a total bi…" at bounding box center [724, 365] width 313 height 32
click at [623, 368] on div "Now suppose, his wife has fallen ill and she is in the hospital with a total bi…" at bounding box center [724, 365] width 313 height 32
click at [626, 368] on div "Now suppose, his wife has fallen ill and she is in the hospital with a total bi…" at bounding box center [724, 365] width 313 height 32
click at [753, 391] on div "Here, ₹ 3 lakhs (deductible) are covered by his existing family health insuranc…" at bounding box center [724, 415] width 313 height 48
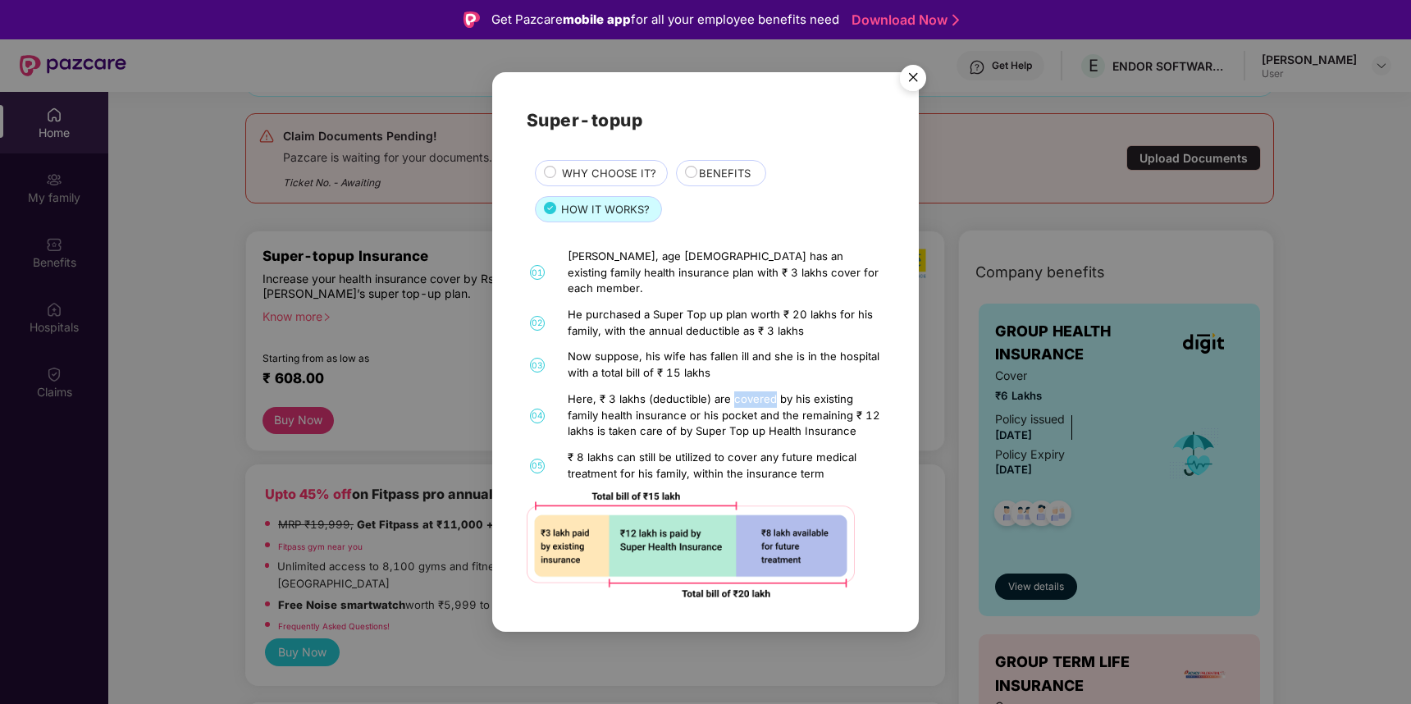
click at [753, 391] on div "Here, ₹ 3 lakhs (deductible) are covered by his existing family health insuranc…" at bounding box center [724, 415] width 313 height 48
click at [753, 363] on div "Now suppose, his wife has fallen ill and she is in the hospital with a total bi…" at bounding box center [724, 365] width 313 height 32
click at [734, 402] on div "Here, ₹ 3 lakhs (deductible) are covered by his existing family health insuranc…" at bounding box center [724, 415] width 313 height 48
click at [734, 391] on div "Here, ₹ 3 lakhs (deductible) are covered by his existing family health insuranc…" at bounding box center [724, 415] width 313 height 48
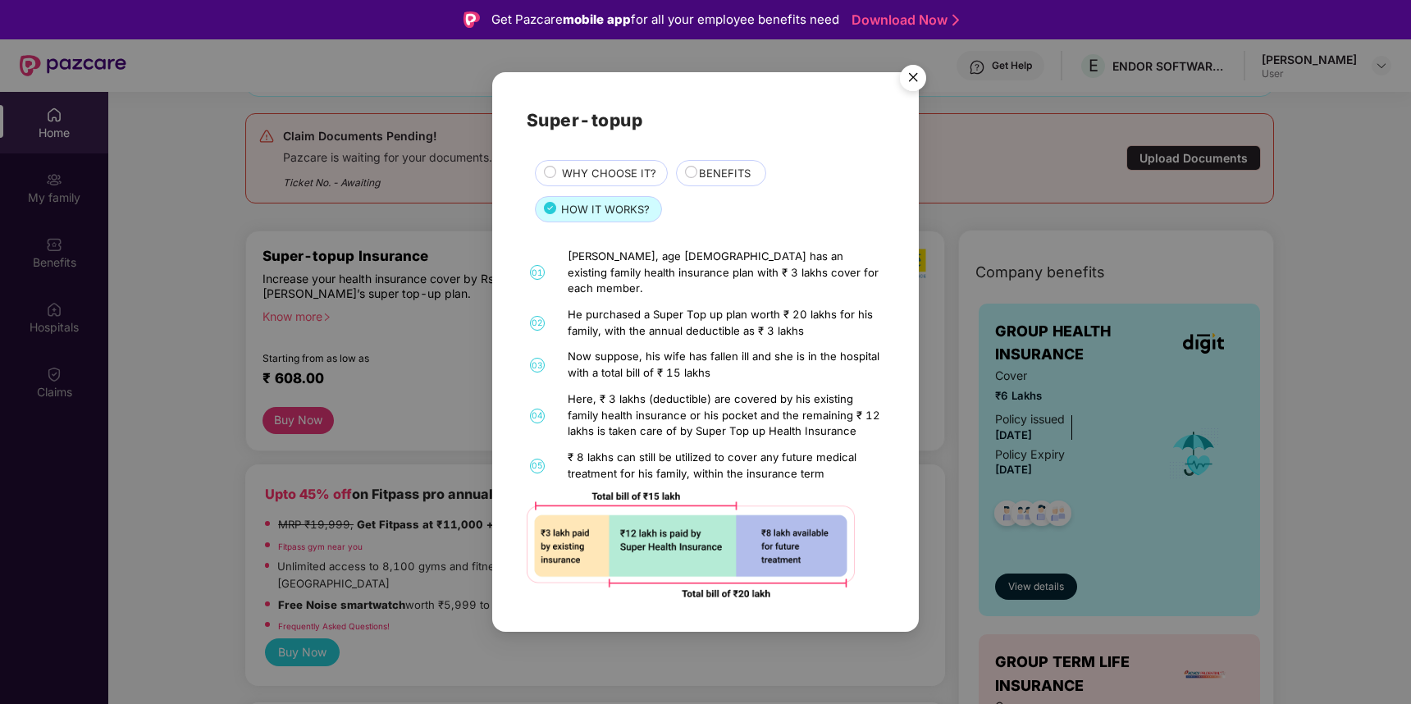
click at [701, 423] on div "Here, ₹ 3 lakhs (deductible) are covered by his existing family health insuranc…" at bounding box center [724, 415] width 313 height 48
click at [701, 395] on div "Here, ₹ 3 lakhs (deductible) are covered by his existing family health insuranc…" at bounding box center [724, 415] width 313 height 48
click at [715, 450] on div "₹ 8 lakhs can still be utilized to cover any future medical treatment for his f…" at bounding box center [724, 466] width 313 height 32
click at [722, 403] on div "Here, ₹ 3 lakhs (deductible) are covered by his existing family health insuranc…" at bounding box center [724, 415] width 313 height 48
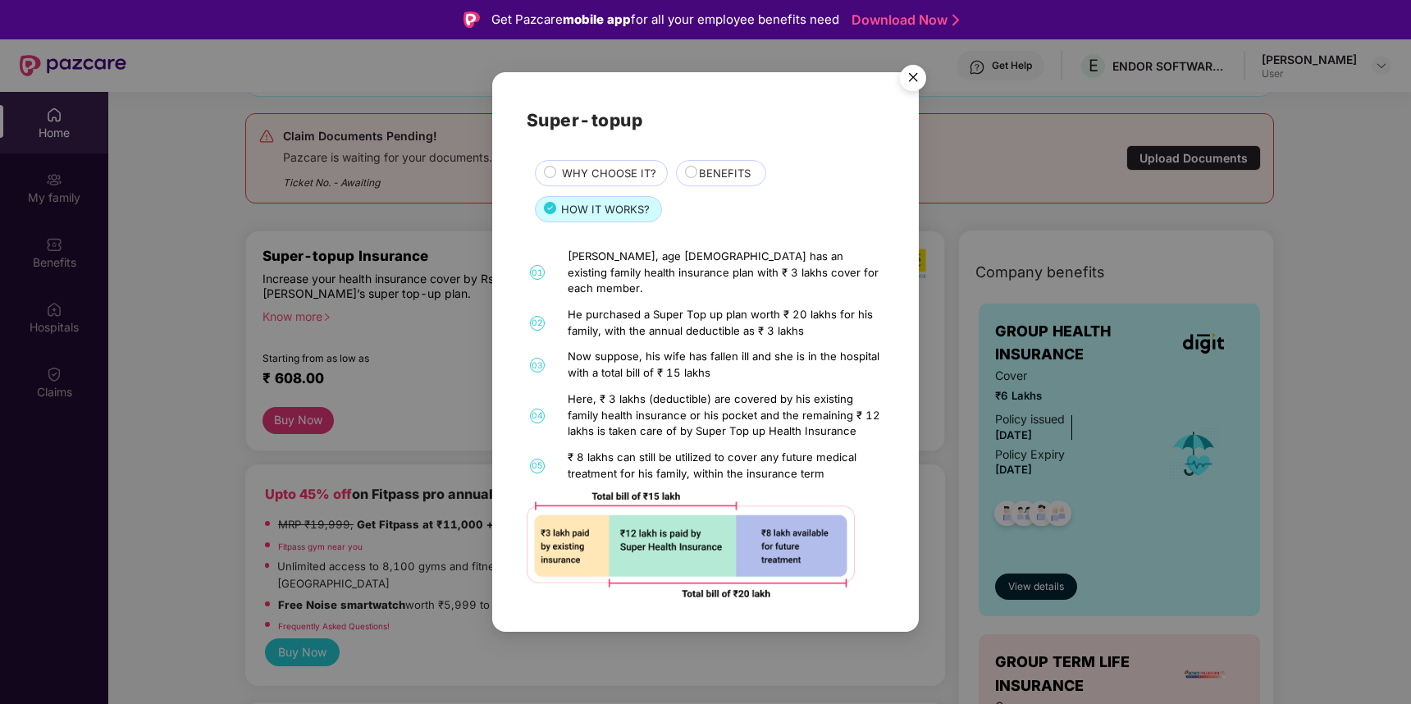
click at [672, 467] on div "₹ 8 lakhs can still be utilized to cover any future medical treatment for his f…" at bounding box center [724, 466] width 313 height 32
click at [686, 440] on div "01 Mr. Gupta, age 36 has an existing family health insurance plan with ₹ 3 lakh…" at bounding box center [706, 423] width 358 height 349
click at [913, 86] on img "Close" at bounding box center [913, 80] width 46 height 46
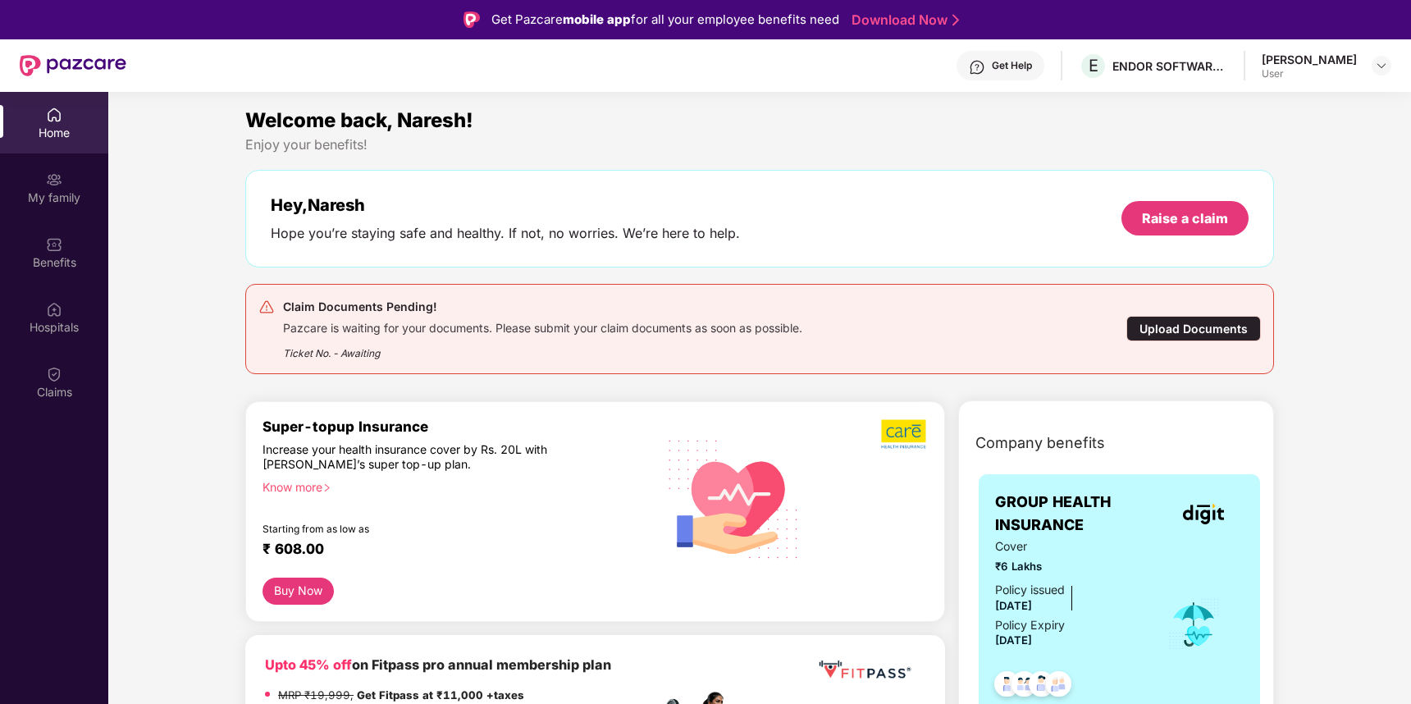
click at [1294, 67] on div "User" at bounding box center [1309, 73] width 95 height 13
click at [1323, 62] on div "[PERSON_NAME]" at bounding box center [1309, 60] width 95 height 16
click at [1388, 66] on div at bounding box center [1382, 66] width 20 height 20
click at [961, 149] on div "Enjoy your benefits!" at bounding box center [759, 144] width 1029 height 17
click at [701, 139] on div "Enjoy your benefits!" at bounding box center [759, 144] width 1029 height 17
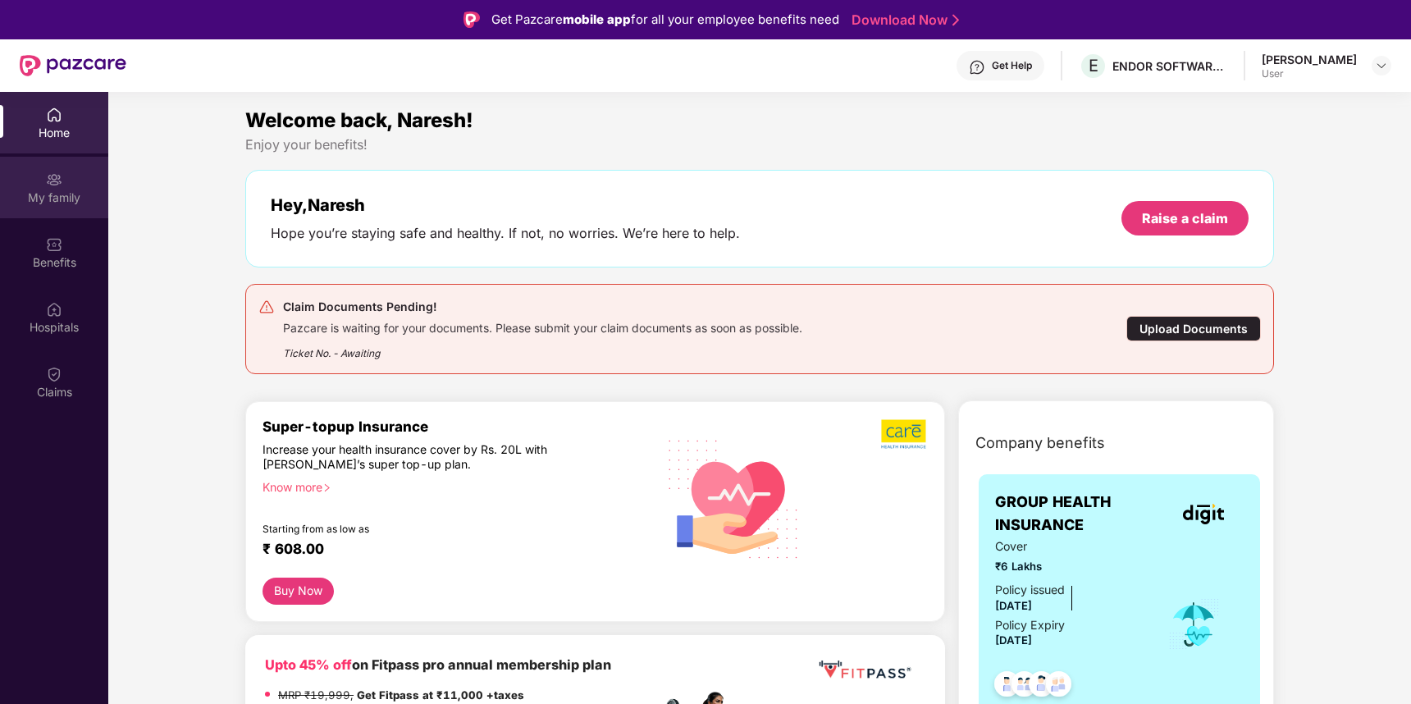
click at [51, 185] on img at bounding box center [54, 179] width 16 height 16
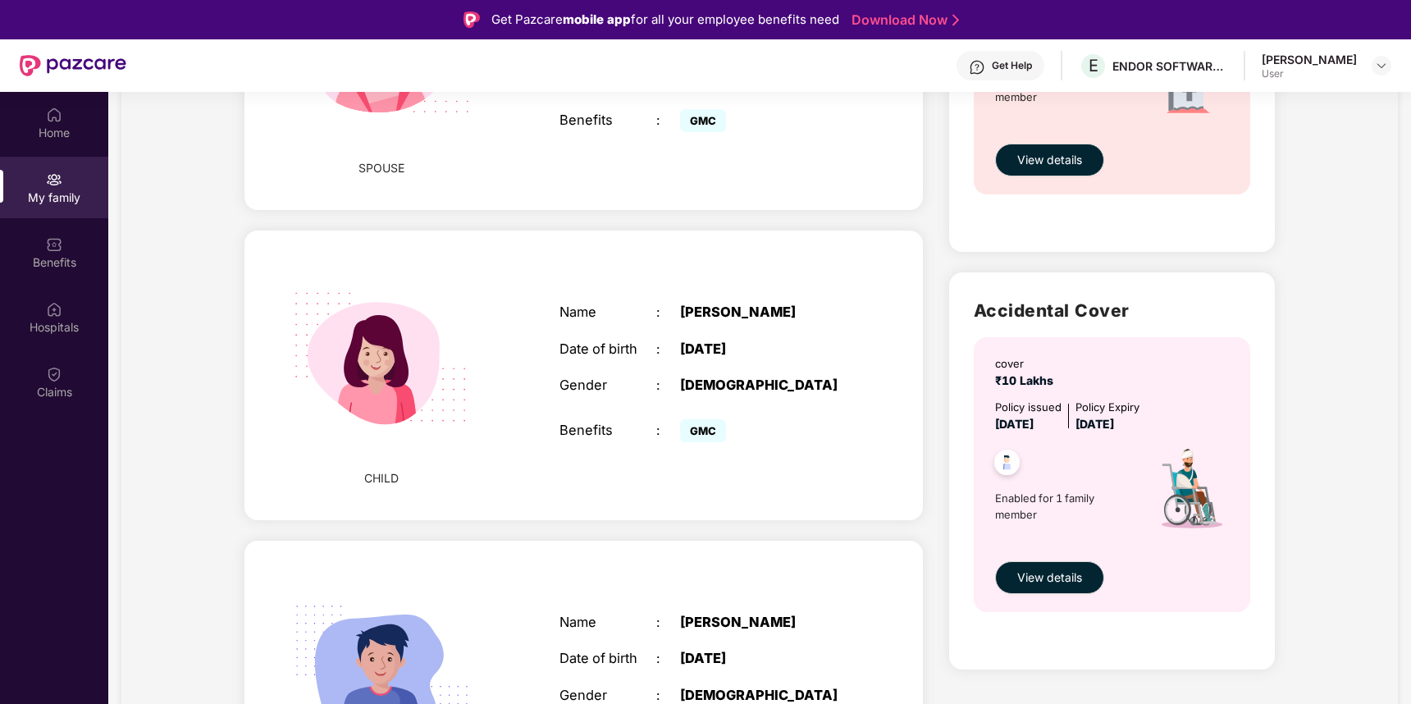
scroll to position [983, 0]
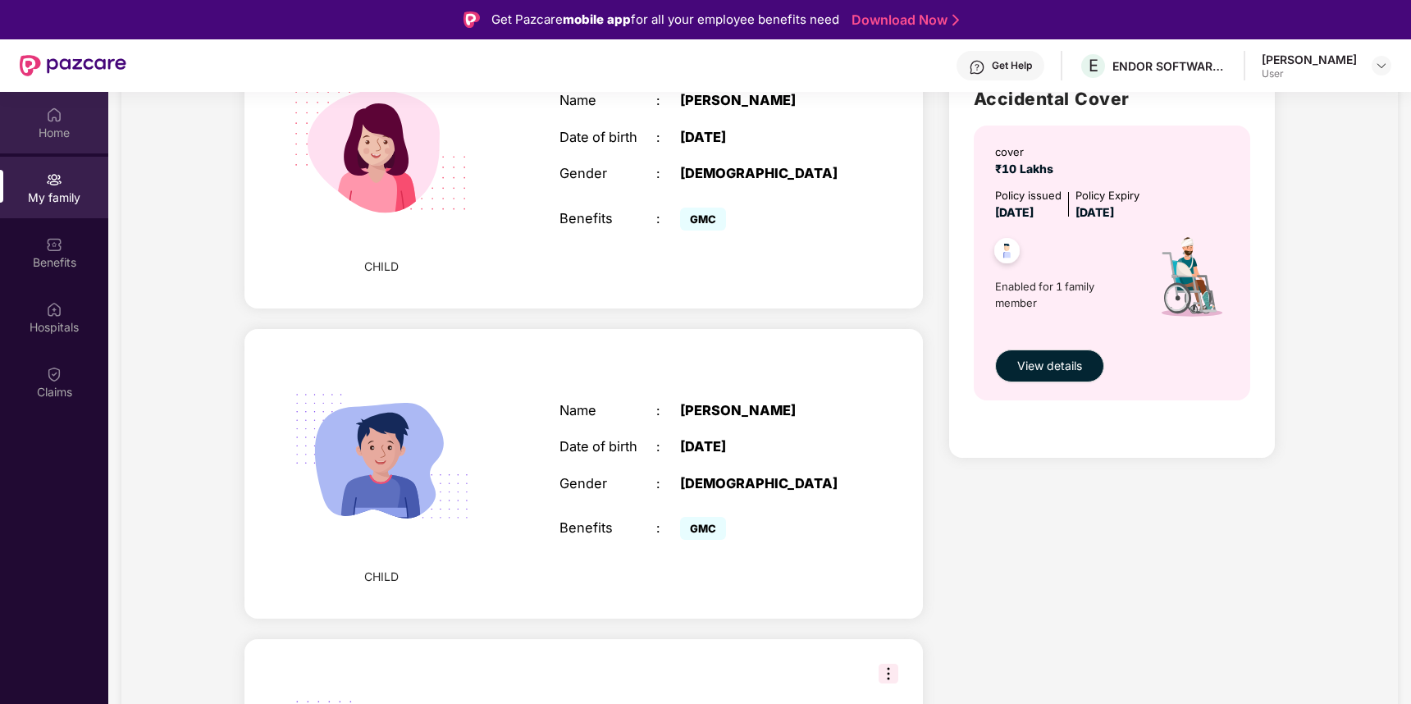
click at [54, 123] on div "Home" at bounding box center [54, 123] width 108 height 62
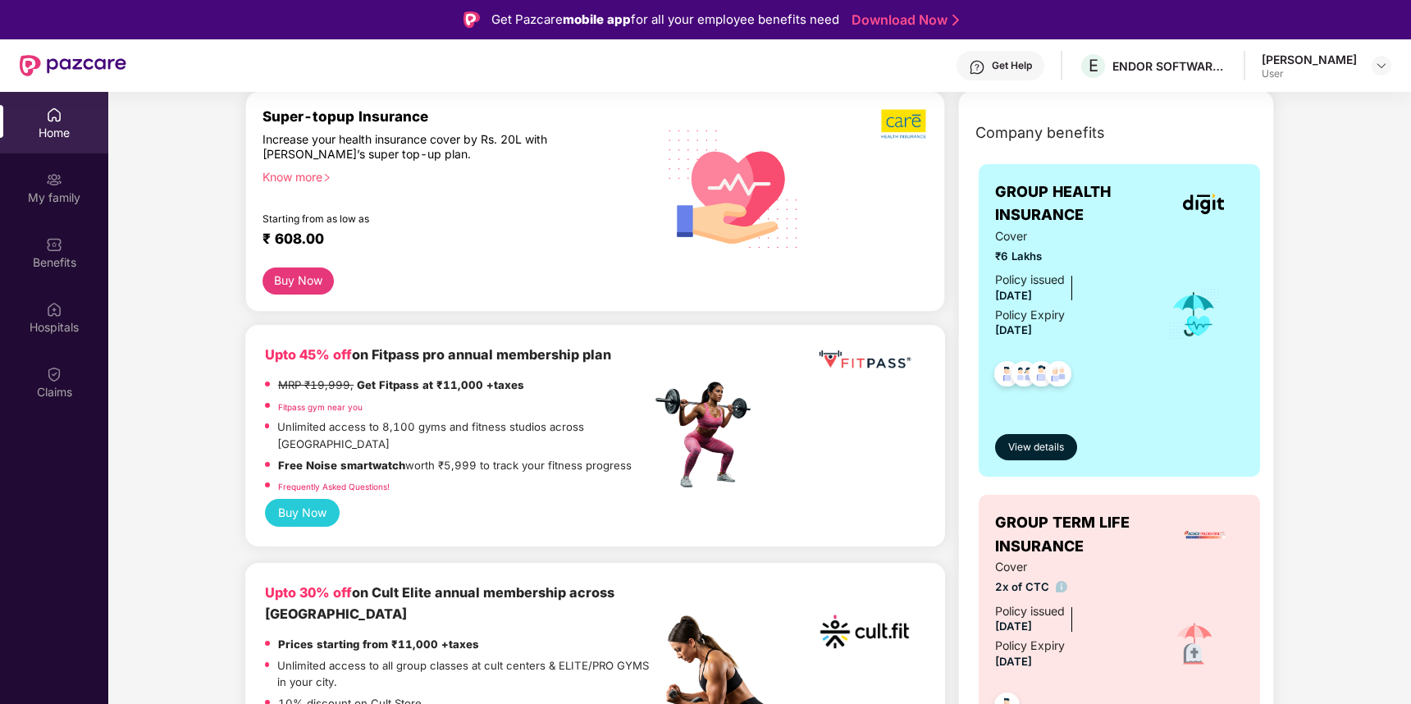
scroll to position [407, 0]
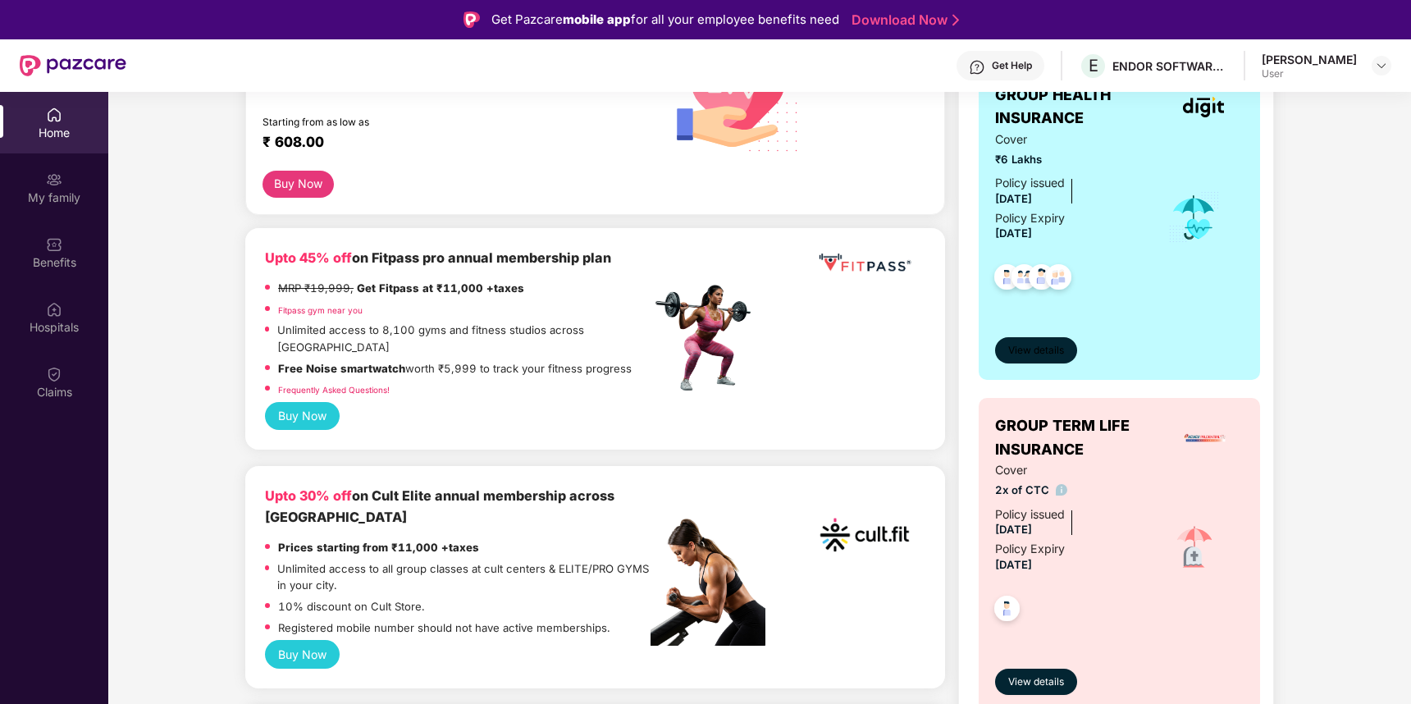
click at [1030, 350] on span "View details" at bounding box center [1036, 351] width 56 height 16
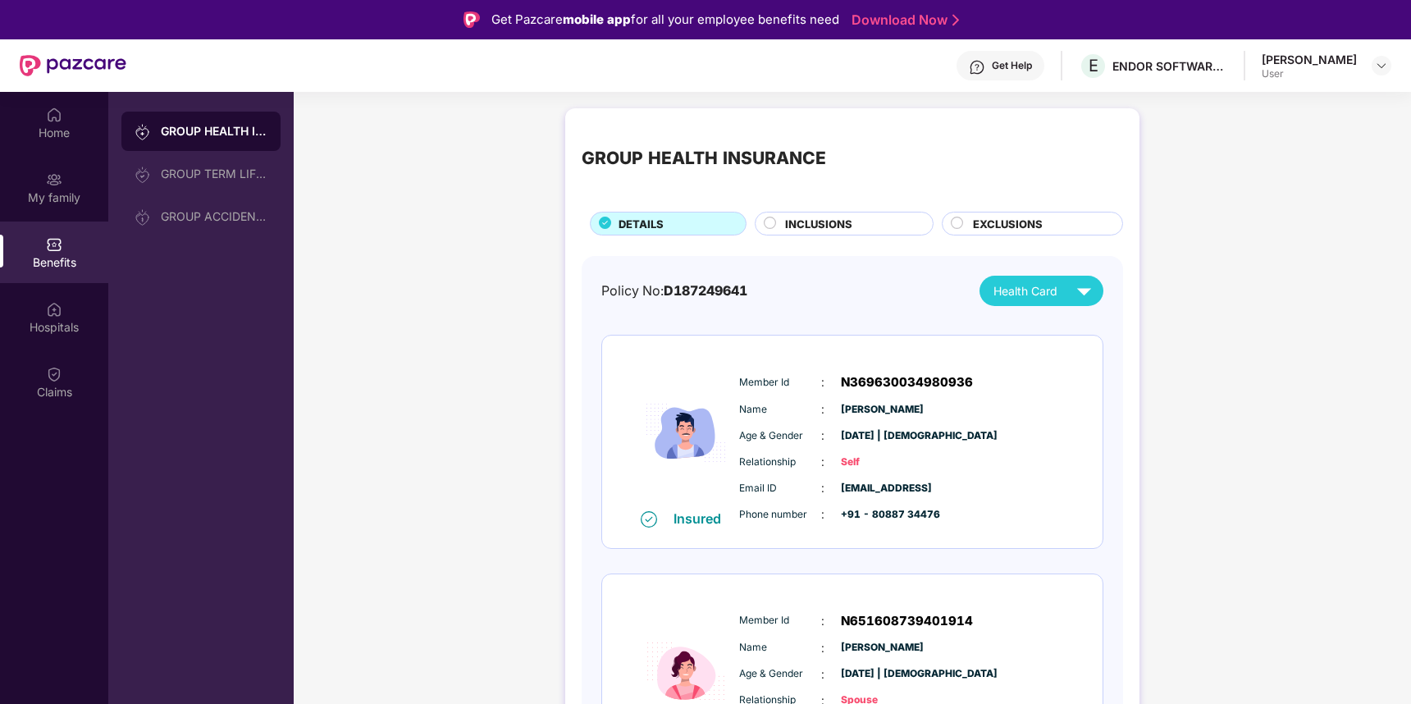
click at [715, 290] on span "D187249641" at bounding box center [706, 290] width 84 height 16
click at [811, 288] on div "Policy No: D187249641 Health Card" at bounding box center [852, 291] width 502 height 30
click at [1156, 64] on div "ENDOR SOFTWARE PRIVATE LIMITED" at bounding box center [1170, 66] width 115 height 16
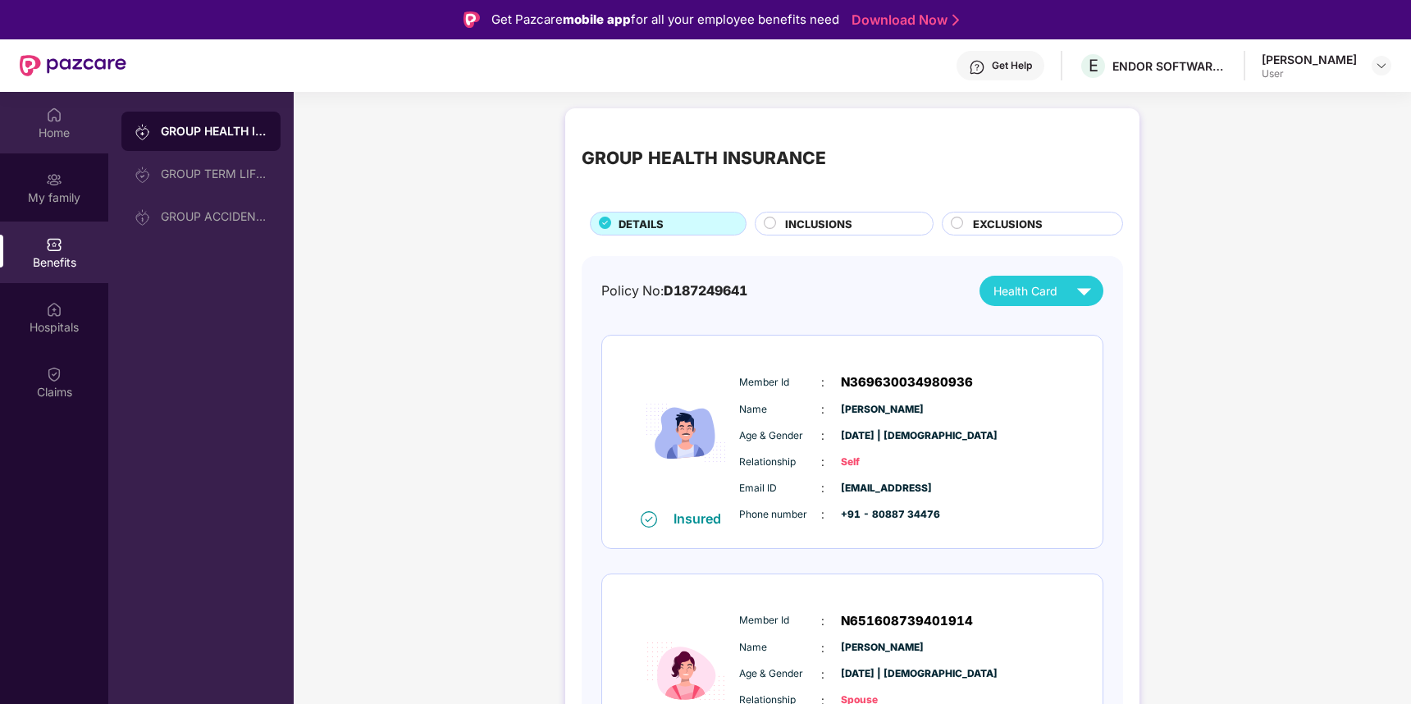
click at [63, 135] on div "Home" at bounding box center [54, 133] width 108 height 16
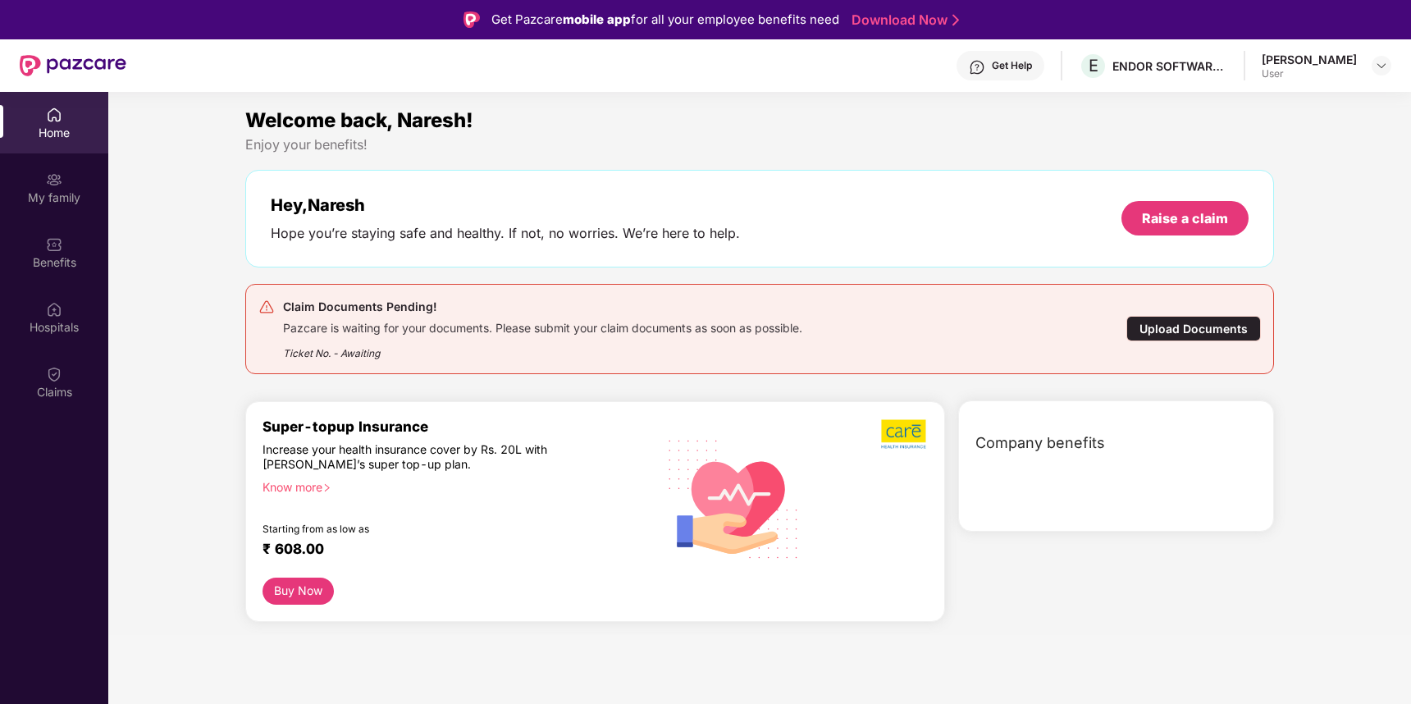
click at [1175, 332] on div "Upload Documents" at bounding box center [1193, 328] width 135 height 25
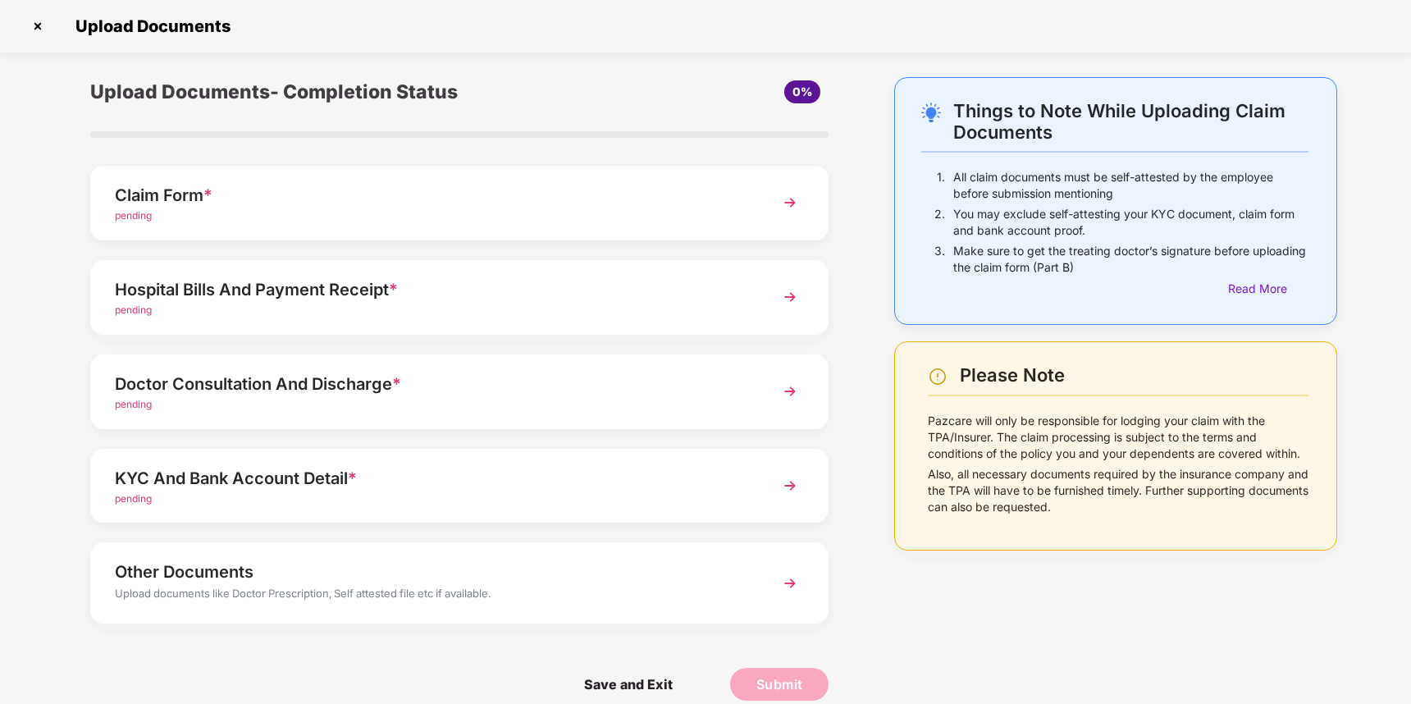
click at [256, 193] on div "Claim Form *" at bounding box center [431, 195] width 632 height 26
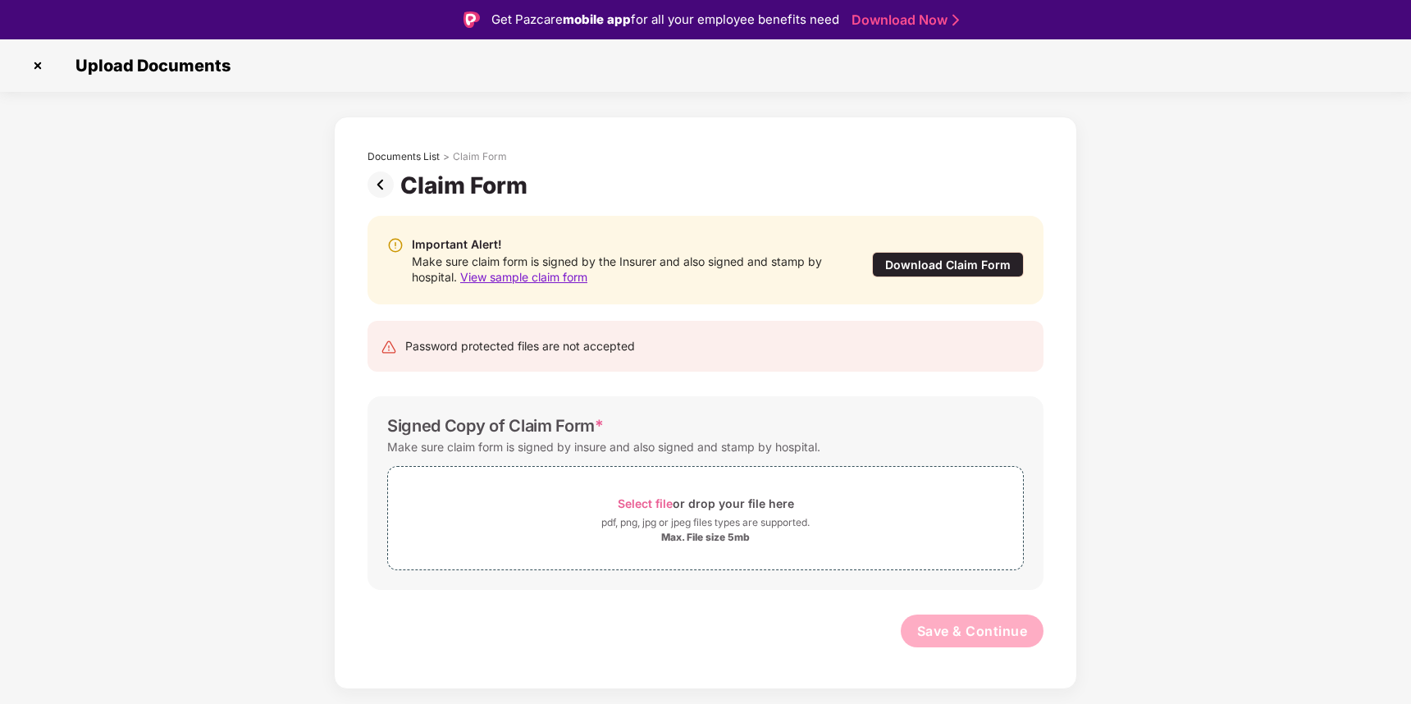
click at [381, 184] on img at bounding box center [384, 184] width 33 height 26
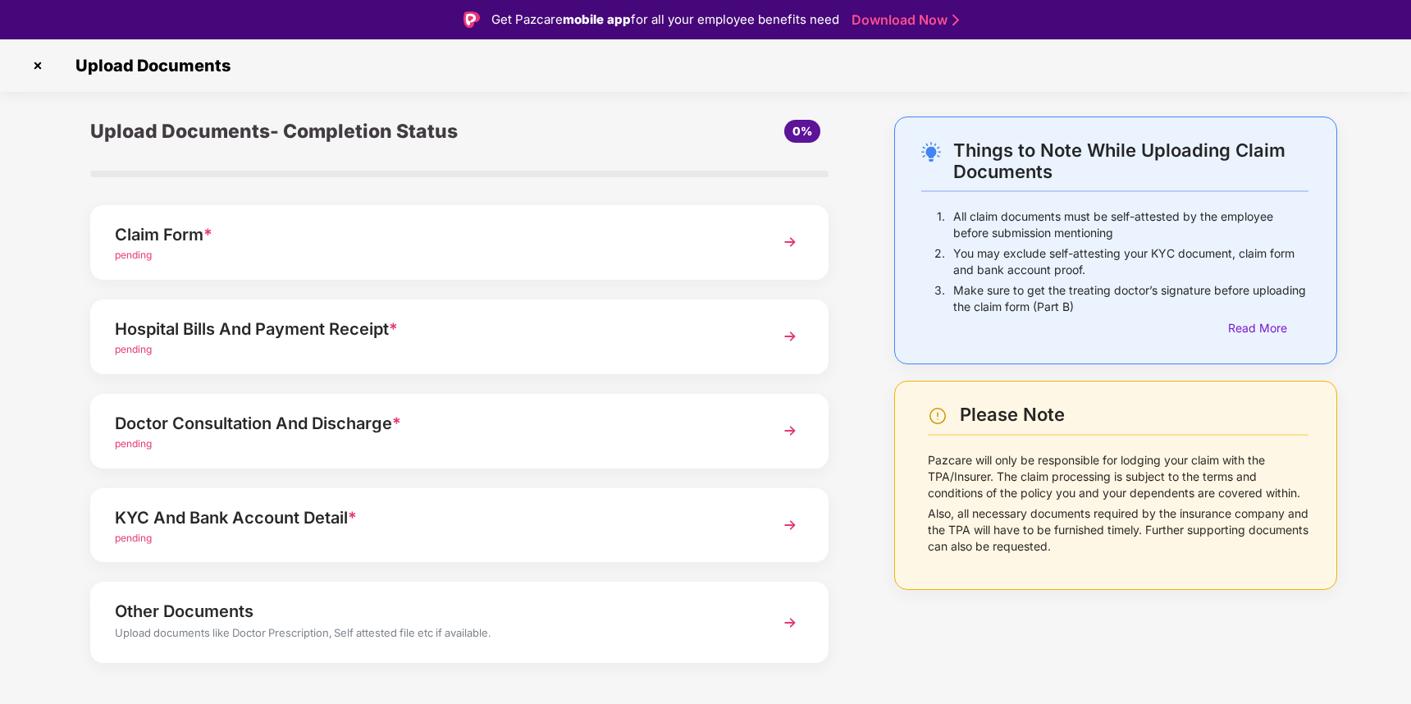
click at [271, 330] on div "Hospital Bills And Payment Receipt *" at bounding box center [431, 329] width 632 height 26
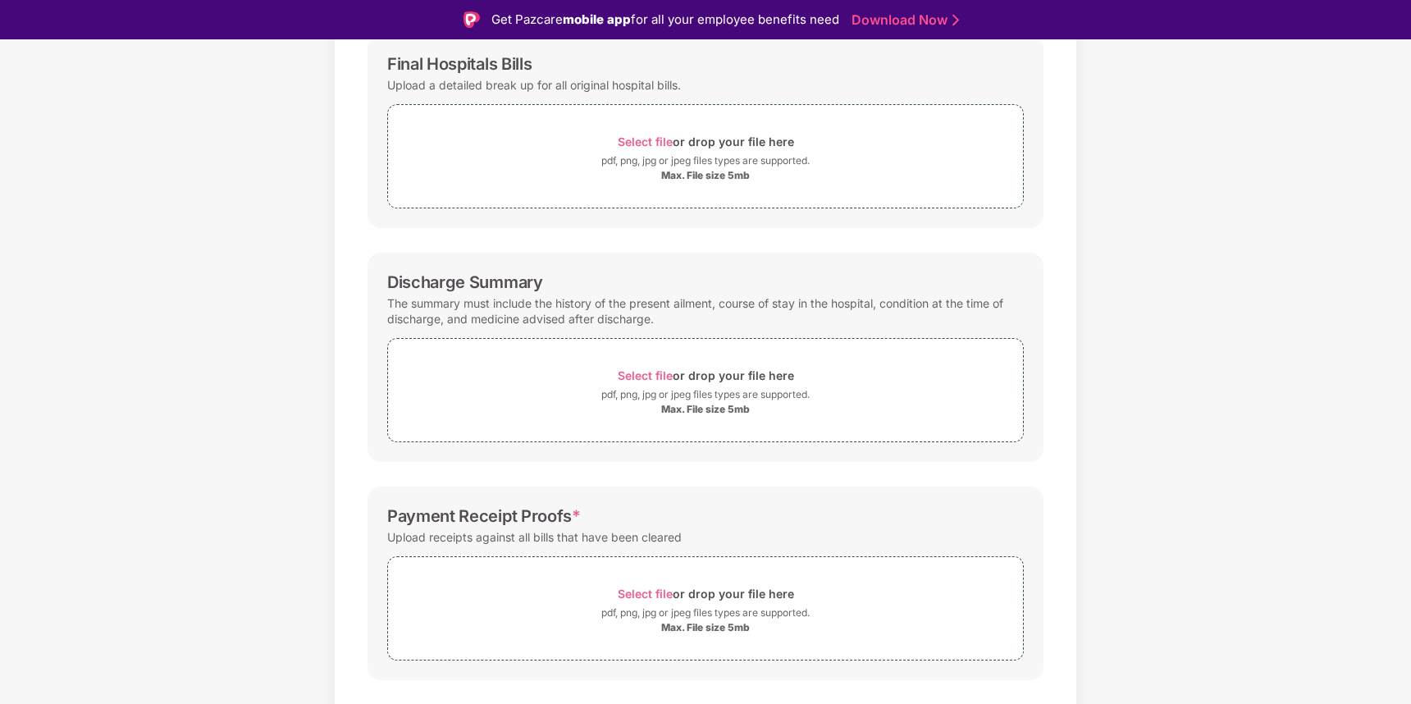
scroll to position [293, 0]
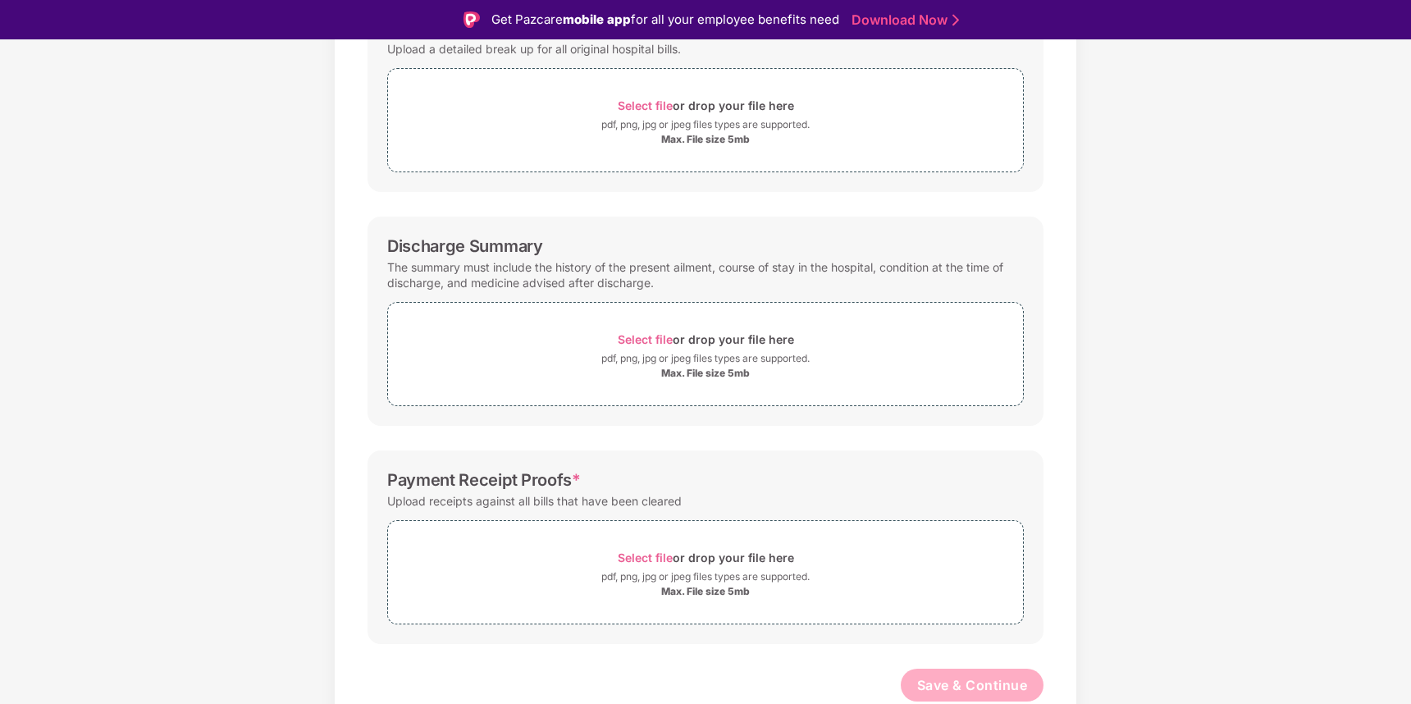
click at [359, 435] on div "Password protected files are not accepted Final Hospitals Bills Upload a detail…" at bounding box center [705, 320] width 725 height 828
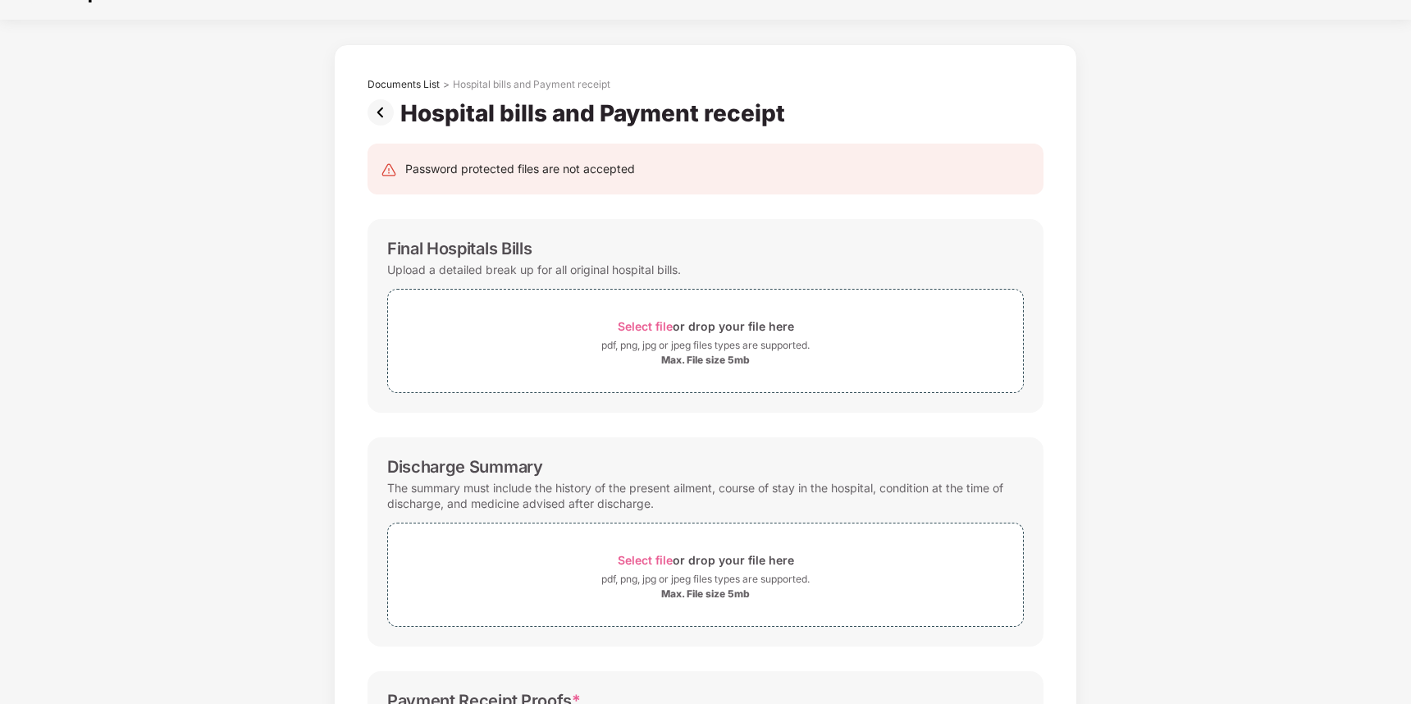
scroll to position [0, 0]
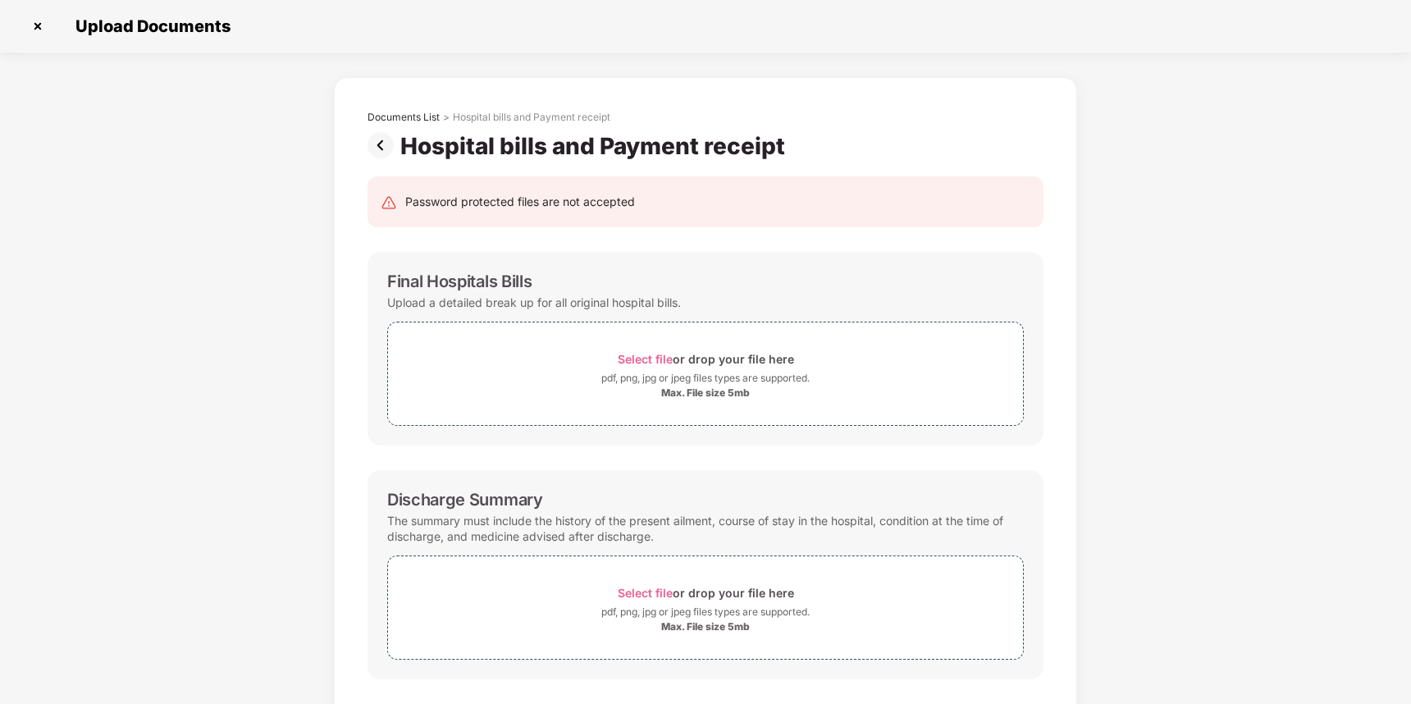
click at [378, 146] on img at bounding box center [384, 145] width 33 height 26
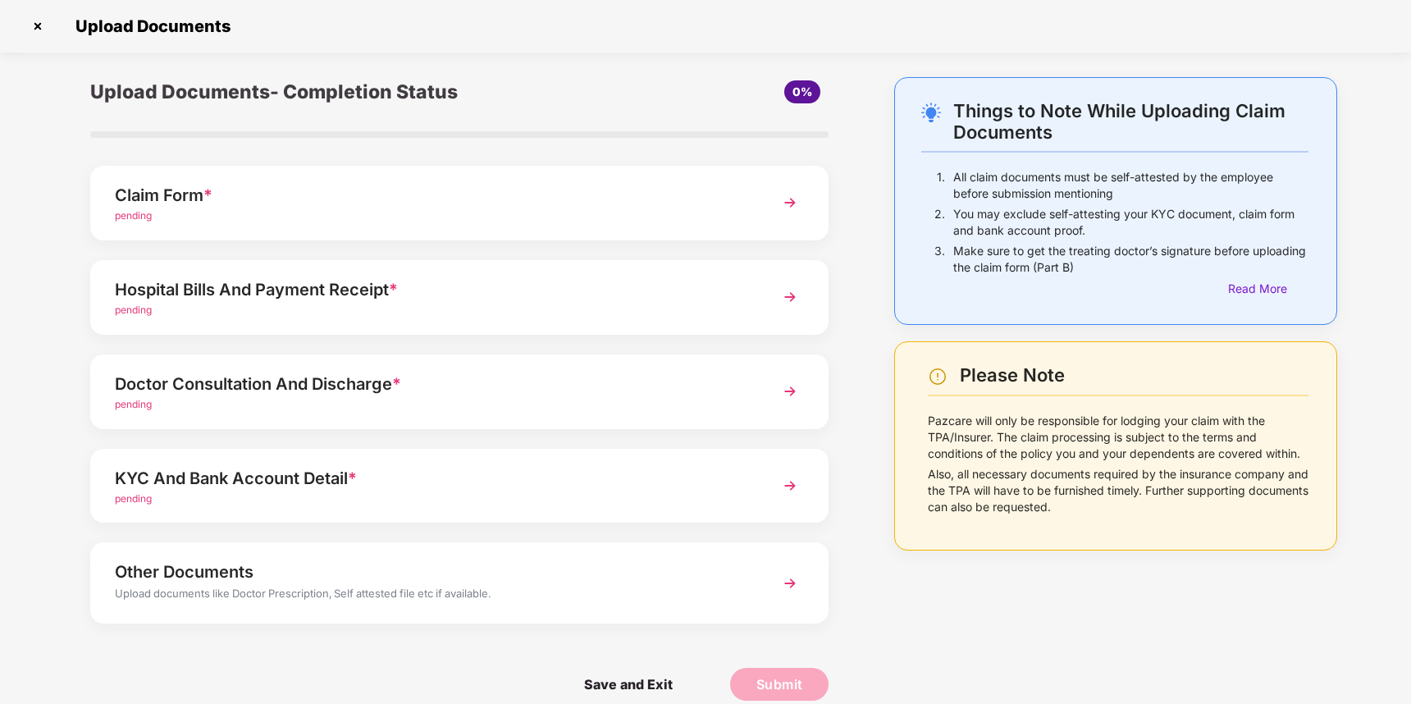
click at [244, 383] on div "Doctor Consultation And Discharge *" at bounding box center [431, 384] width 632 height 26
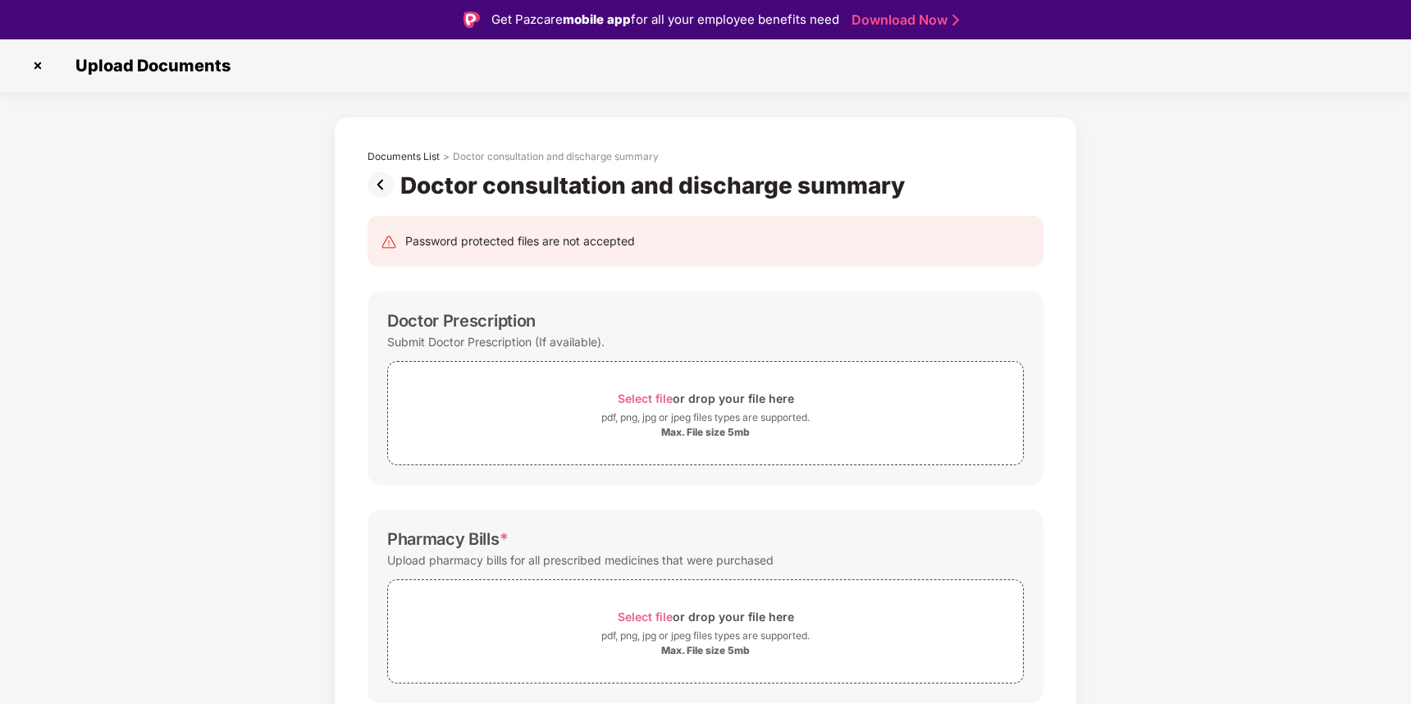
click at [380, 184] on img at bounding box center [384, 184] width 33 height 26
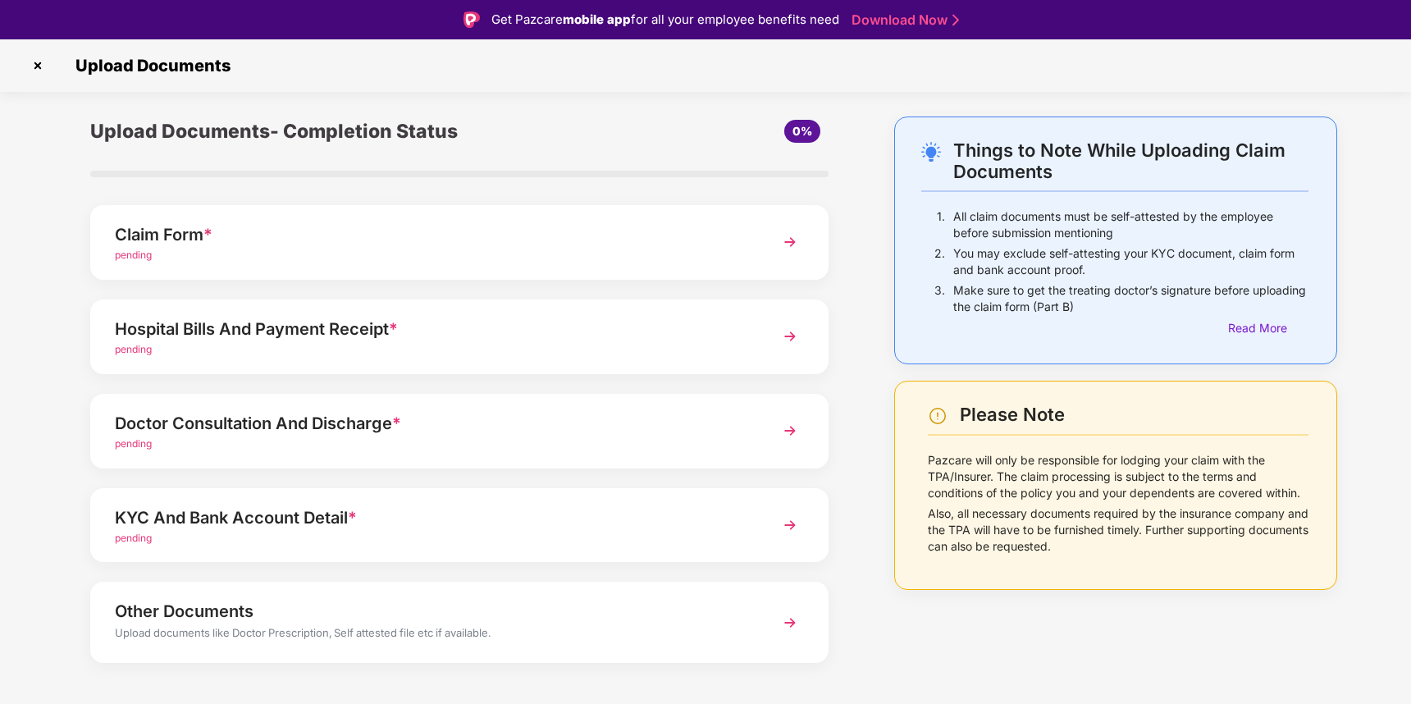
click at [267, 340] on div "Hospital Bills And Payment Receipt *" at bounding box center [431, 329] width 632 height 26
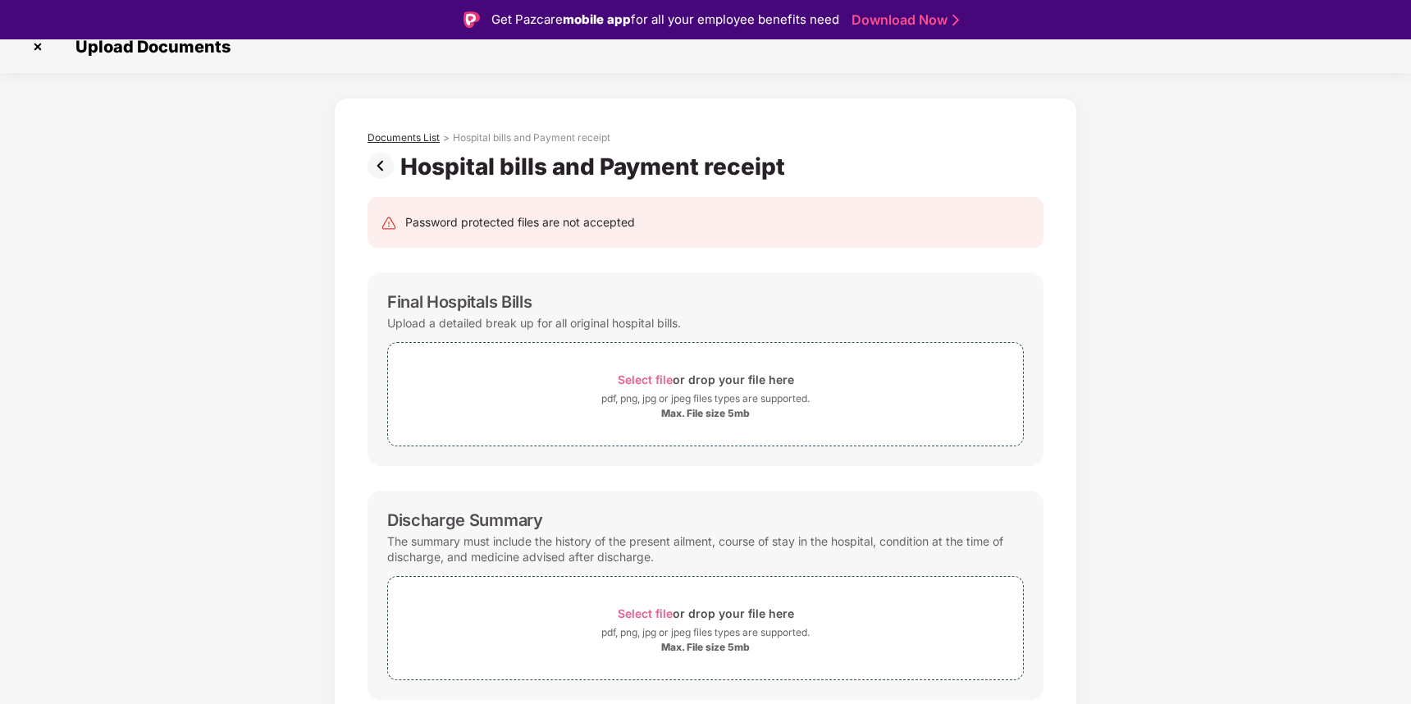
scroll to position [7, 0]
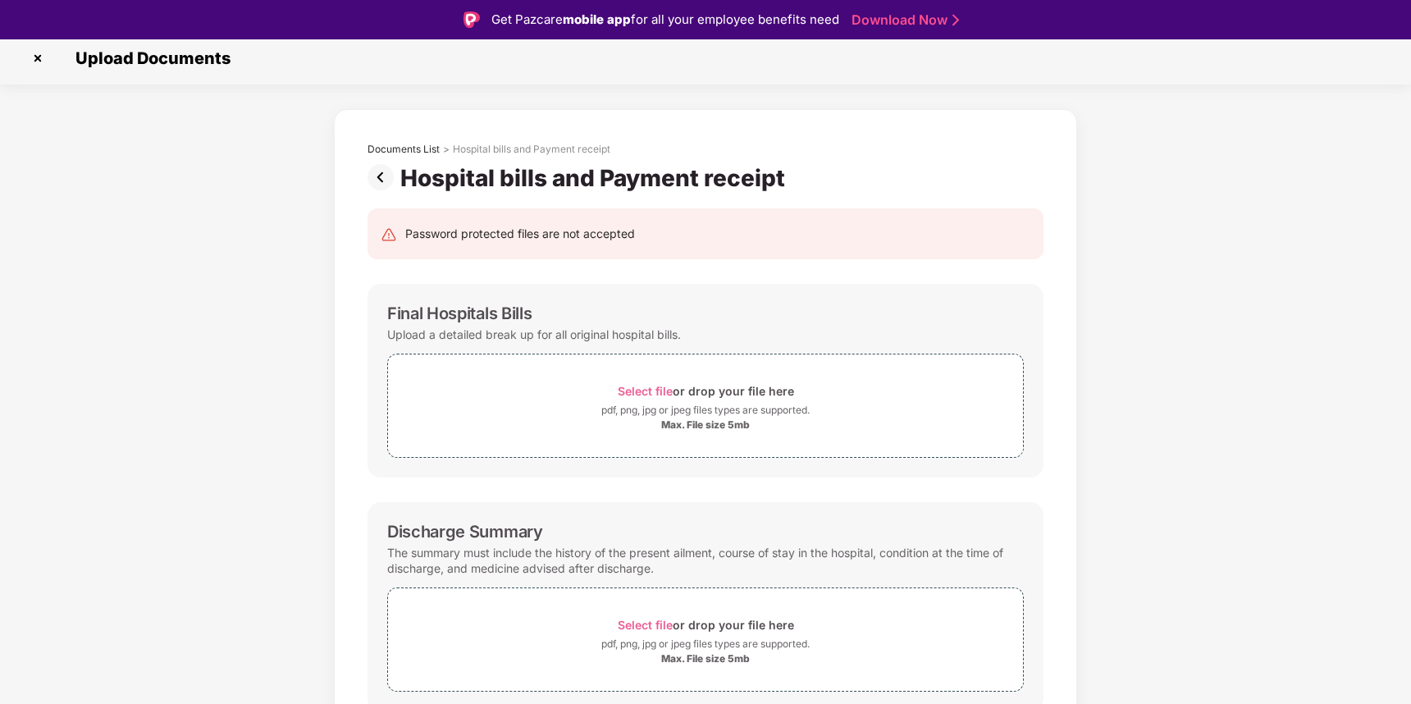
click at [378, 175] on img at bounding box center [384, 177] width 33 height 26
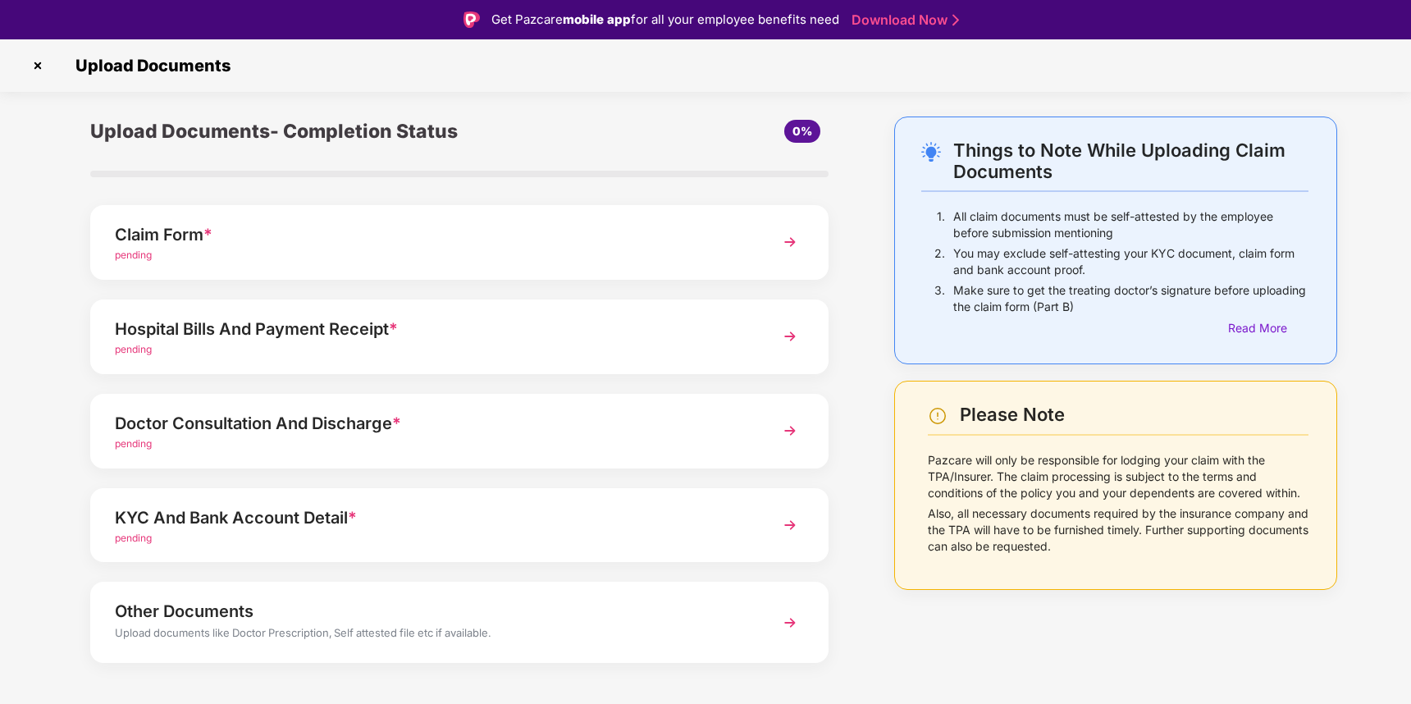
click at [277, 432] on div "Doctor Consultation And Discharge *" at bounding box center [431, 423] width 632 height 26
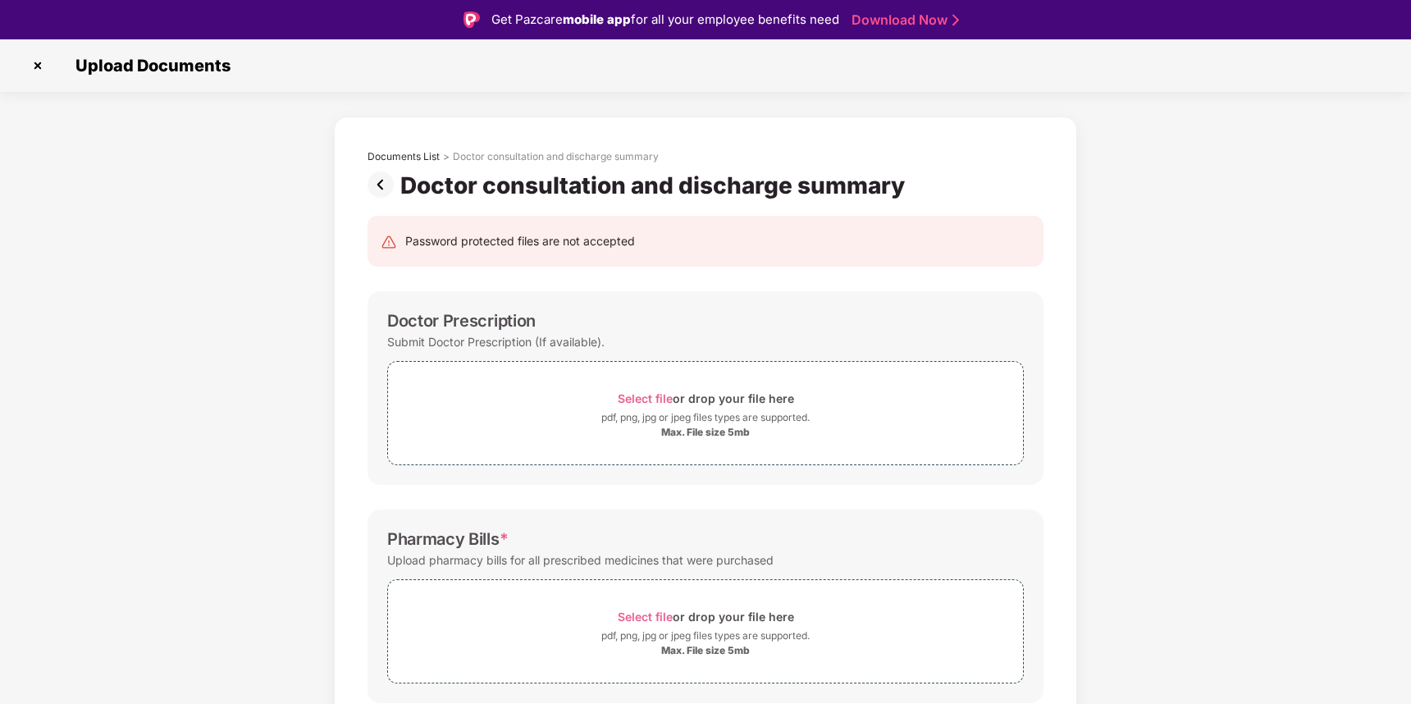
click at [439, 320] on div "Doctor Prescription" at bounding box center [461, 321] width 149 height 20
click at [455, 320] on div "Doctor Prescription" at bounding box center [461, 321] width 149 height 20
click at [491, 318] on div "Doctor Prescription" at bounding box center [461, 321] width 149 height 20
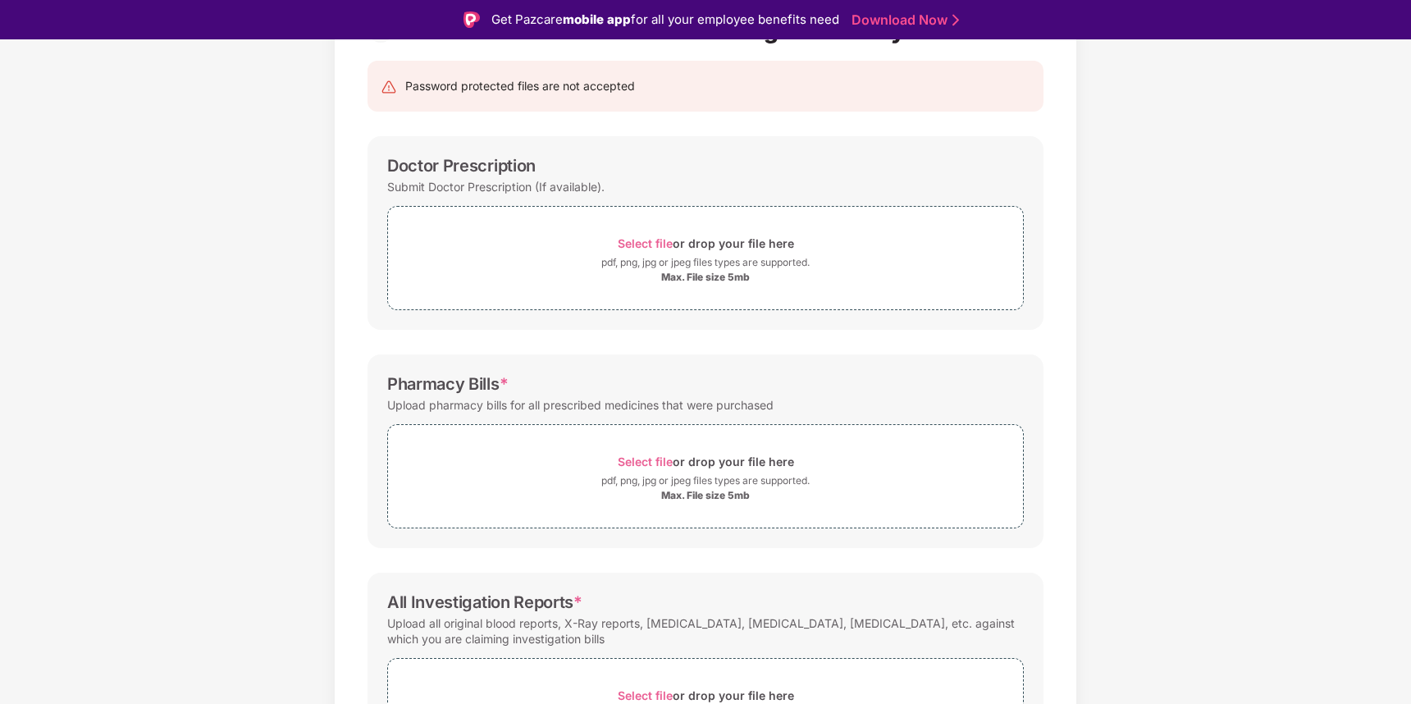
scroll to position [161, 0]
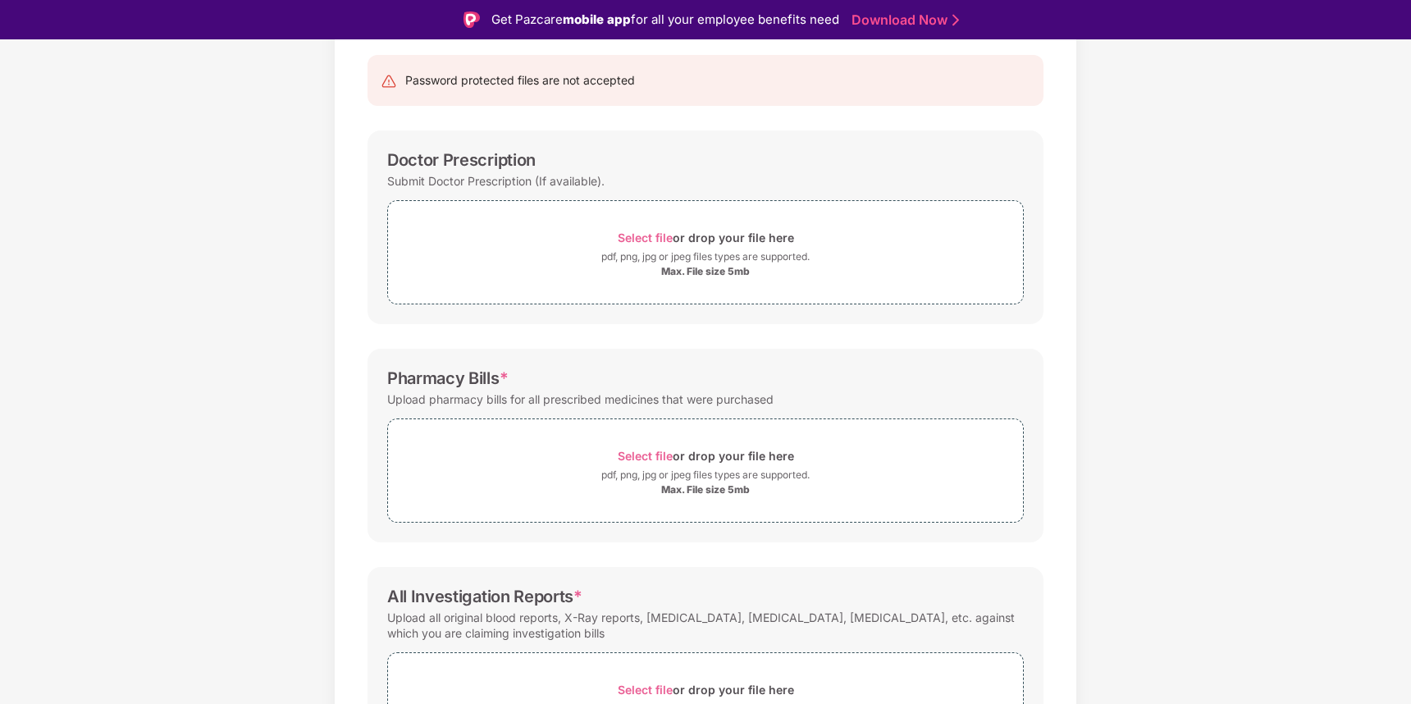
click at [452, 331] on div "Password protected files are not accepted Doctor Prescription Submit Doctor Pre…" at bounding box center [705, 453] width 725 height 828
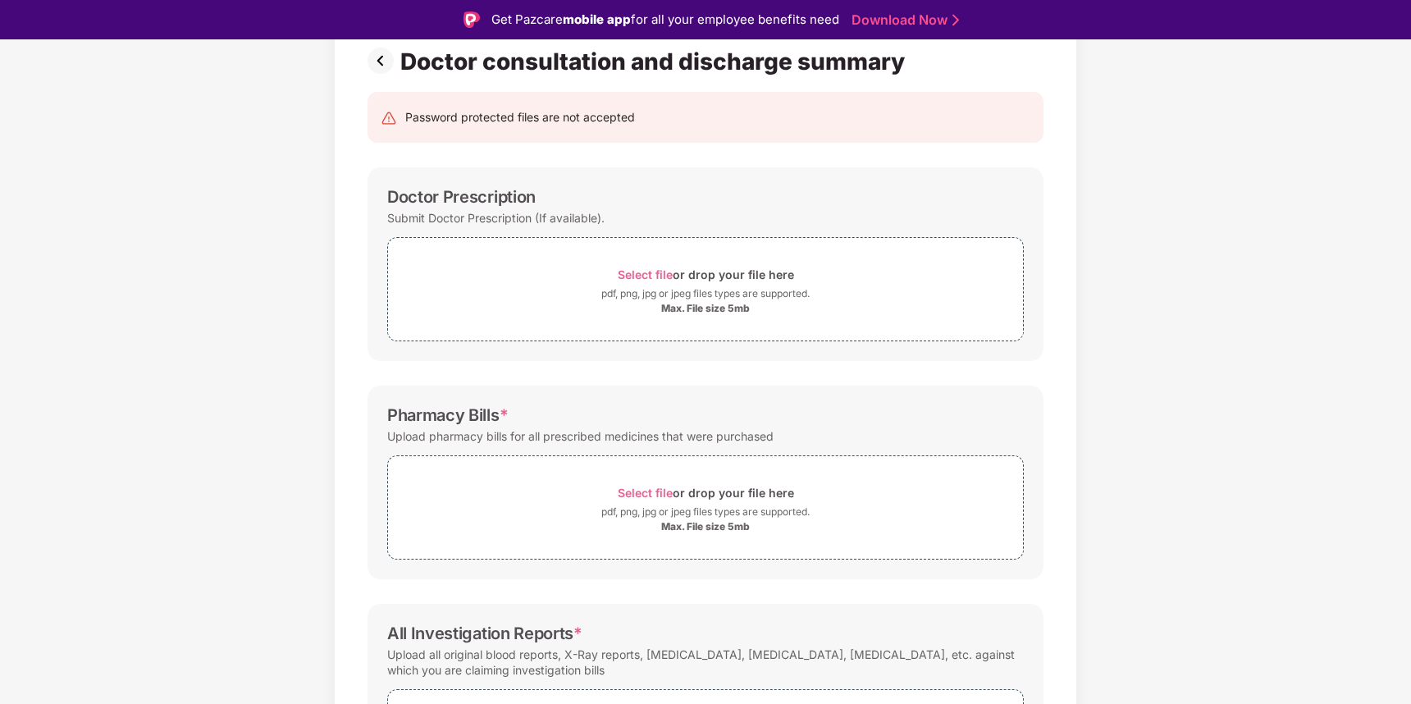
scroll to position [0, 0]
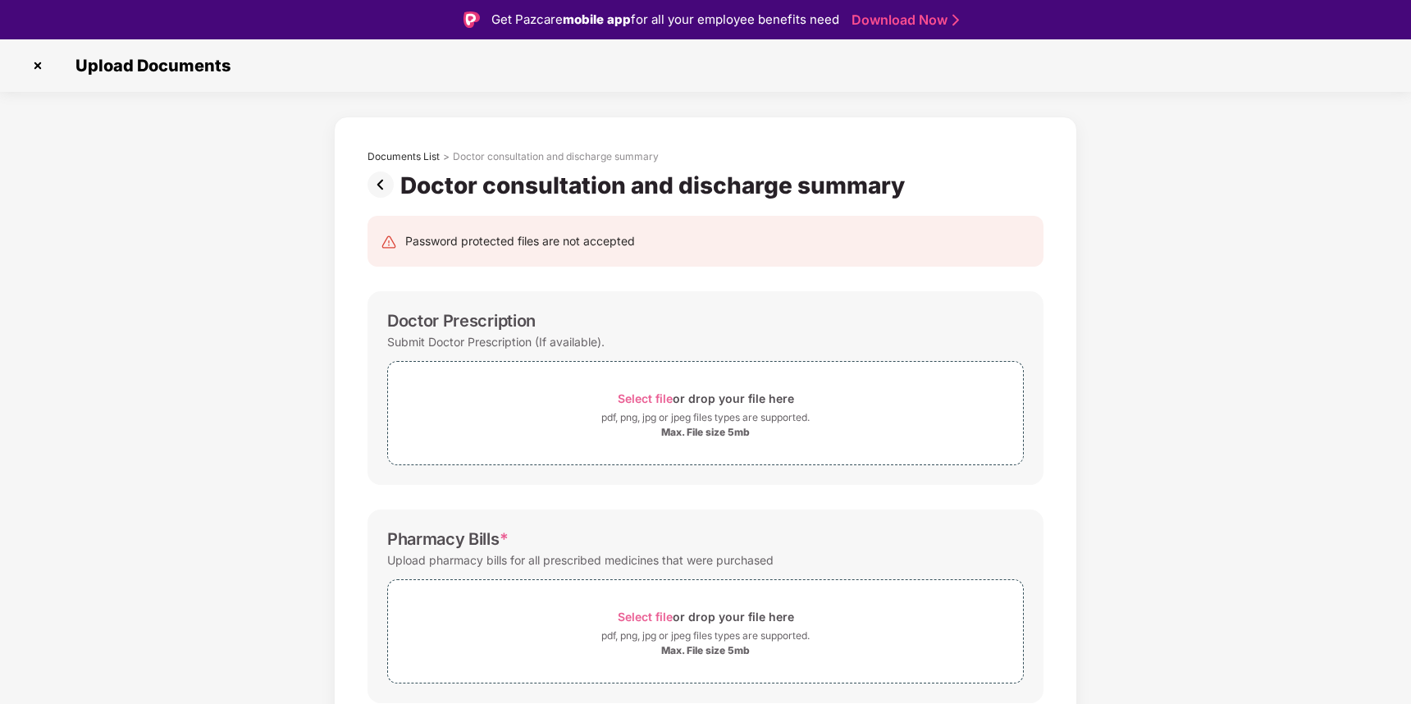
click at [379, 189] on img at bounding box center [384, 184] width 33 height 26
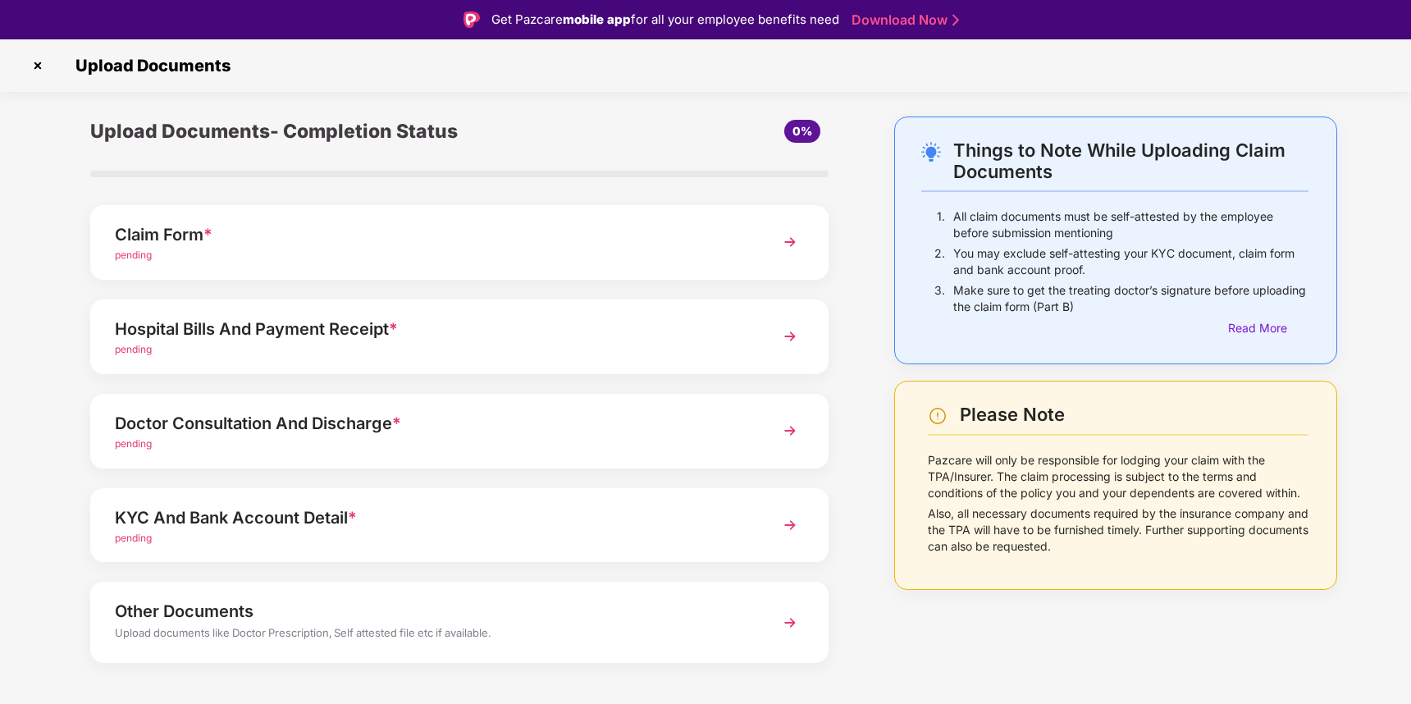
scroll to position [21, 0]
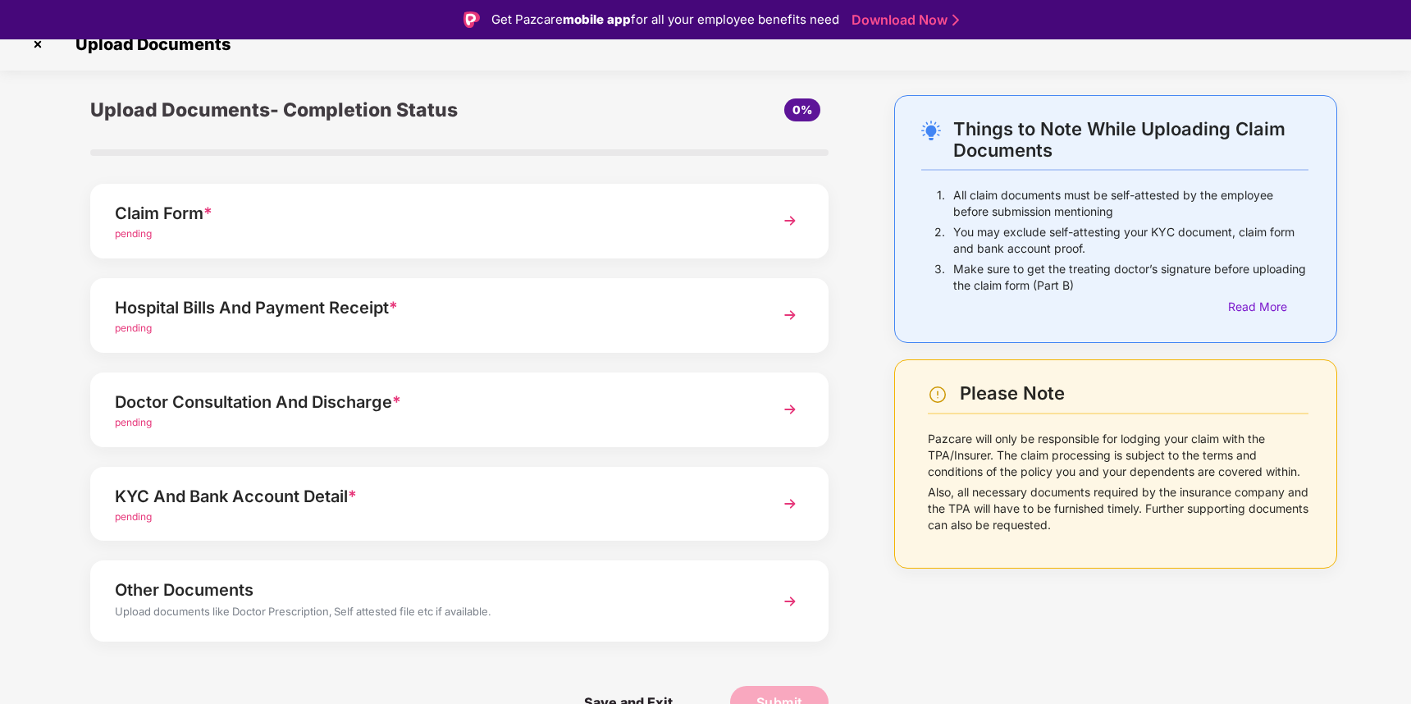
click at [265, 313] on div "Hospital Bills And Payment Receipt *" at bounding box center [431, 308] width 632 height 26
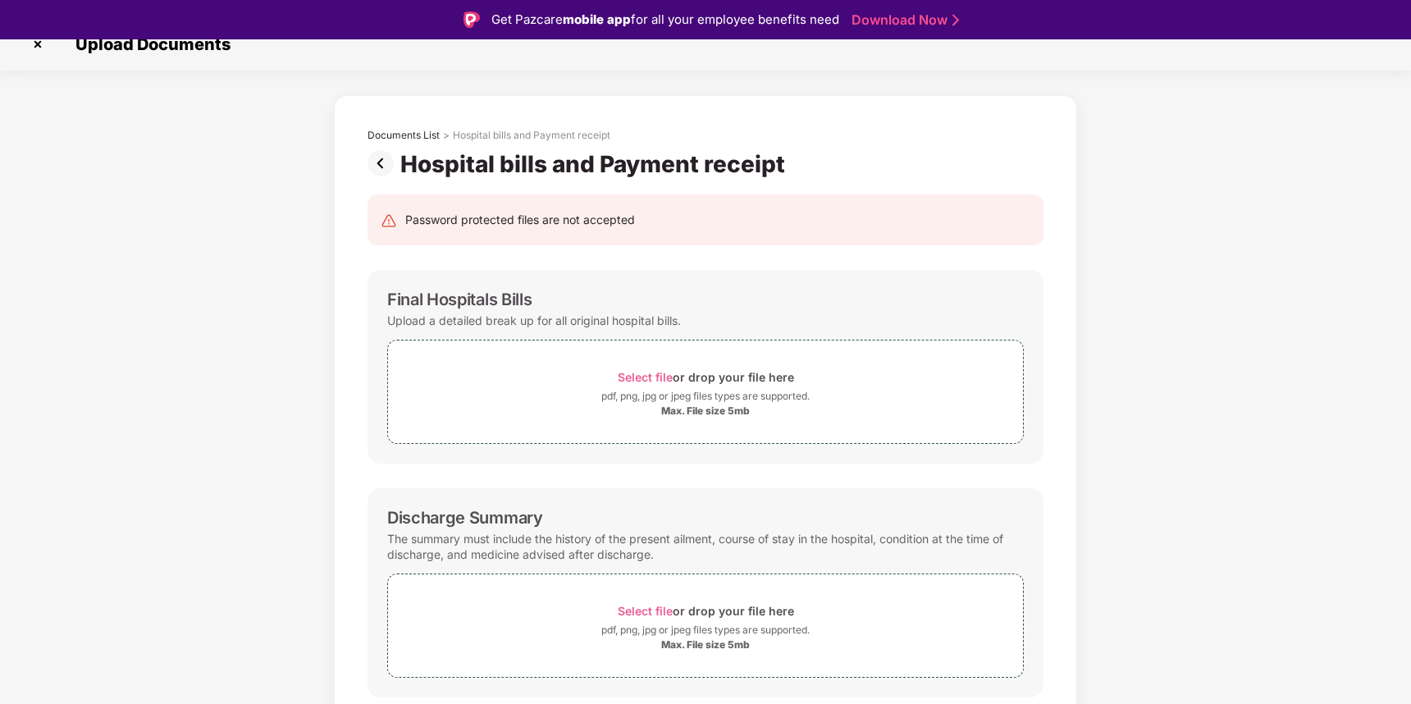
click at [339, 381] on div "Documents List > Hospital bills and Payment receipt Hospital bills and Payment …" at bounding box center [705, 555] width 743 height 920
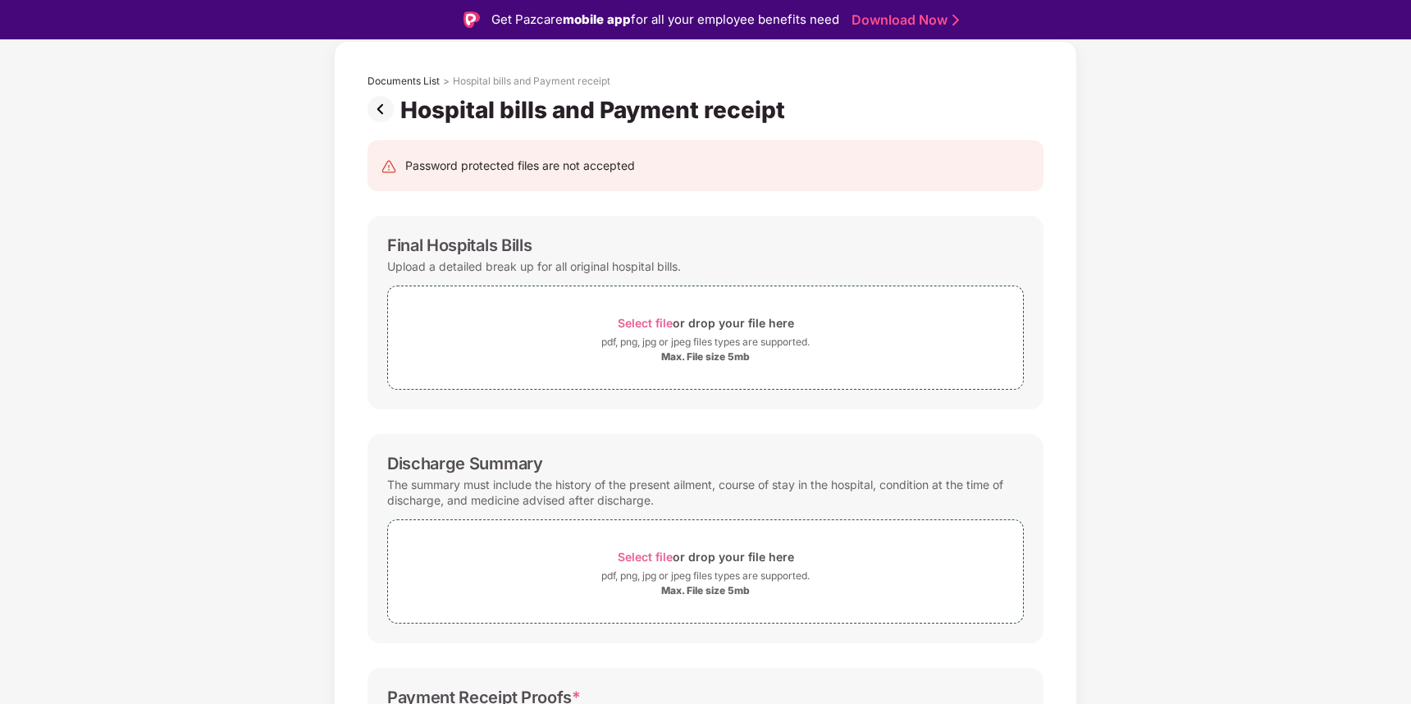
scroll to position [18, 0]
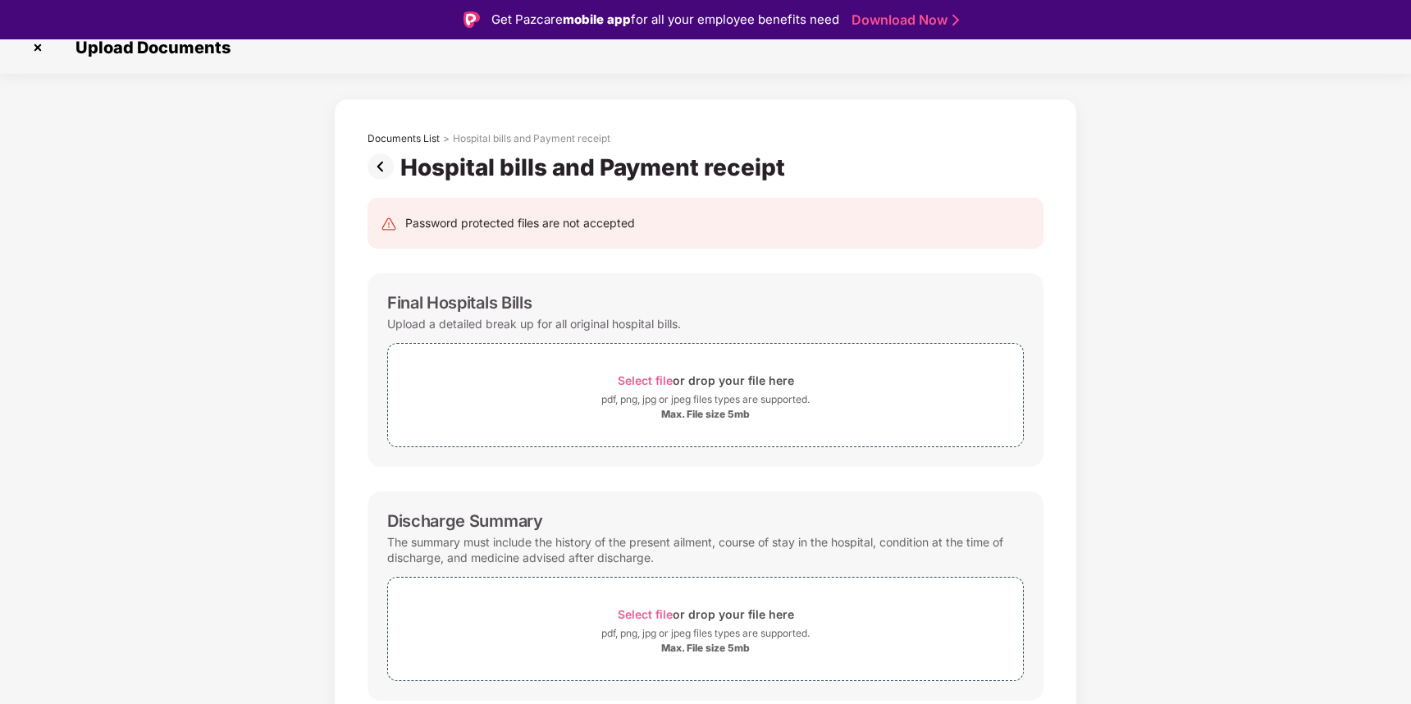
click at [381, 167] on img at bounding box center [384, 166] width 33 height 26
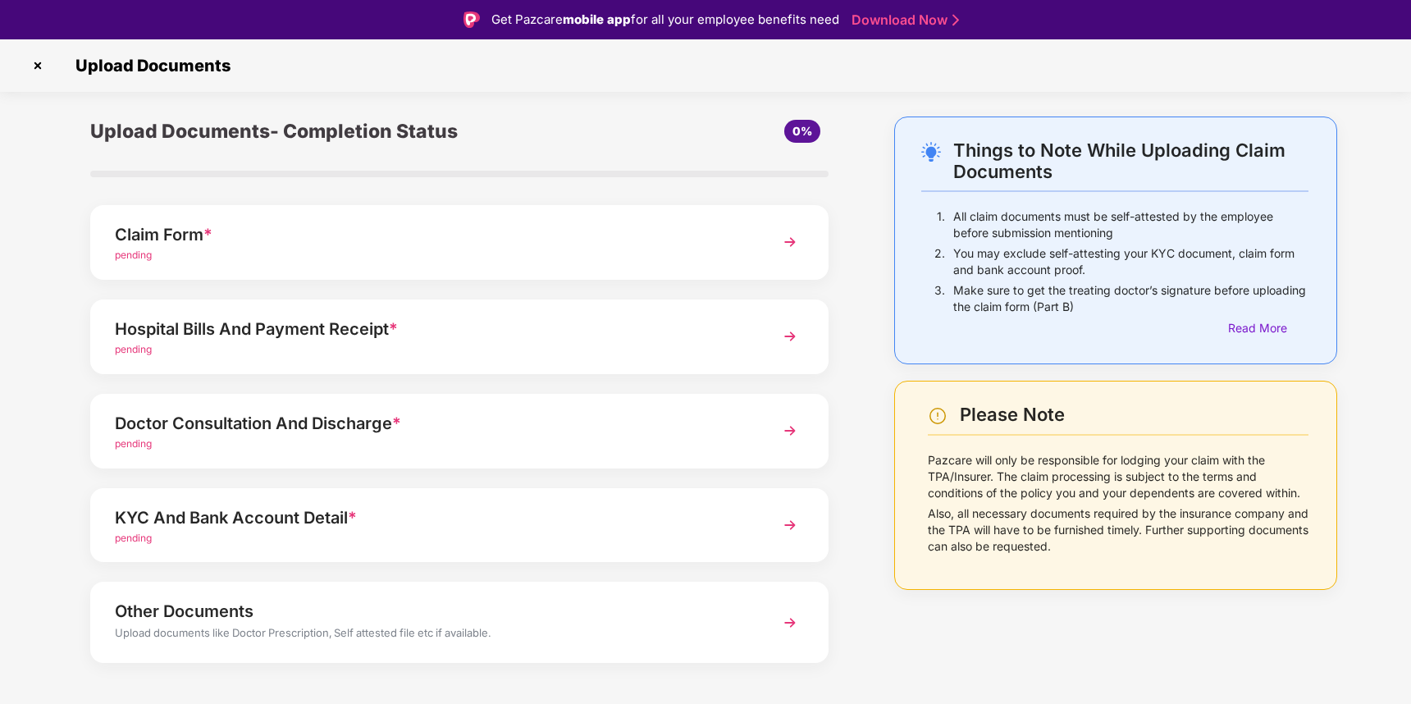
click at [240, 511] on div "KYC And Bank Account Detail *" at bounding box center [431, 518] width 632 height 26
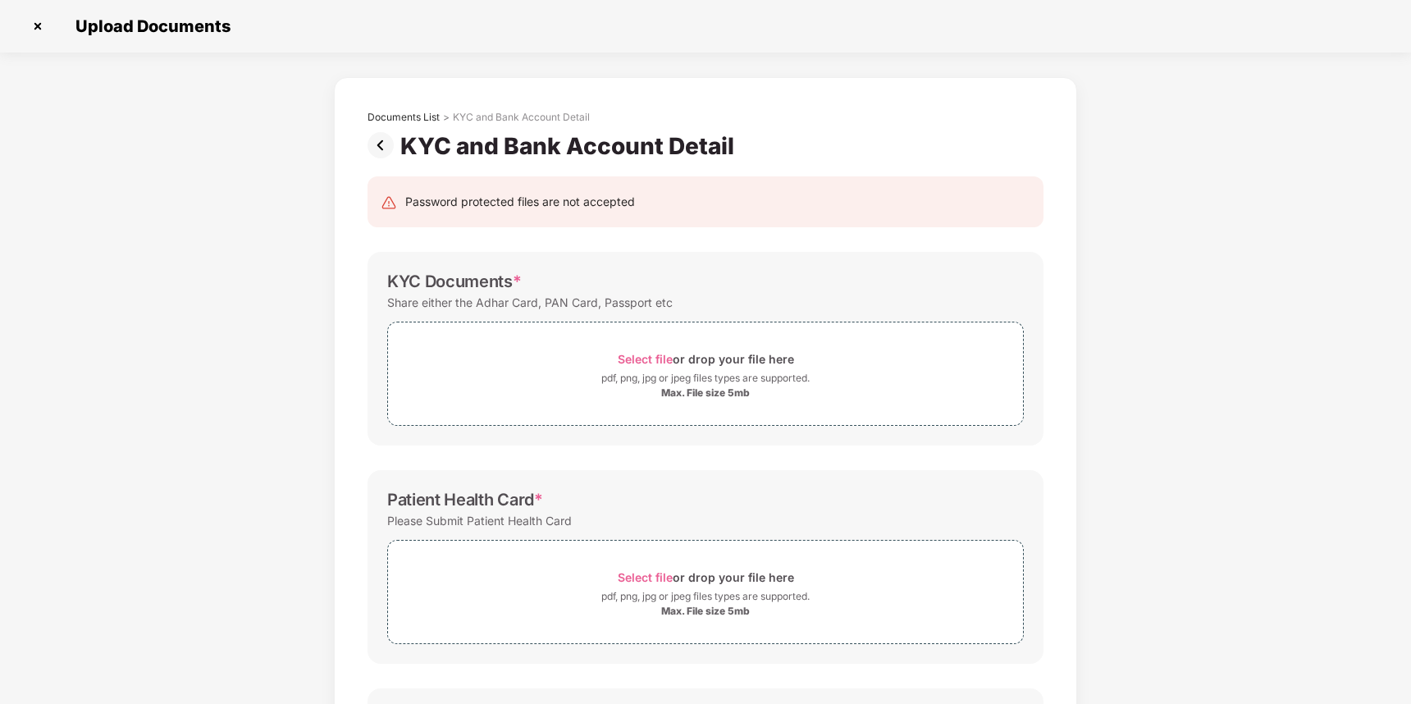
click at [377, 147] on img at bounding box center [384, 145] width 33 height 26
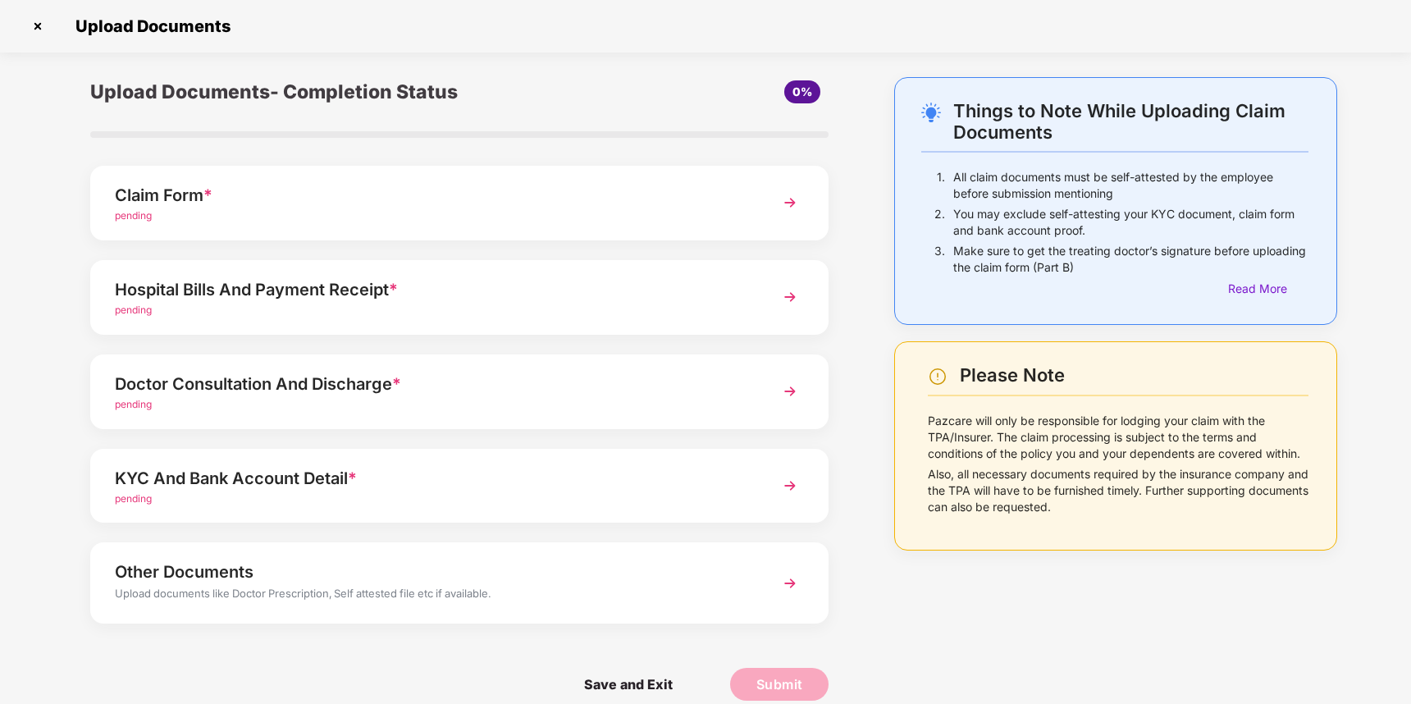
click at [252, 577] on div "Other Documents" at bounding box center [431, 572] width 632 height 26
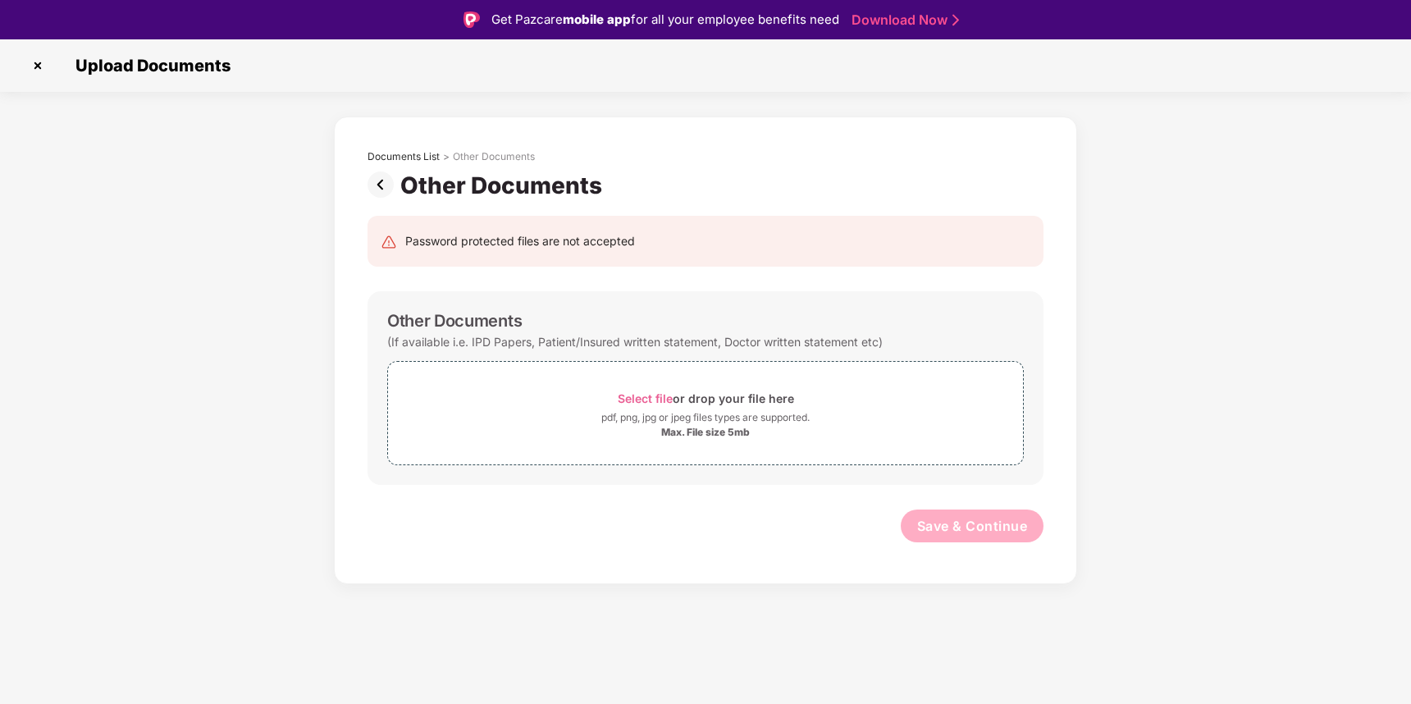
click at [382, 185] on img at bounding box center [384, 184] width 33 height 26
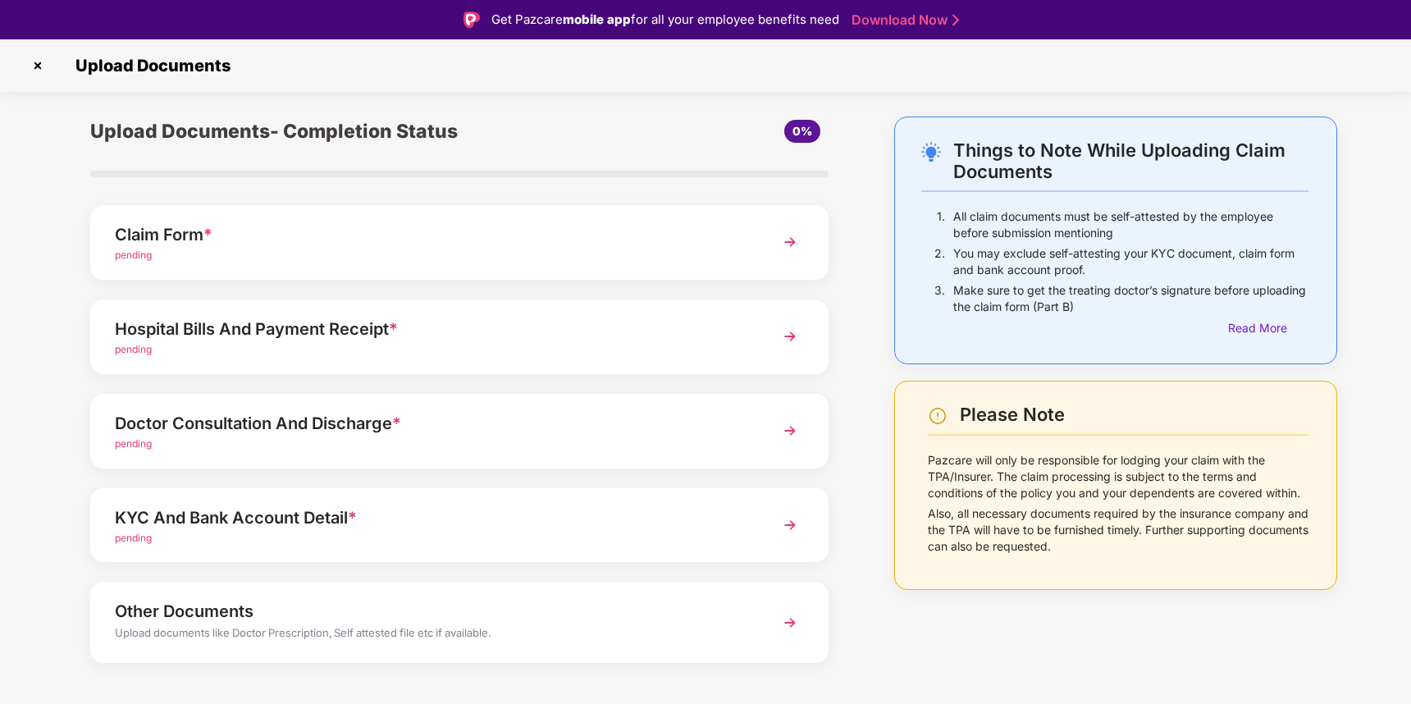
click at [260, 420] on div "Doctor Consultation And Discharge *" at bounding box center [431, 423] width 632 height 26
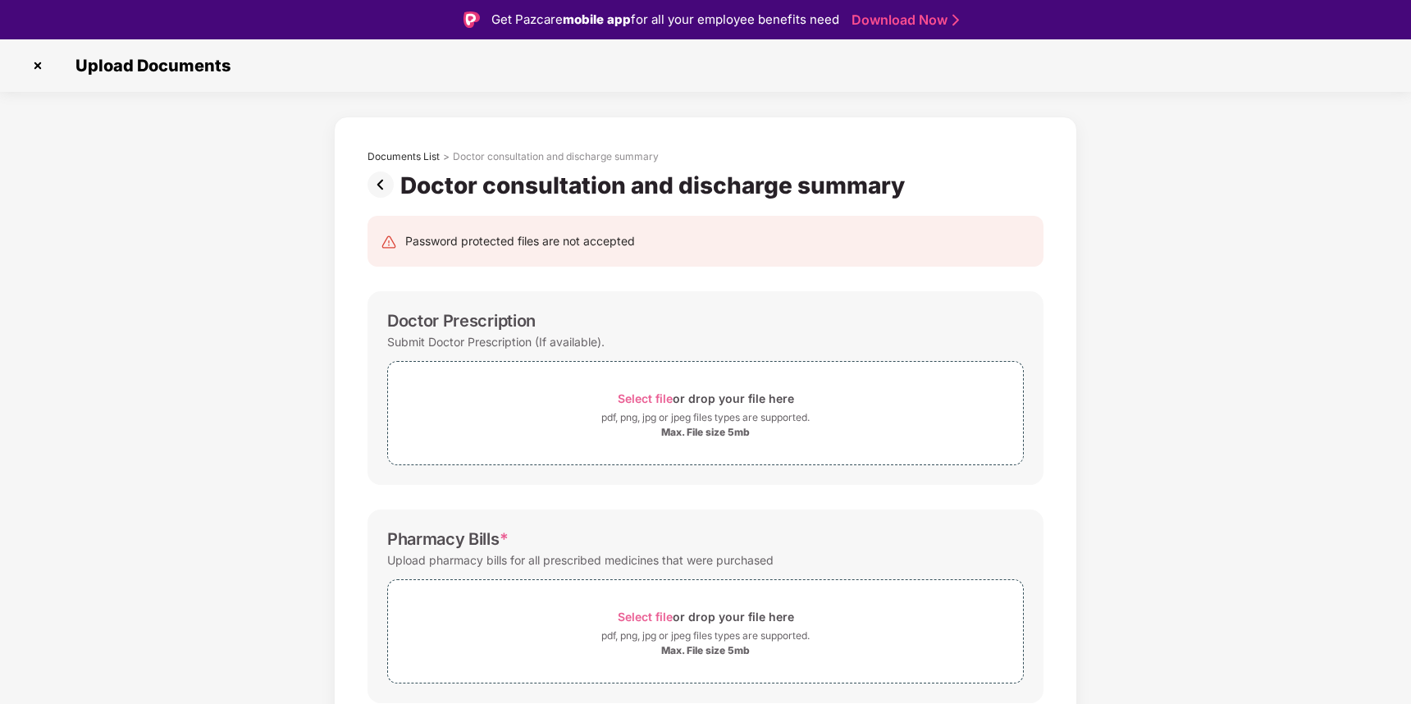
click at [438, 321] on div "Doctor Prescription" at bounding box center [461, 321] width 149 height 20
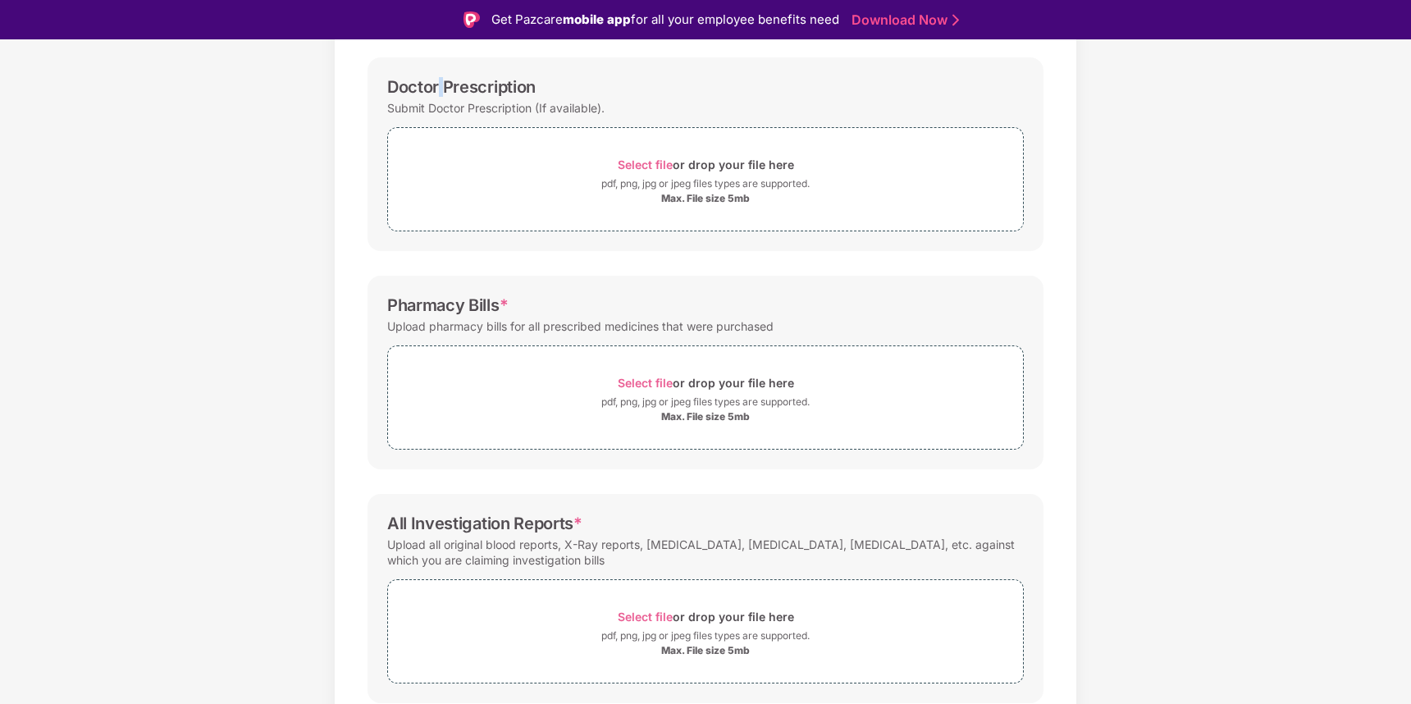
scroll to position [249, 0]
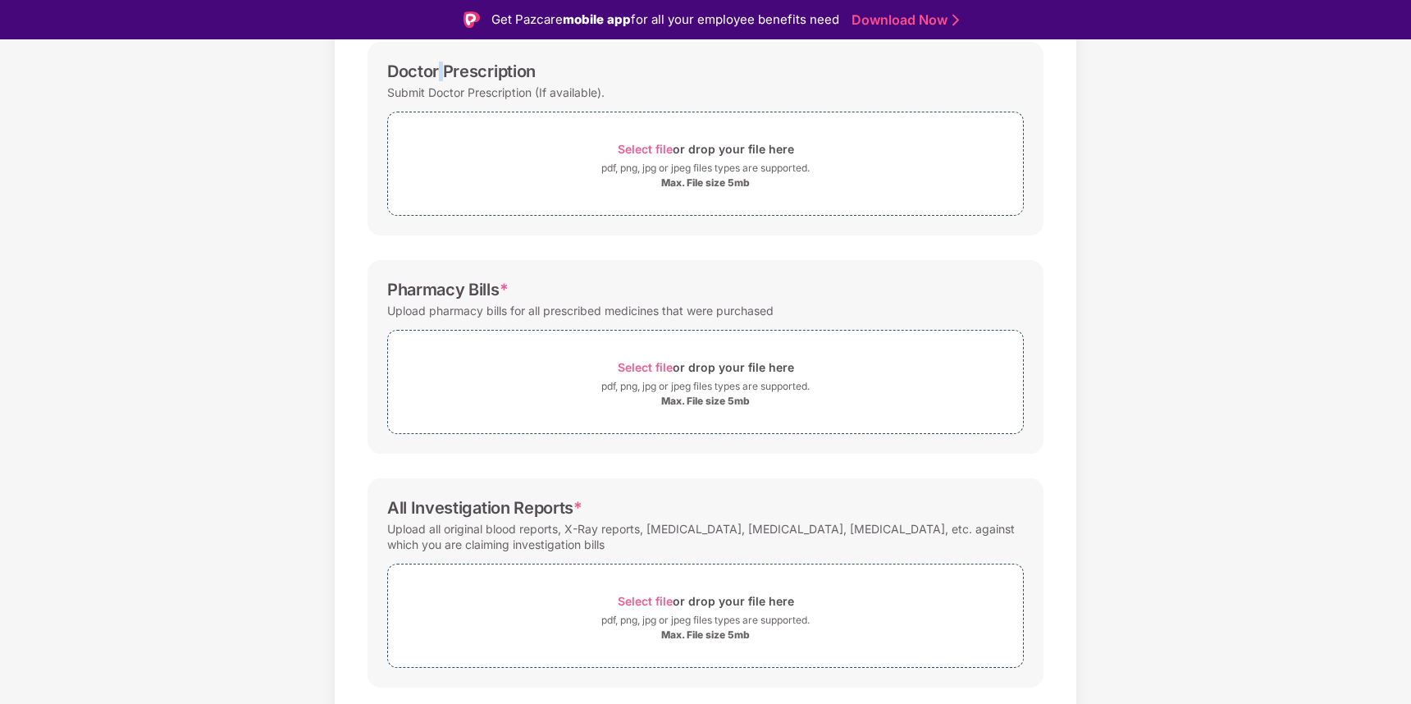
click at [481, 312] on div "Upload pharmacy bills for all prescribed medicines that were purchased" at bounding box center [580, 310] width 386 height 22
click at [517, 295] on div "Pharmacy Bills *" at bounding box center [705, 290] width 637 height 20
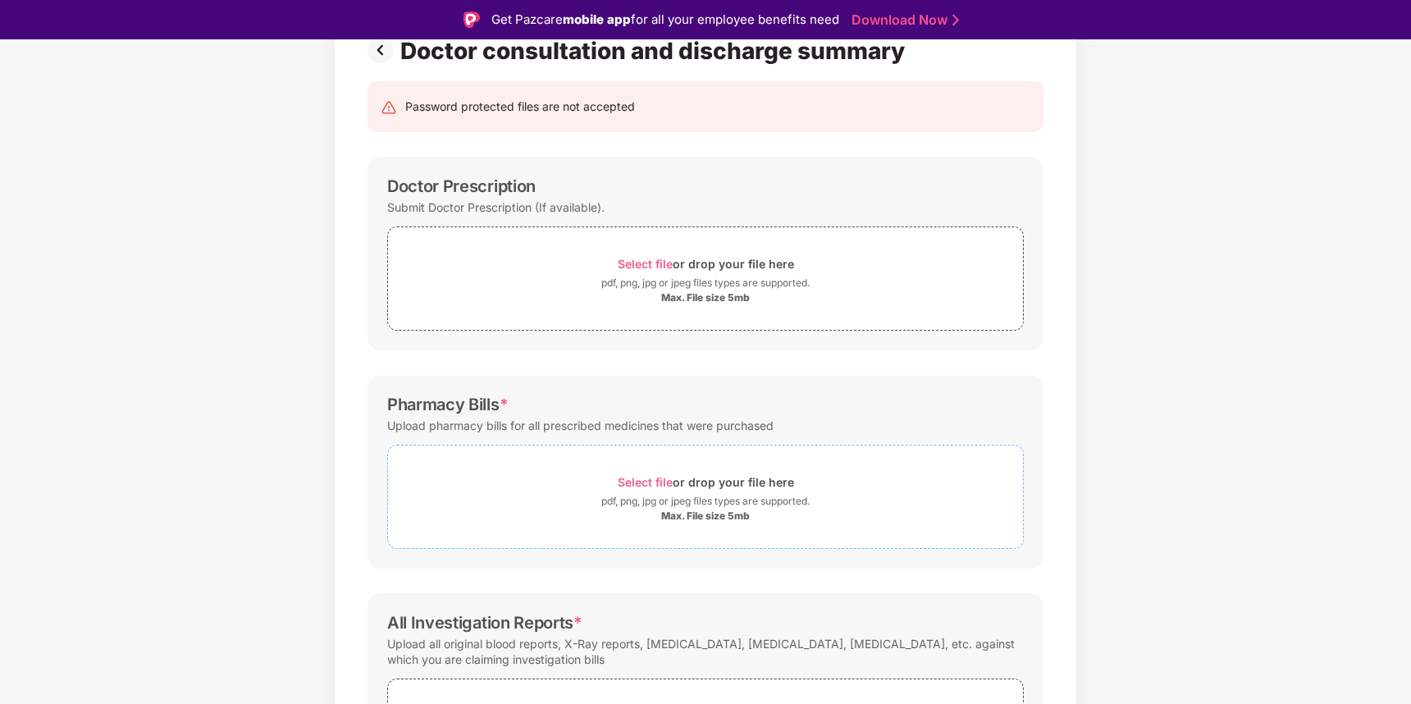
scroll to position [121, 0]
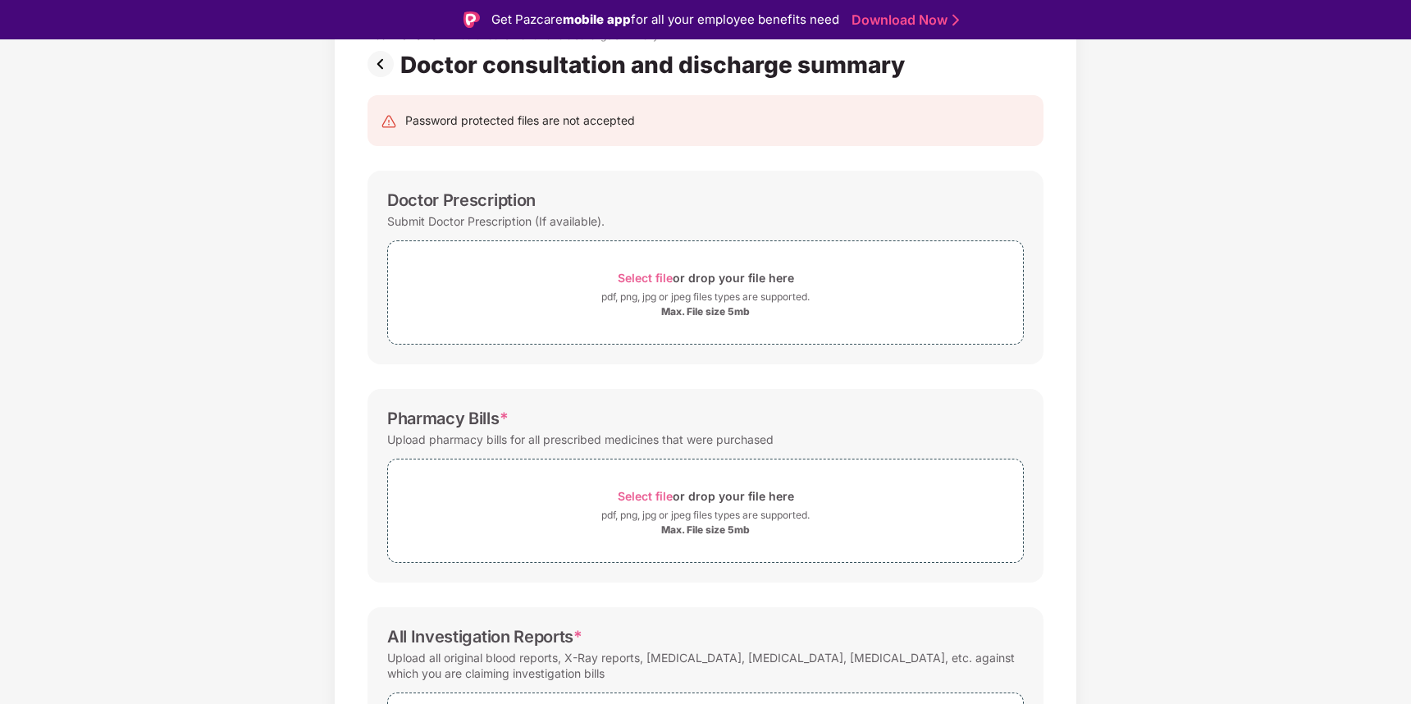
click at [379, 65] on img at bounding box center [384, 64] width 33 height 26
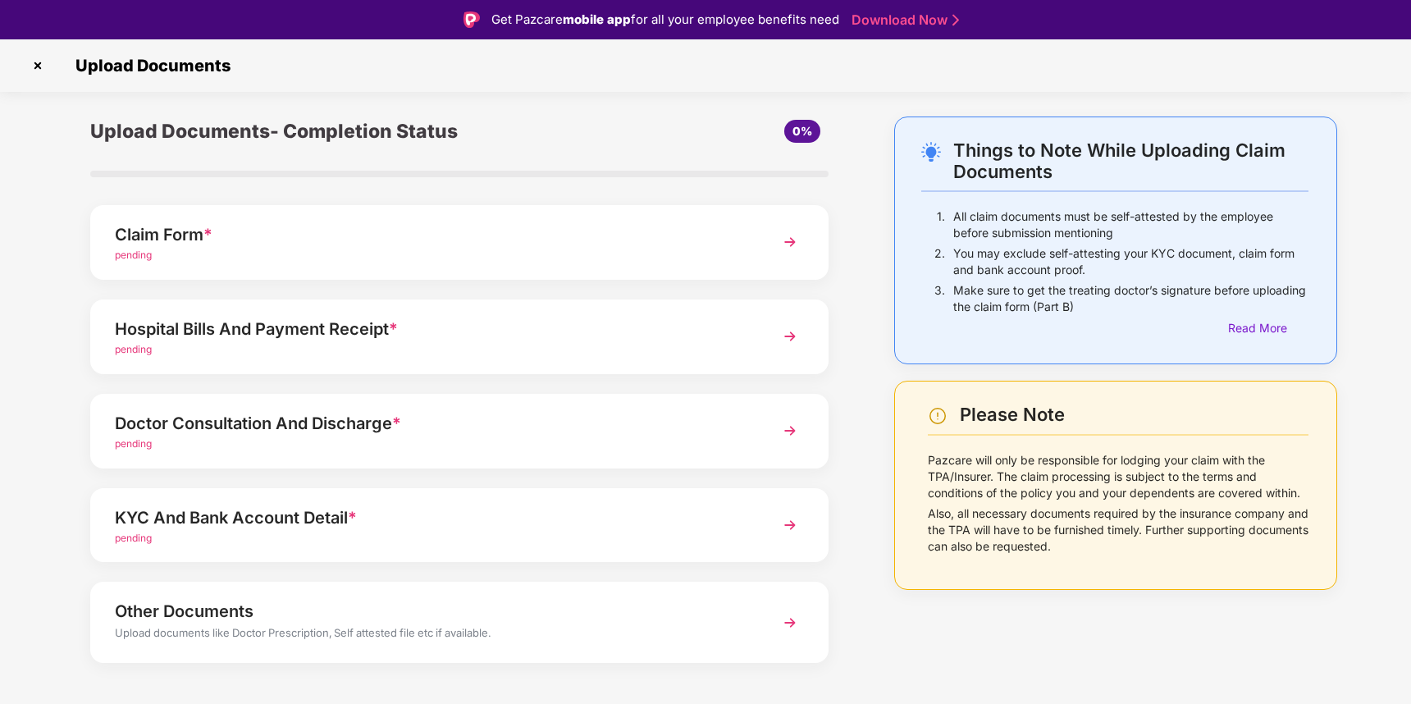
click at [240, 423] on div "Doctor Consultation And Discharge *" at bounding box center [431, 423] width 632 height 26
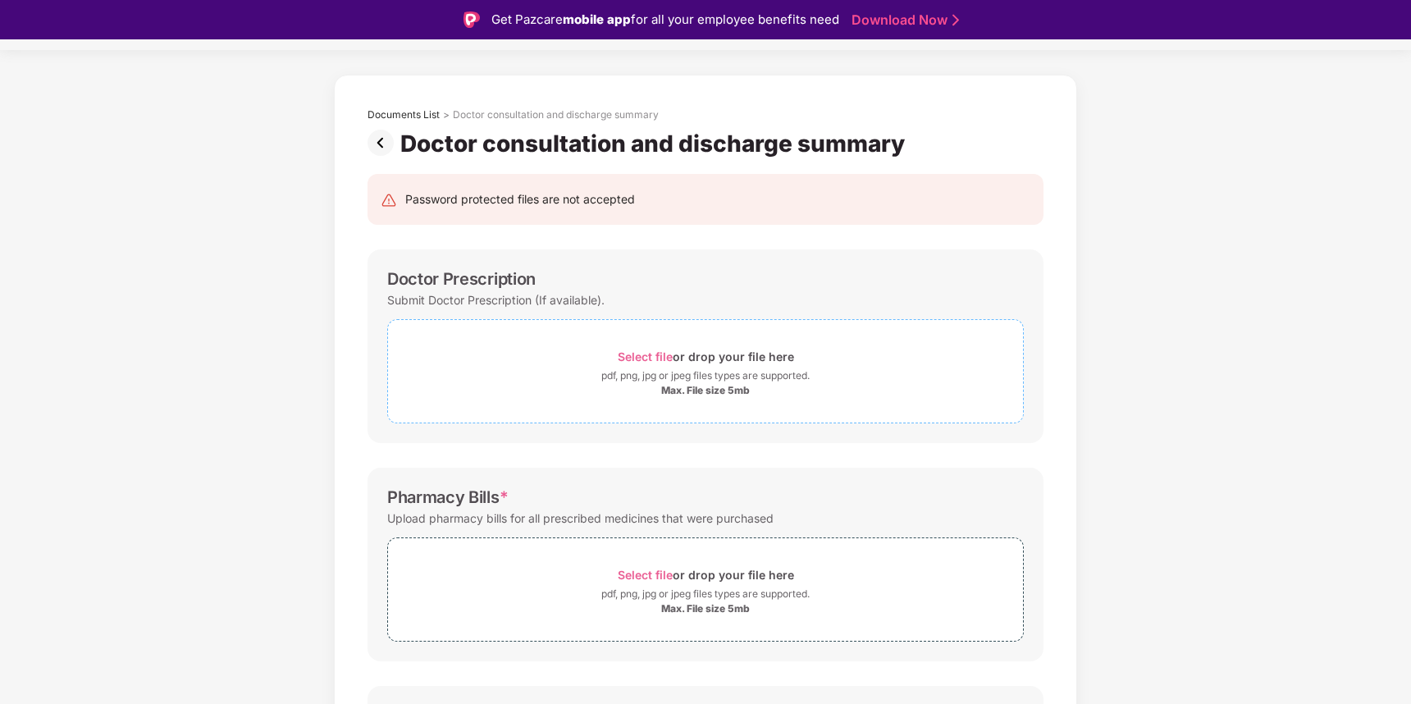
scroll to position [39, 0]
click at [381, 140] on img at bounding box center [384, 145] width 33 height 26
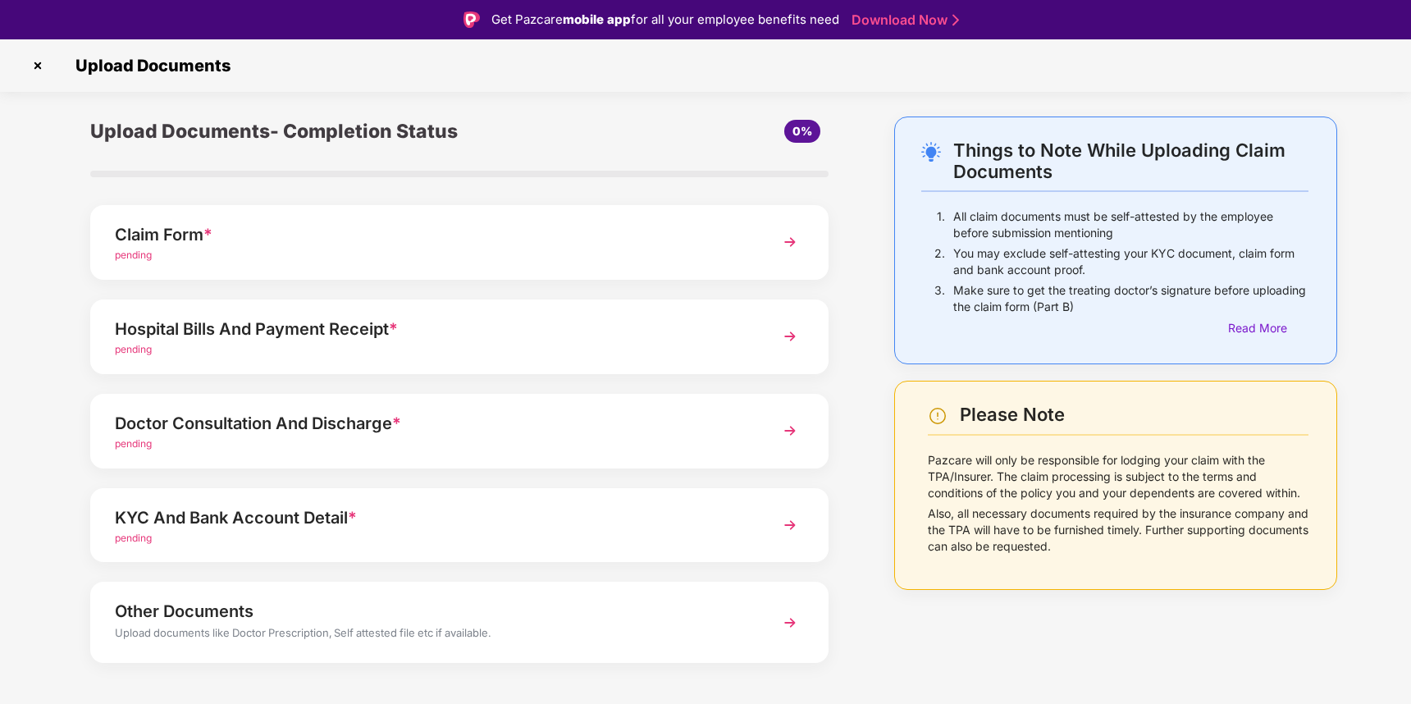
click at [259, 328] on div "Hospital Bills And Payment Receipt *" at bounding box center [431, 329] width 632 height 26
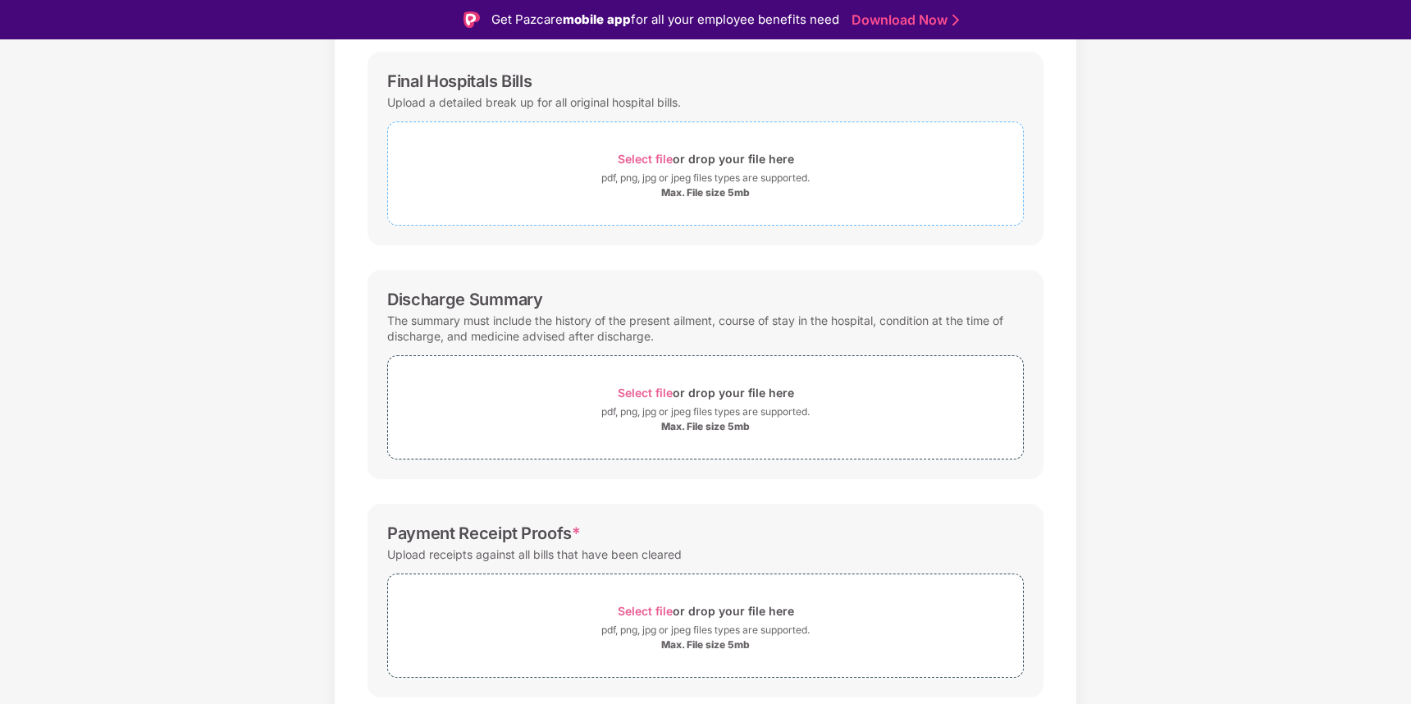
scroll to position [119, 0]
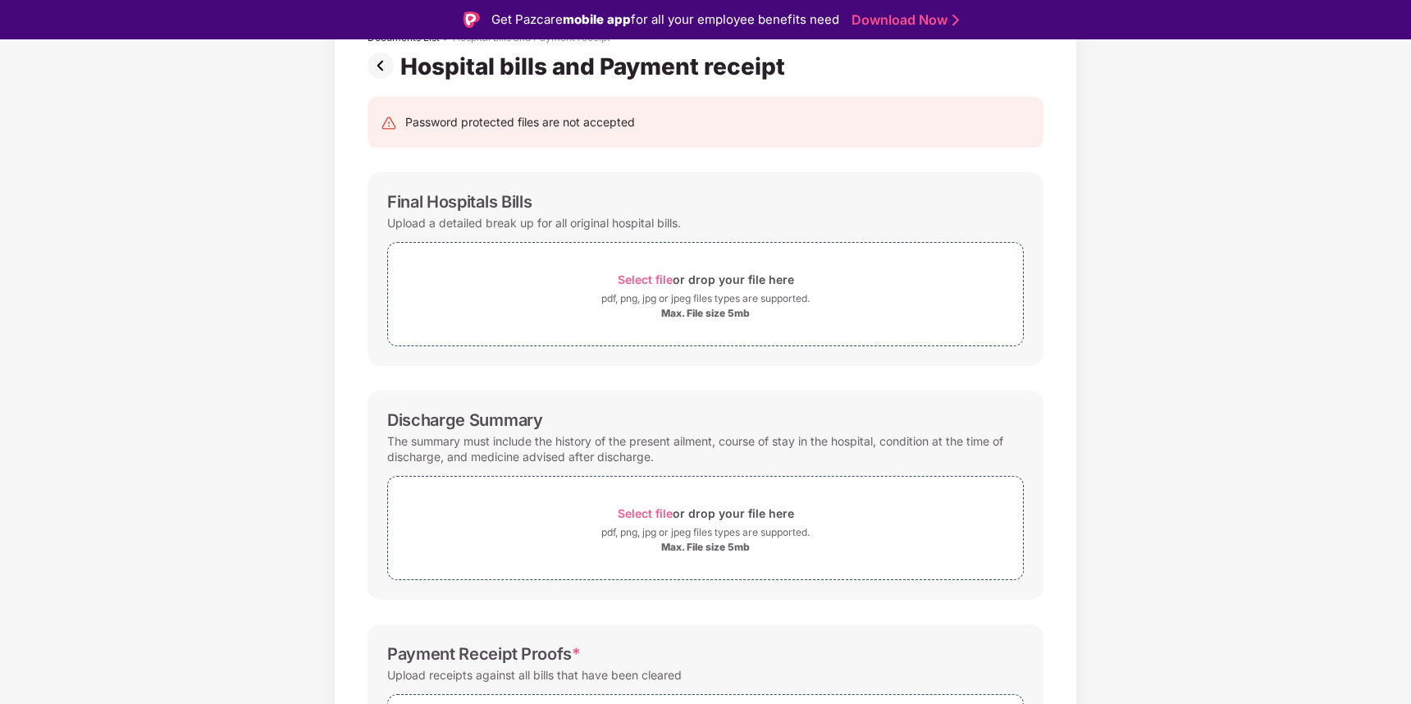
click at [379, 67] on img at bounding box center [384, 66] width 33 height 26
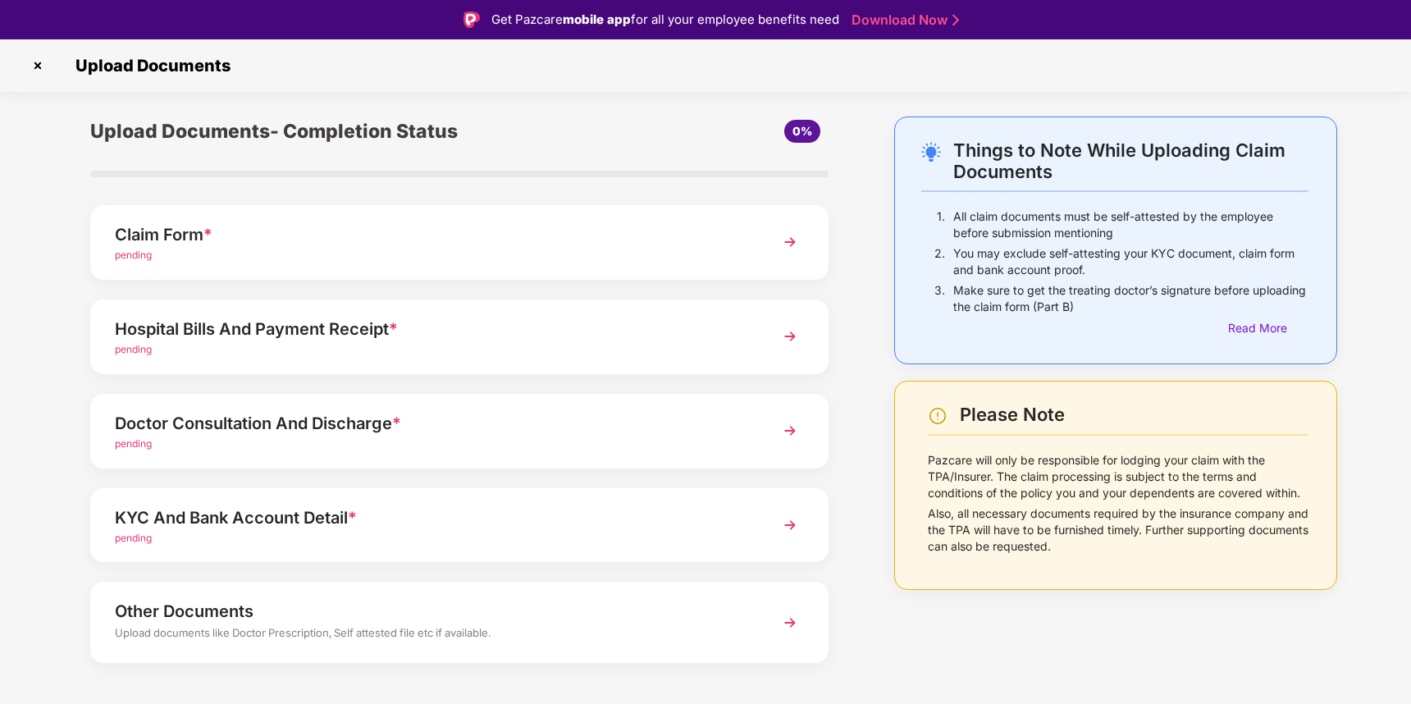
click at [282, 423] on div "Doctor Consultation And Discharge *" at bounding box center [431, 423] width 632 height 26
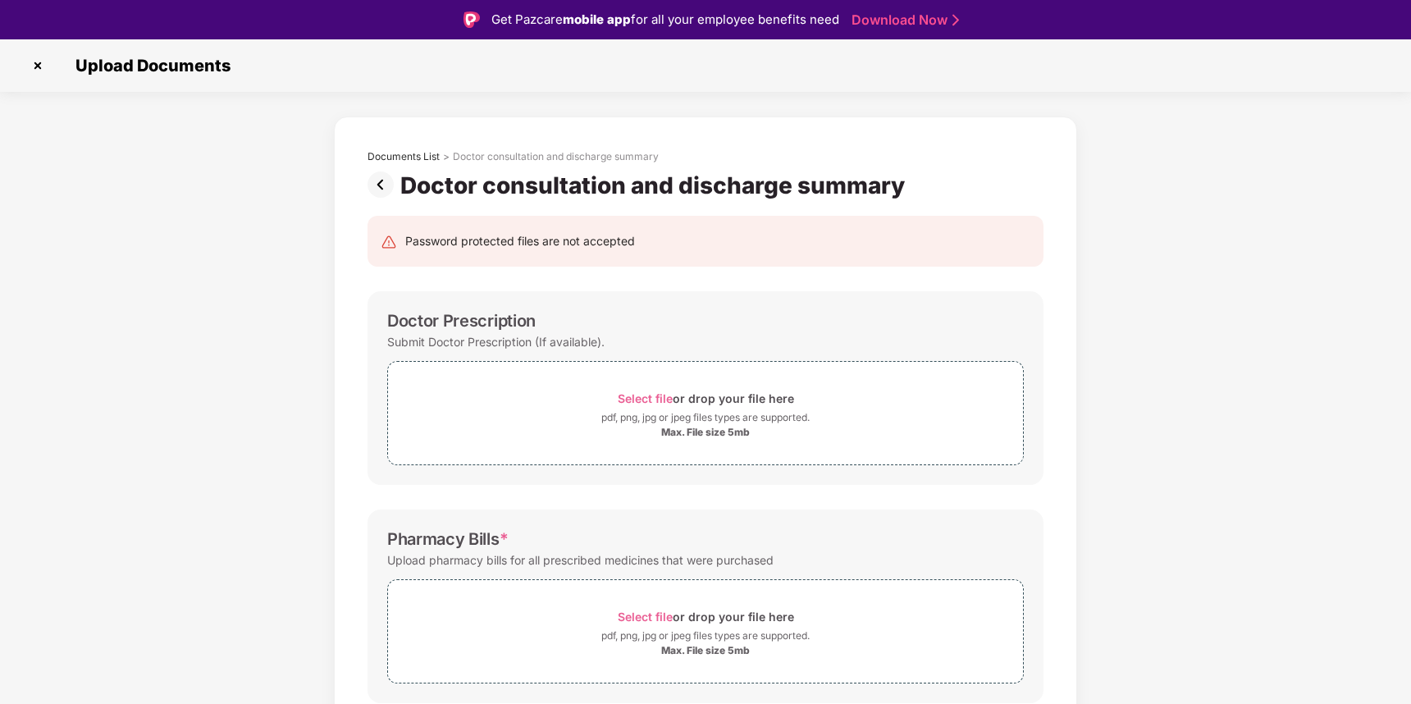
click at [382, 185] on img at bounding box center [384, 184] width 33 height 26
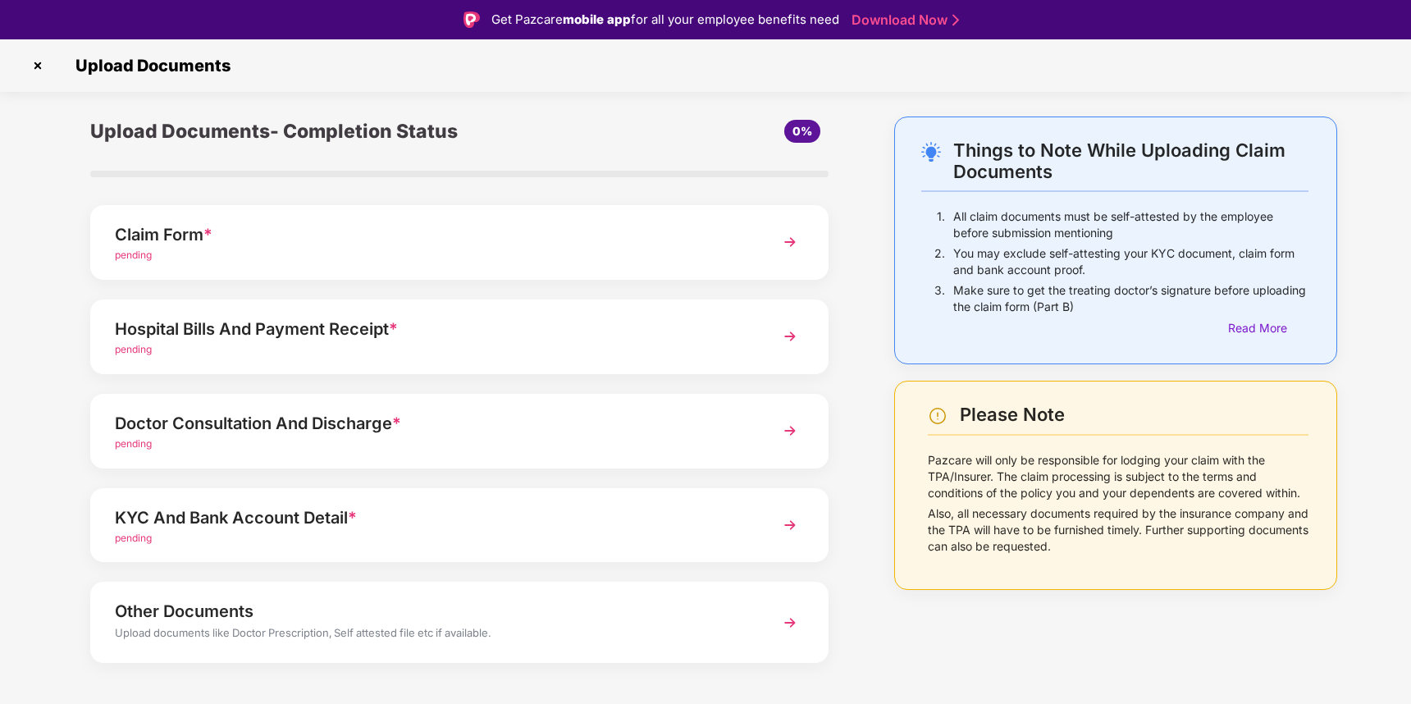
click at [314, 322] on div "Hospital Bills And Payment Receipt *" at bounding box center [431, 329] width 632 height 26
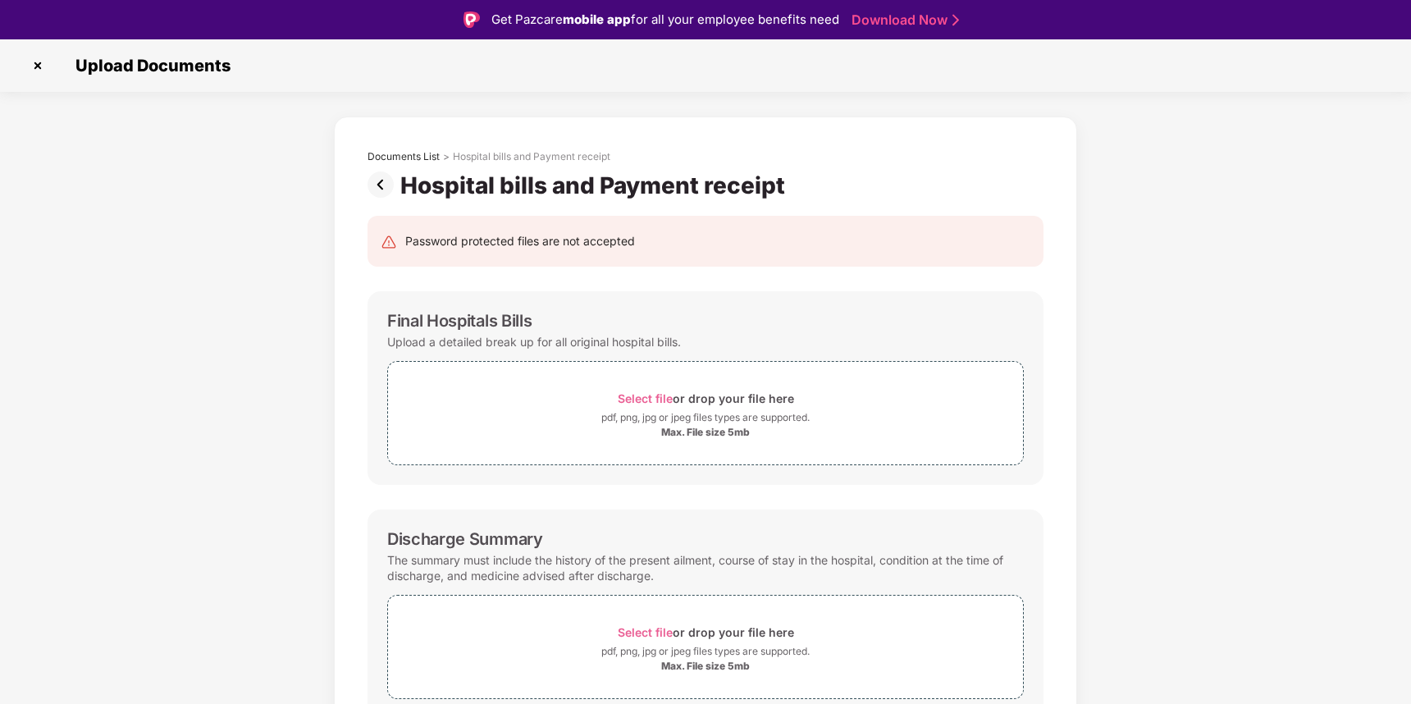
click at [384, 185] on img at bounding box center [384, 184] width 33 height 26
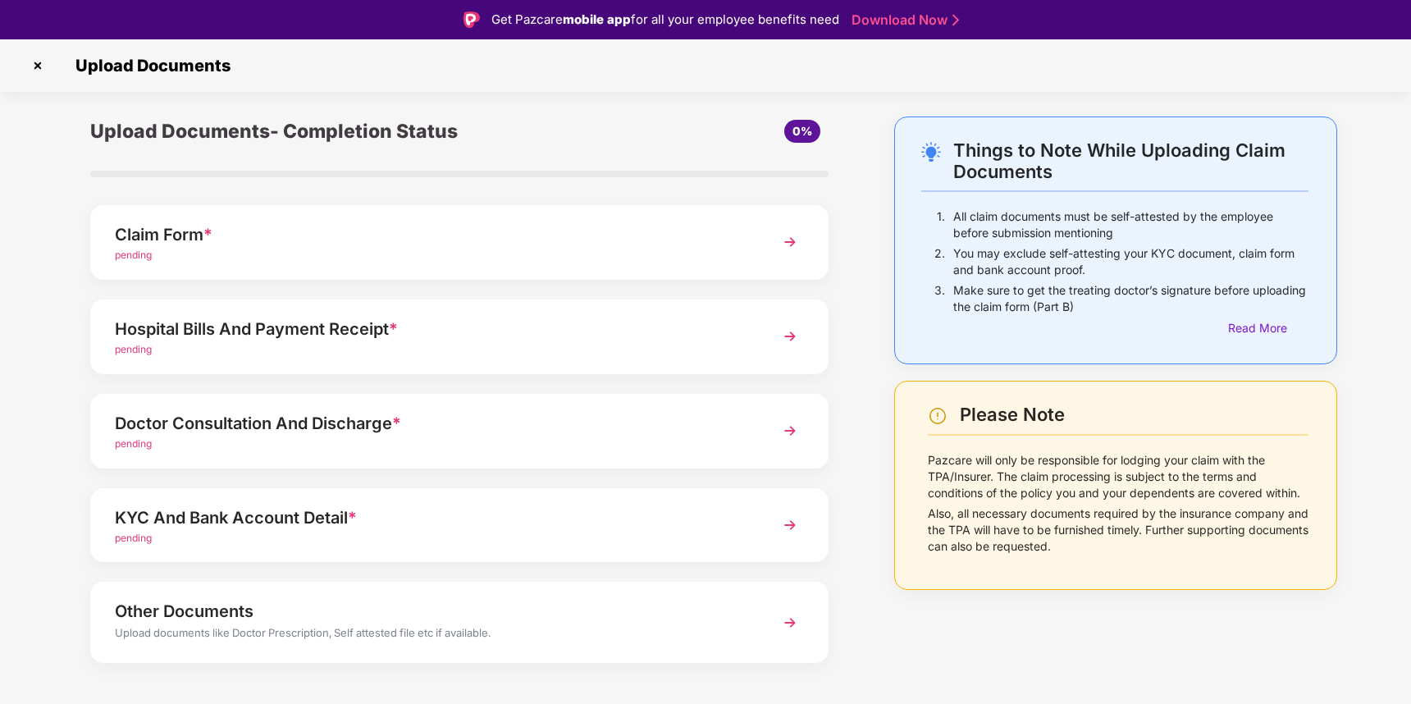
click at [267, 431] on div "Doctor Consultation And Discharge *" at bounding box center [431, 423] width 632 height 26
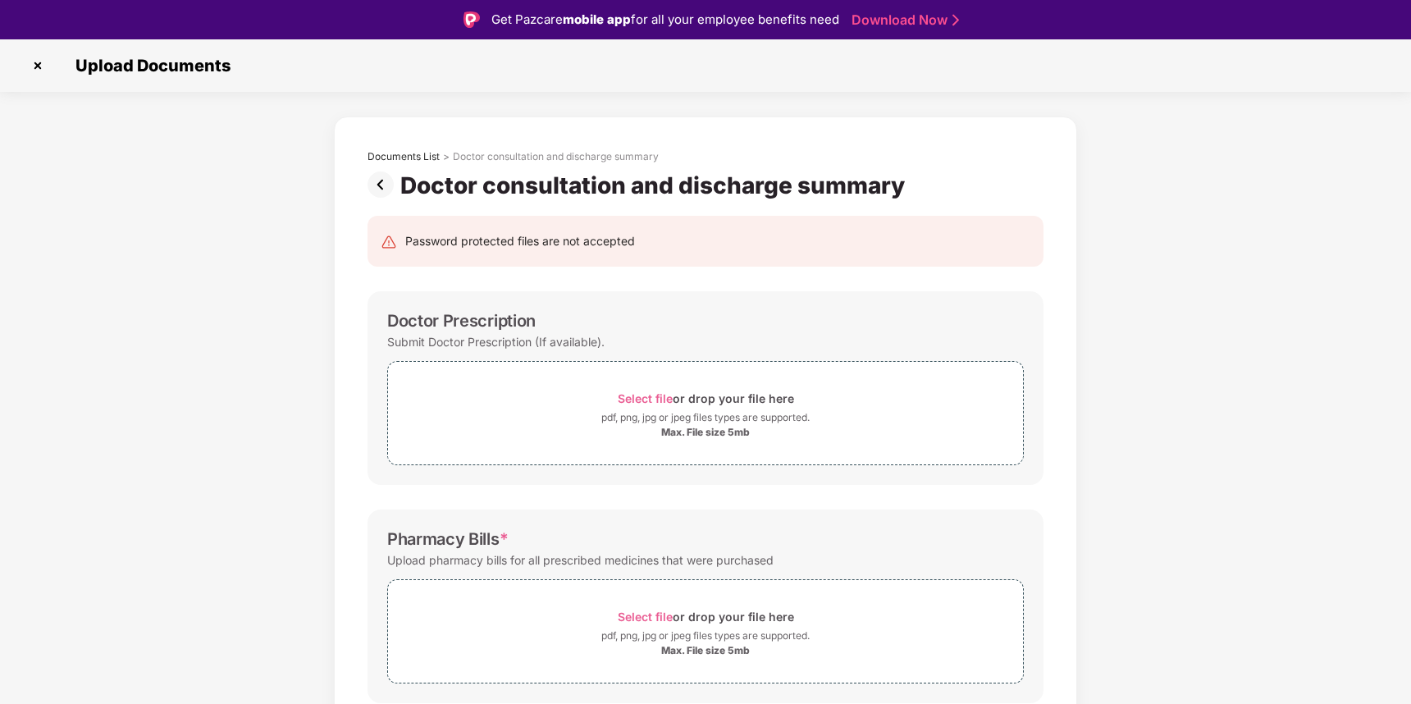
click at [379, 183] on img at bounding box center [384, 184] width 33 height 26
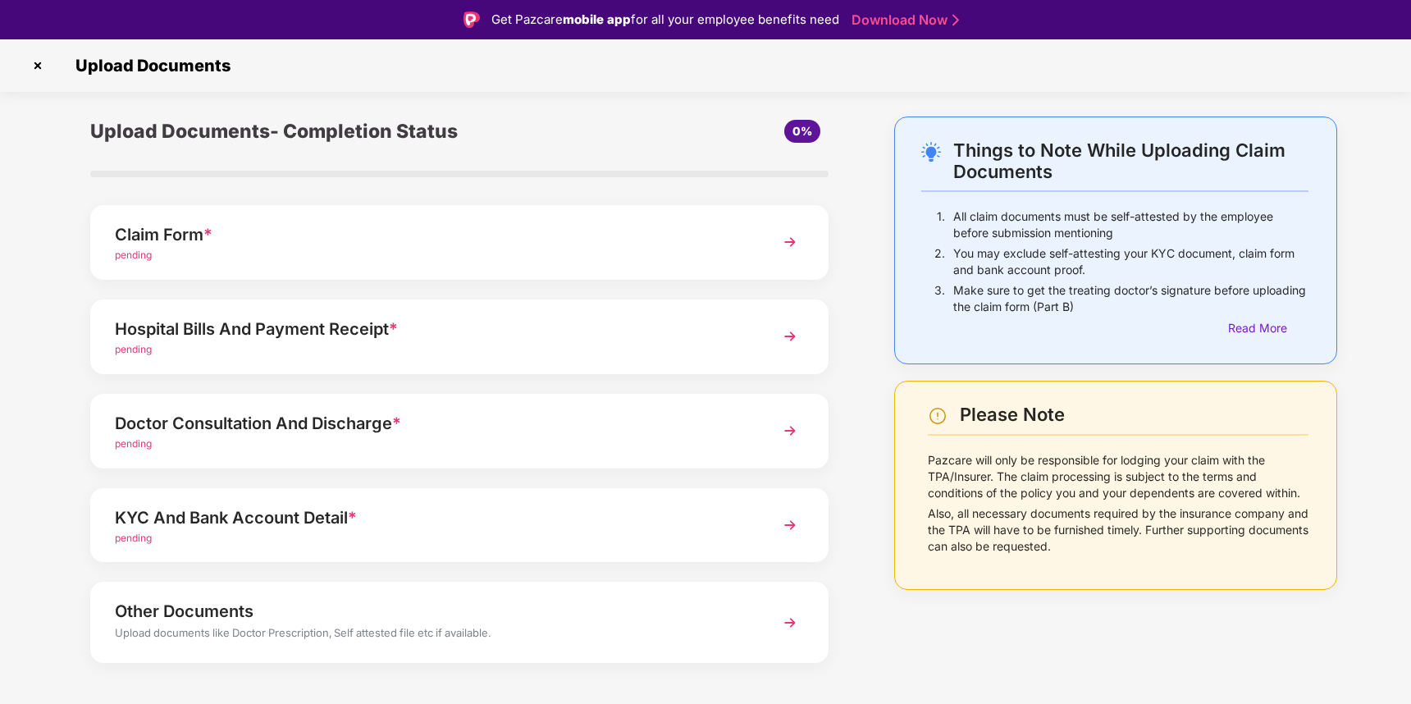
click at [237, 410] on div "Doctor Consultation And Discharge *" at bounding box center [431, 423] width 632 height 26
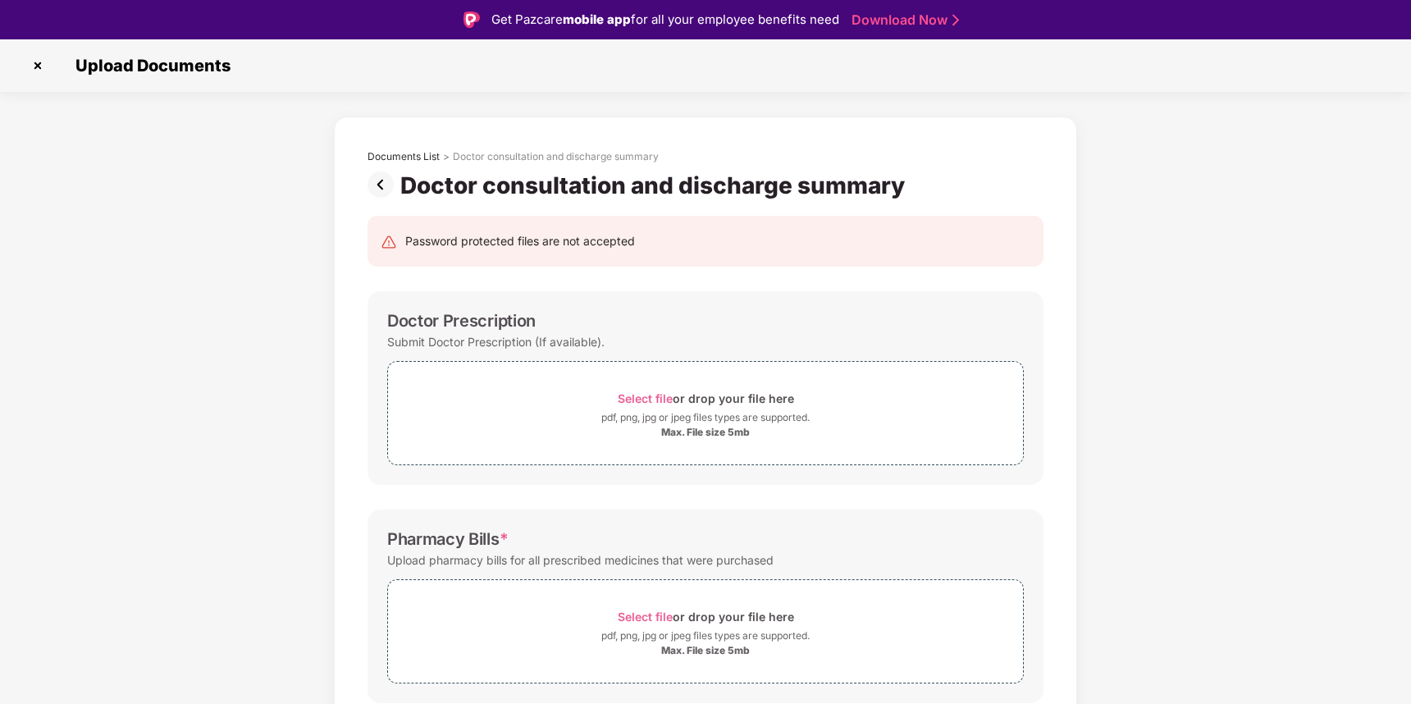
click at [379, 185] on img at bounding box center [384, 184] width 33 height 26
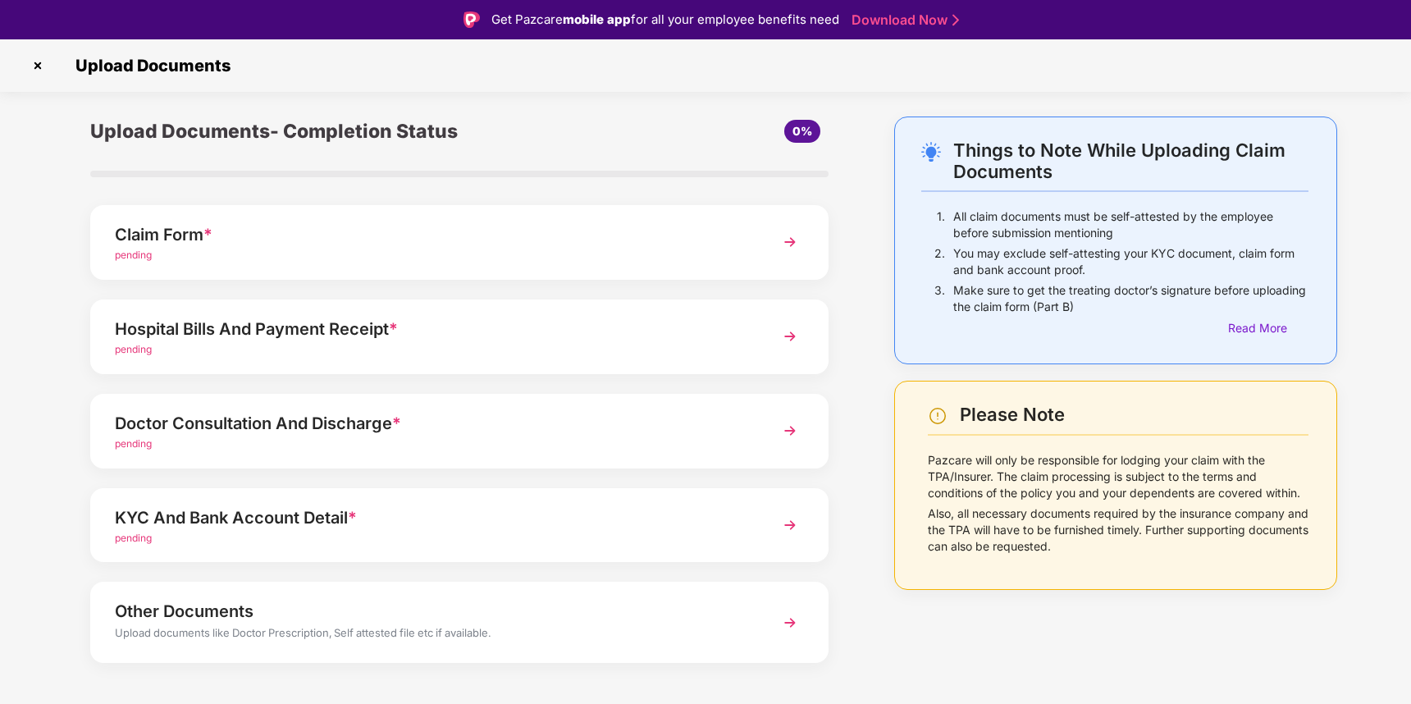
click at [246, 334] on div "Hospital Bills And Payment Receipt *" at bounding box center [431, 329] width 632 height 26
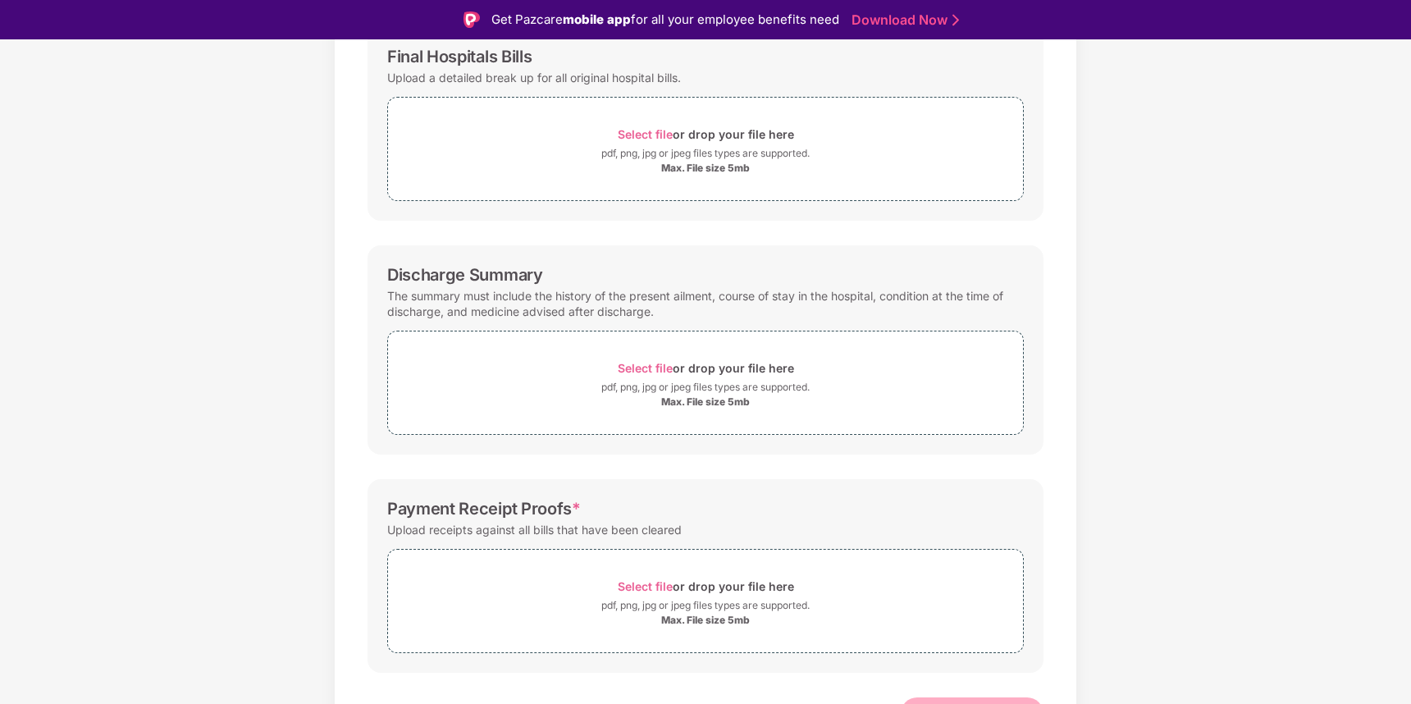
scroll to position [293, 0]
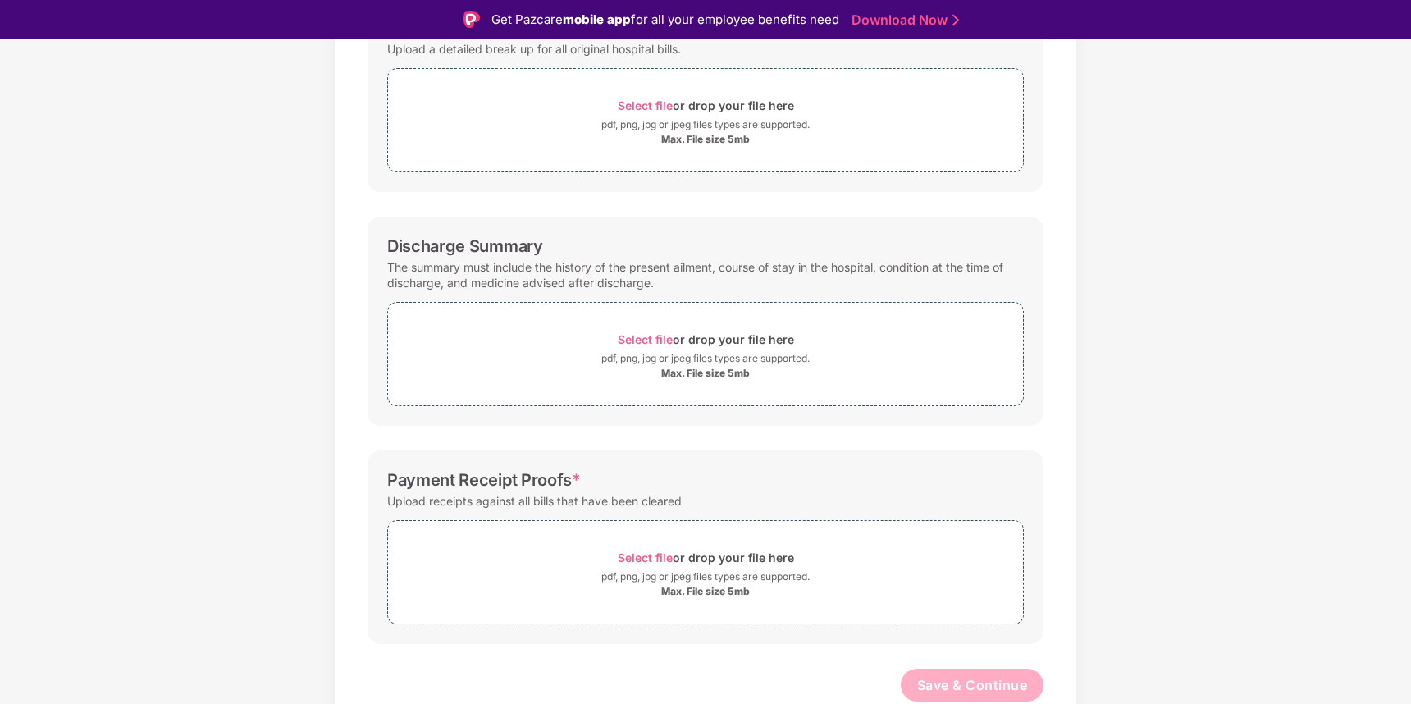
click at [441, 432] on div "Password protected files are not accepted Final Hospitals Bills Upload a detail…" at bounding box center [705, 320] width 725 height 828
